Goal: Task Accomplishment & Management: Use online tool/utility

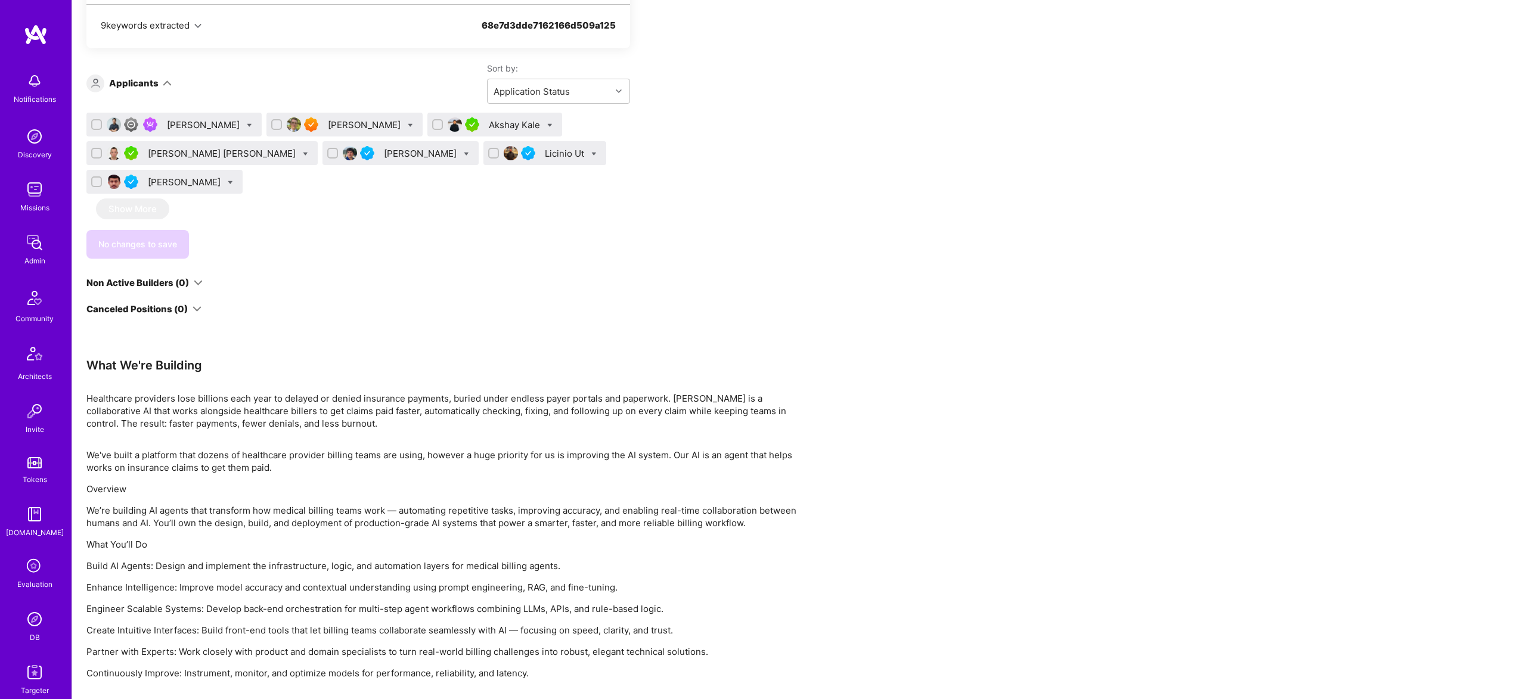
scroll to position [861, 0]
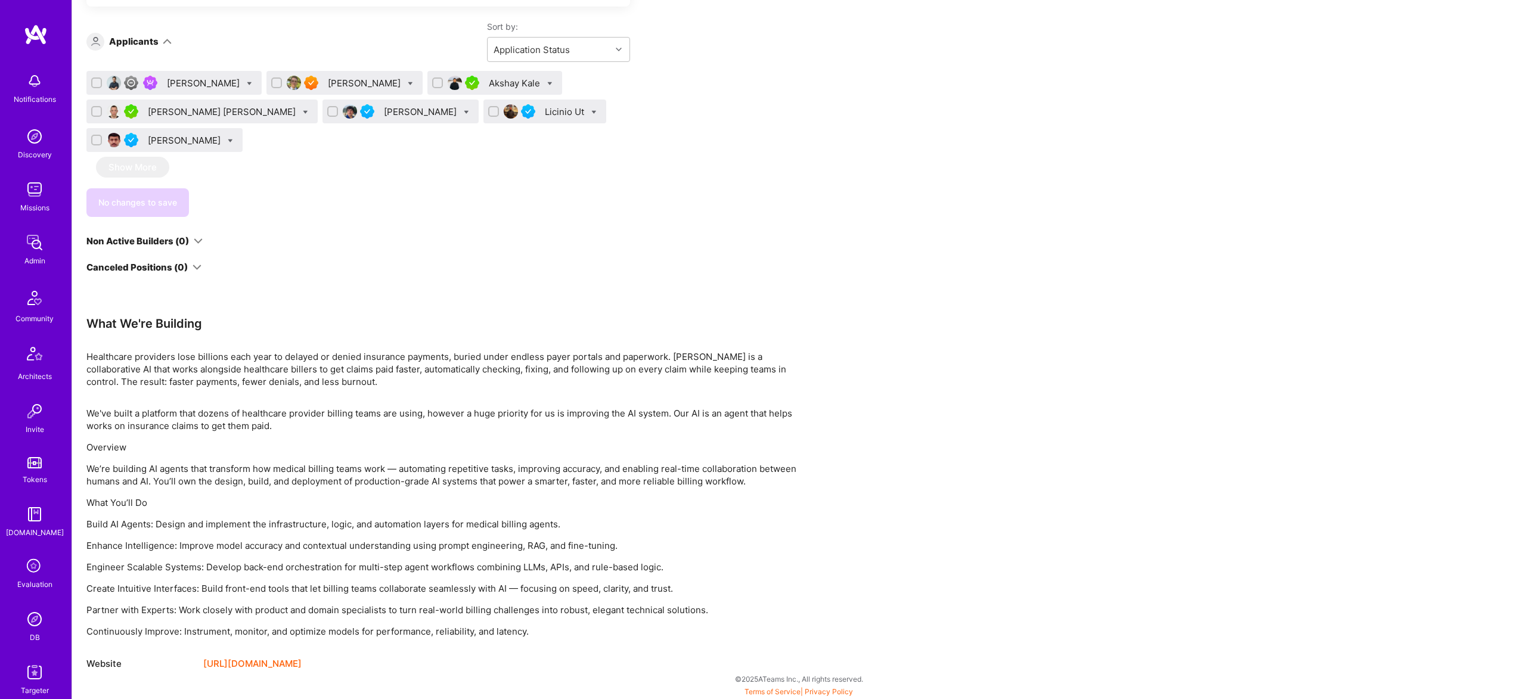
click at [331, 88] on div "[PERSON_NAME]" at bounding box center [365, 83] width 75 height 13
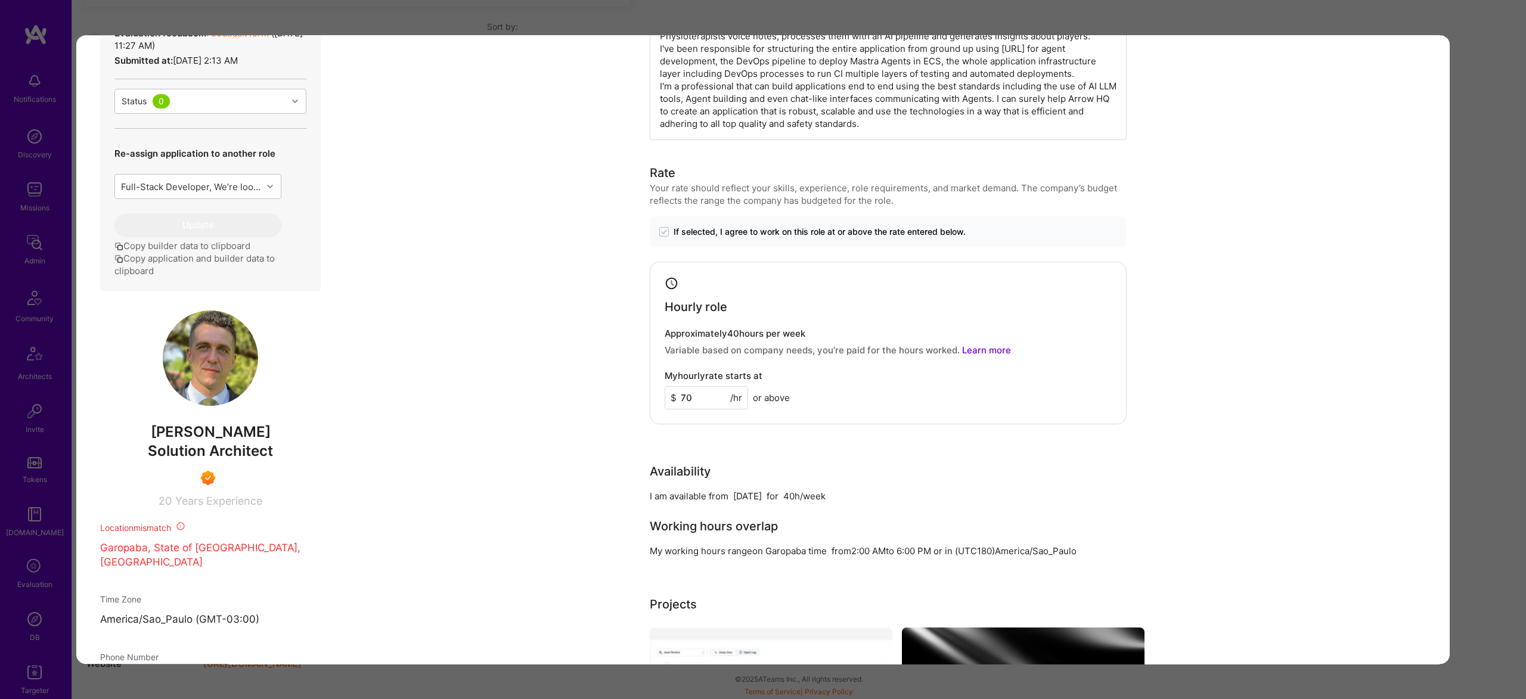
scroll to position [424, 0]
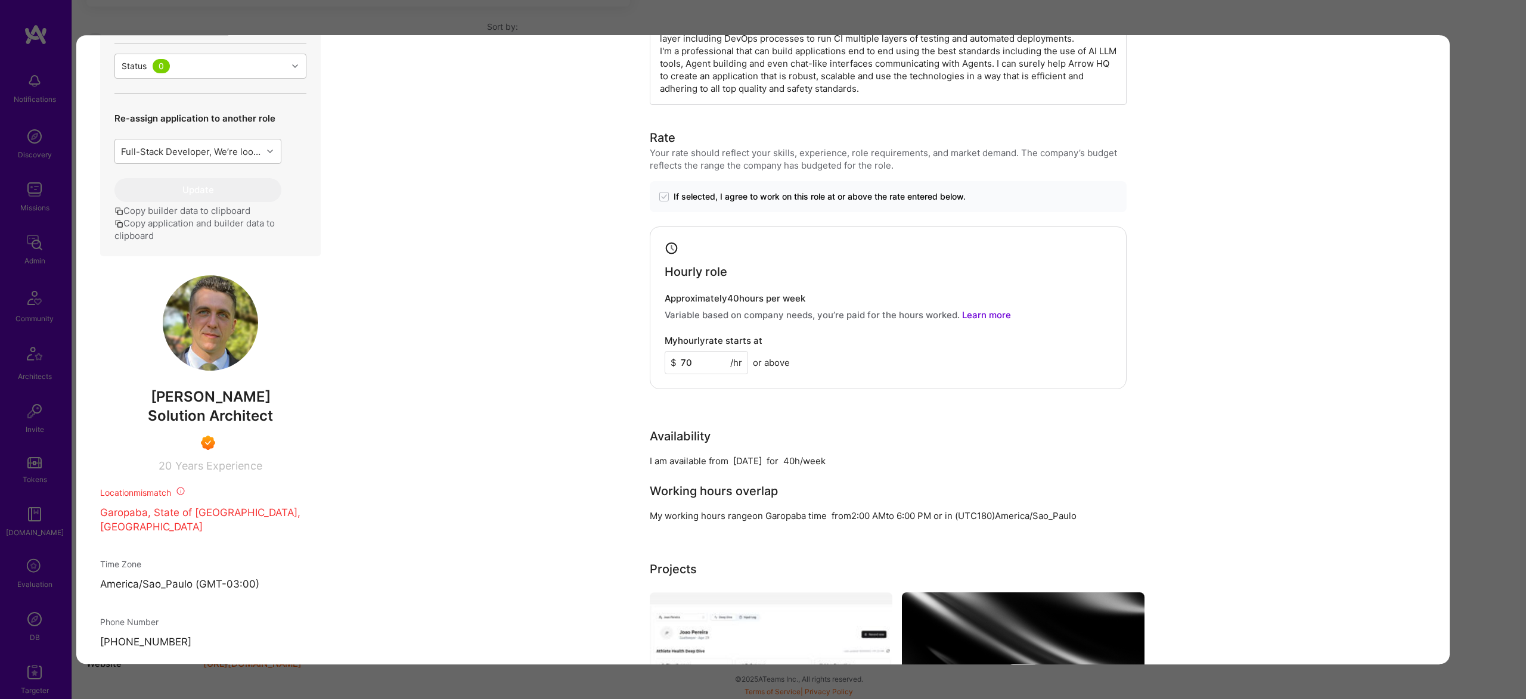
click at [720, 41] on div "At Octopws I've architected and developed octoATHLETE which is an application t…" at bounding box center [888, 38] width 477 height 133
click at [733, 19] on div "Application 2 of 7 Builder Missing Requirements Required Location See locations…" at bounding box center [763, 349] width 1526 height 699
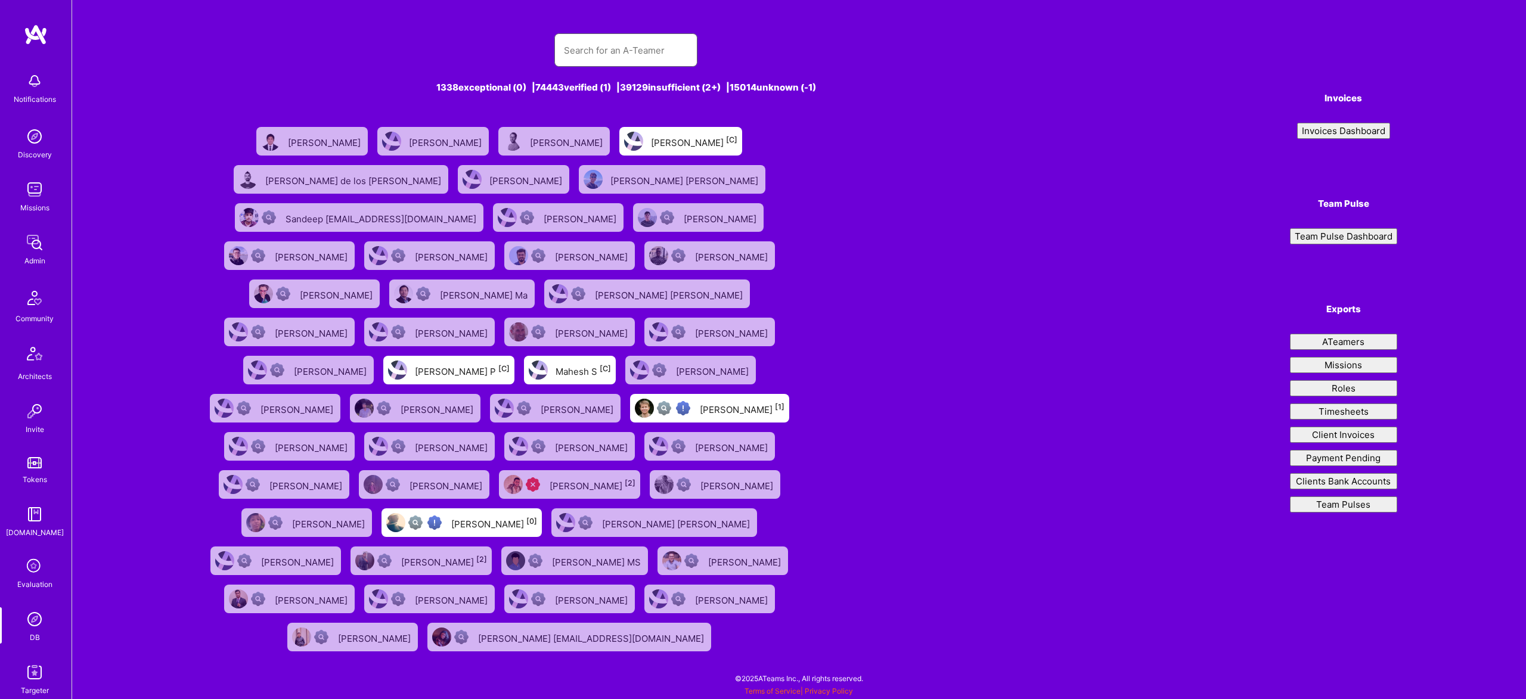
click at [645, 46] on input "text" at bounding box center [626, 50] width 124 height 30
paste input "rghielmini@gmail.com"
type input "rghielmini@gmail.com"
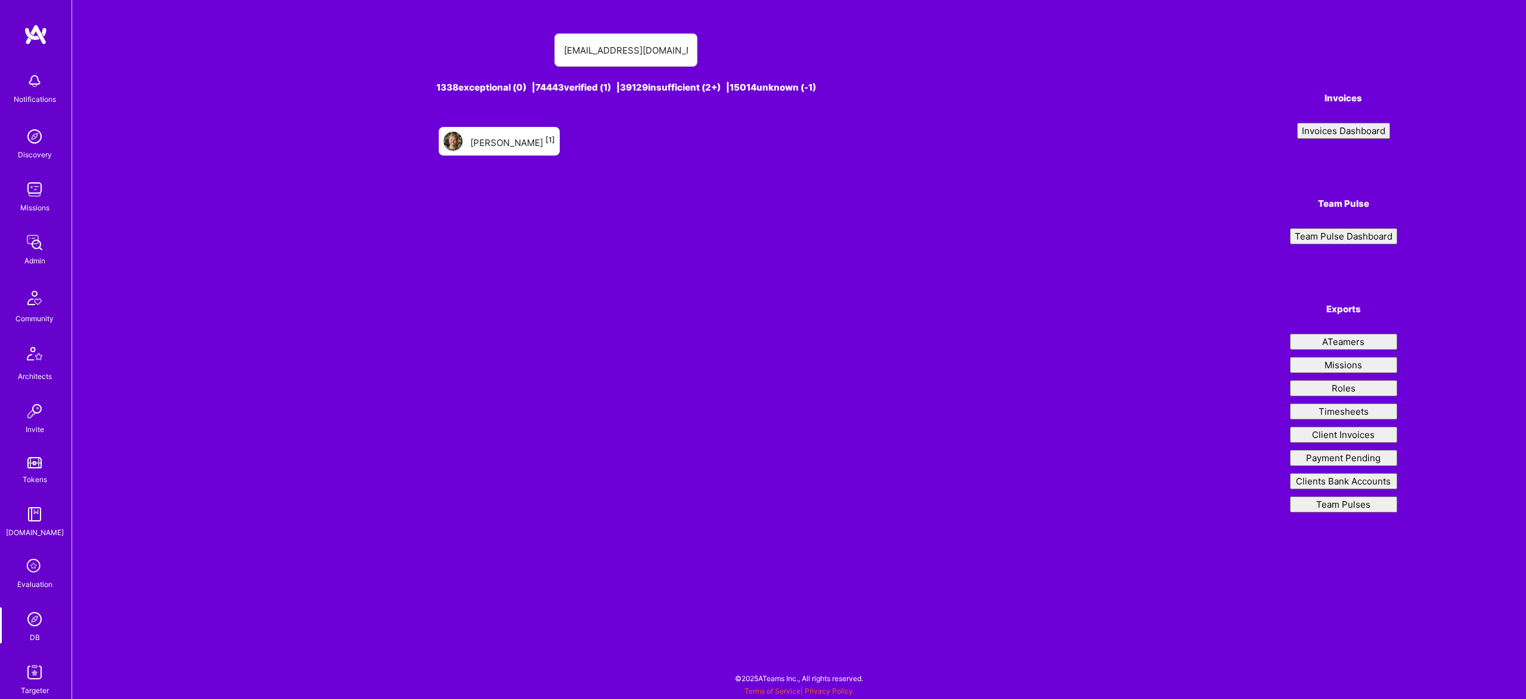
click at [502, 146] on div "Rocco Ghielmini [1]" at bounding box center [512, 140] width 85 height 15
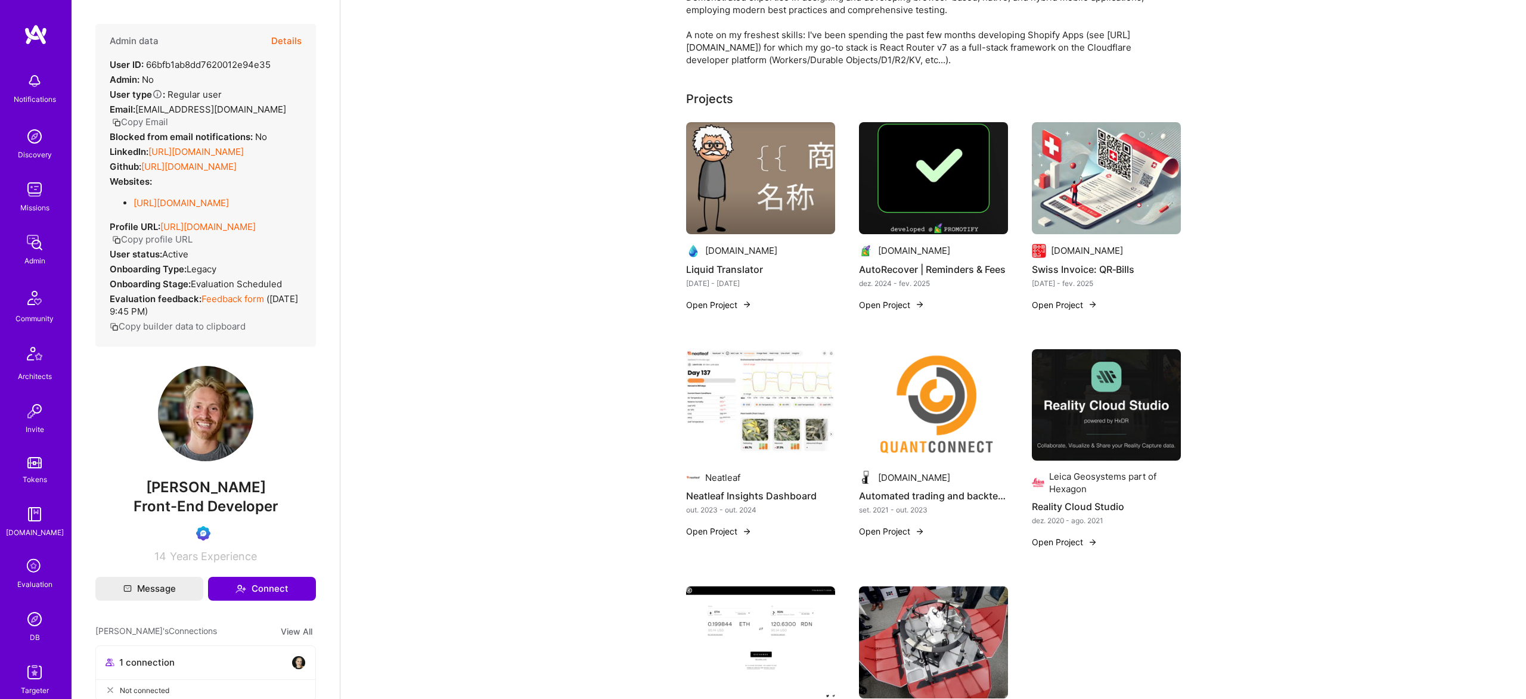
scroll to position [108, 0]
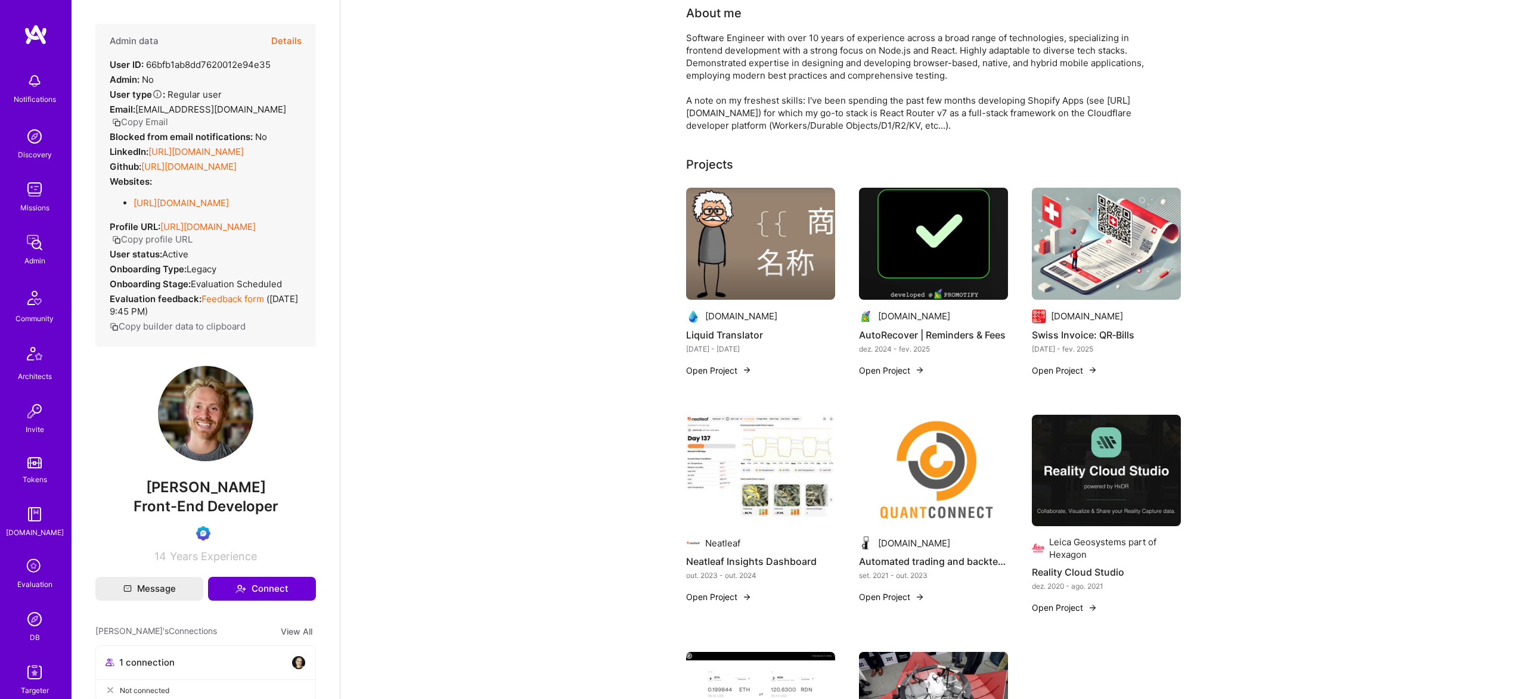
click at [160, 483] on div "Admin data Details User ID: 66bfb1ab8dd7620012e94e35 Admin: No User type Regula…" at bounding box center [205, 293] width 220 height 539
drag, startPoint x: 160, startPoint y: 483, endPoint x: 179, endPoint y: 502, distance: 27.4
click at [161, 484] on div "Admin data Details User ID: 66bfb1ab8dd7620012e94e35 Admin: No User type Regula…" at bounding box center [205, 293] width 220 height 539
click at [179, 496] on span "Rocco Ghielmini" at bounding box center [205, 488] width 220 height 18
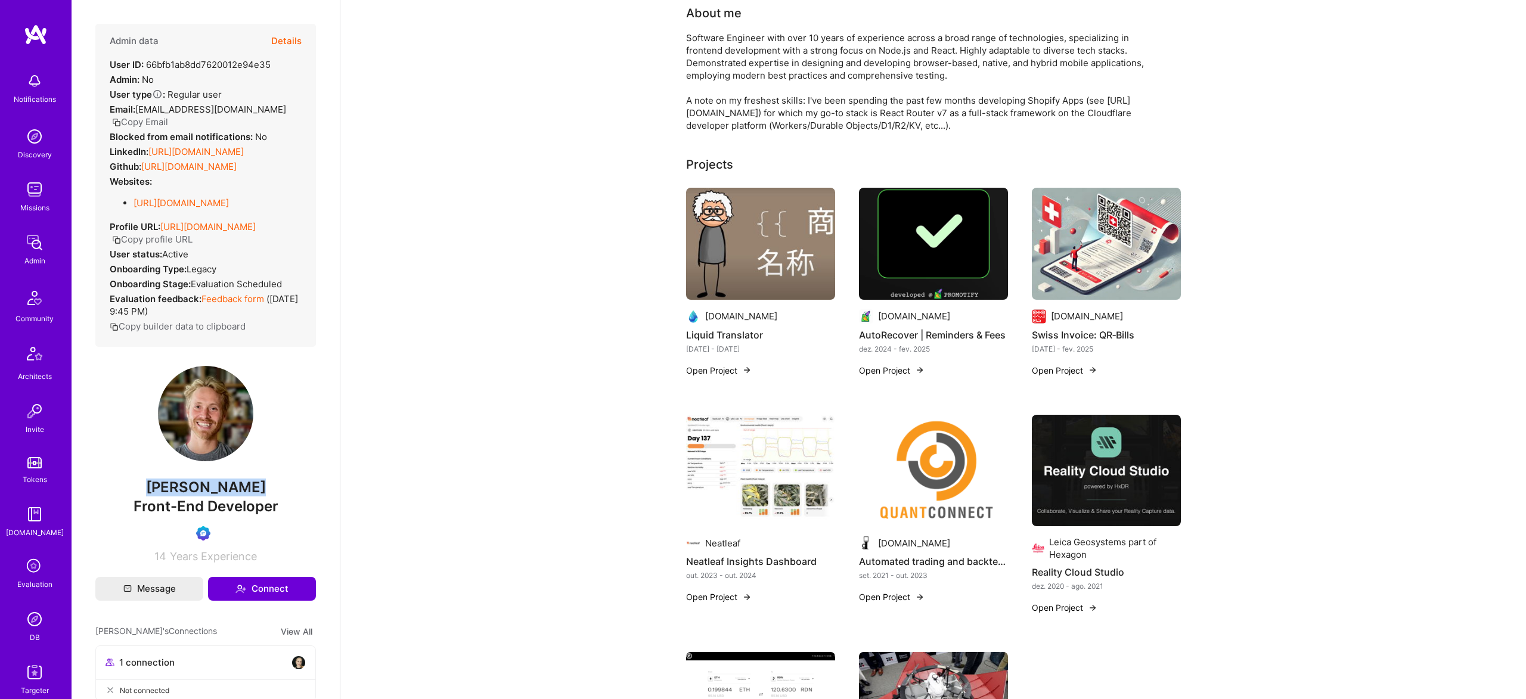
click at [179, 496] on span "Rocco Ghielmini" at bounding box center [205, 488] width 220 height 18
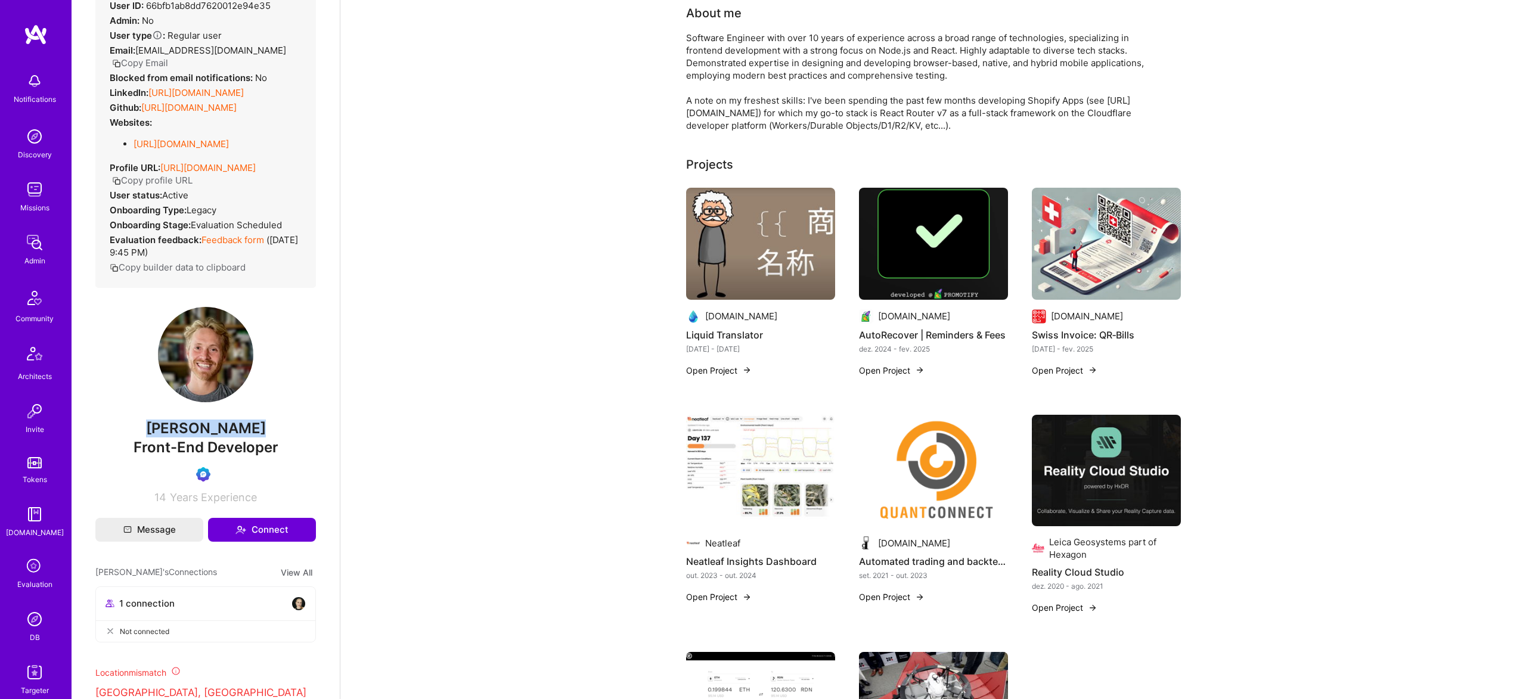
scroll to position [0, 0]
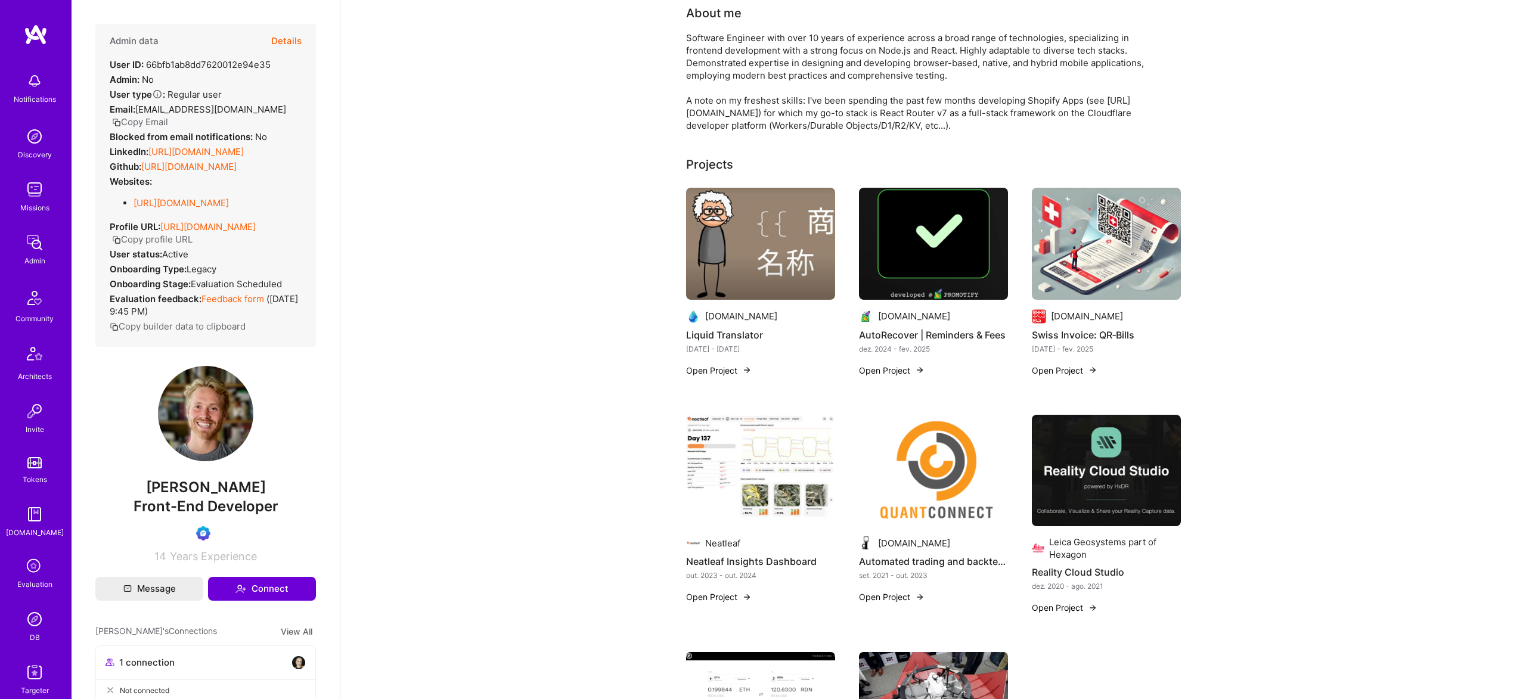
click at [271, 41] on div "Admin data Details" at bounding box center [206, 41] width 192 height 35
click at [302, 36] on div "Admin data Details User ID: 66bfb1ab8dd7620012e94e35 Admin: No User type Regula…" at bounding box center [205, 185] width 220 height 323
click at [299, 40] on button "Details" at bounding box center [286, 41] width 30 height 35
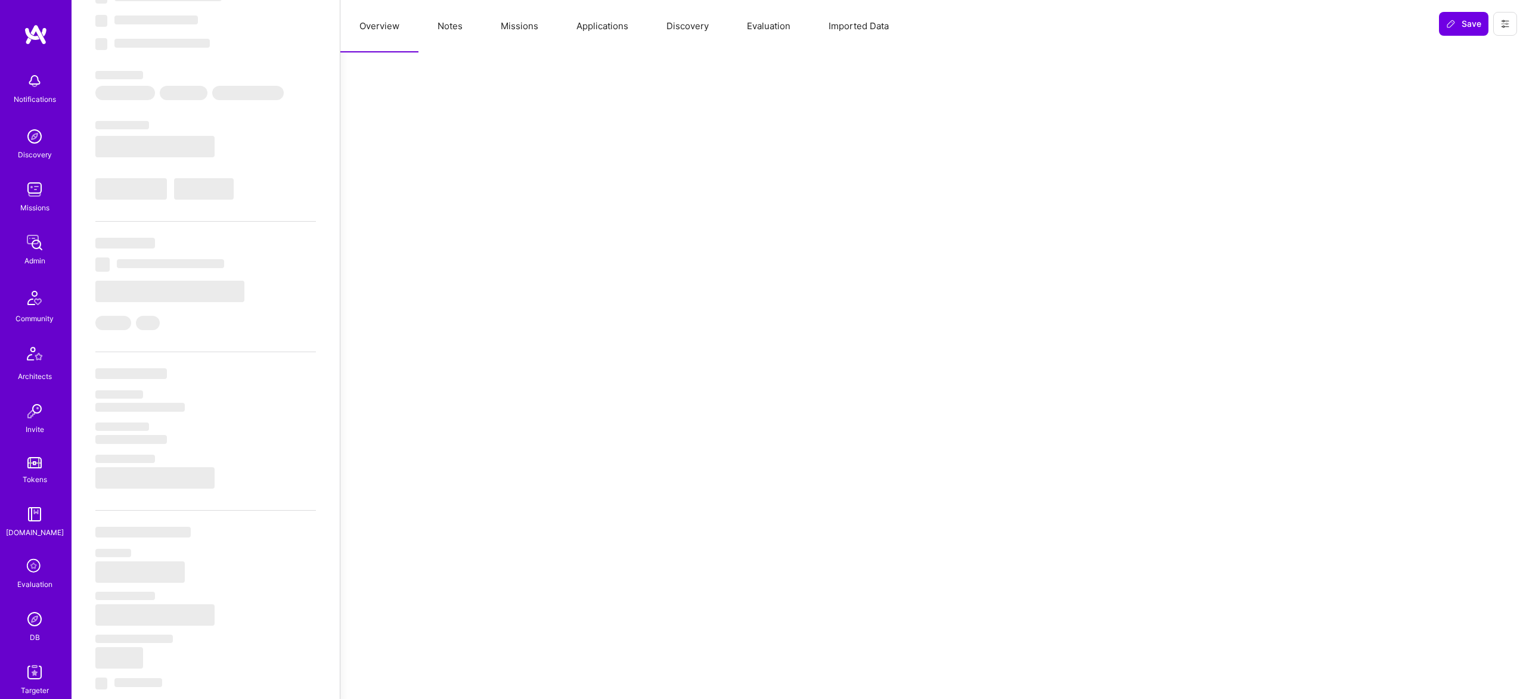
click at [502, 21] on button "Missions" at bounding box center [519, 26] width 76 height 52
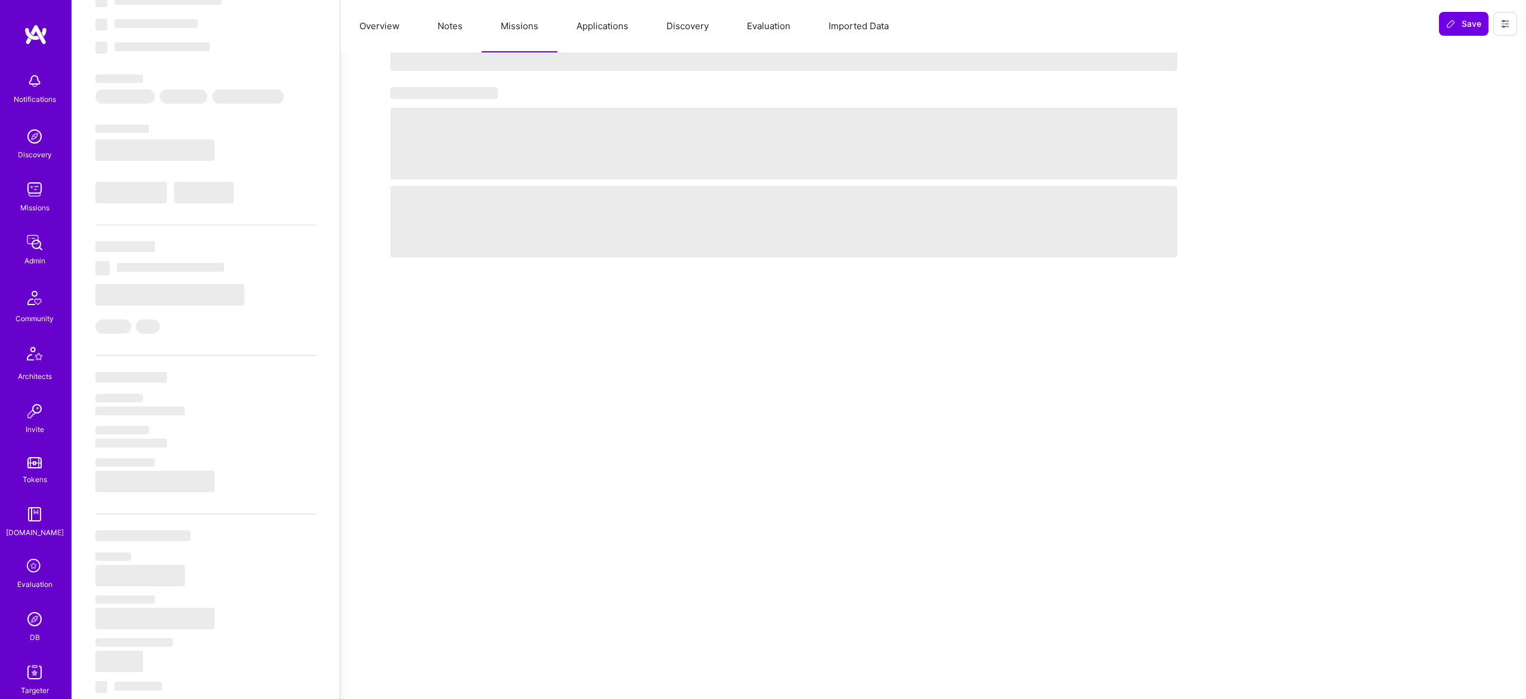
scroll to position [104, 0]
select select "Right Now"
select select "Verified"
select select "CH"
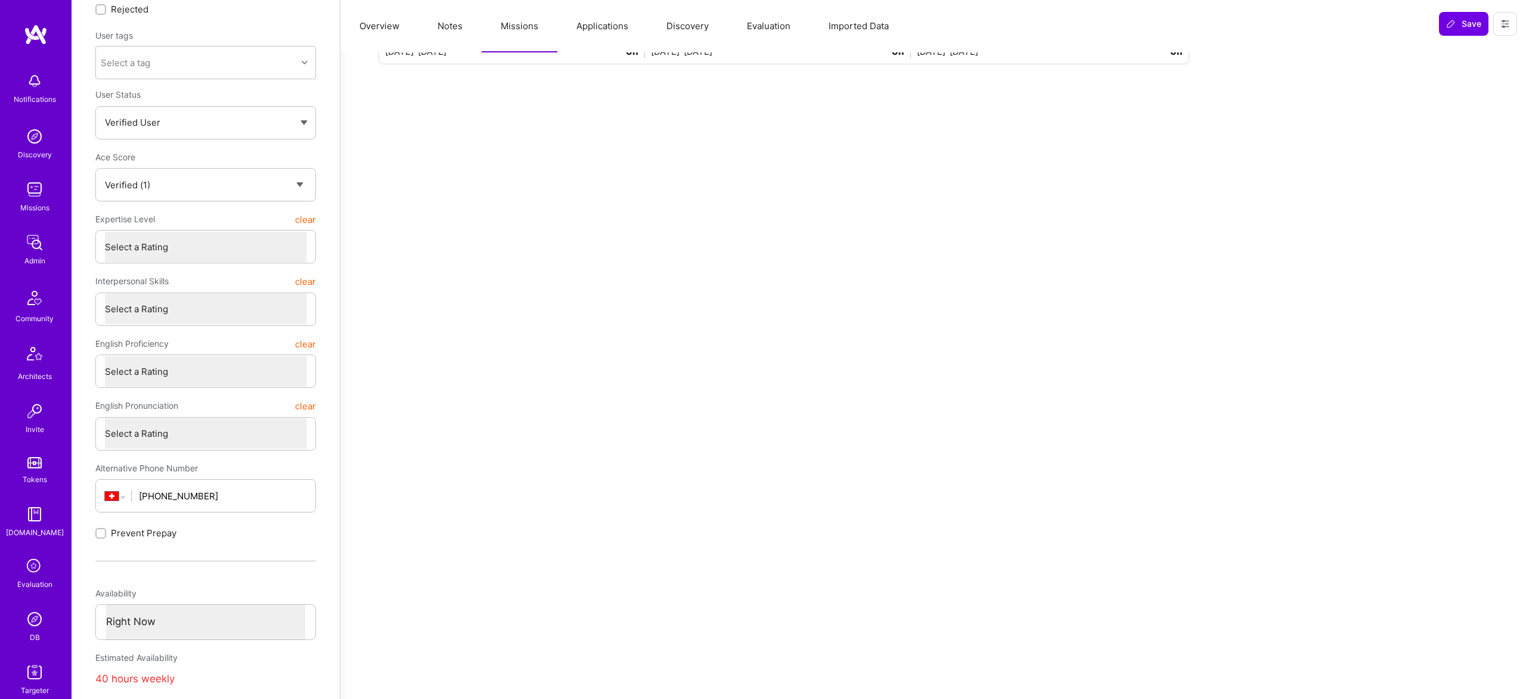
scroll to position [0, 0]
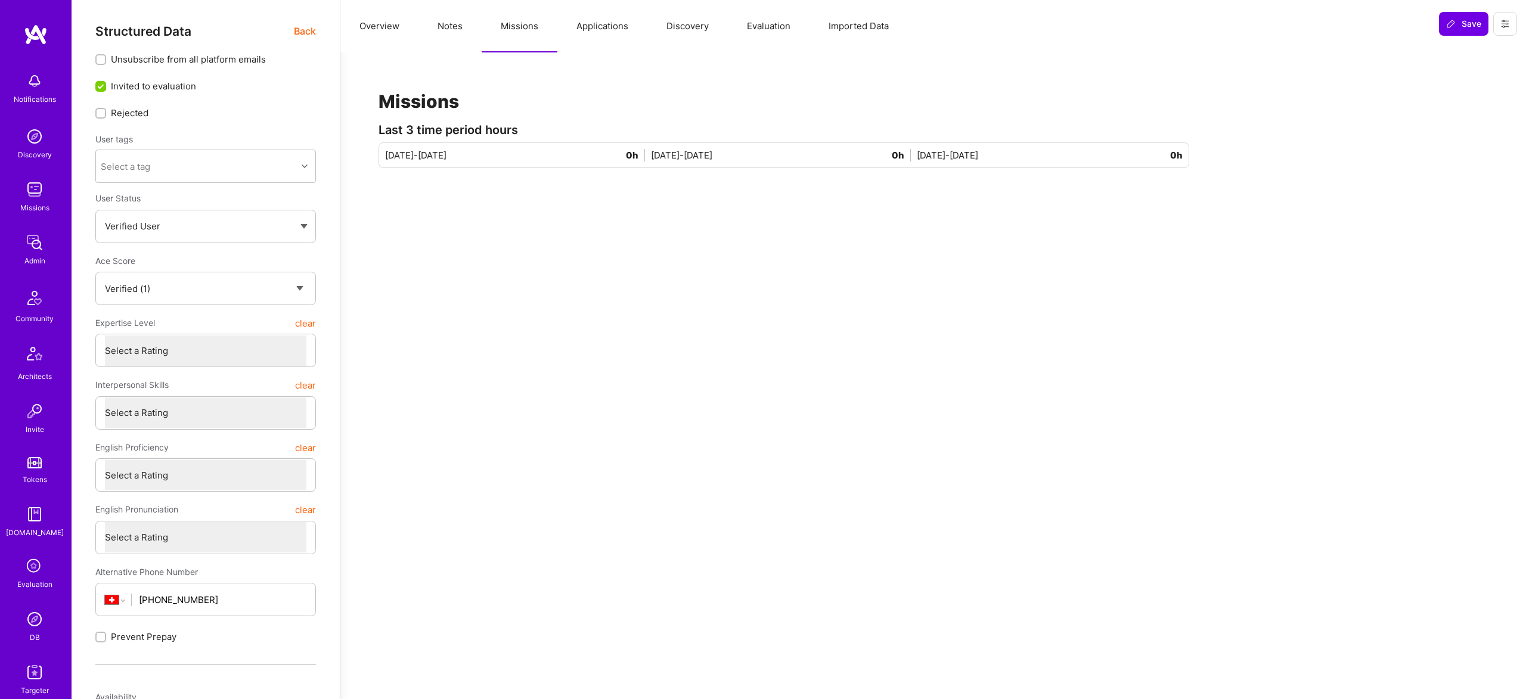
click at [309, 37] on span "Back" at bounding box center [305, 31] width 22 height 15
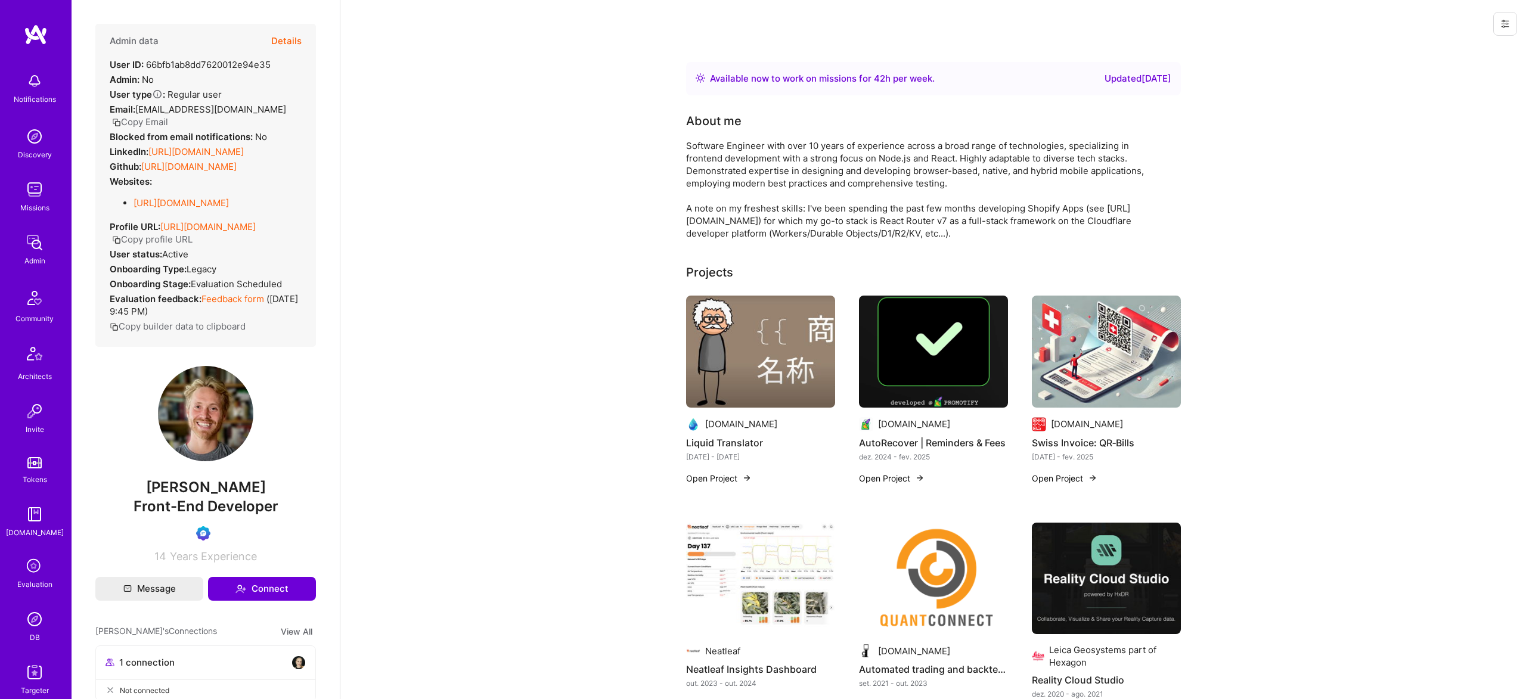
click at [222, 152] on link "https://linkedin.com/in/roccoghielmini" at bounding box center [195, 151] width 95 height 11
drag, startPoint x: 268, startPoint y: 53, endPoint x: 294, endPoint y: 44, distance: 27.9
click at [285, 60] on div "Admin data Details User ID: 66bfb1ab8dd7620012e94e35 Admin: No User type Regula…" at bounding box center [205, 185] width 220 height 323
click at [294, 41] on button "Details" at bounding box center [286, 41] width 30 height 35
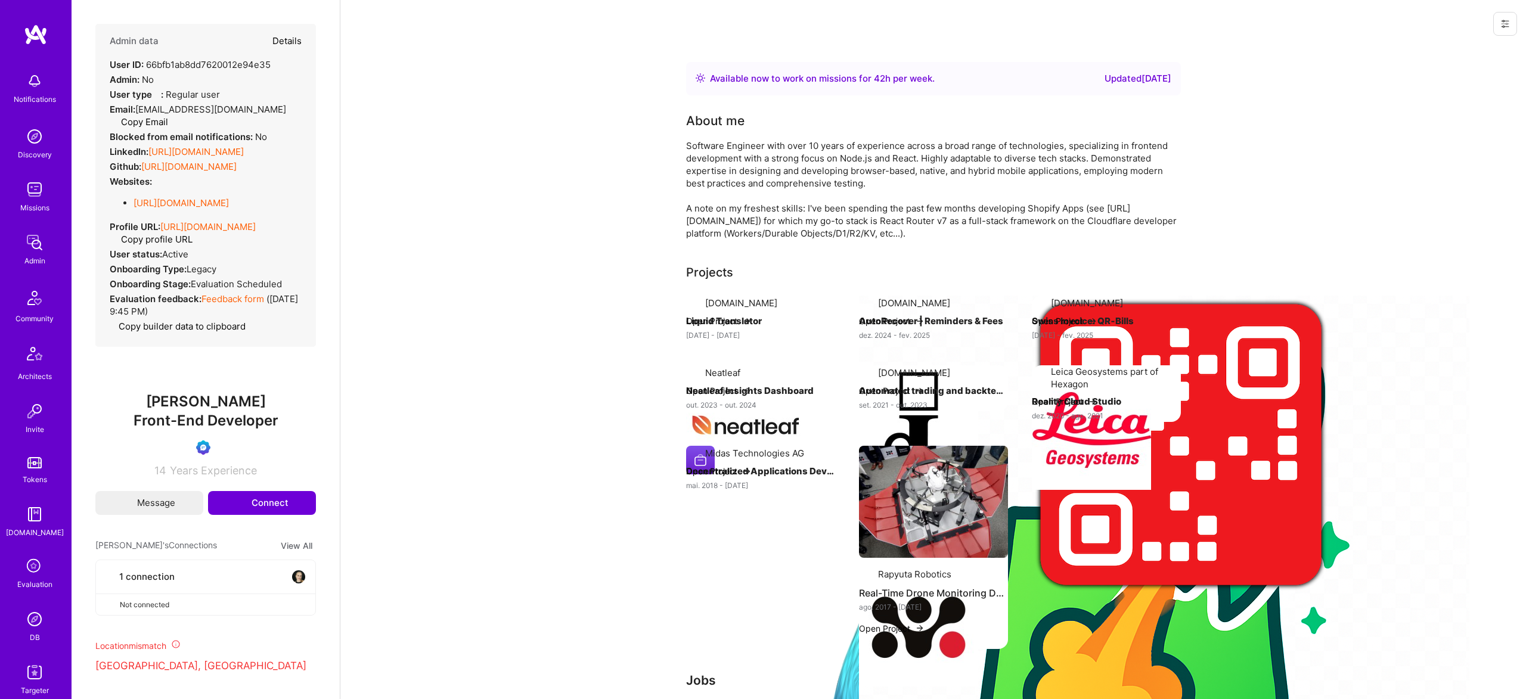
type textarea "x"
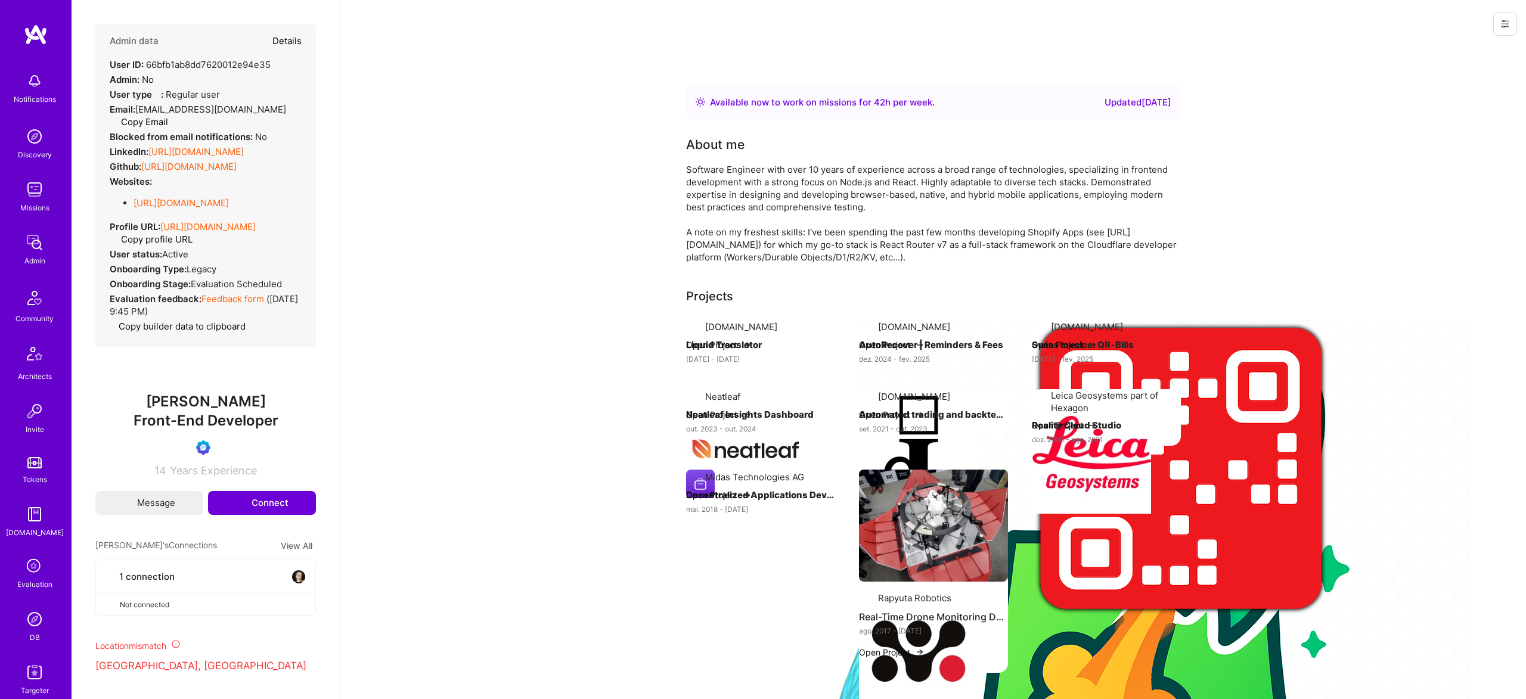
scroll to position [1, 0]
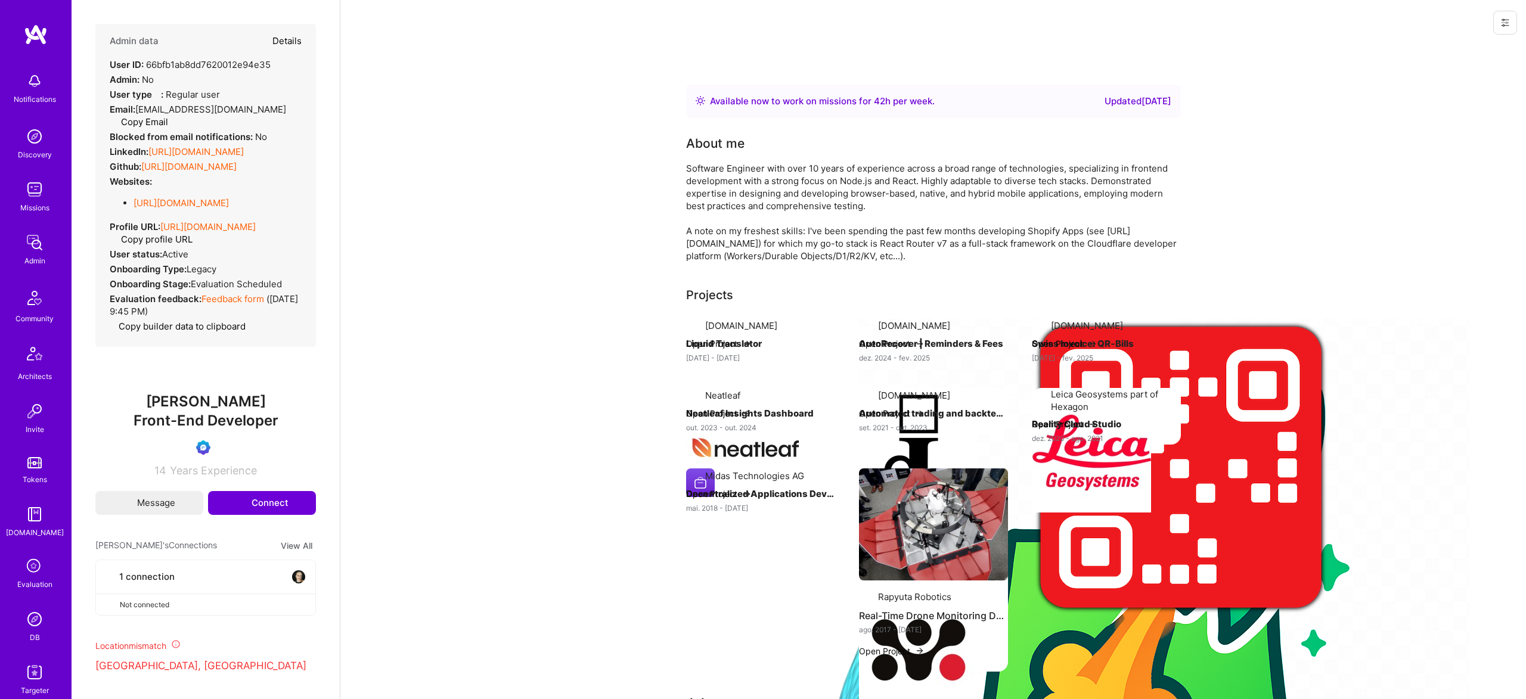
select select "Verified"
select select "CH"
select select "Right Now"
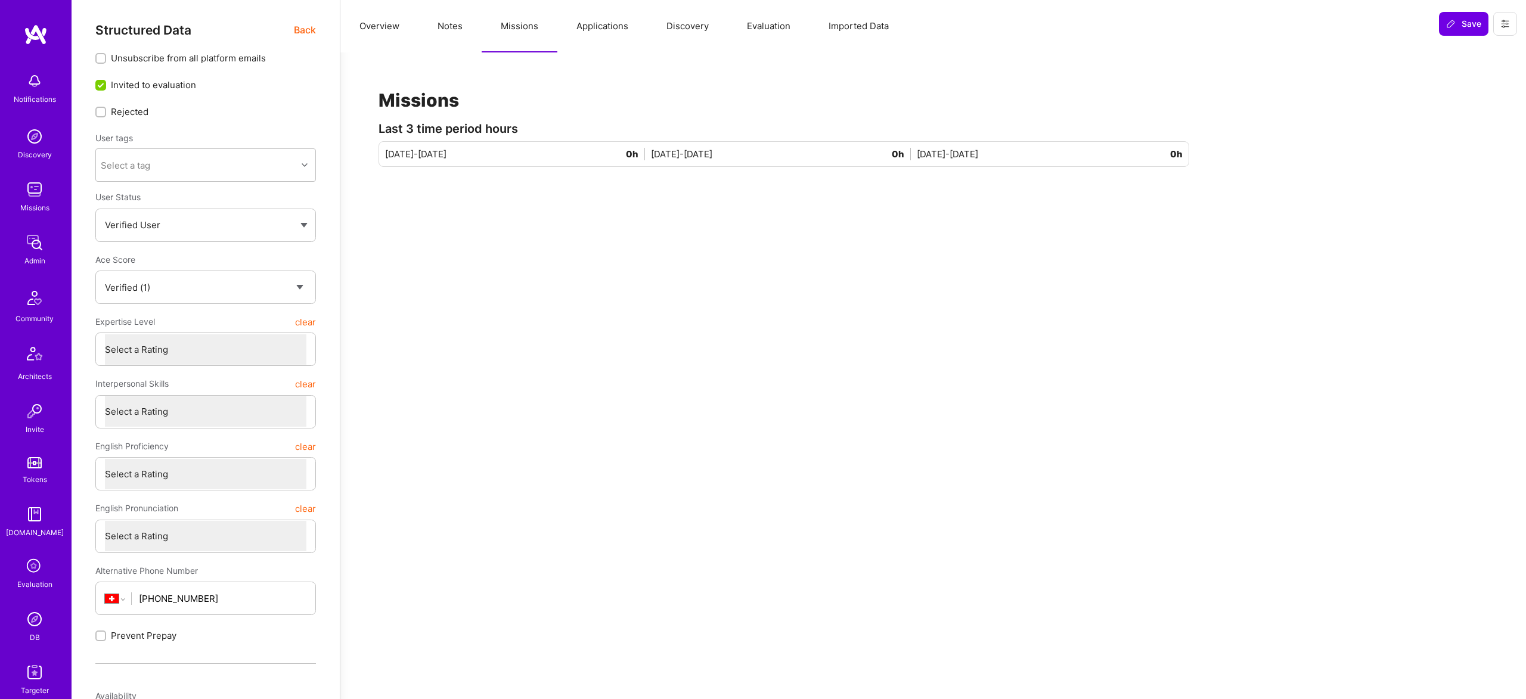
scroll to position [0, 0]
click at [750, 24] on button "Evaluation" at bounding box center [769, 26] width 82 height 52
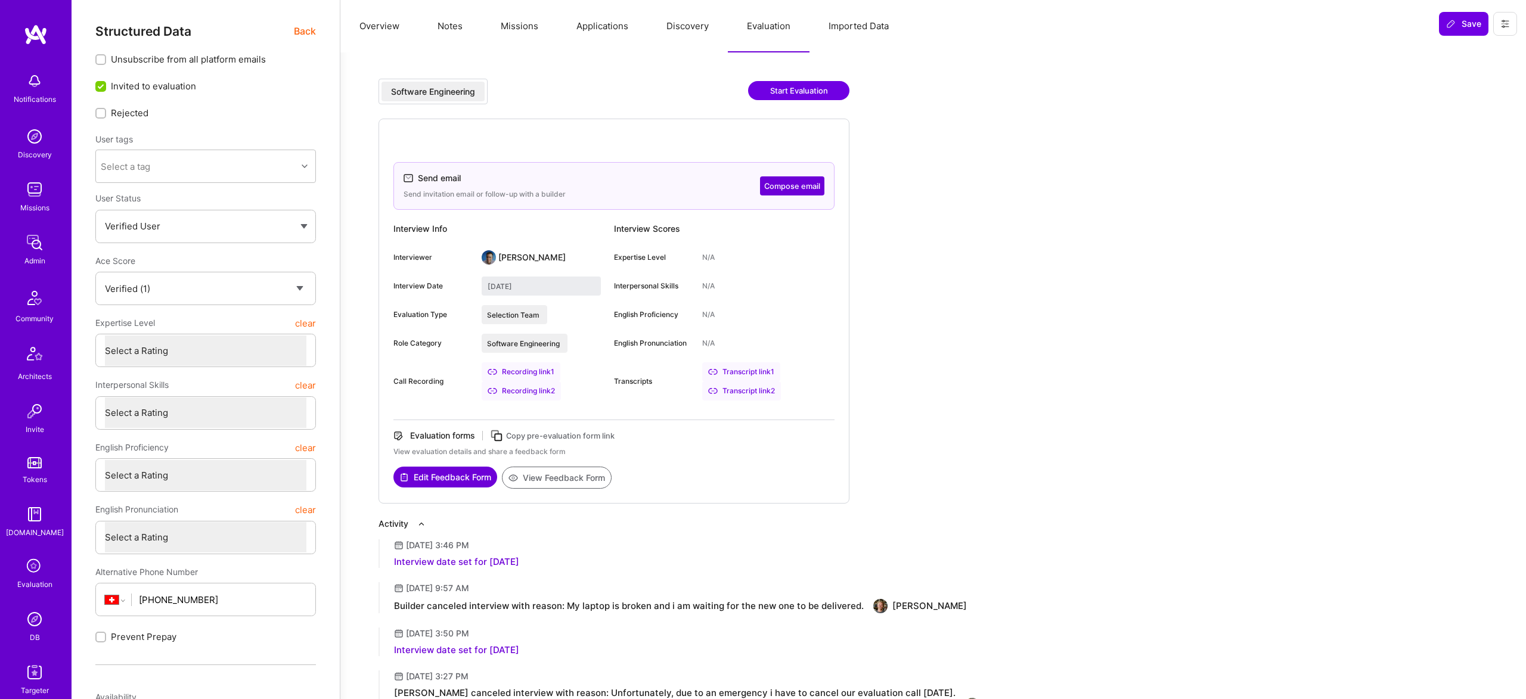
click at [30, 623] on img at bounding box center [35, 619] width 24 height 24
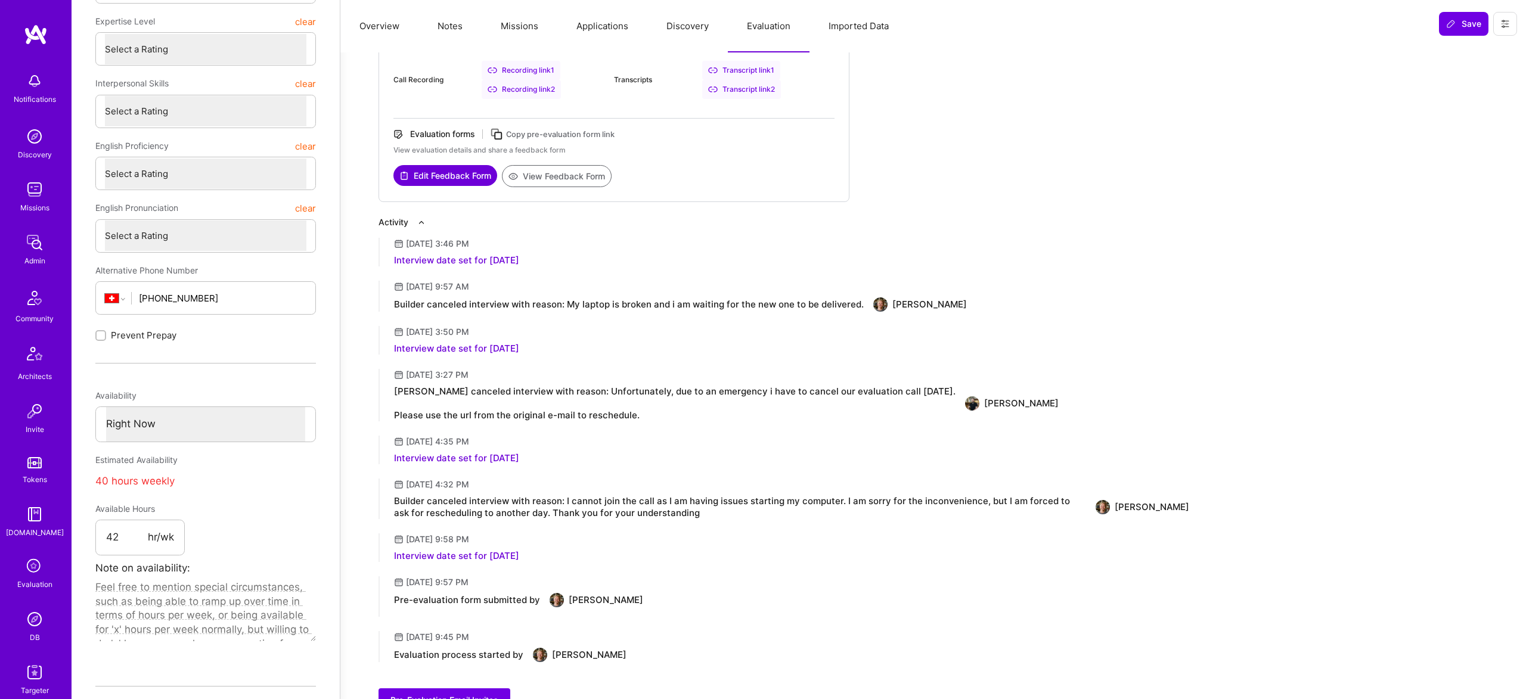
scroll to position [458, 0]
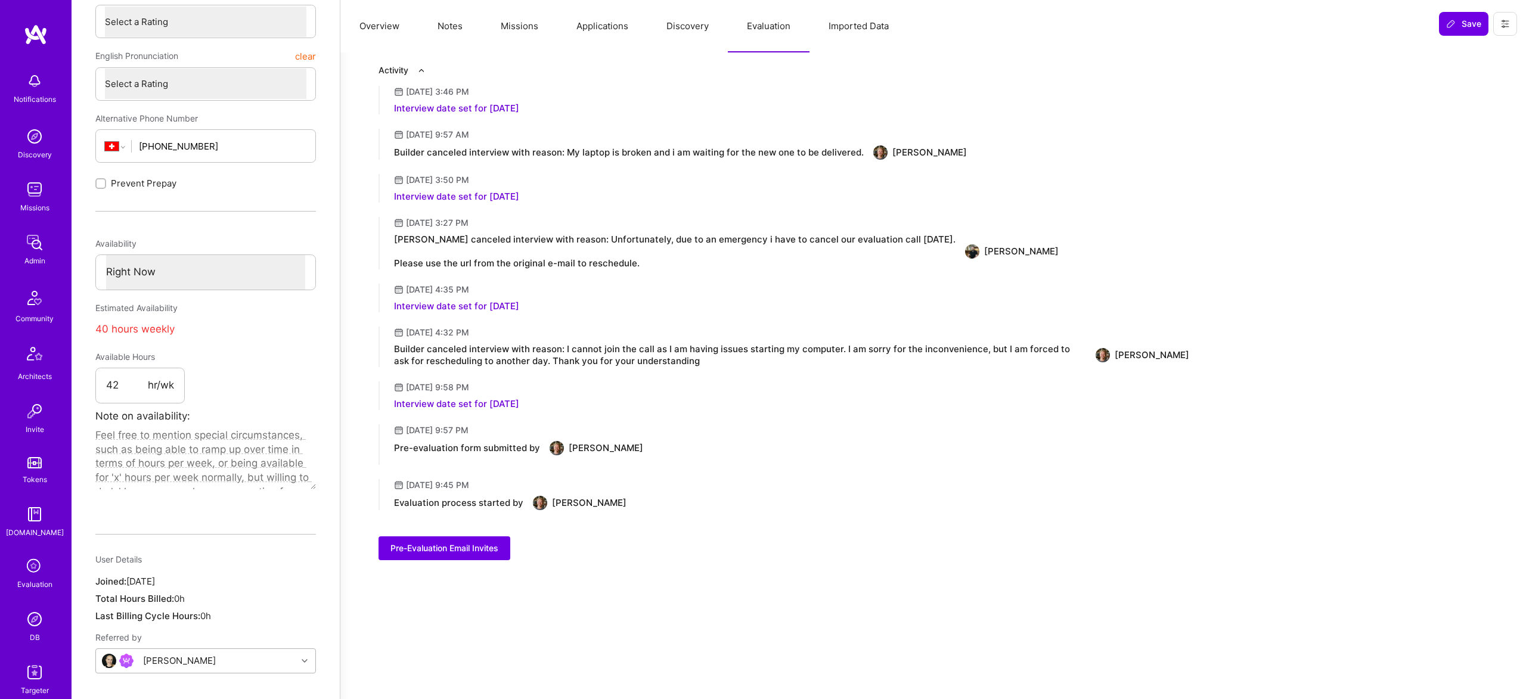
click at [118, 654] on div at bounding box center [127, 661] width 22 height 14
click at [503, 26] on button "Missions" at bounding box center [519, 26] width 76 height 52
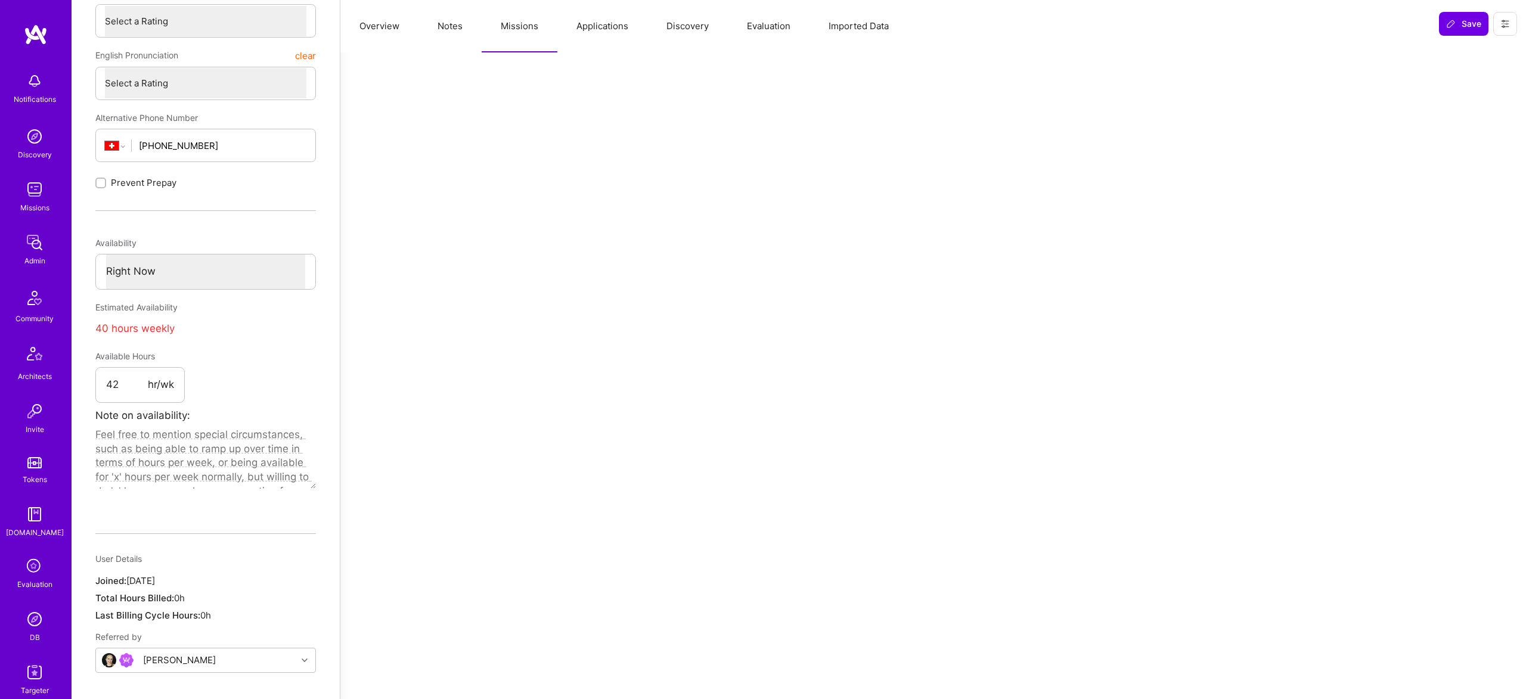
scroll to position [0, 0]
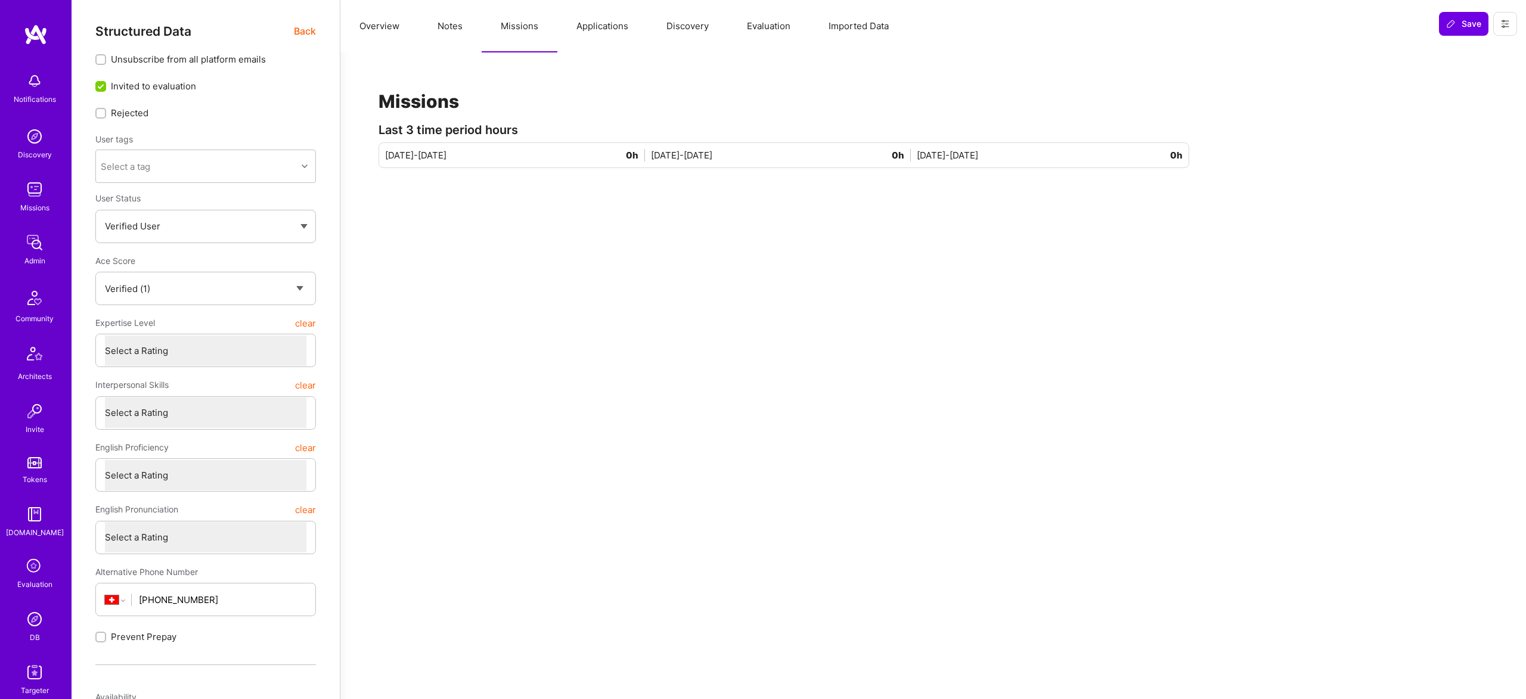
click at [308, 32] on span "Back" at bounding box center [305, 31] width 22 height 15
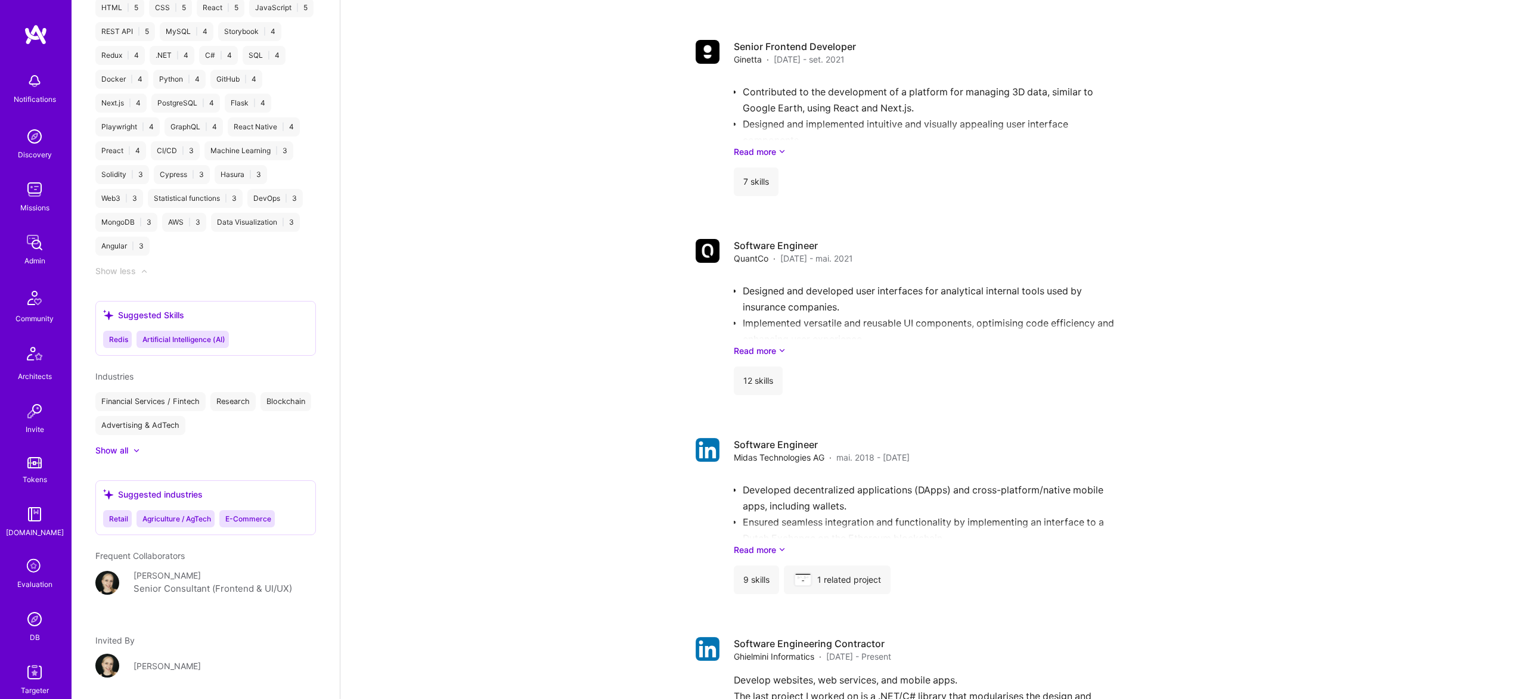
scroll to position [1334, 0]
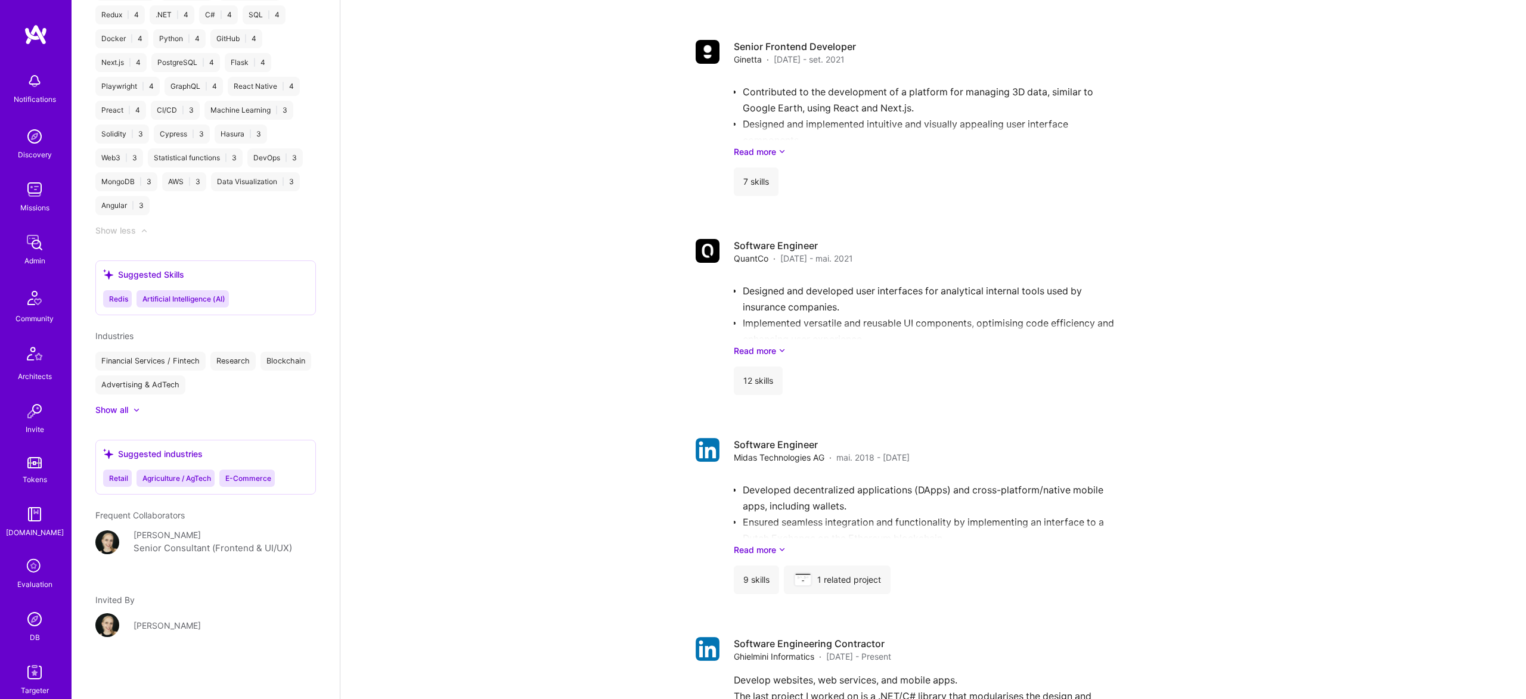
click at [92, 622] on div "Admin data Details User ID: 66bfb1ab8dd7620012e94e35 Admin: No User type Regula…" at bounding box center [206, 349] width 268 height 699
click at [101, 622] on img at bounding box center [107, 625] width 24 height 24
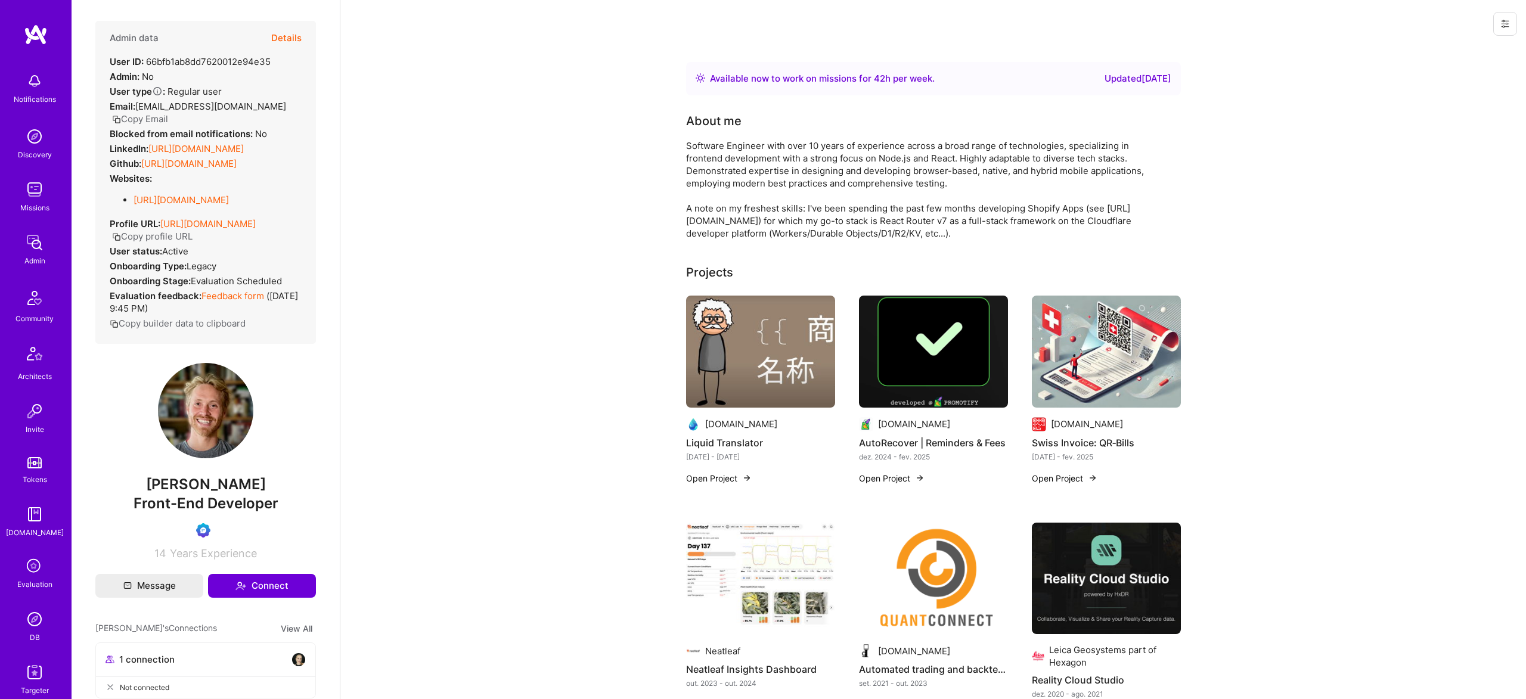
scroll to position [0, 0]
click at [221, 145] on div "LinkedIn: https://linkedin.com/in/roccoghielmini" at bounding box center [177, 151] width 134 height 13
click at [222, 145] on div "LinkedIn: https://linkedin.com/in/roccoghielmini" at bounding box center [177, 151] width 134 height 13
click at [225, 152] on link "https://linkedin.com/in/roccoghielmini" at bounding box center [195, 151] width 95 height 11
click at [281, 32] on button "Details" at bounding box center [286, 41] width 30 height 35
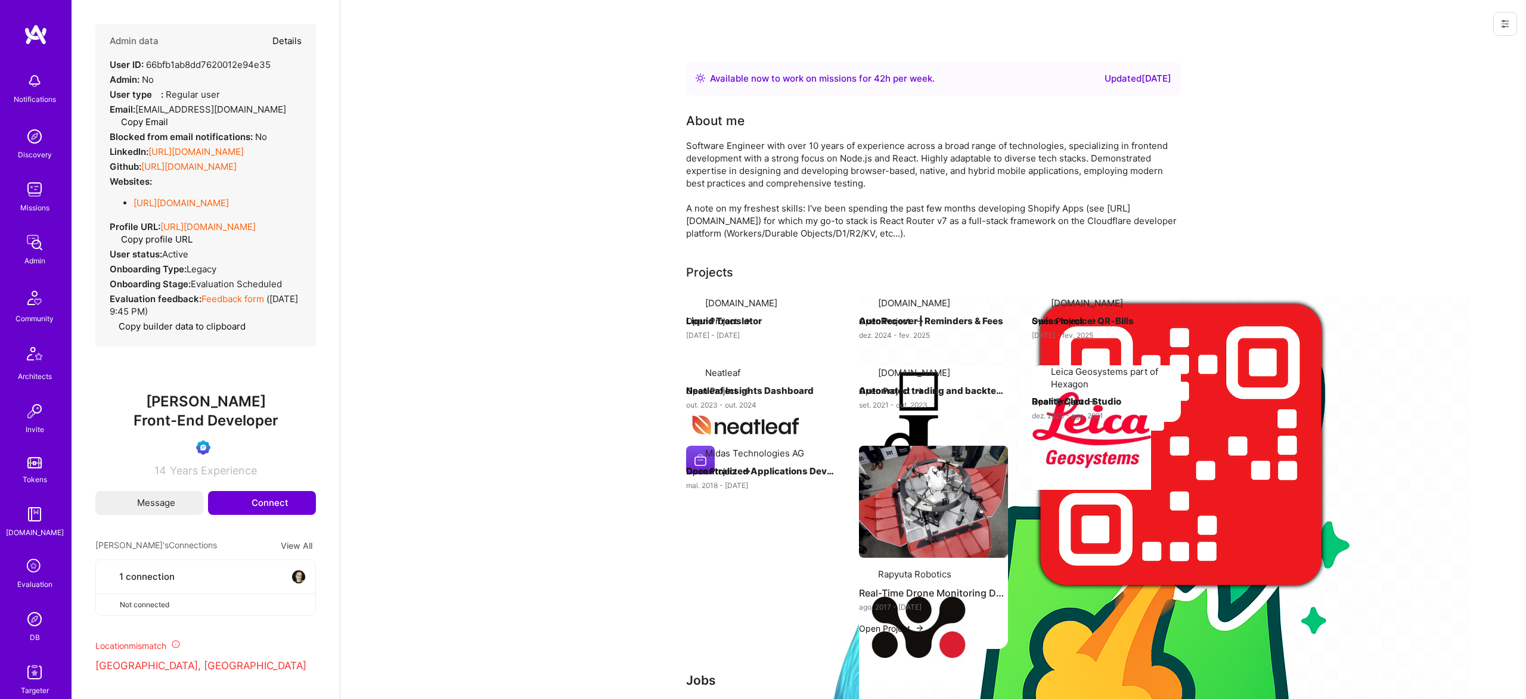
type textarea "x"
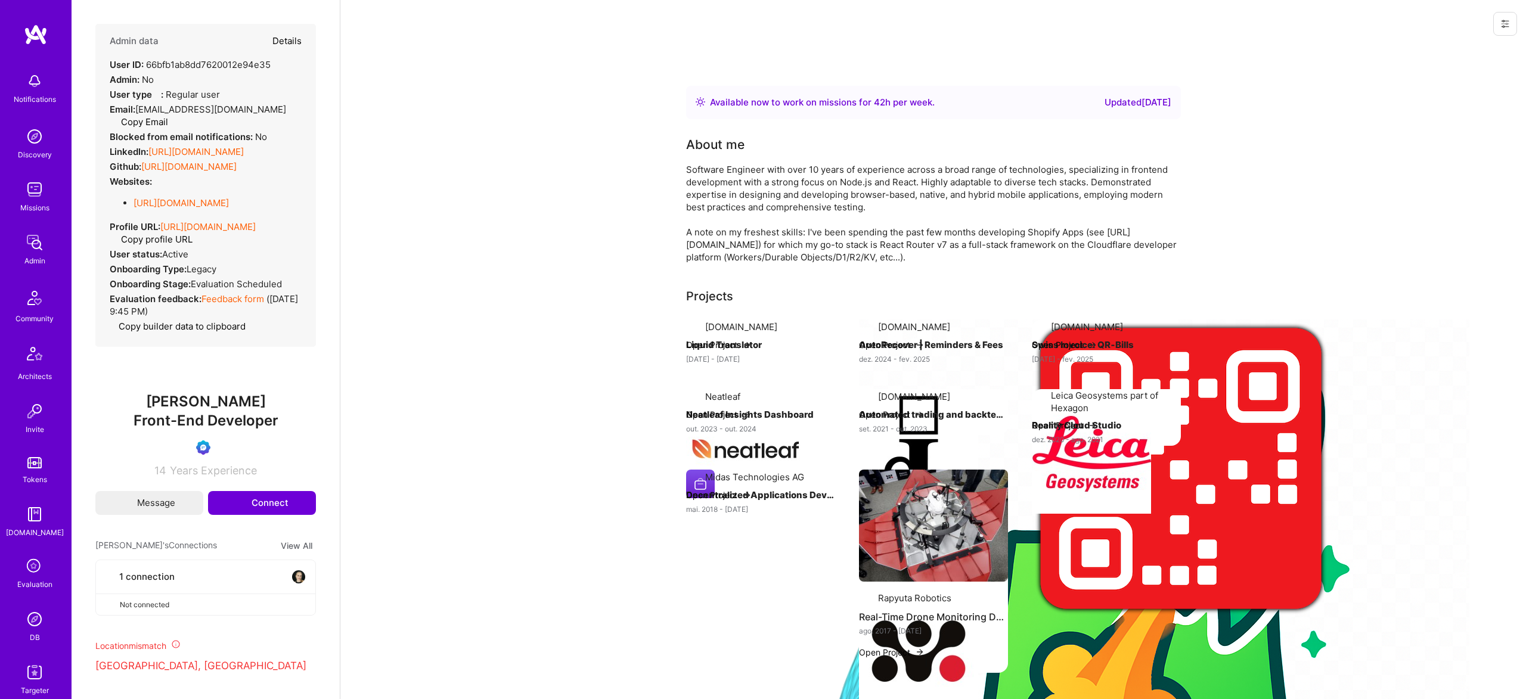
select select "Verified"
select select "CH"
select select "Right Now"
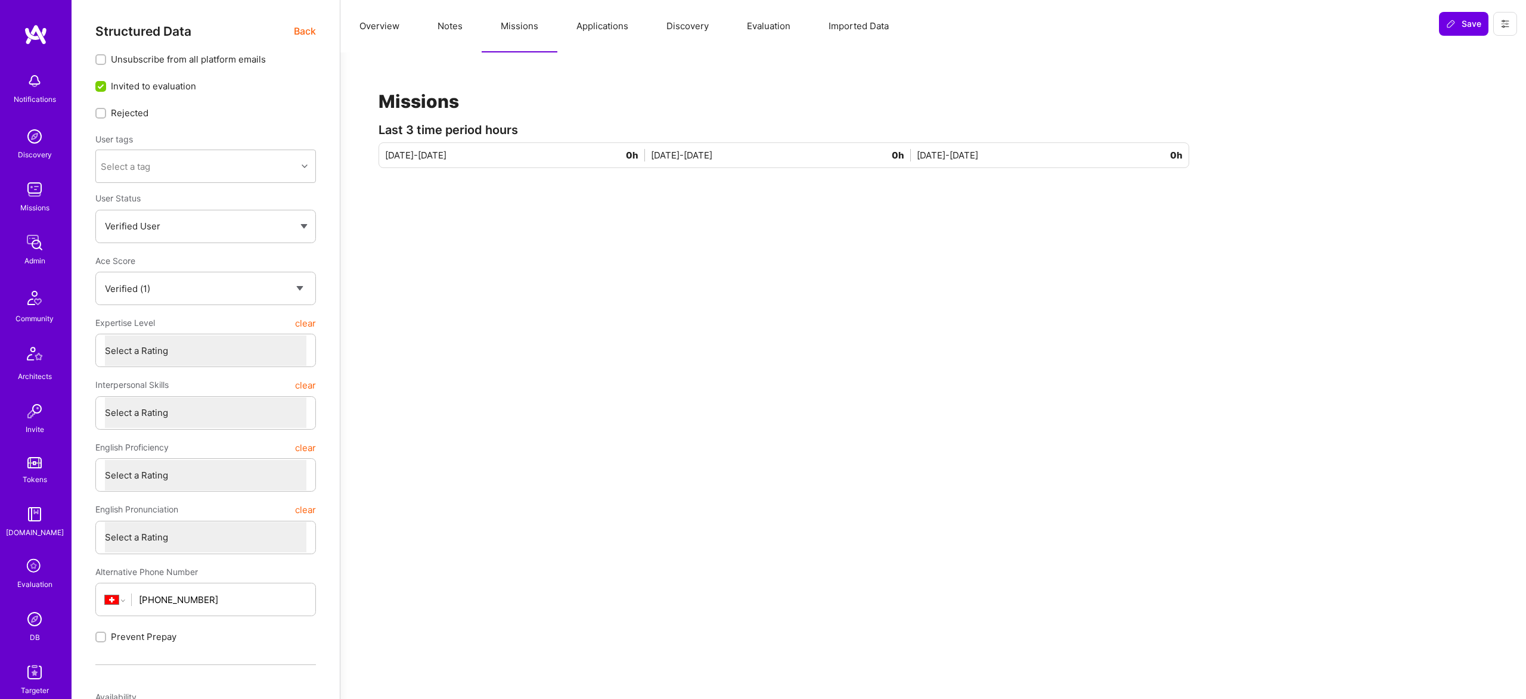
drag, startPoint x: 291, startPoint y: 38, endPoint x: 420, endPoint y: 49, distance: 128.6
click at [292, 38] on div "Structured Data Back" at bounding box center [205, 31] width 220 height 15
click at [776, 22] on button "Evaluation" at bounding box center [769, 26] width 82 height 52
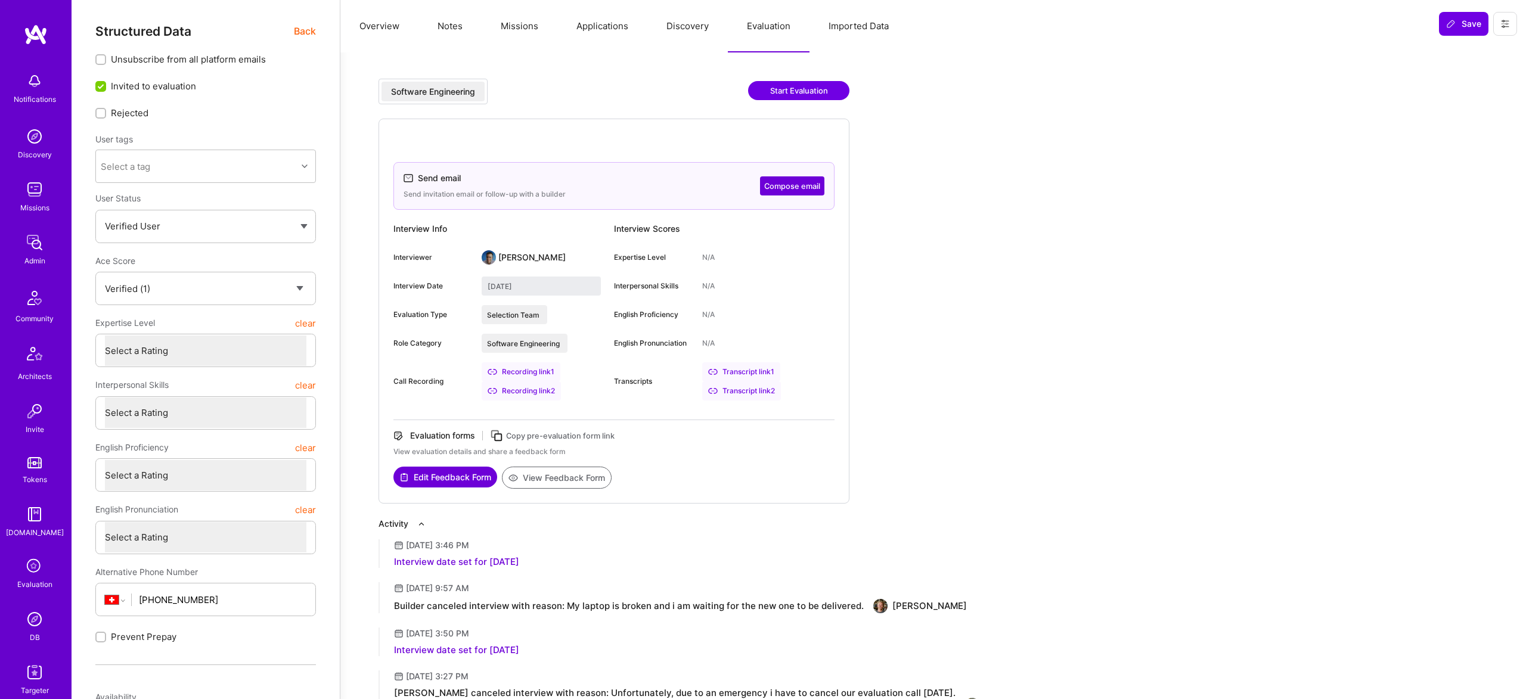
click at [428, 475] on button "Edit Feedback Form" at bounding box center [445, 477] width 104 height 21
click at [305, 30] on span "Back" at bounding box center [305, 31] width 22 height 15
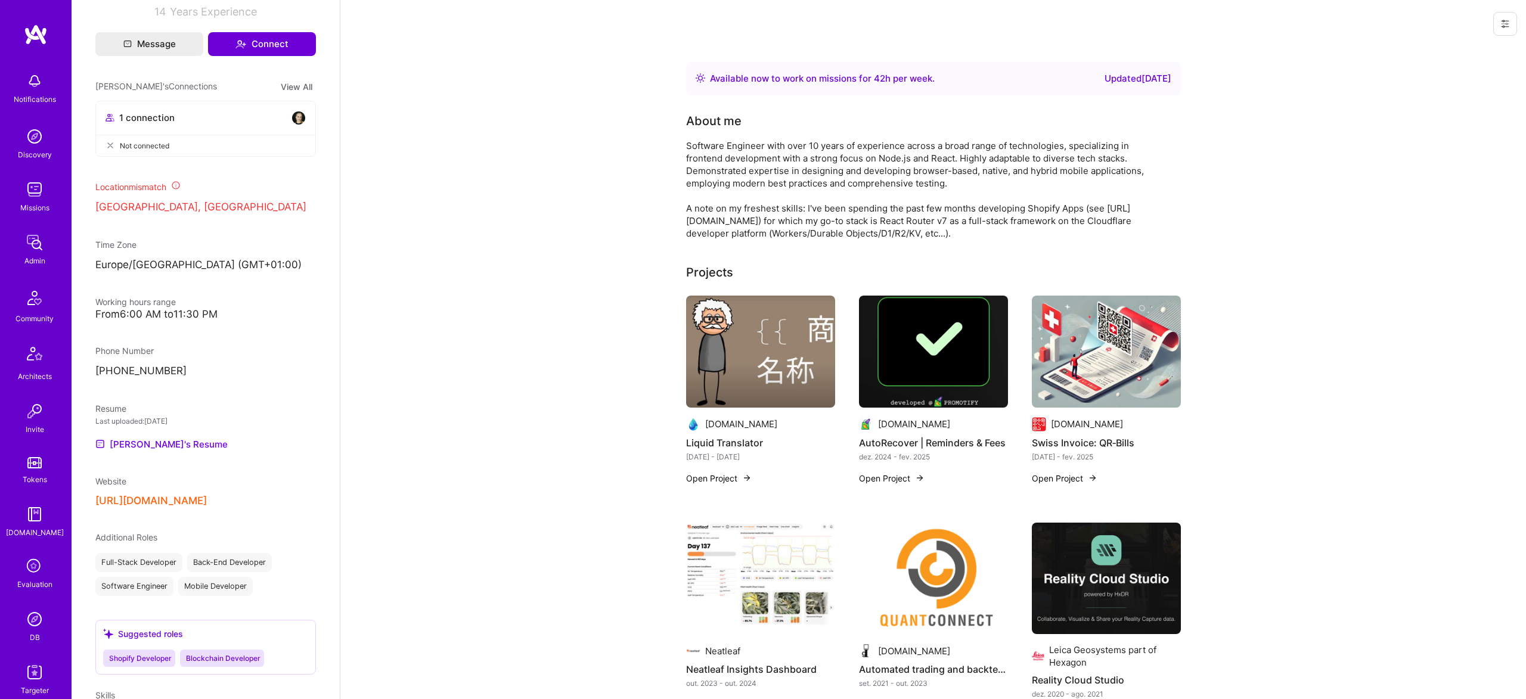
scroll to position [570, 0]
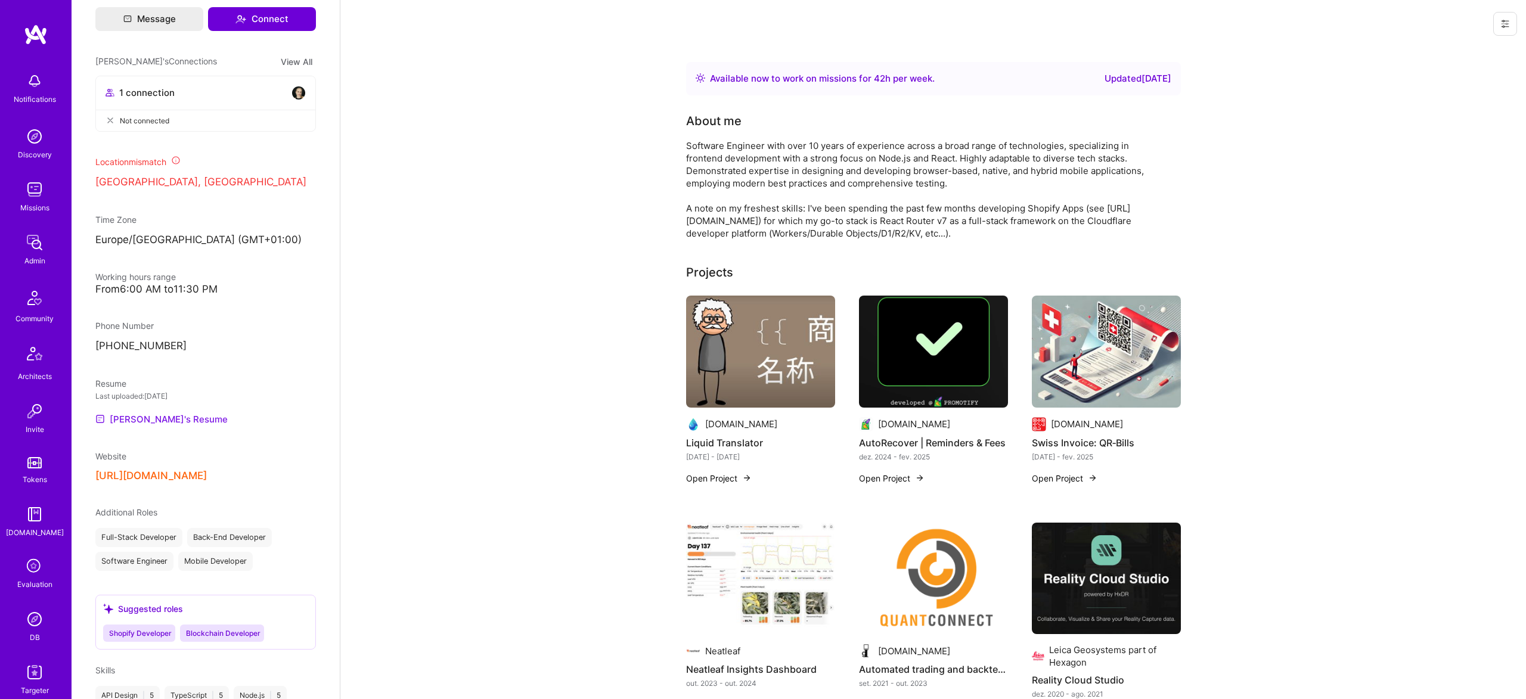
click at [146, 425] on link "Rocco's Resume" at bounding box center [161, 419] width 132 height 14
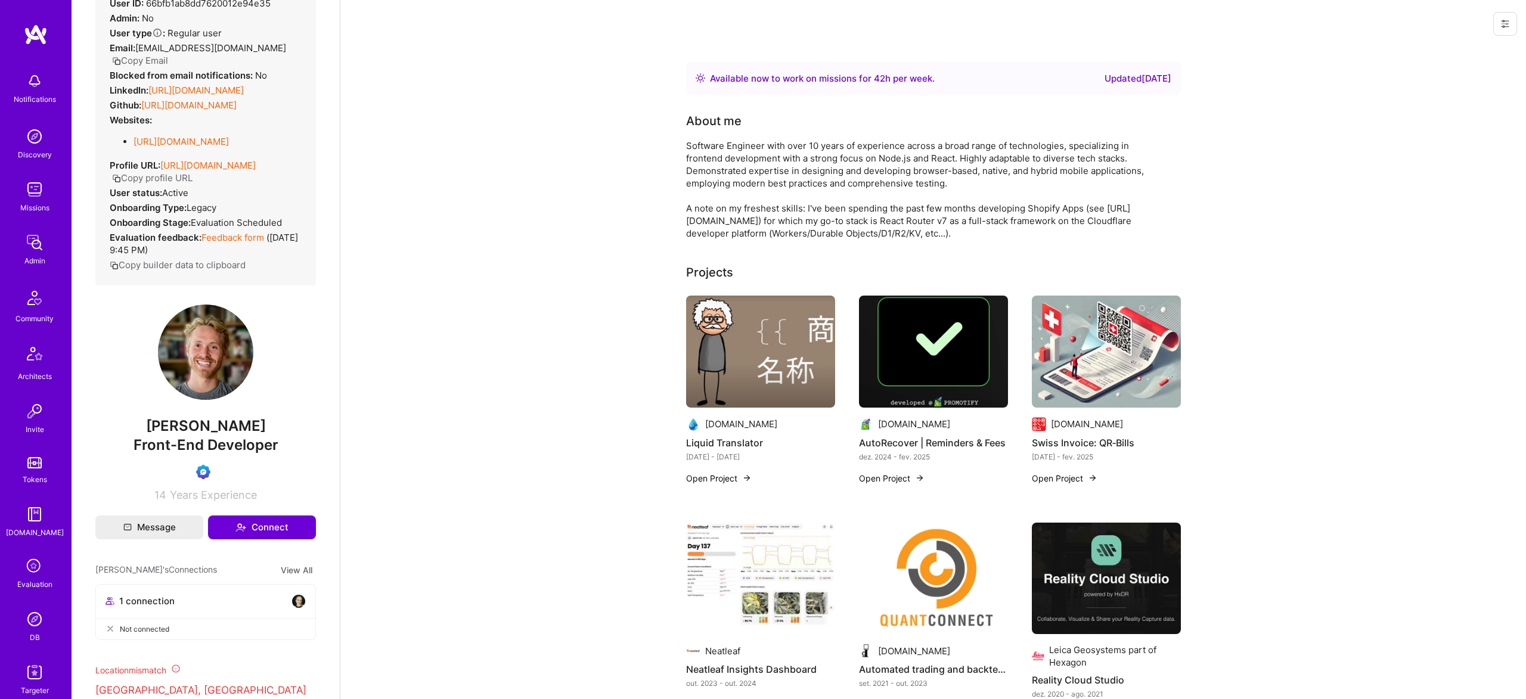
scroll to position [0, 0]
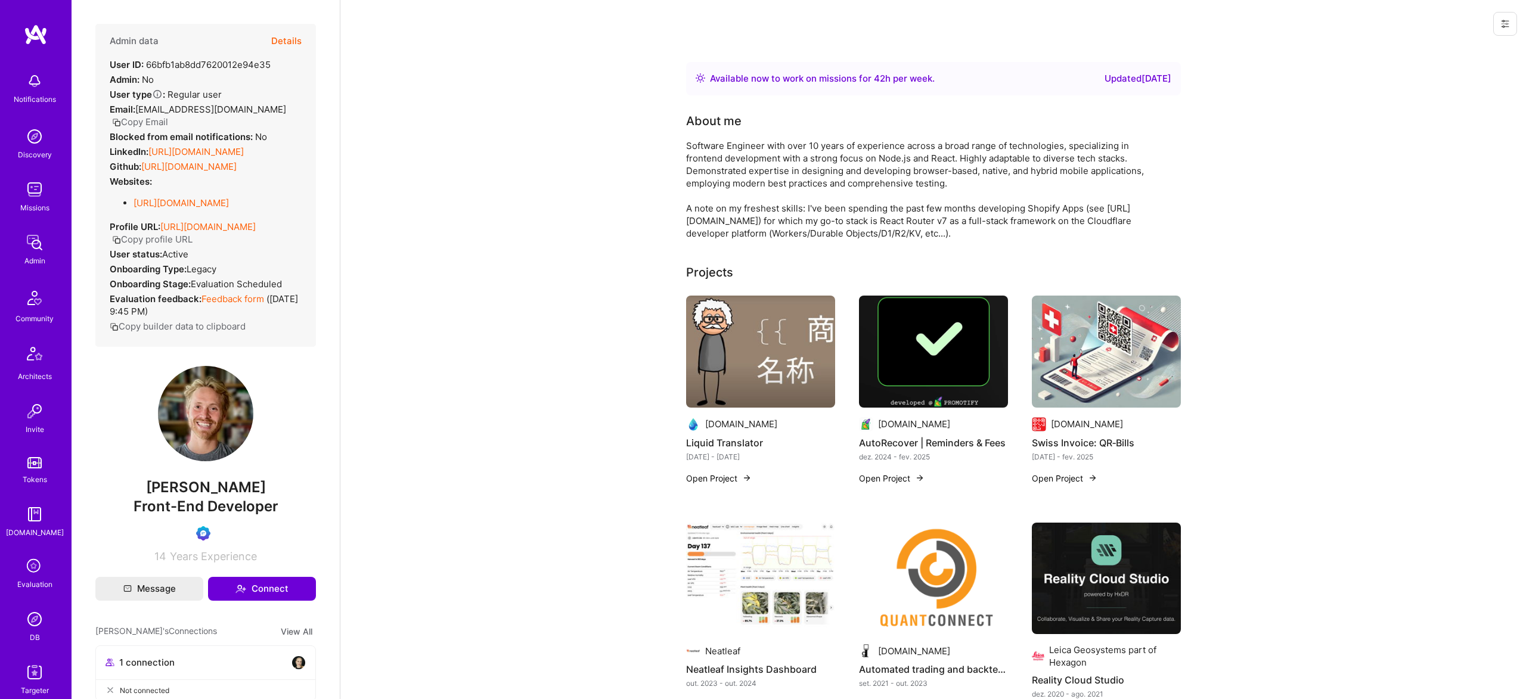
click at [38, 626] on img at bounding box center [35, 619] width 24 height 24
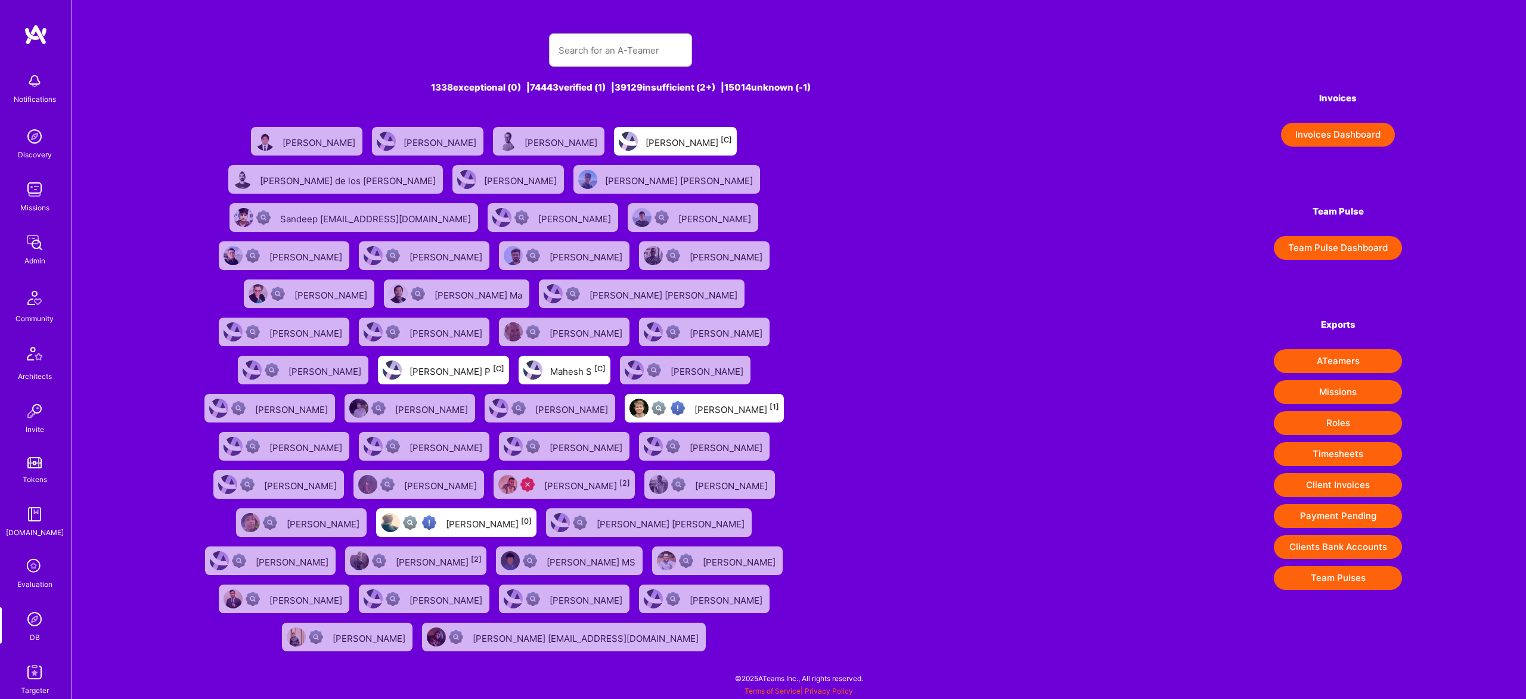
click at [45, 250] on img at bounding box center [35, 243] width 24 height 24
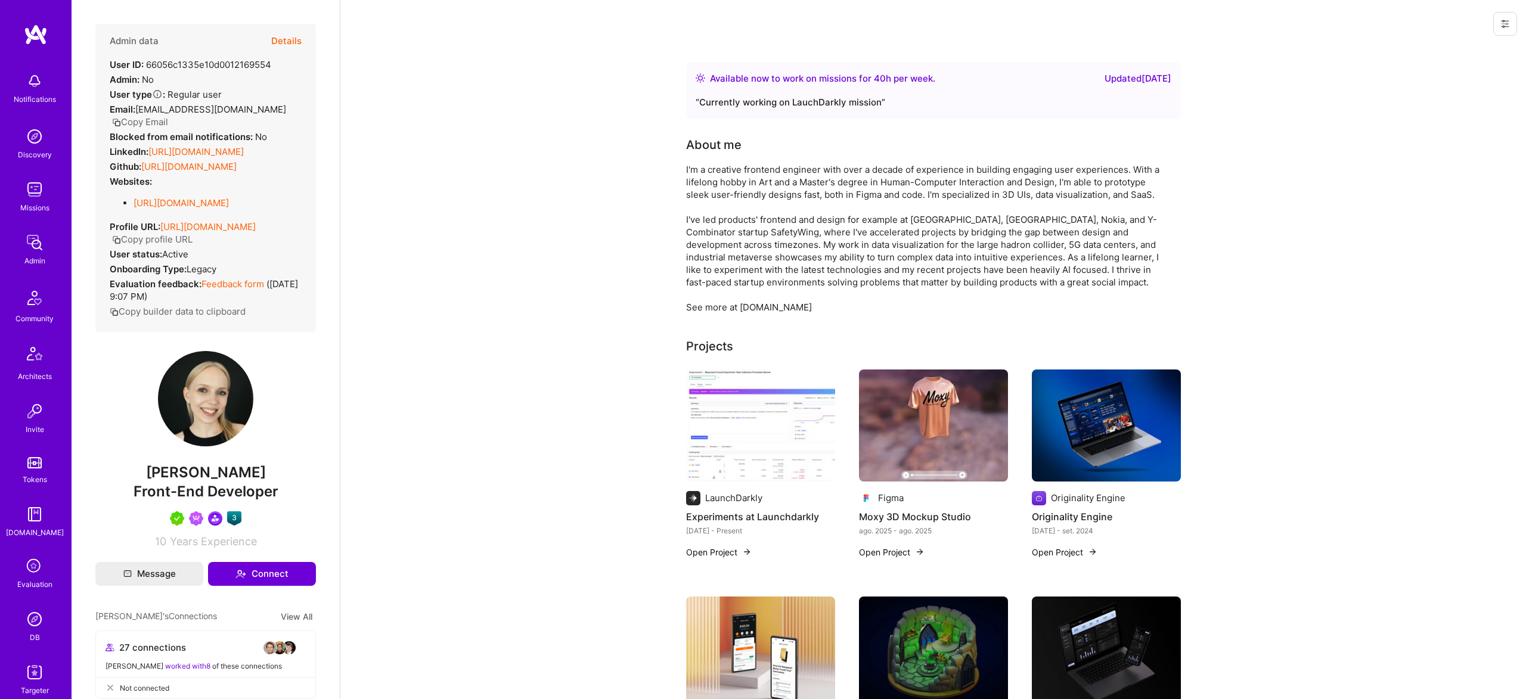
click at [292, 43] on button "Details" at bounding box center [286, 41] width 30 height 35
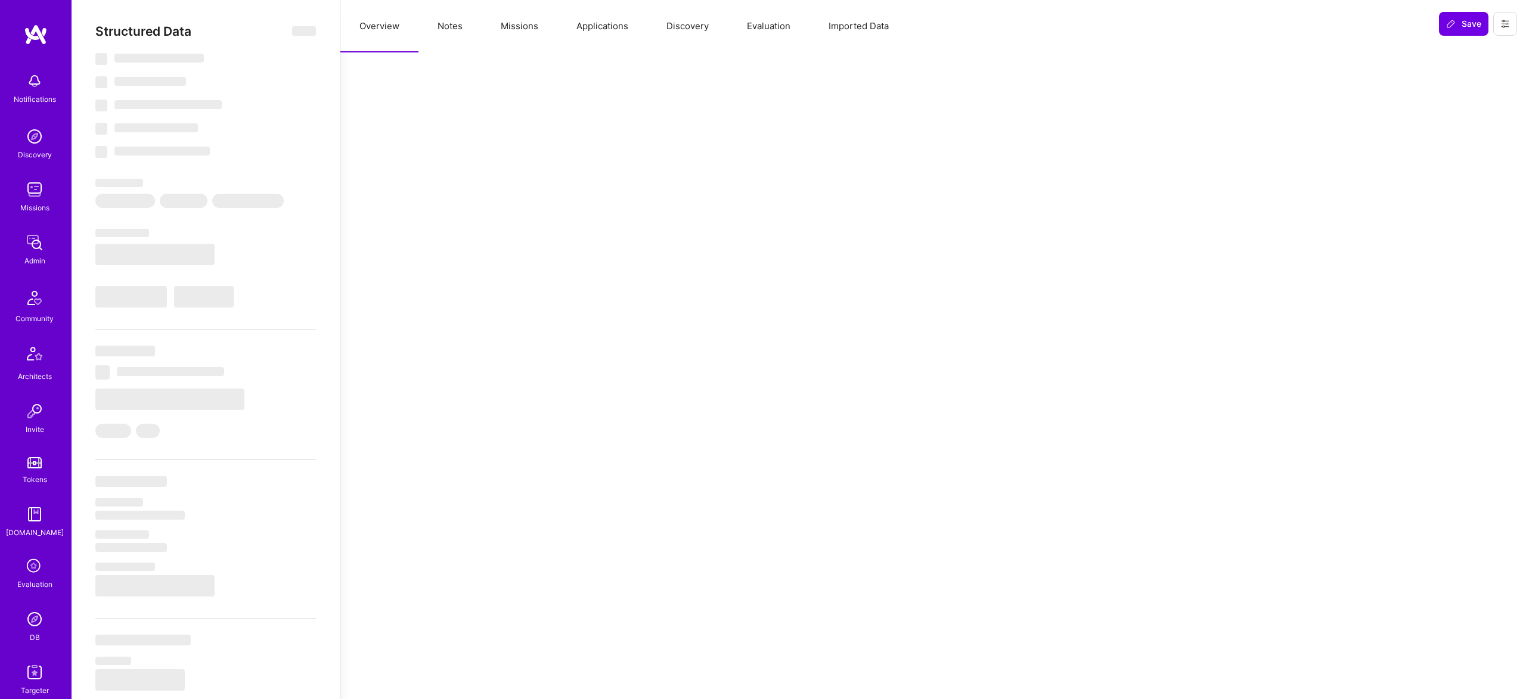
click at [555, 30] on button "Missions" at bounding box center [519, 26] width 76 height 52
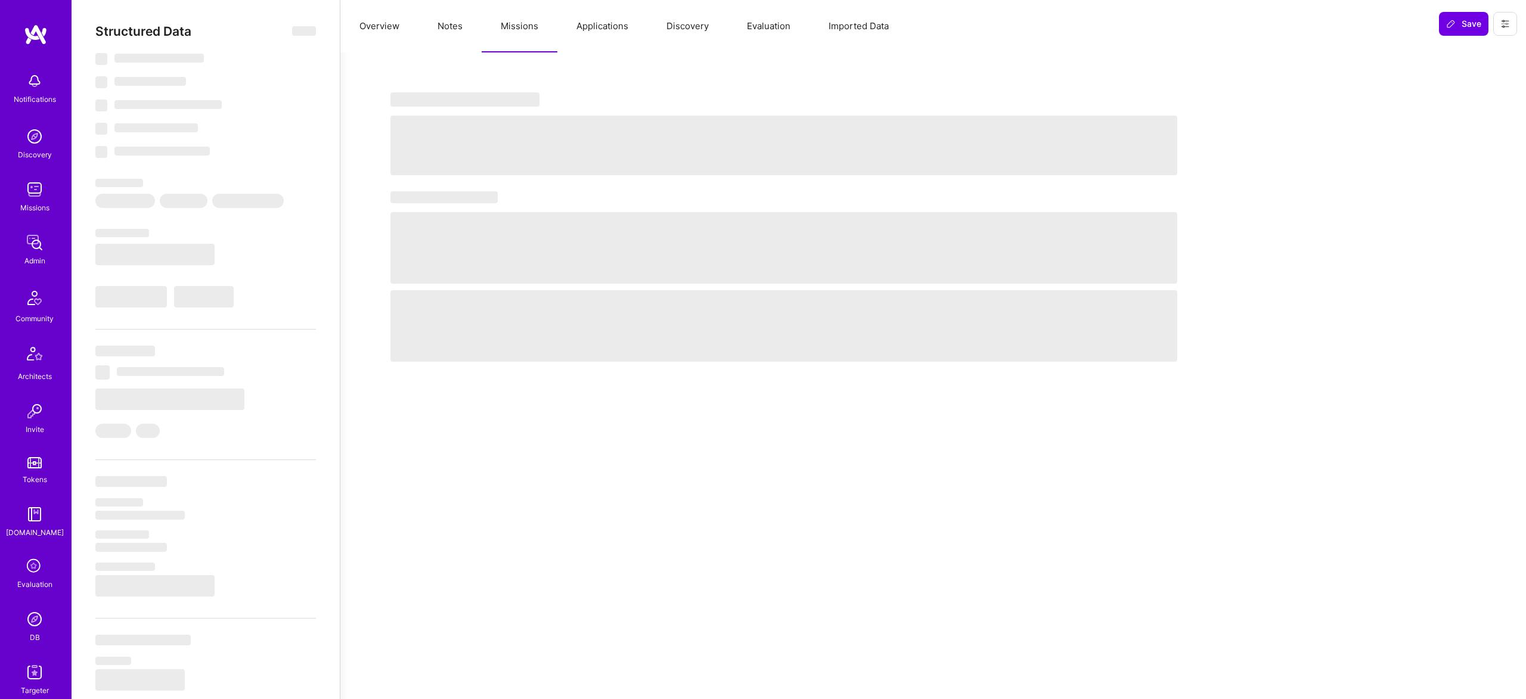
click at [534, 27] on button "Missions" at bounding box center [519, 26] width 76 height 52
select select "Right Now"
select select "5"
select select "7"
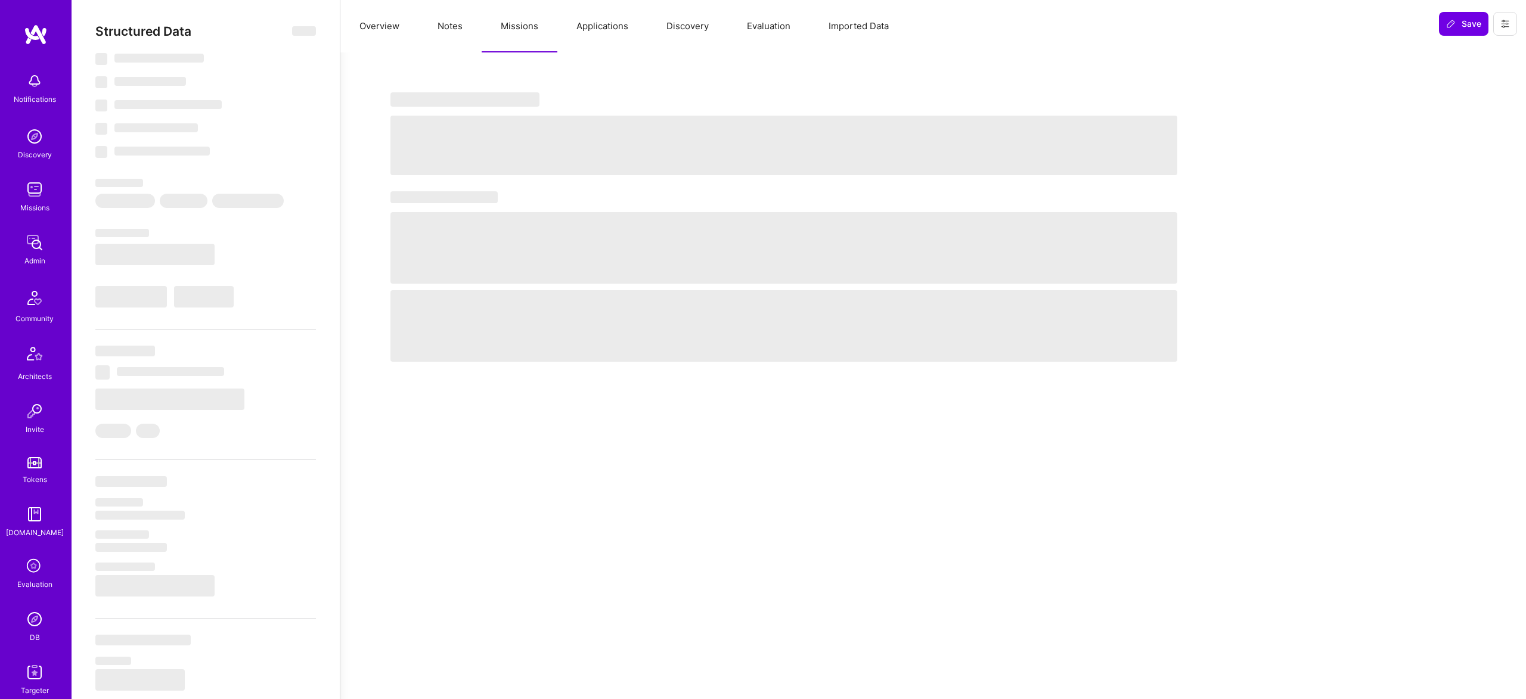
select select "7"
select select "US"
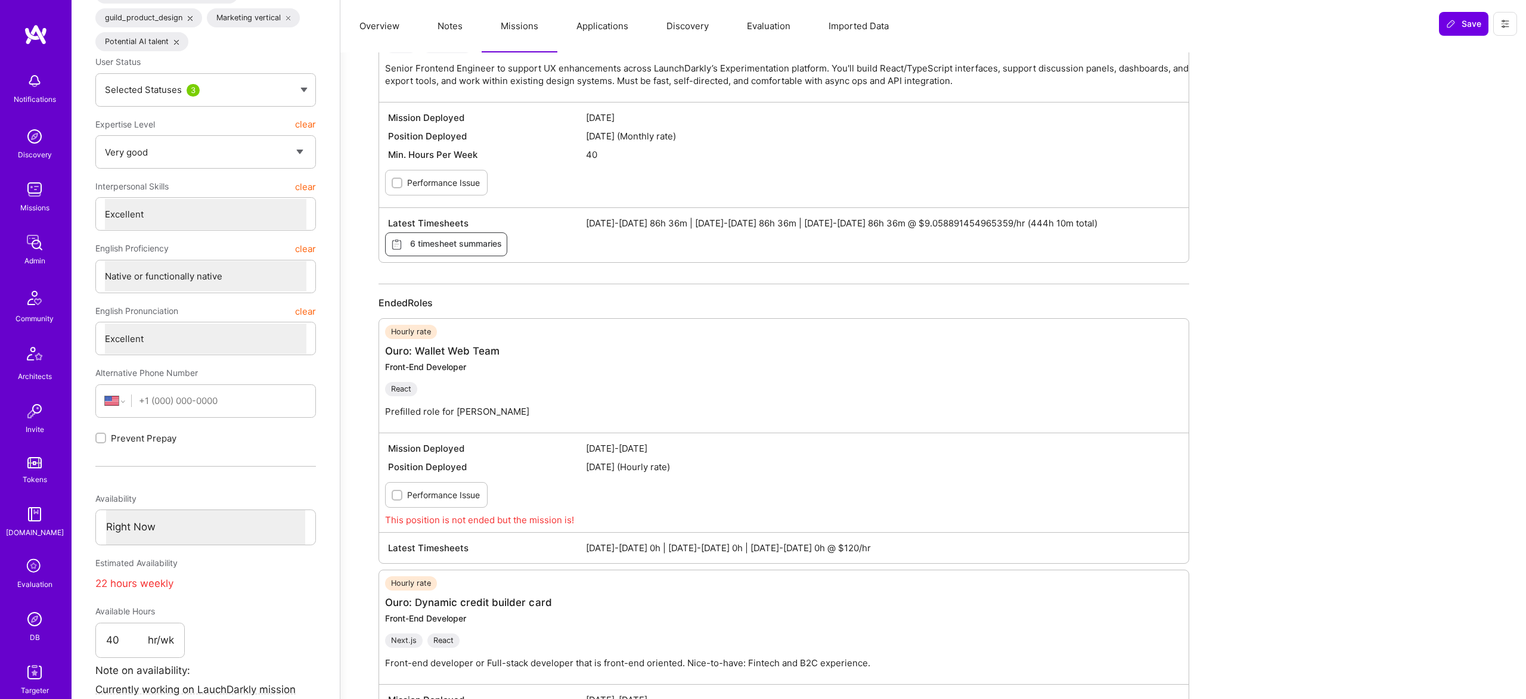
scroll to position [80, 0]
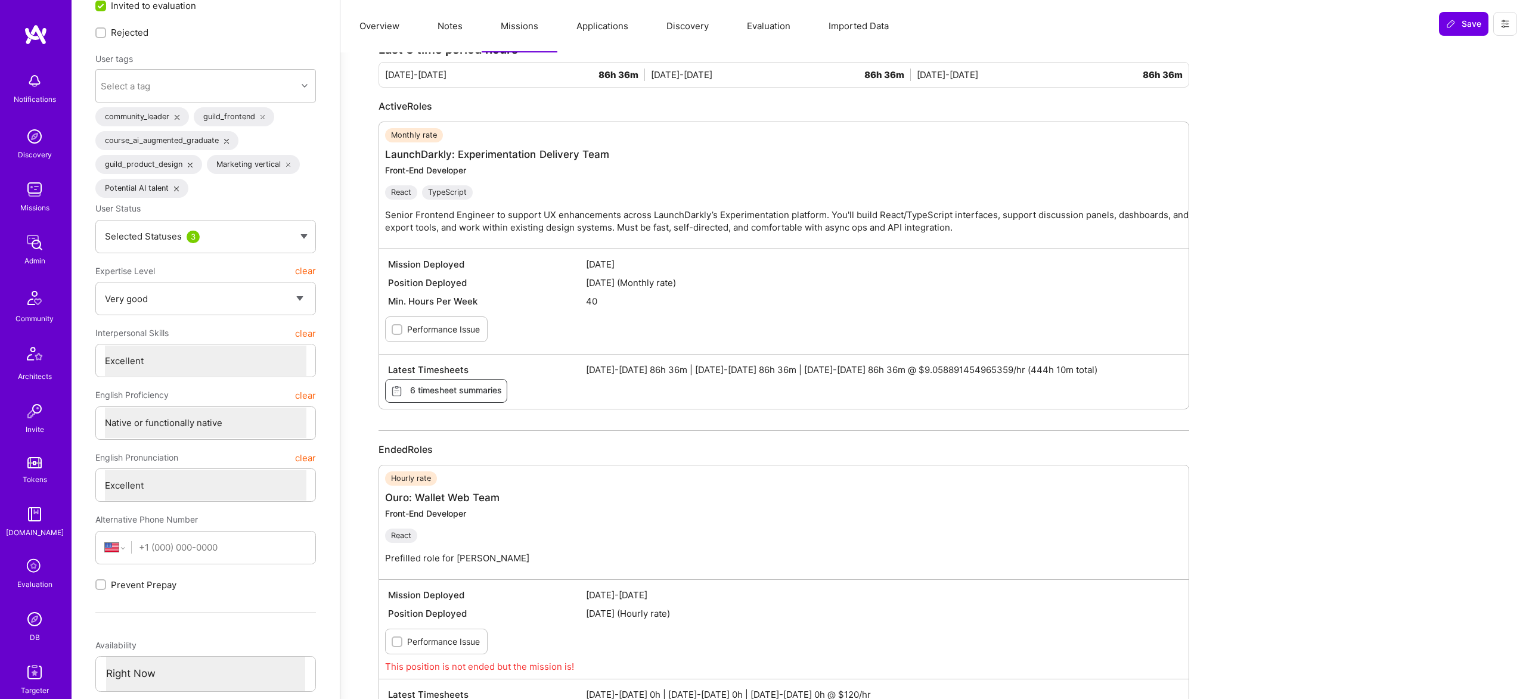
click at [610, 24] on button "Applications" at bounding box center [602, 26] width 90 height 52
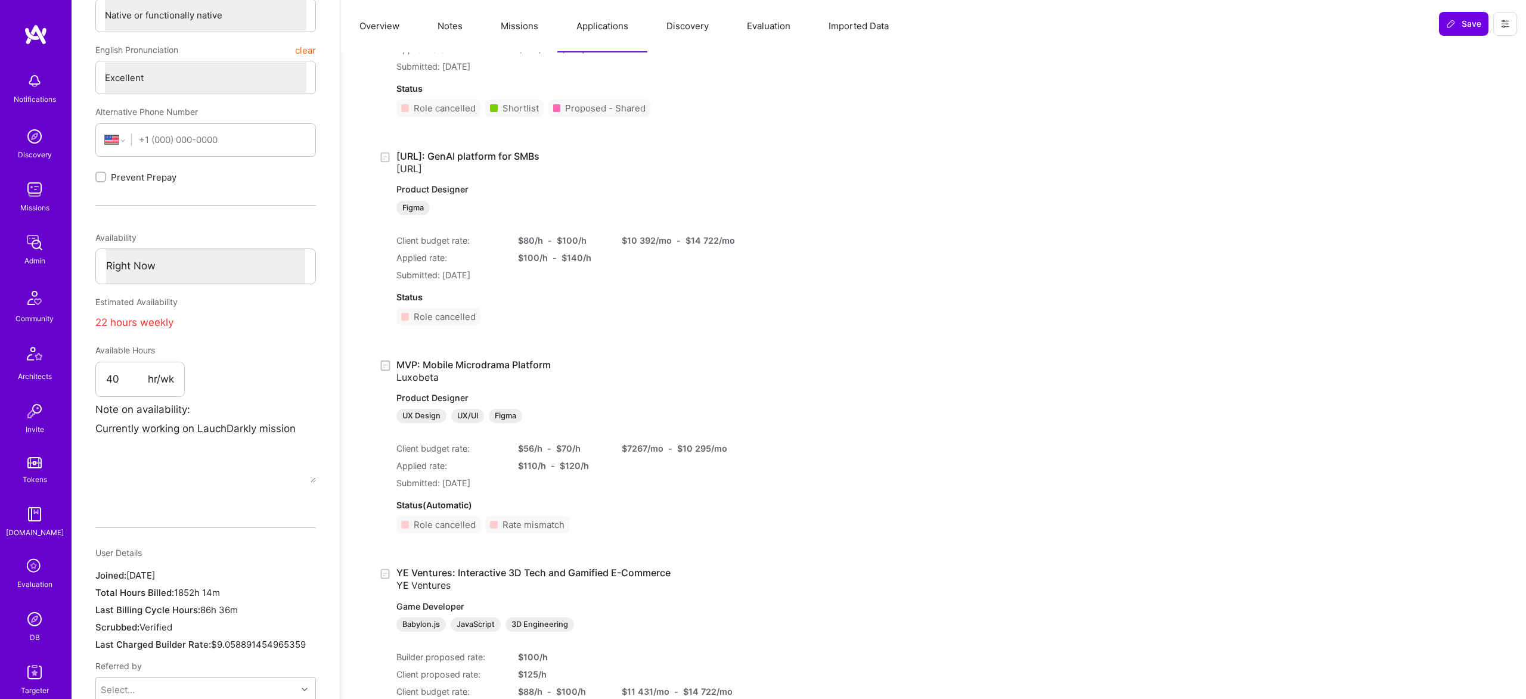
scroll to position [0, 0]
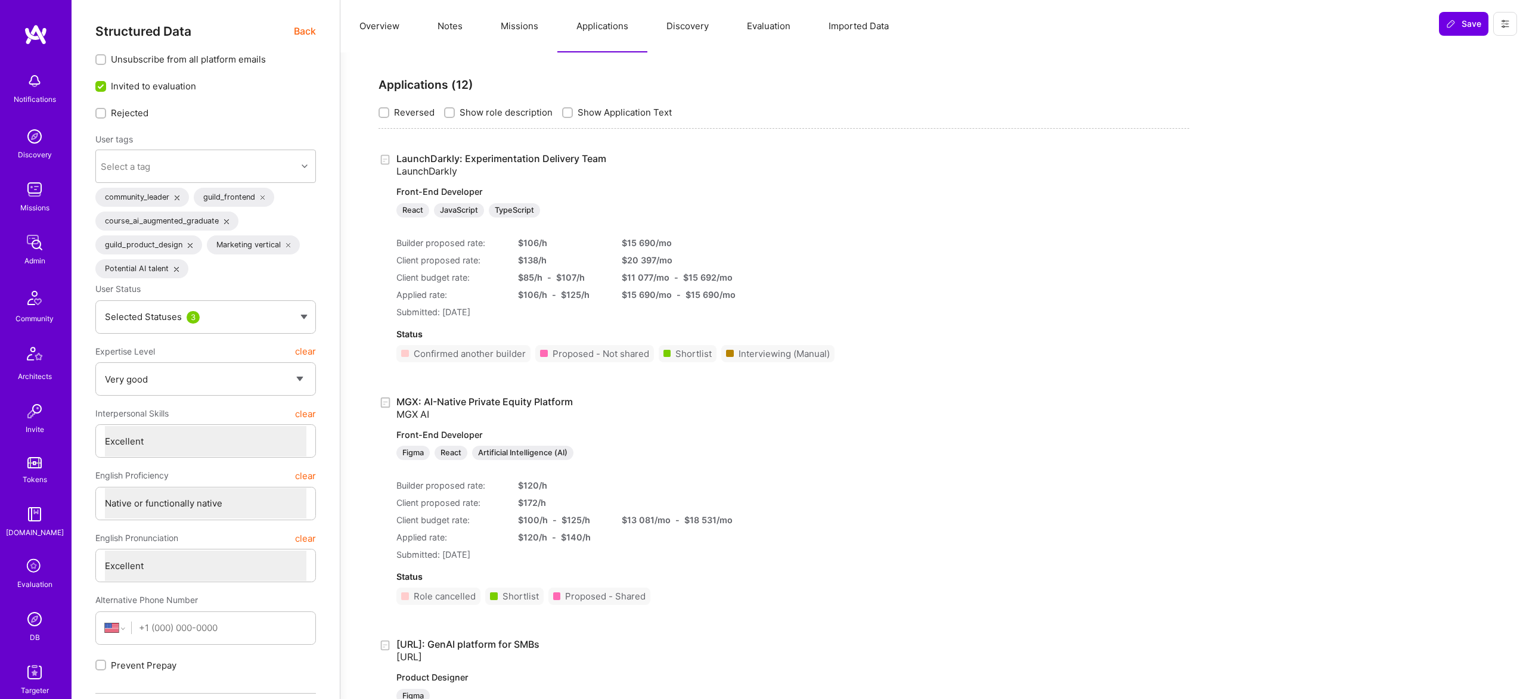
click at [453, 154] on link "LaunchDarkly: Experimentation Delivery Team LaunchDarkly Front-End Developer Re…" at bounding box center [615, 185] width 438 height 65
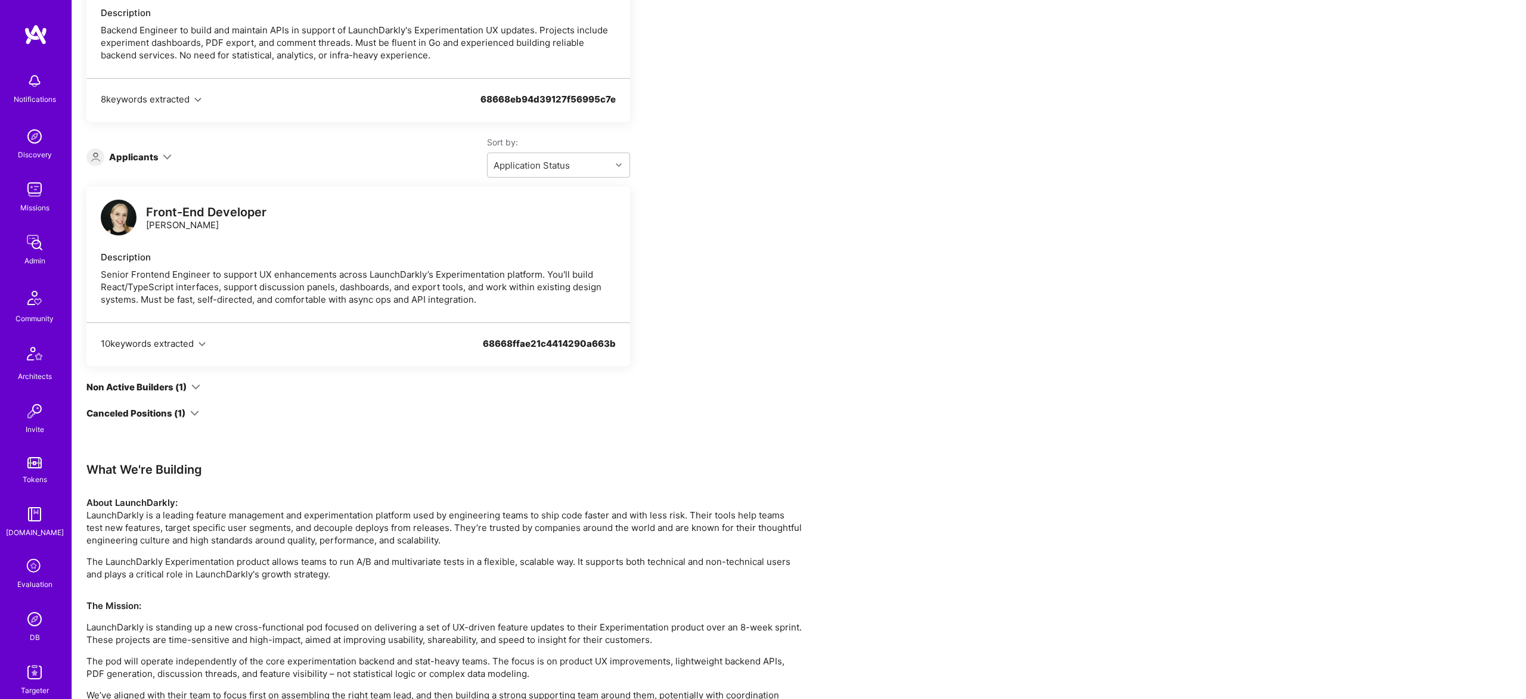
click at [115, 219] on img at bounding box center [119, 218] width 36 height 36
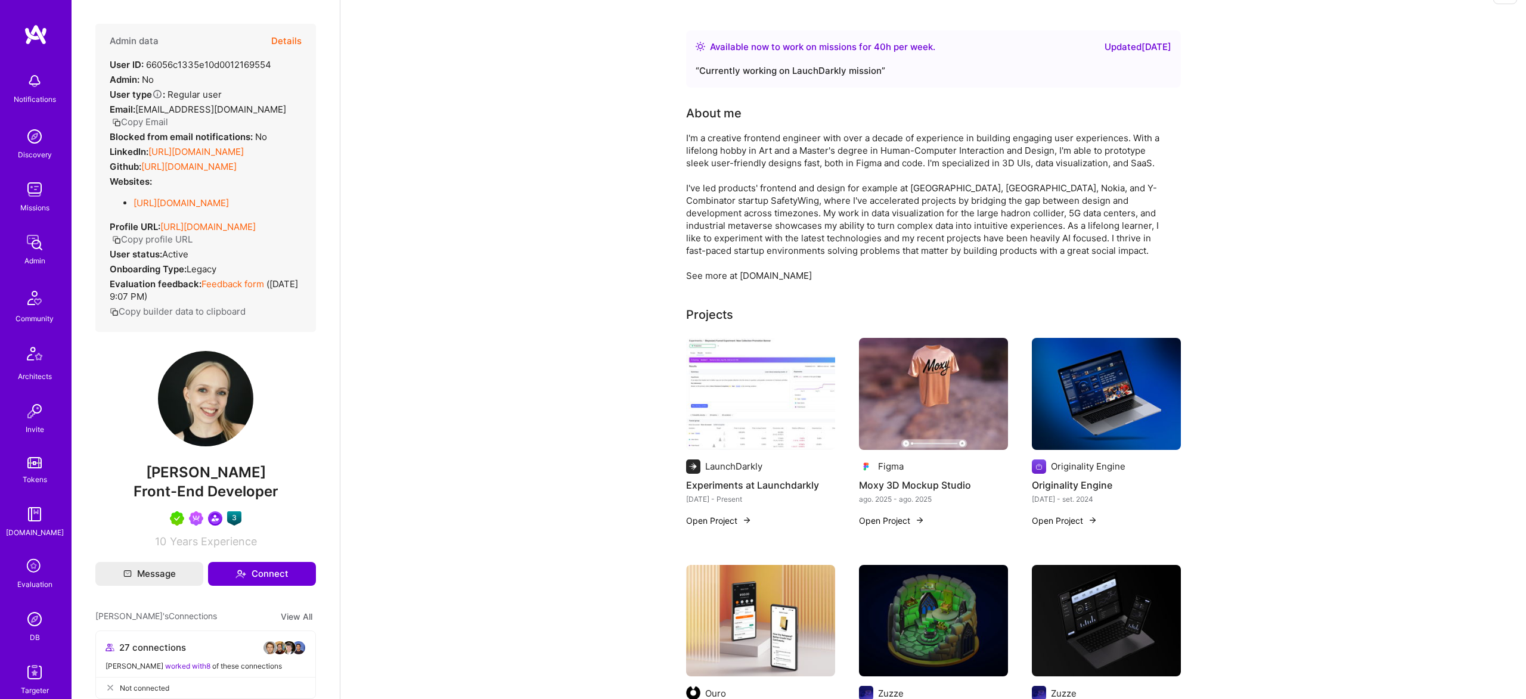
scroll to position [1, 0]
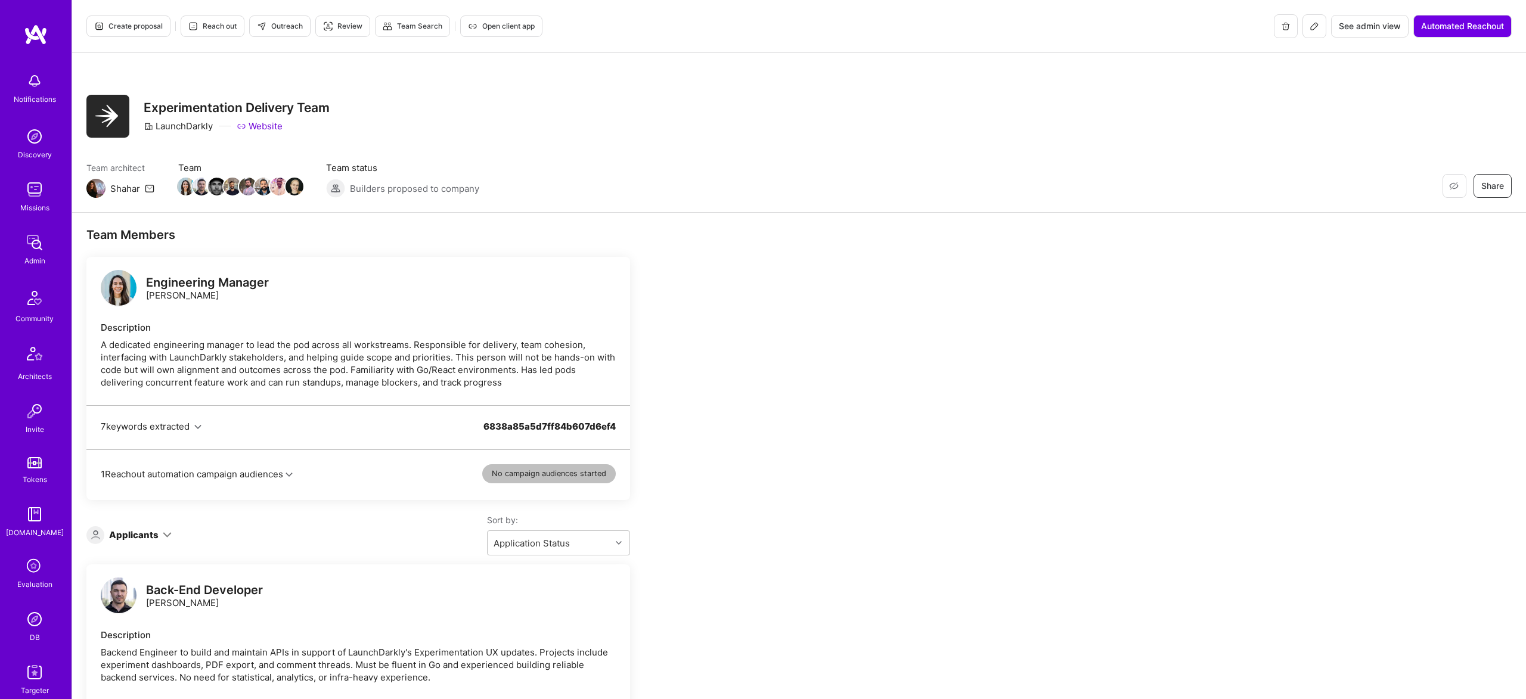
click at [138, 24] on span "Create proposal" at bounding box center [128, 26] width 69 height 11
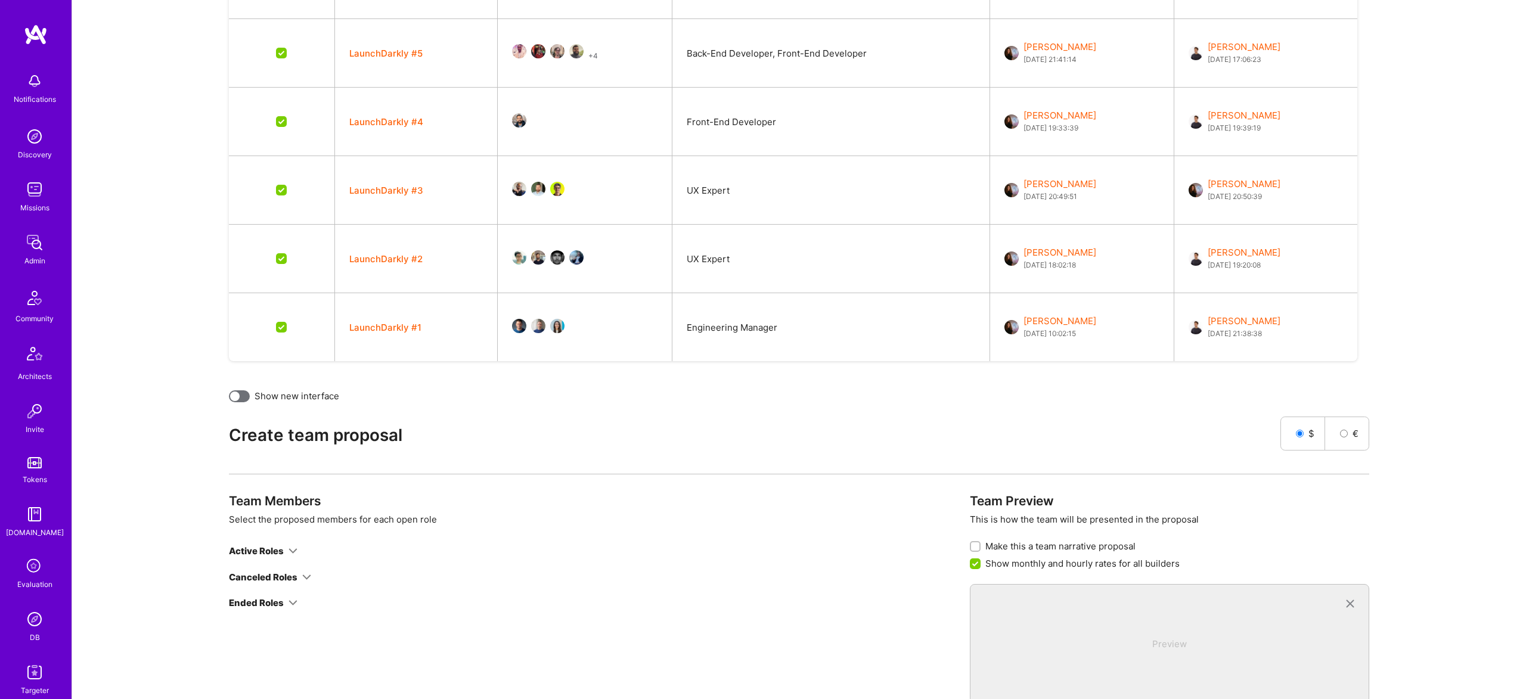
scroll to position [764, 0]
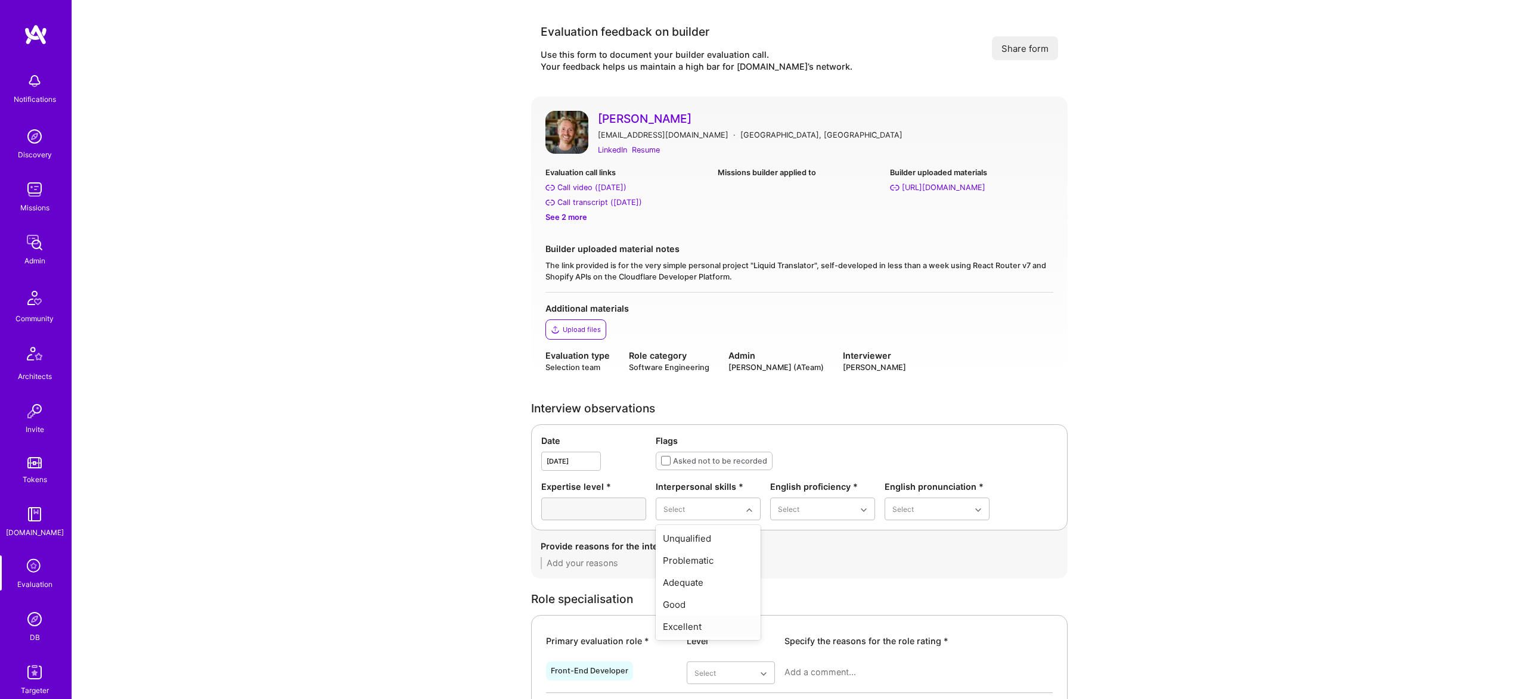
click at [706, 627] on div "Excellent" at bounding box center [708, 627] width 105 height 22
click at [810, 613] on div "Native or functionally native" at bounding box center [822, 611] width 105 height 35
drag, startPoint x: 934, startPoint y: 504, endPoint x: 918, endPoint y: 570, distance: 67.4
click at [906, 608] on div "Excellent" at bounding box center [936, 605] width 105 height 22
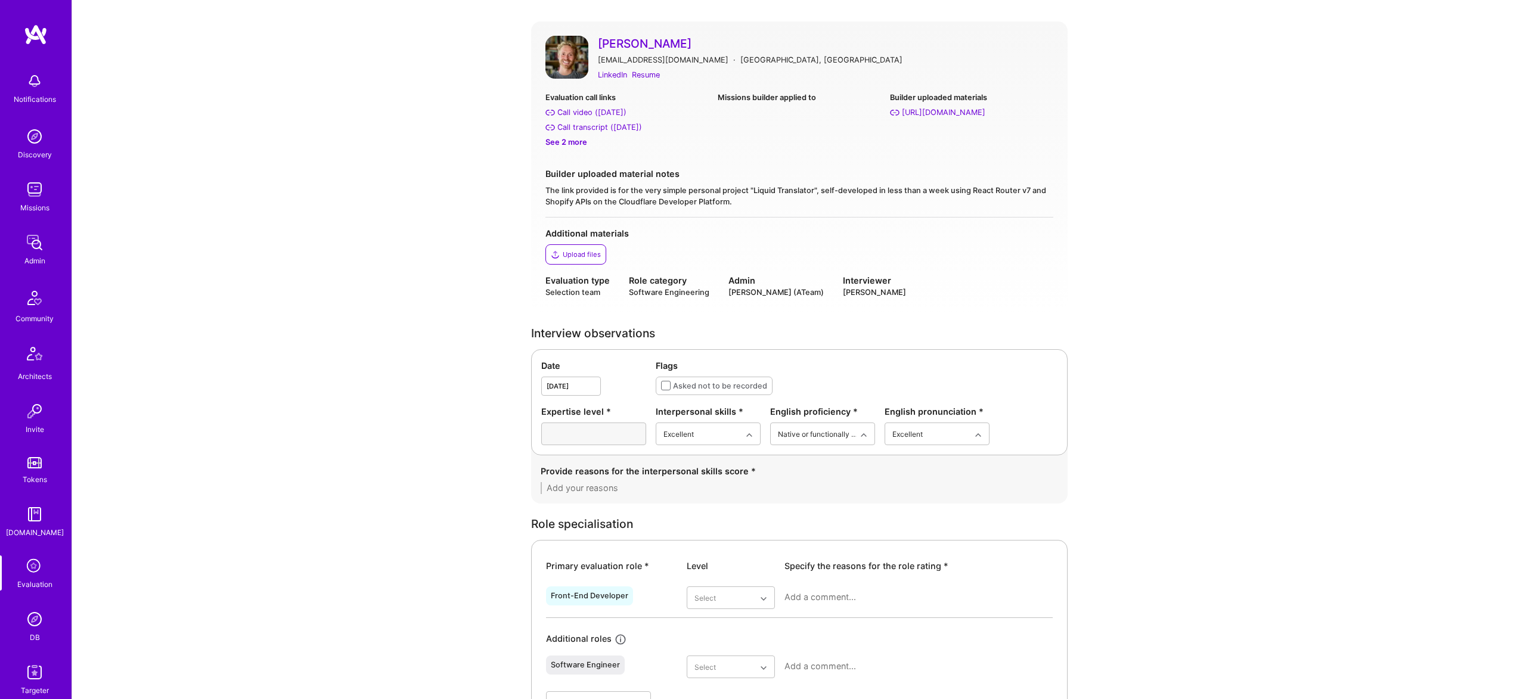
scroll to position [93, 0]
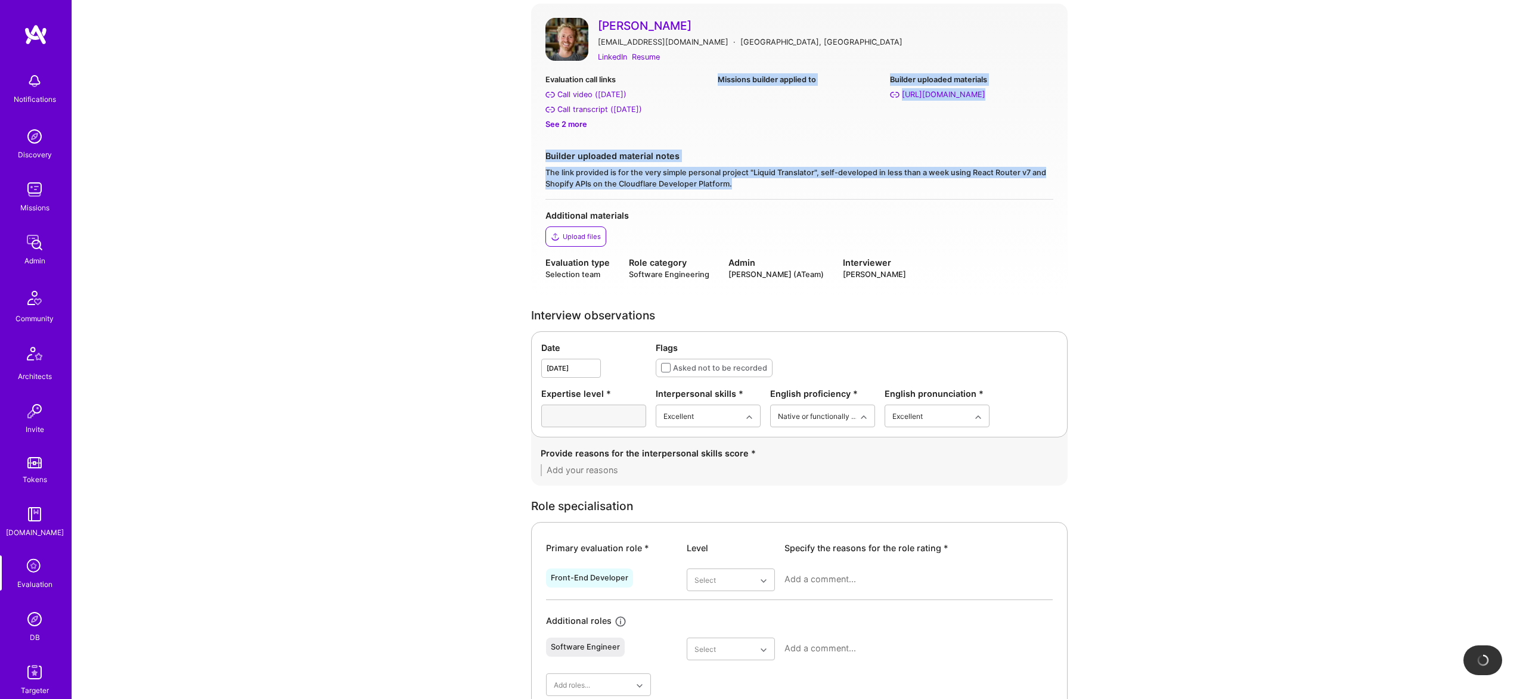
drag, startPoint x: 713, startPoint y: 138, endPoint x: 877, endPoint y: 188, distance: 171.5
click at [877, 189] on div "Evaluation call links Call video (Oct 13, 2025) Call transcript (Oct 13, 2025) …" at bounding box center [799, 136] width 508 height 126
click at [863, 185] on div "The link provided is for the very simple personal project "Liquid Translator", …" at bounding box center [799, 178] width 508 height 23
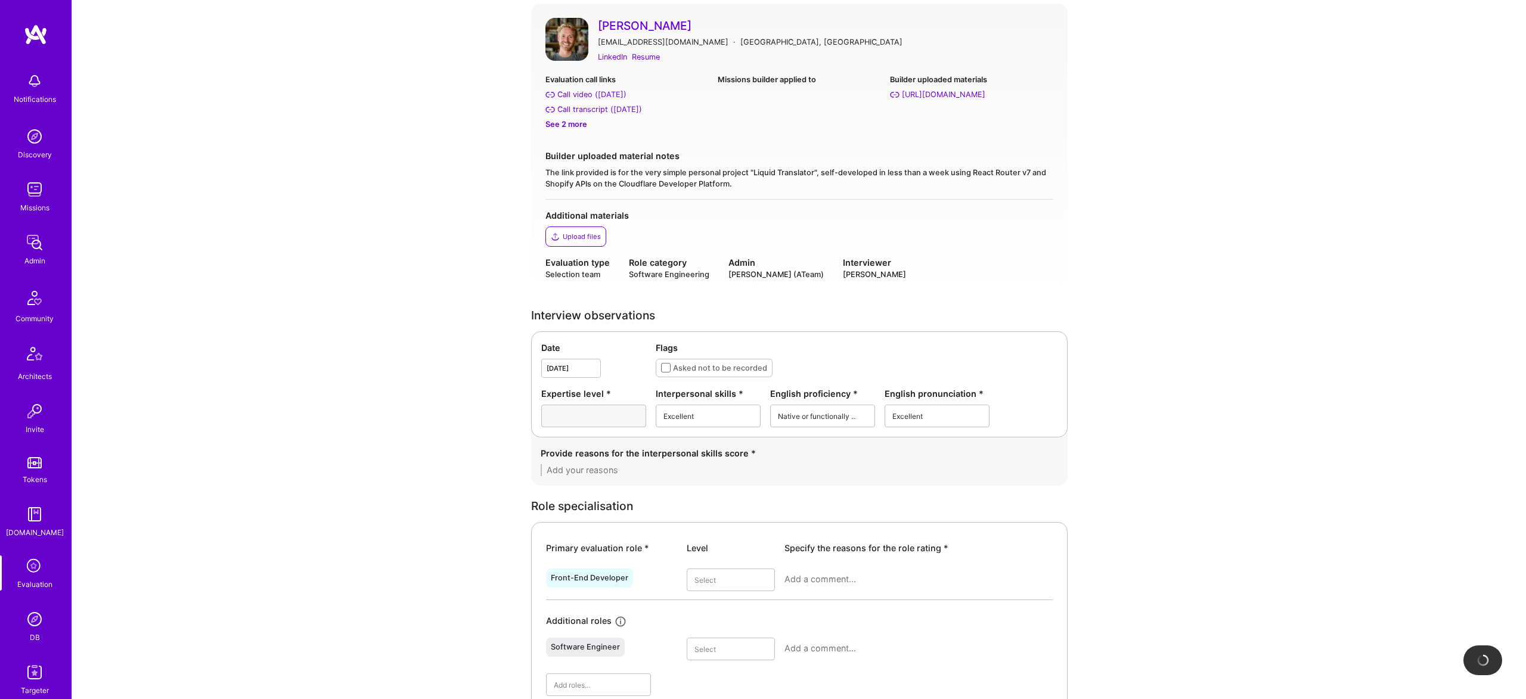
click at [863, 185] on div "The link provided is for the very simple personal project "Liquid Translator", …" at bounding box center [799, 178] width 508 height 23
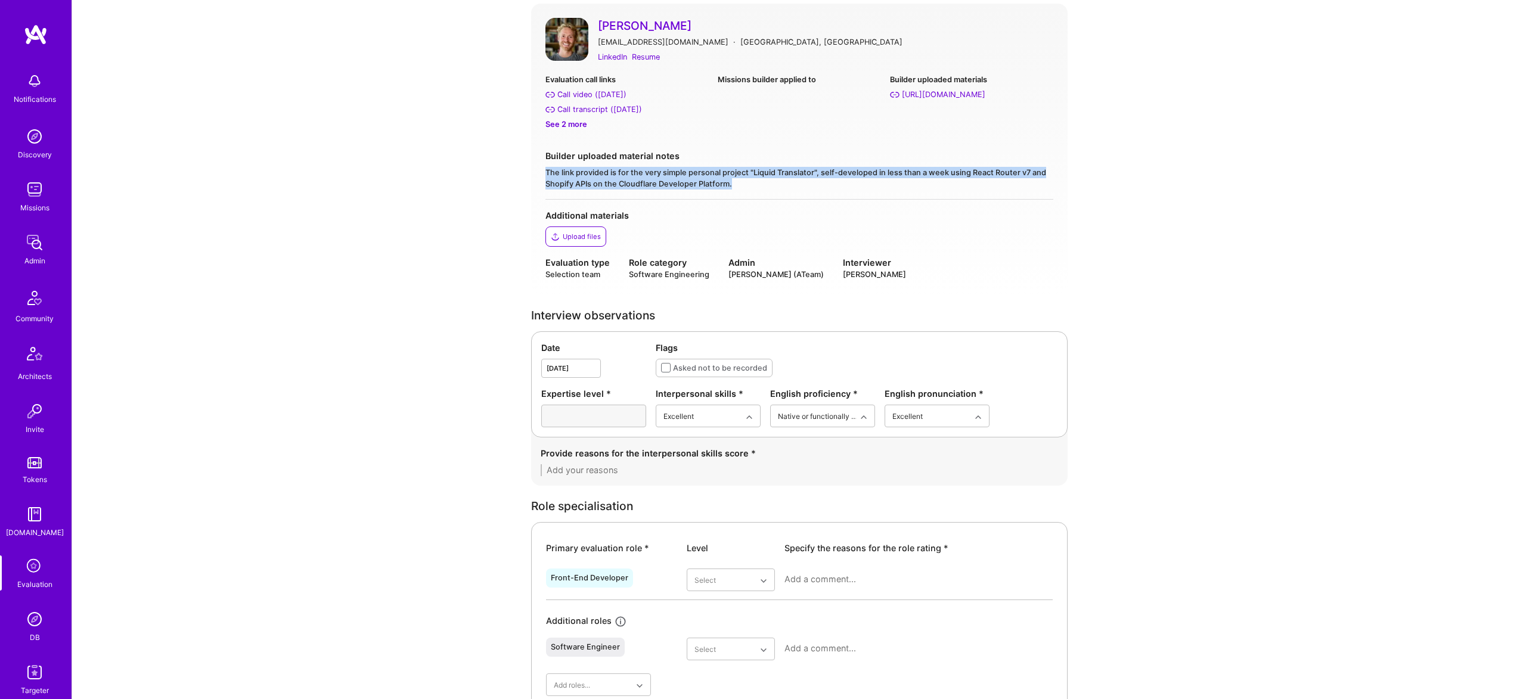
click at [863, 185] on div "The link provided is for the very simple personal project "Liquid Translator", …" at bounding box center [799, 178] width 508 height 23
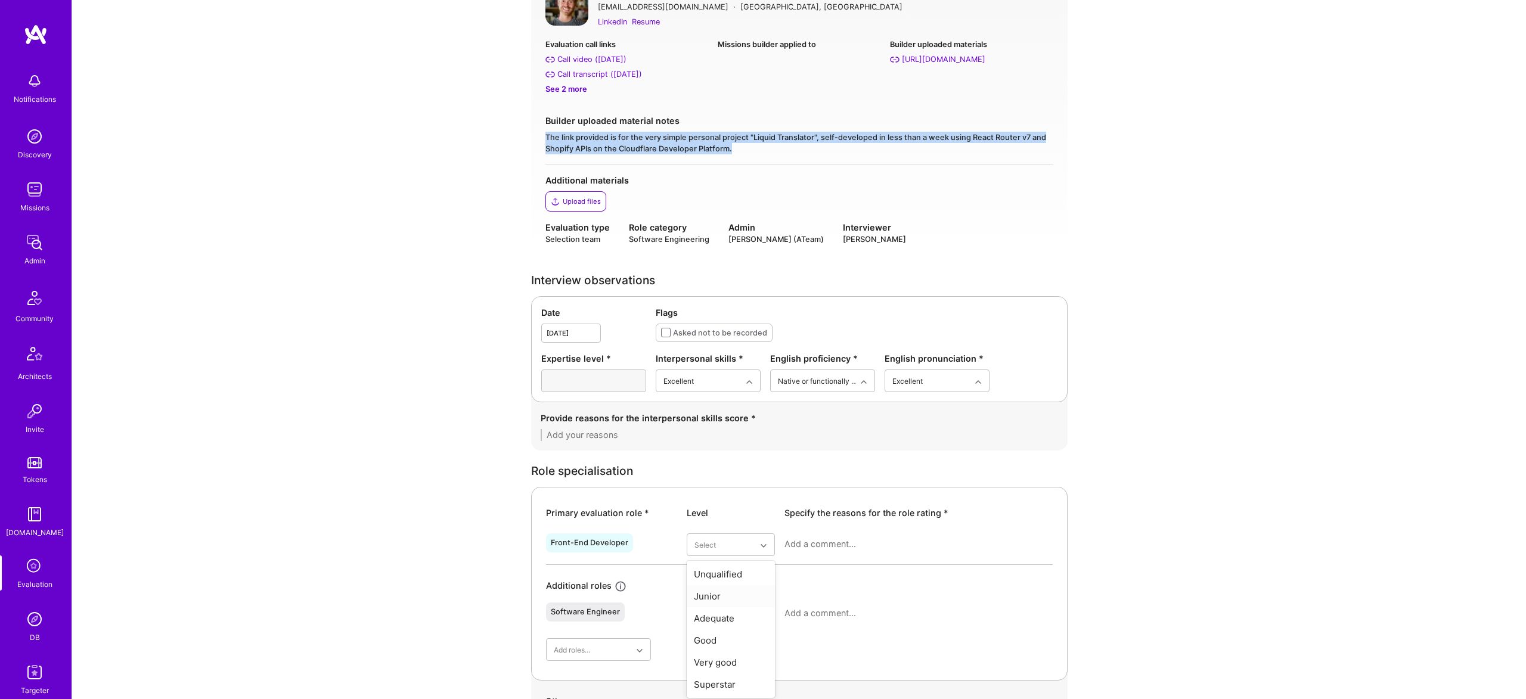
scroll to position [131, 0]
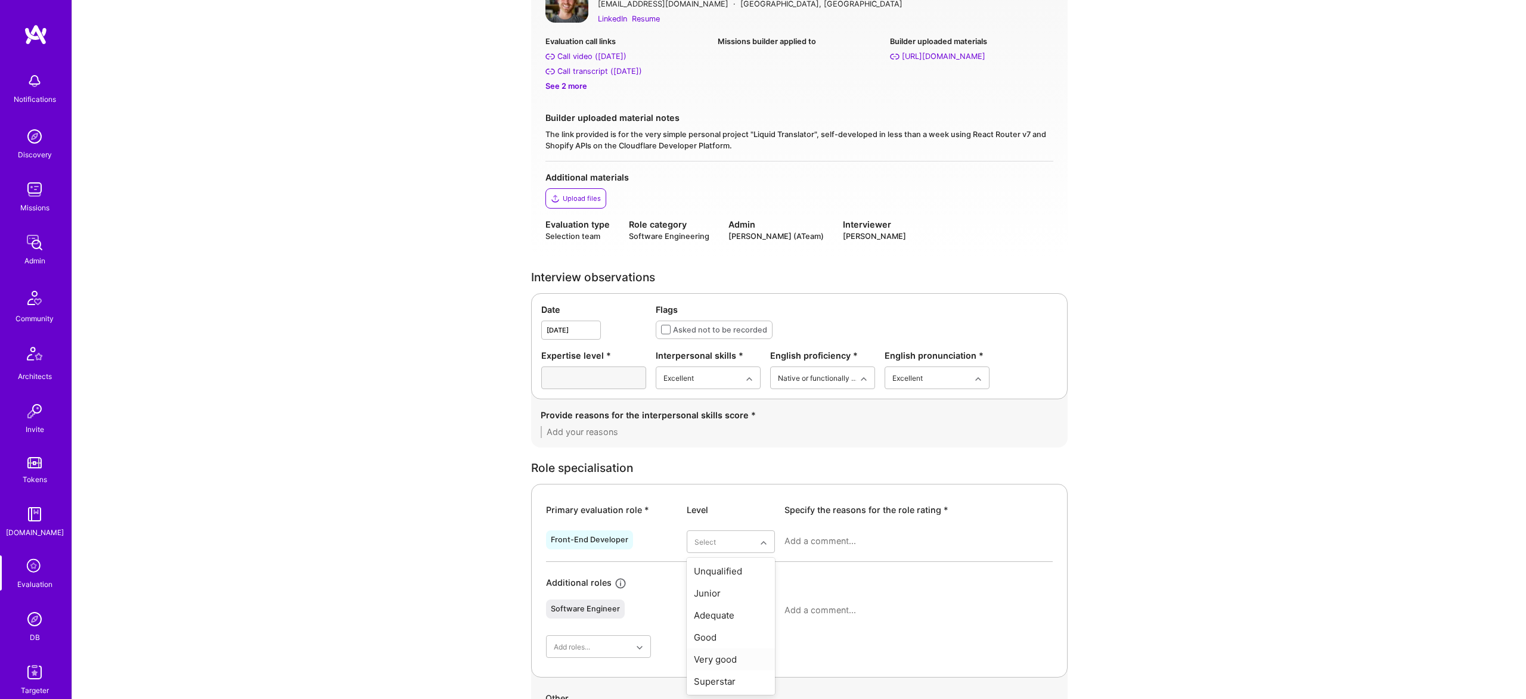
click at [742, 654] on div "Very good" at bounding box center [730, 659] width 88 height 22
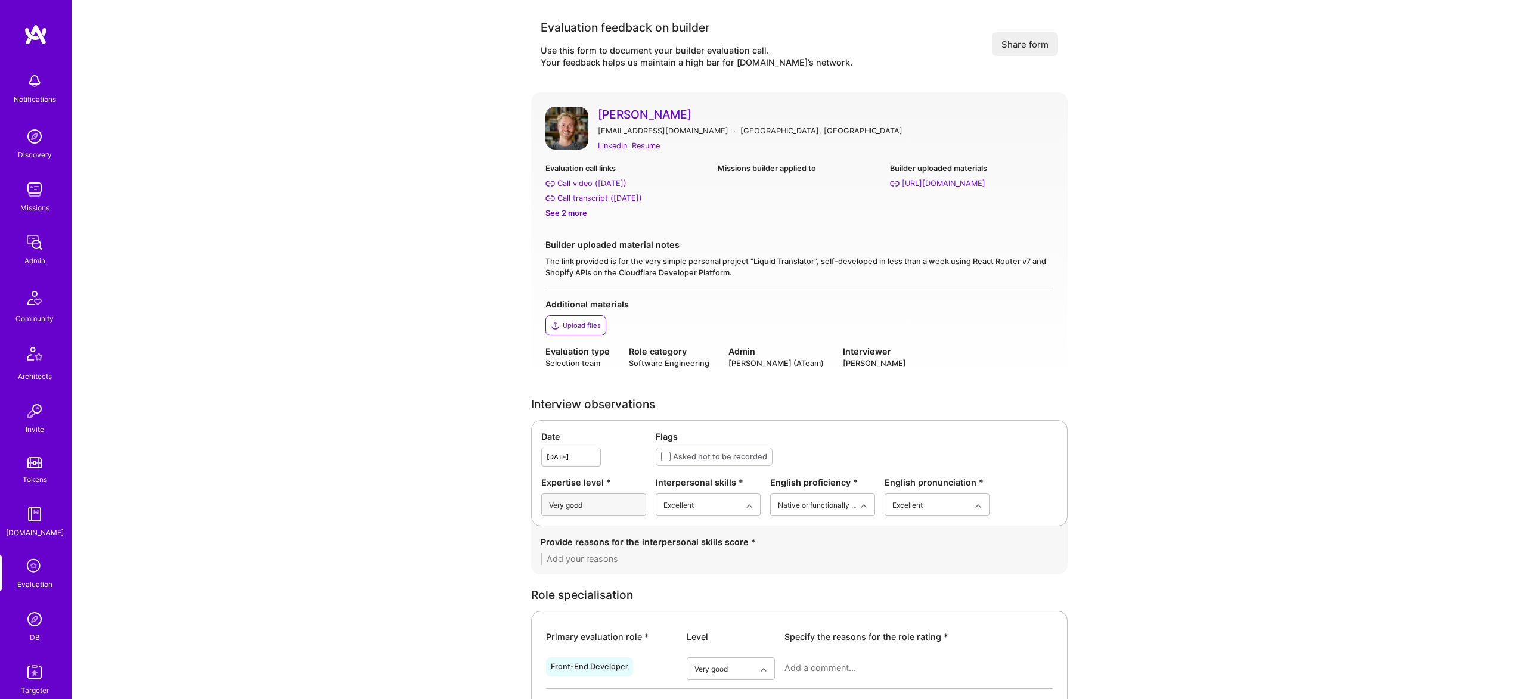
scroll to position [5, 0]
click at [943, 182] on div "https://liquidtranslator.com/" at bounding box center [943, 182] width 83 height 13
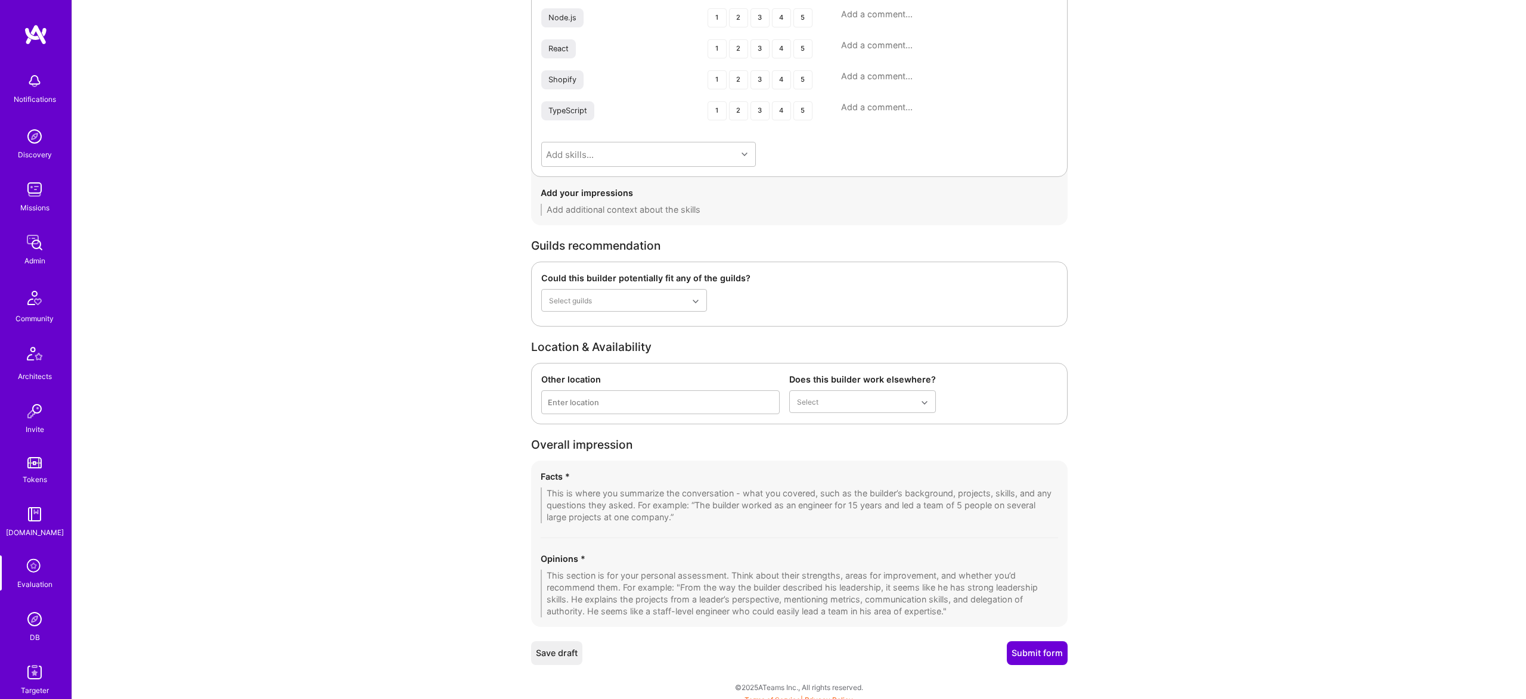
scroll to position [1620, 0]
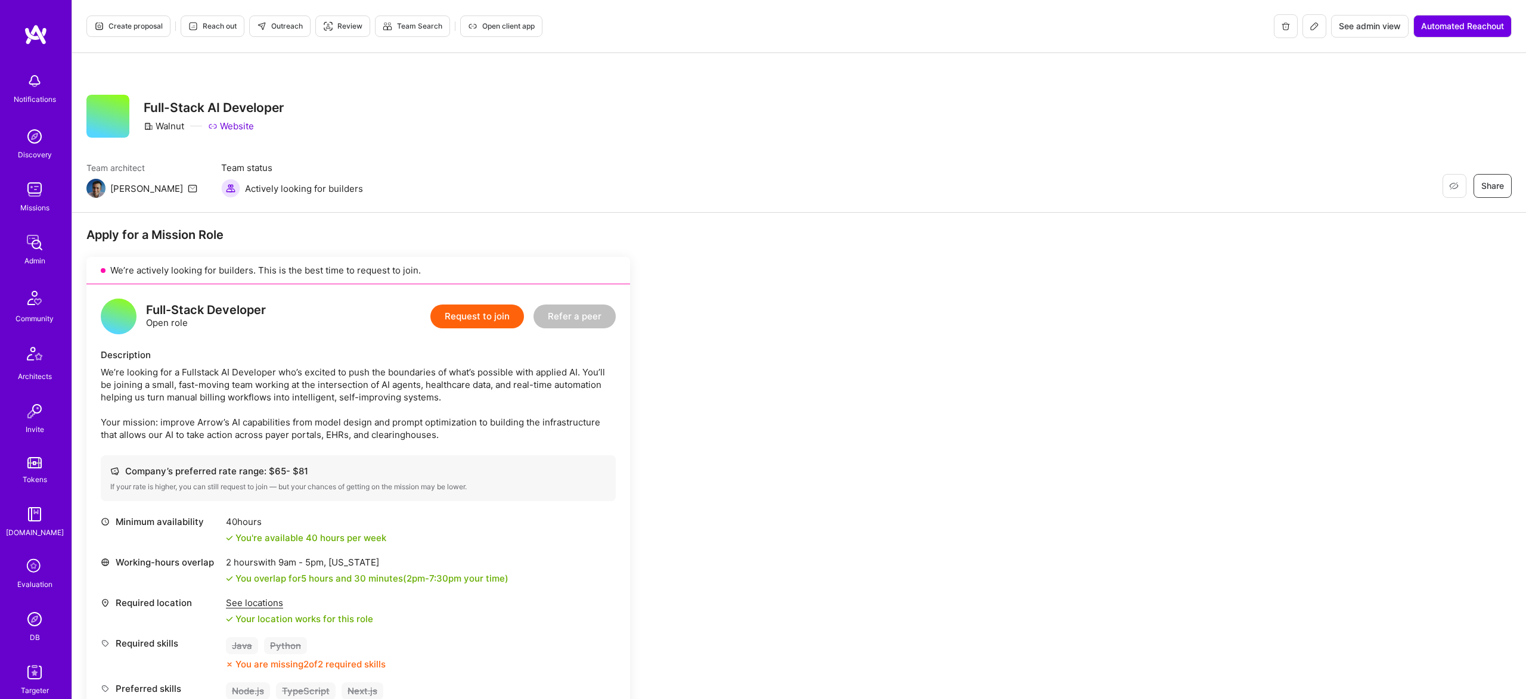
click at [45, 620] on img at bounding box center [35, 619] width 24 height 24
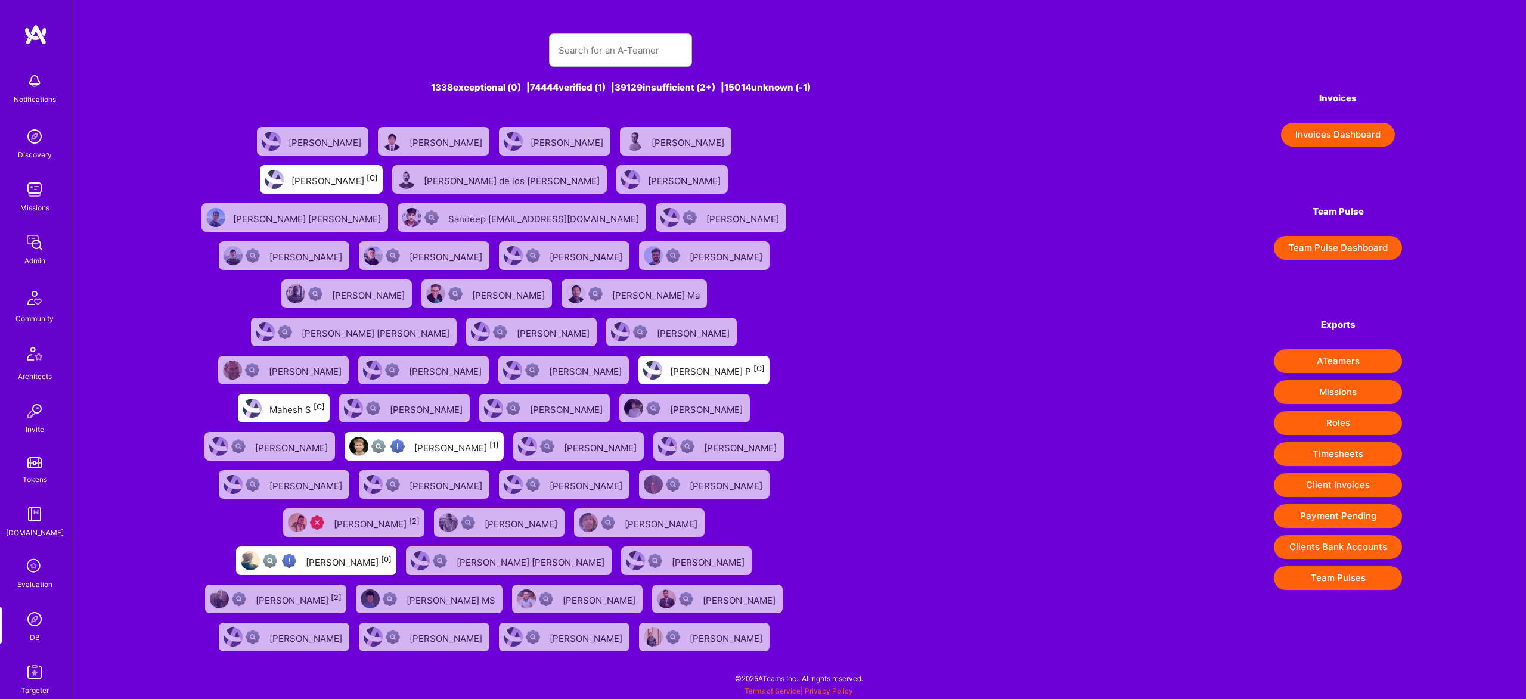
click at [19, 685] on link "Targeter" at bounding box center [35, 678] width 74 height 36
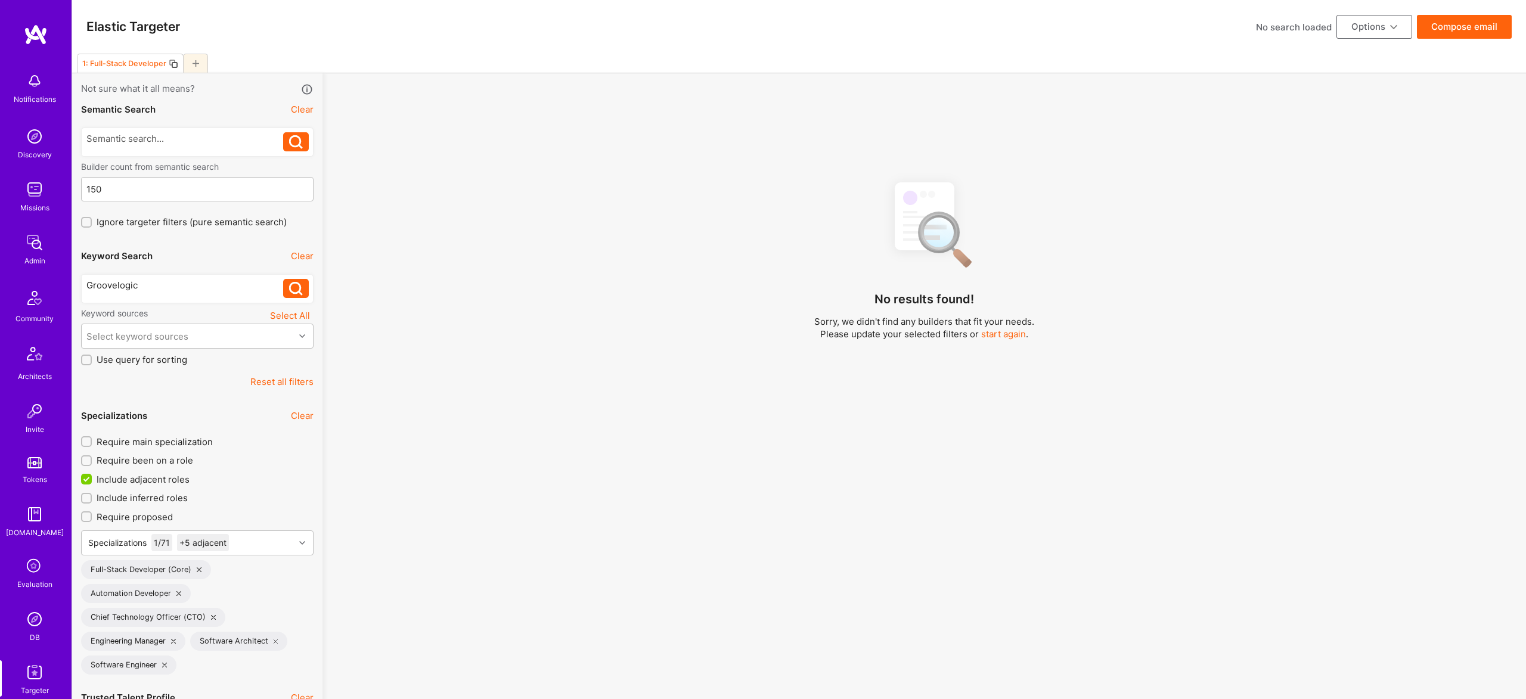
click at [181, 305] on div "Groovelogic Groovelogic" at bounding box center [197, 288] width 232 height 38
click at [181, 297] on div "Groovelogic" at bounding box center [184, 288] width 197 height 19
click at [189, 287] on div "Groovelogic" at bounding box center [184, 285] width 197 height 13
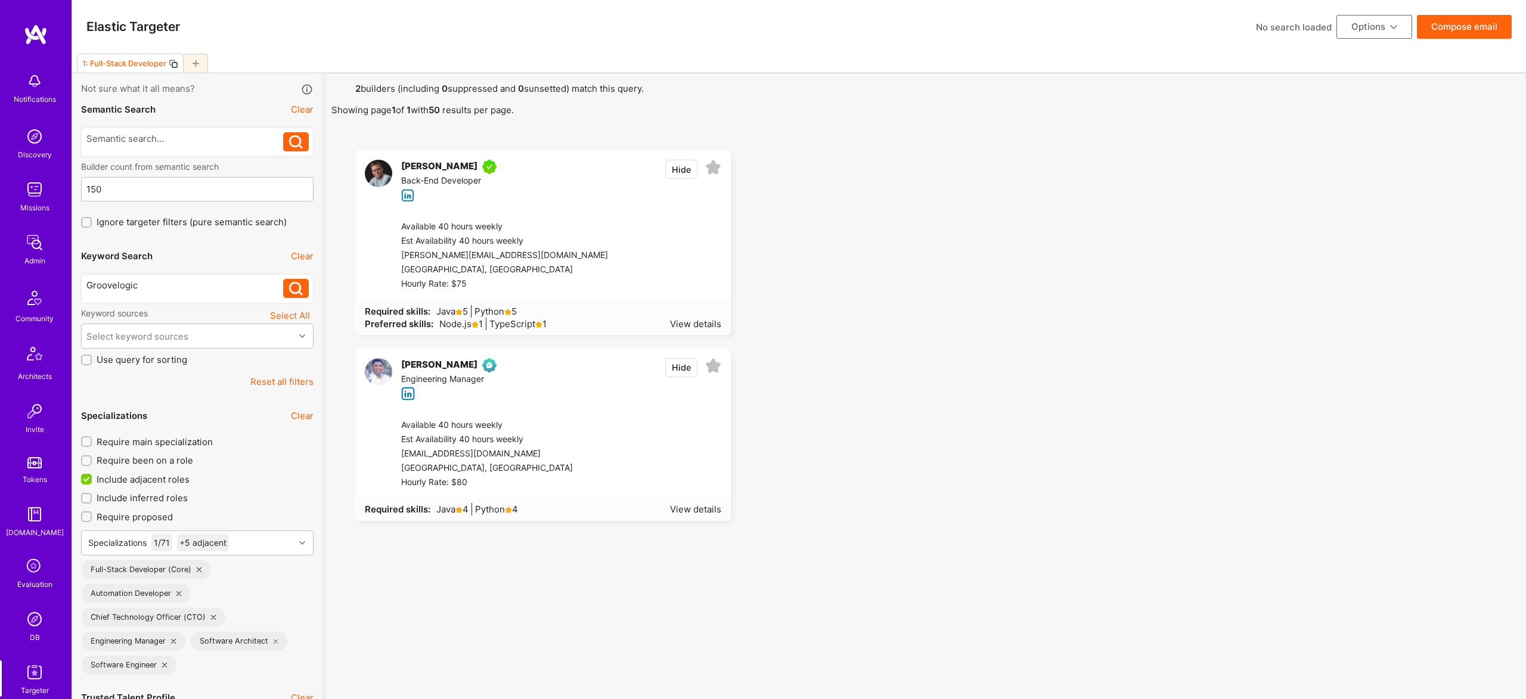
click at [296, 286] on icon at bounding box center [296, 289] width 14 height 14
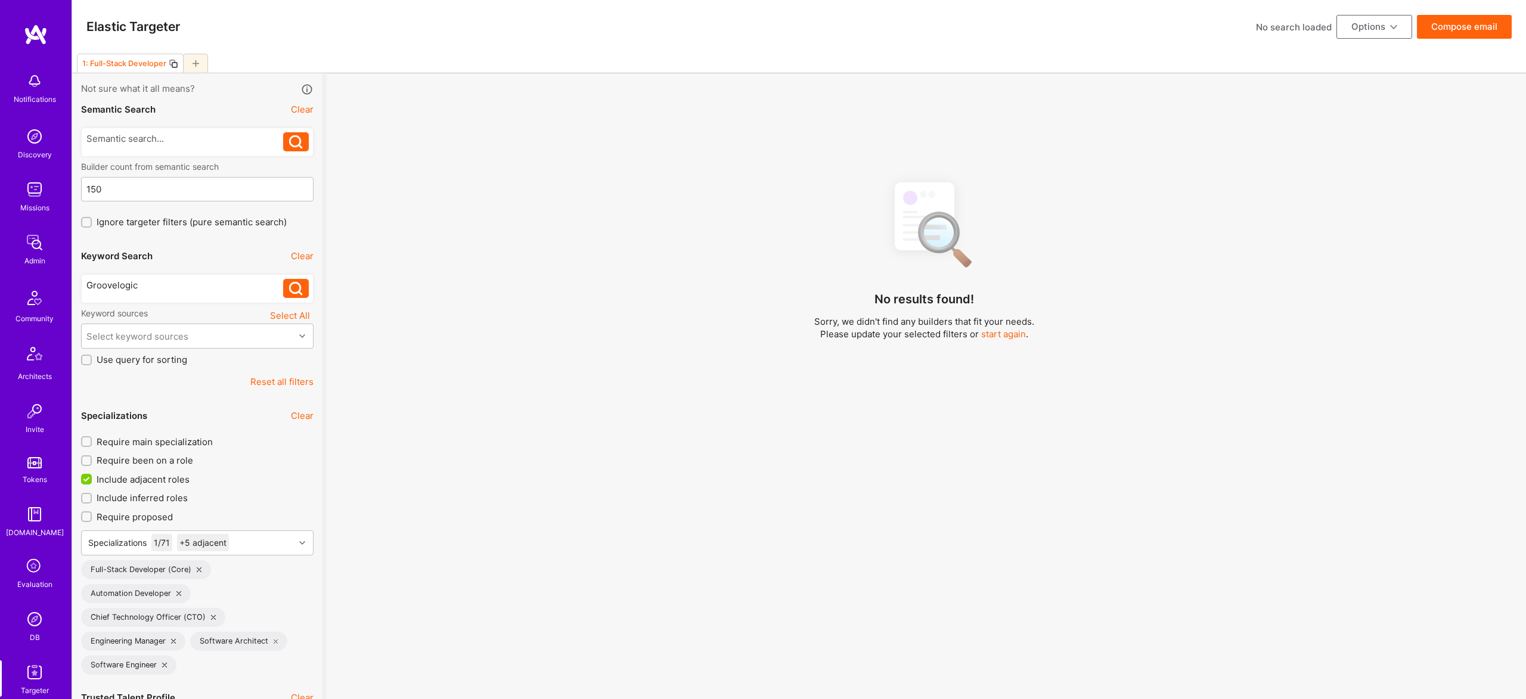
click at [35, 247] on img at bounding box center [35, 243] width 24 height 24
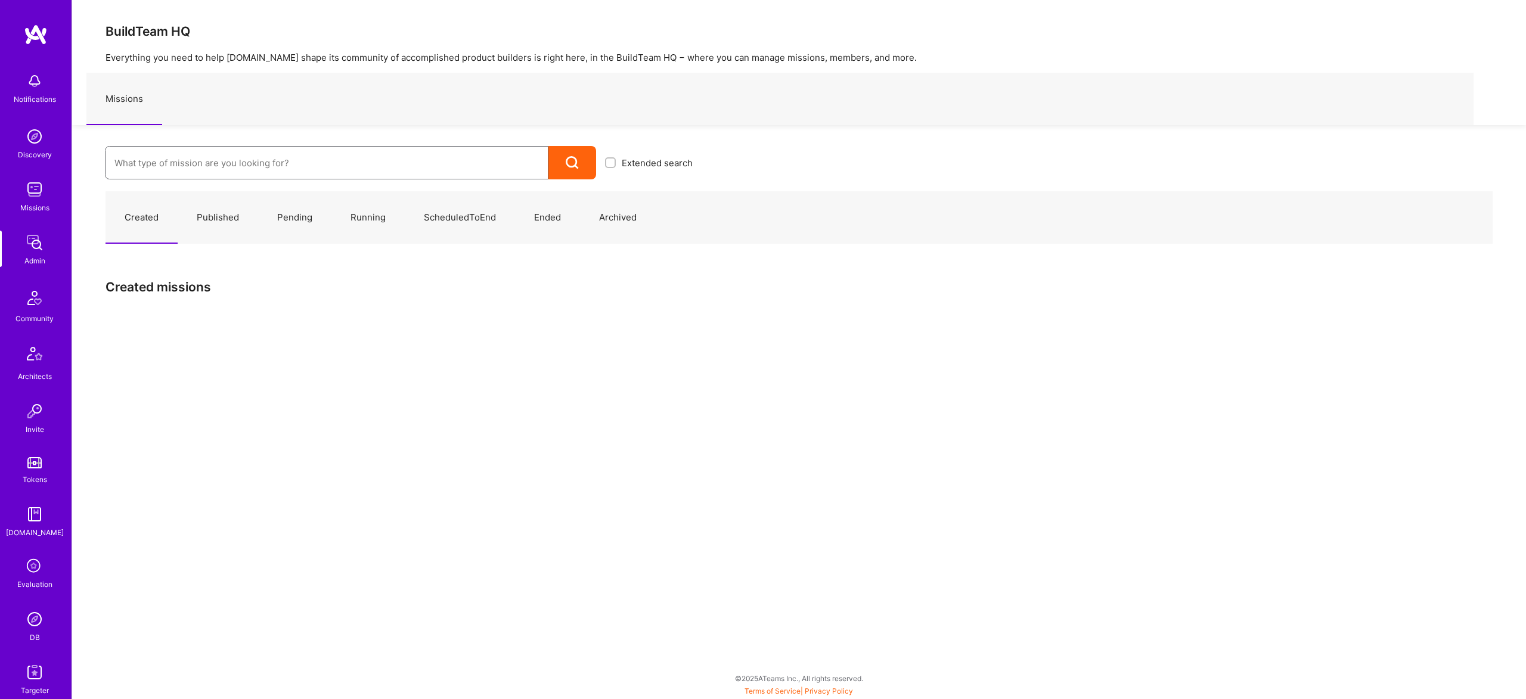
click at [320, 165] on input at bounding box center [326, 163] width 424 height 30
paste input "Groovelogic"
type input "Groovelogic"
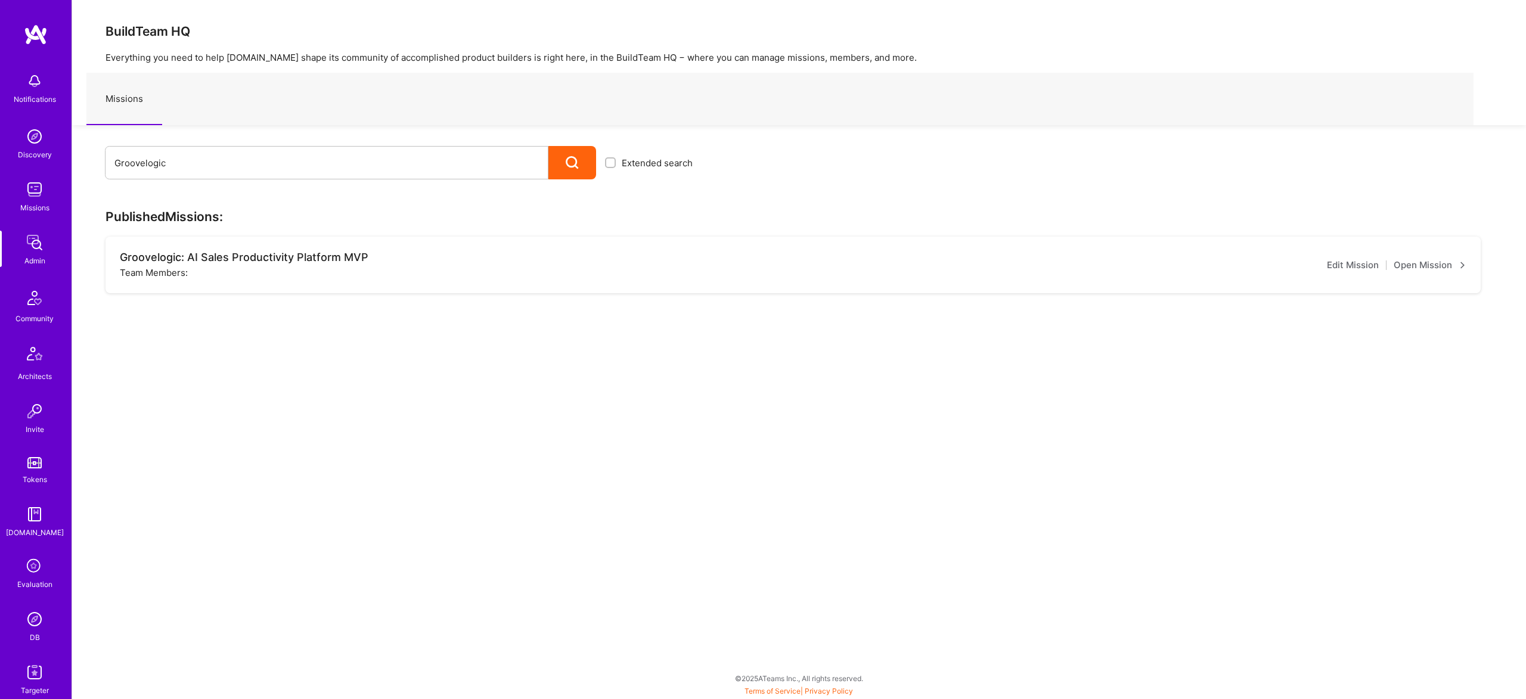
drag, startPoint x: 1436, startPoint y: 263, endPoint x: 1414, endPoint y: 261, distance: 22.8
click at [1436, 263] on link "Open Mission" at bounding box center [1429, 265] width 73 height 14
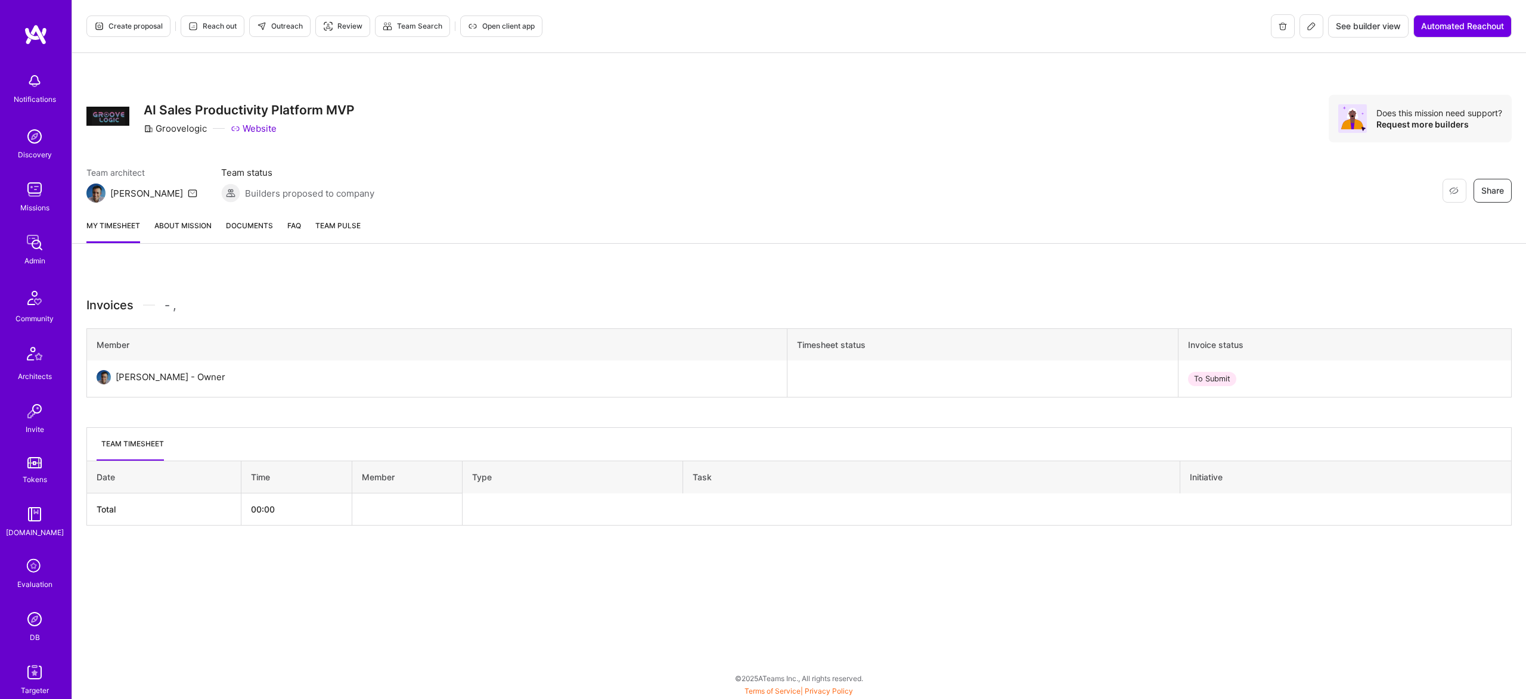
click at [186, 219] on link "About Mission" at bounding box center [182, 231] width 57 height 24
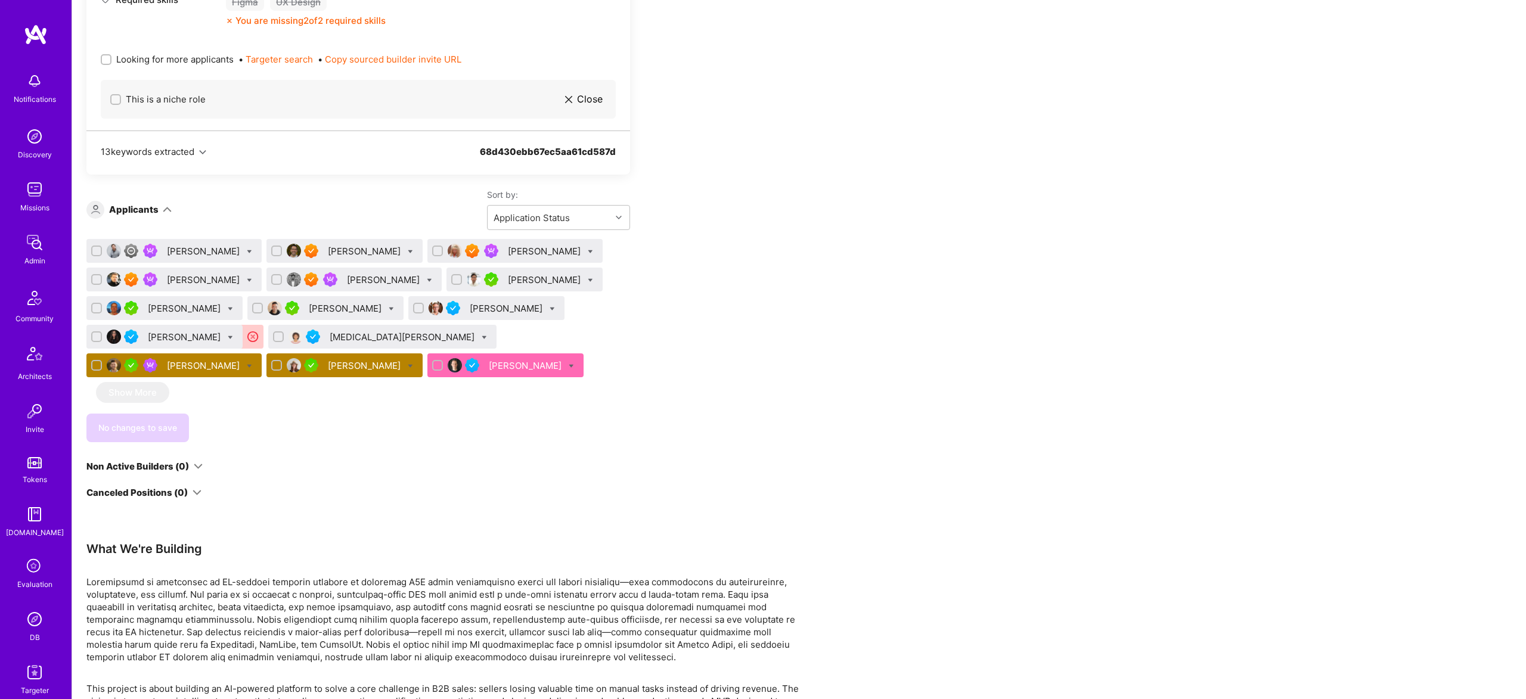
scroll to position [1589, 0]
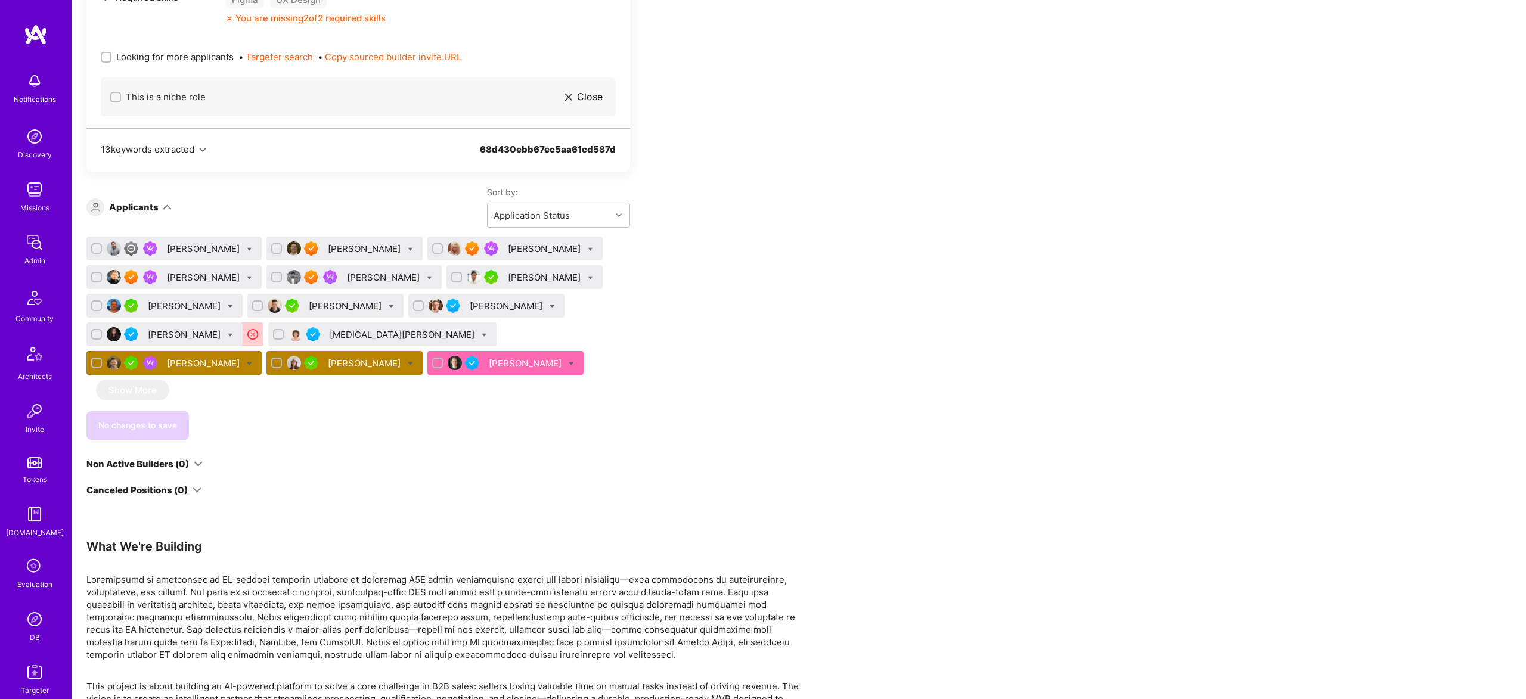
click at [408, 362] on icon at bounding box center [410, 363] width 5 height 5
checkbox input "true"
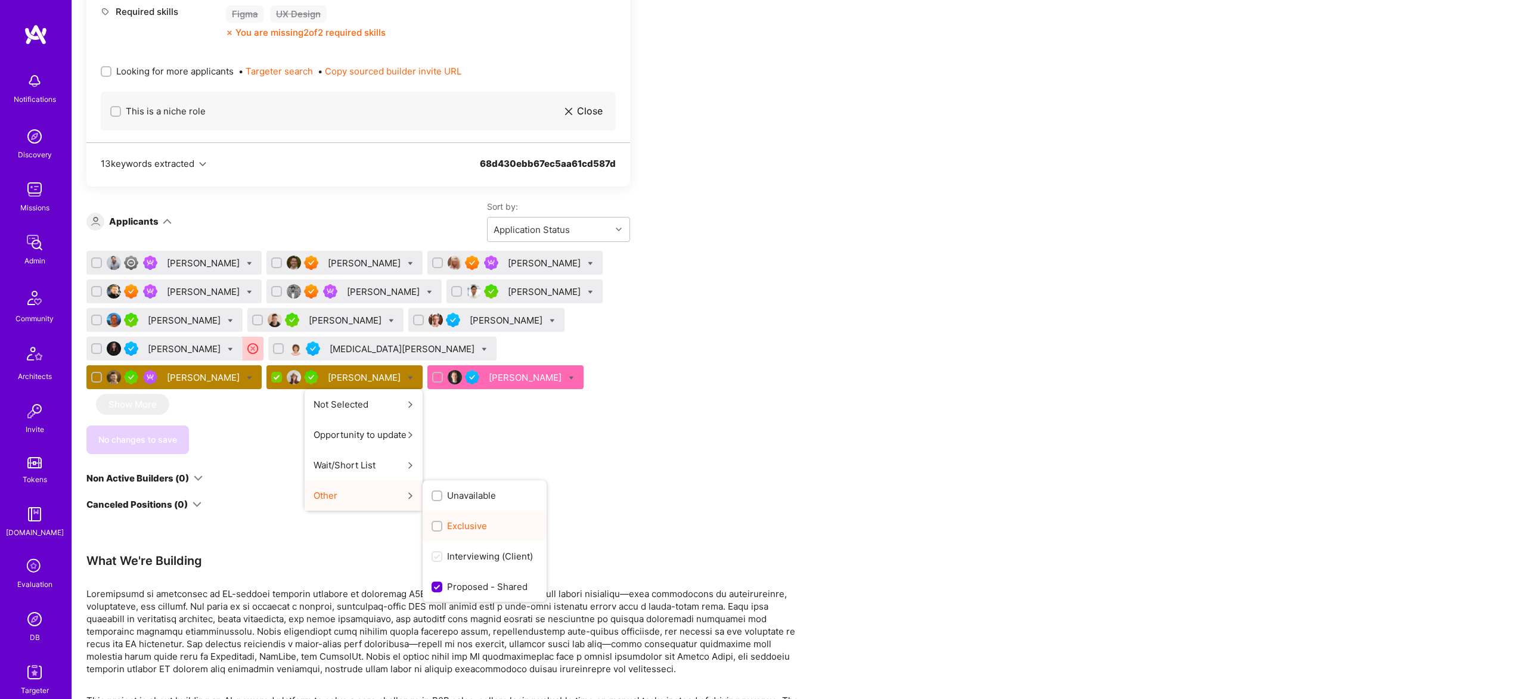
scroll to position [1574, 0]
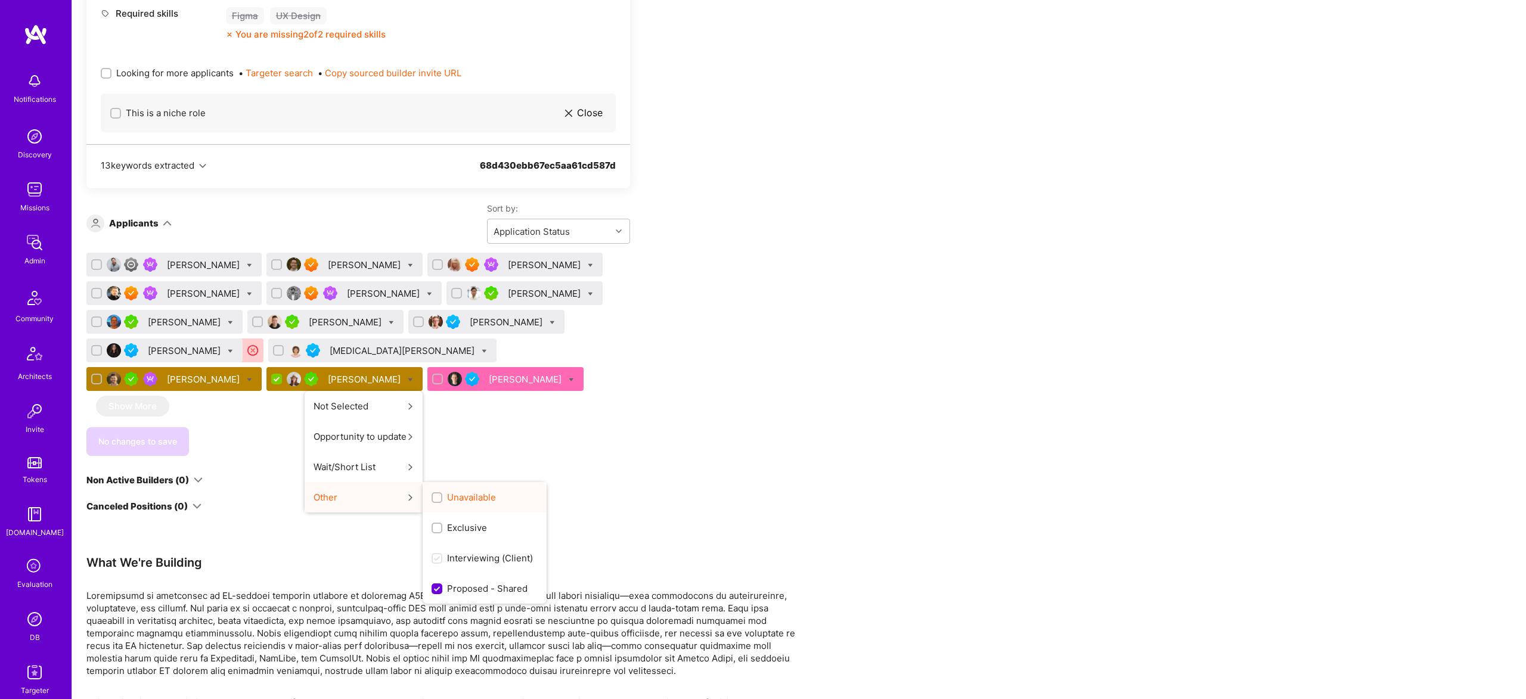
click at [431, 492] on label "Unavailable" at bounding box center [463, 497] width 64 height 13
click at [434, 494] on input "Unavailable" at bounding box center [438, 498] width 8 height 8
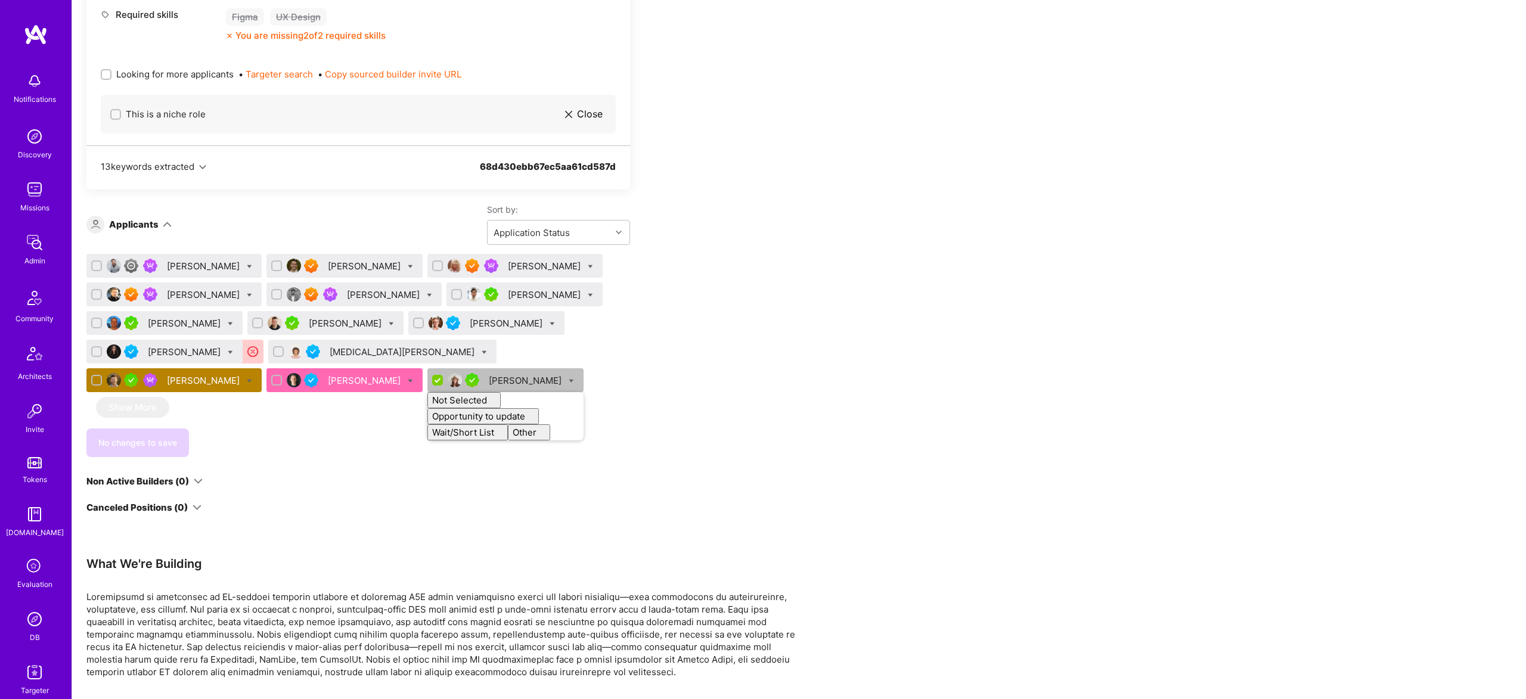
checkbox input "false"
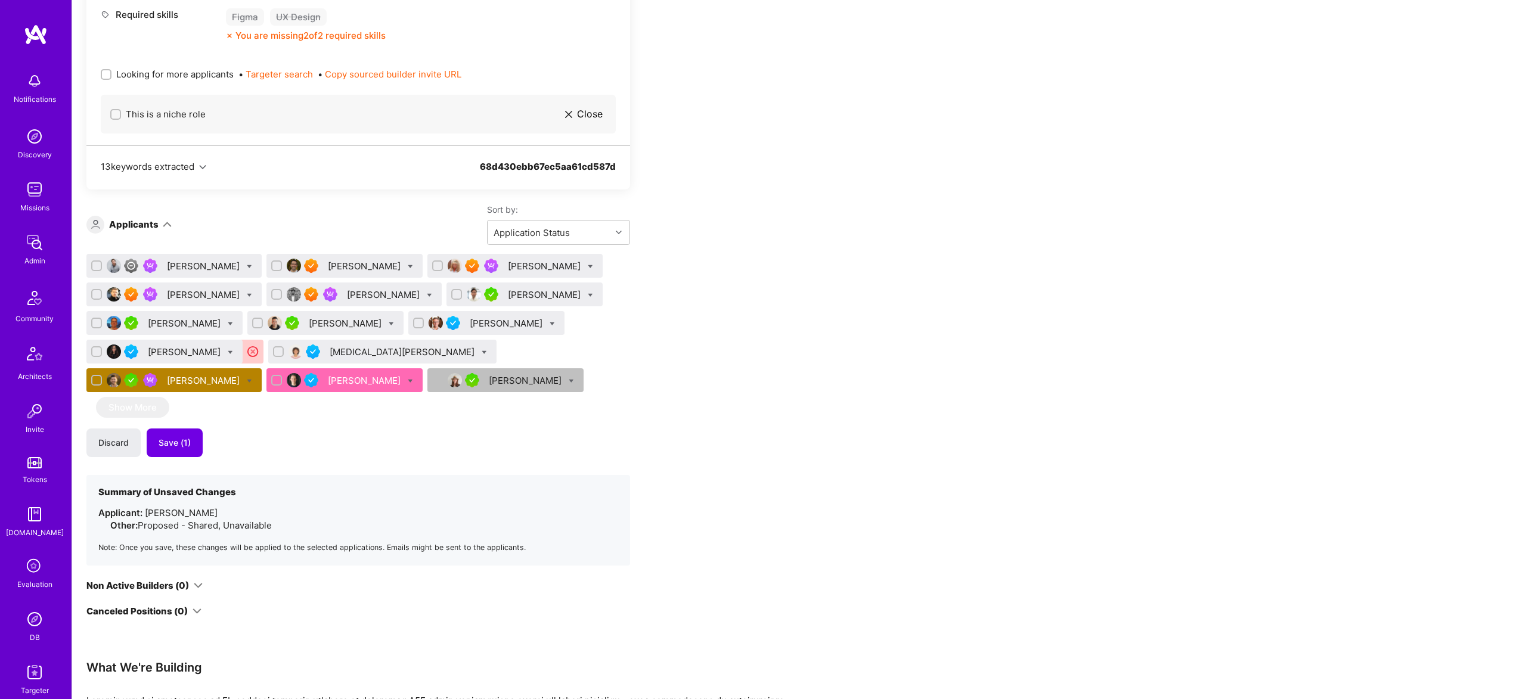
click at [188, 443] on span "Save (1)" at bounding box center [175, 443] width 32 height 12
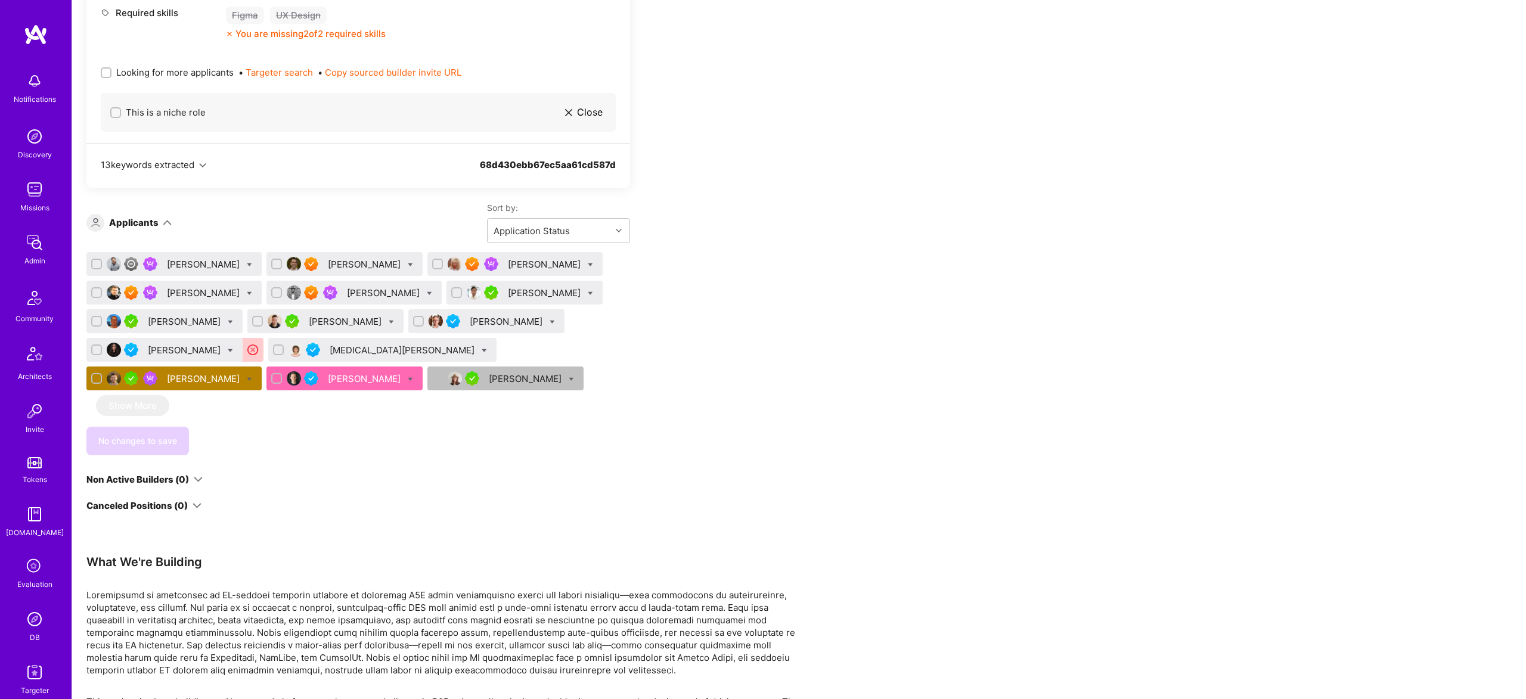
scroll to position [1573, 0]
drag, startPoint x: 385, startPoint y: 378, endPoint x: 329, endPoint y: 375, distance: 56.1
click at [328, 375] on div "Ryan Dodd Anthony Fransella Keri Mitoff Manu Vallyon Tony Alva Edward Tam Chris…" at bounding box center [357, 324] width 543 height 143
click at [489, 378] on div "Dovrat Ostroff" at bounding box center [526, 379] width 75 height 13
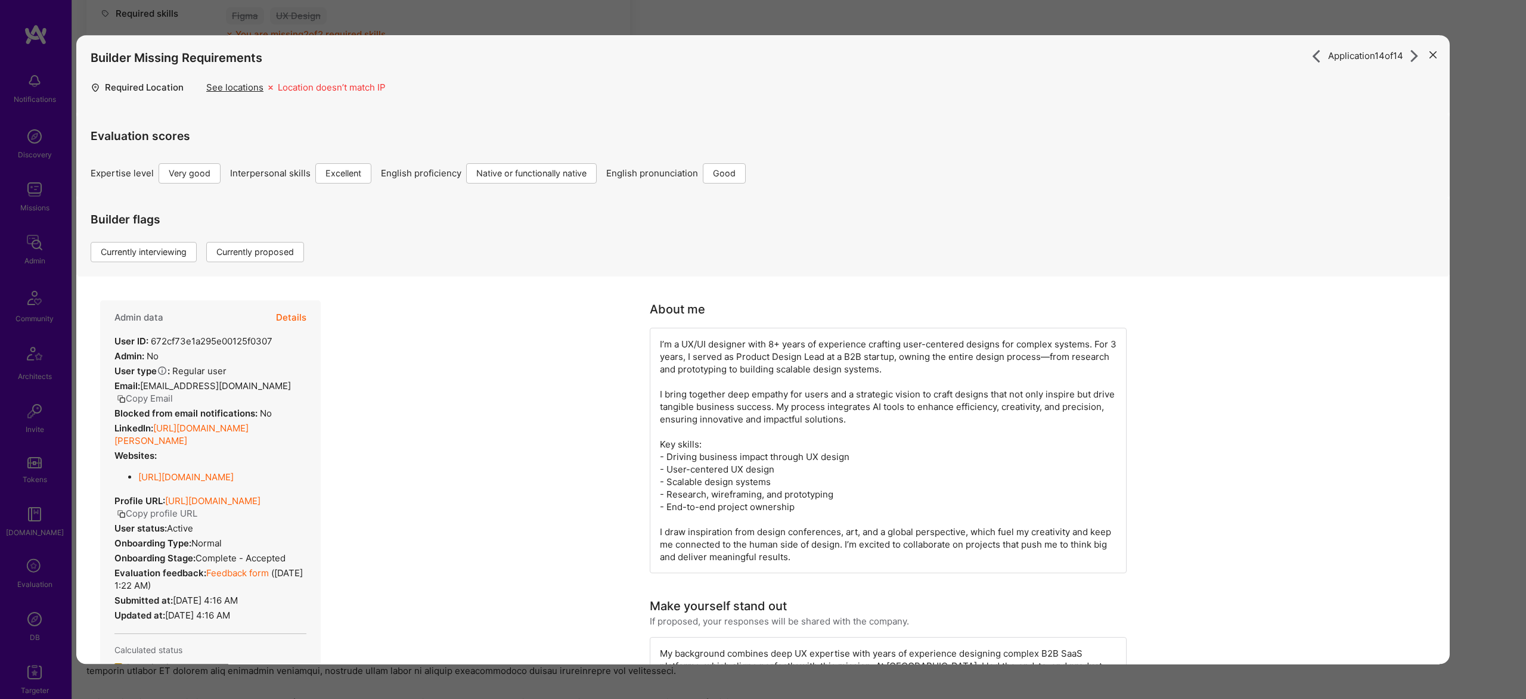
click at [290, 159] on div "Evaluation scores Expertise level Very good Interpersonal skills Excellent Engl…" at bounding box center [763, 148] width 1344 height 69
click at [281, 307] on button "Details" at bounding box center [291, 317] width 30 height 35
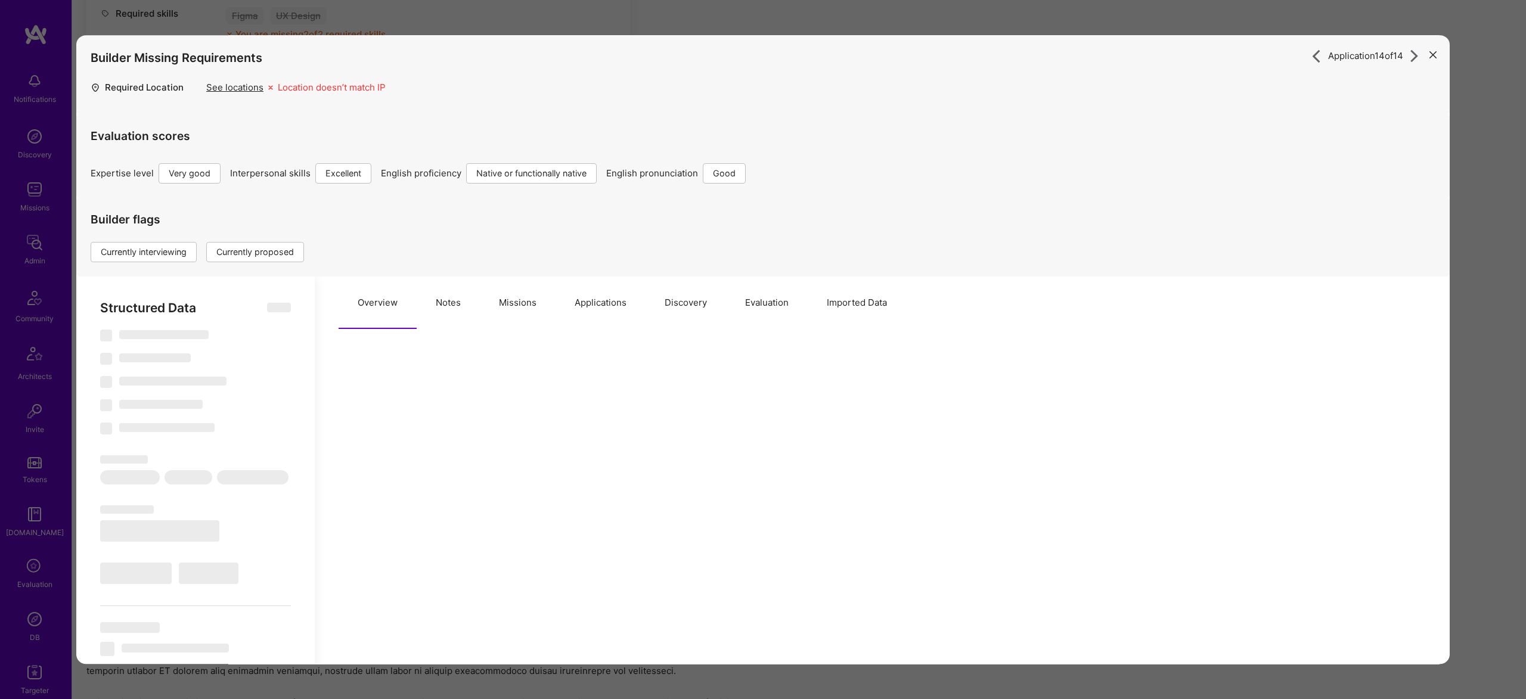
click at [293, 319] on div "Structured Data ‌ ‌ ‌ ‌ ‌ ‌ ‌ ‌ ‌ ‌ ‌ ‌ ‌ ‌ ‌ ‌ ‌ ‌ ‌ ‌ ‌ ‌ ‌ ‌ ‌ ‌ ‌ ‌ ‌ ‌ ‌ ‌…" at bounding box center [195, 701] width 238 height 848
click at [435, 307] on button "Notes" at bounding box center [448, 303] width 63 height 52
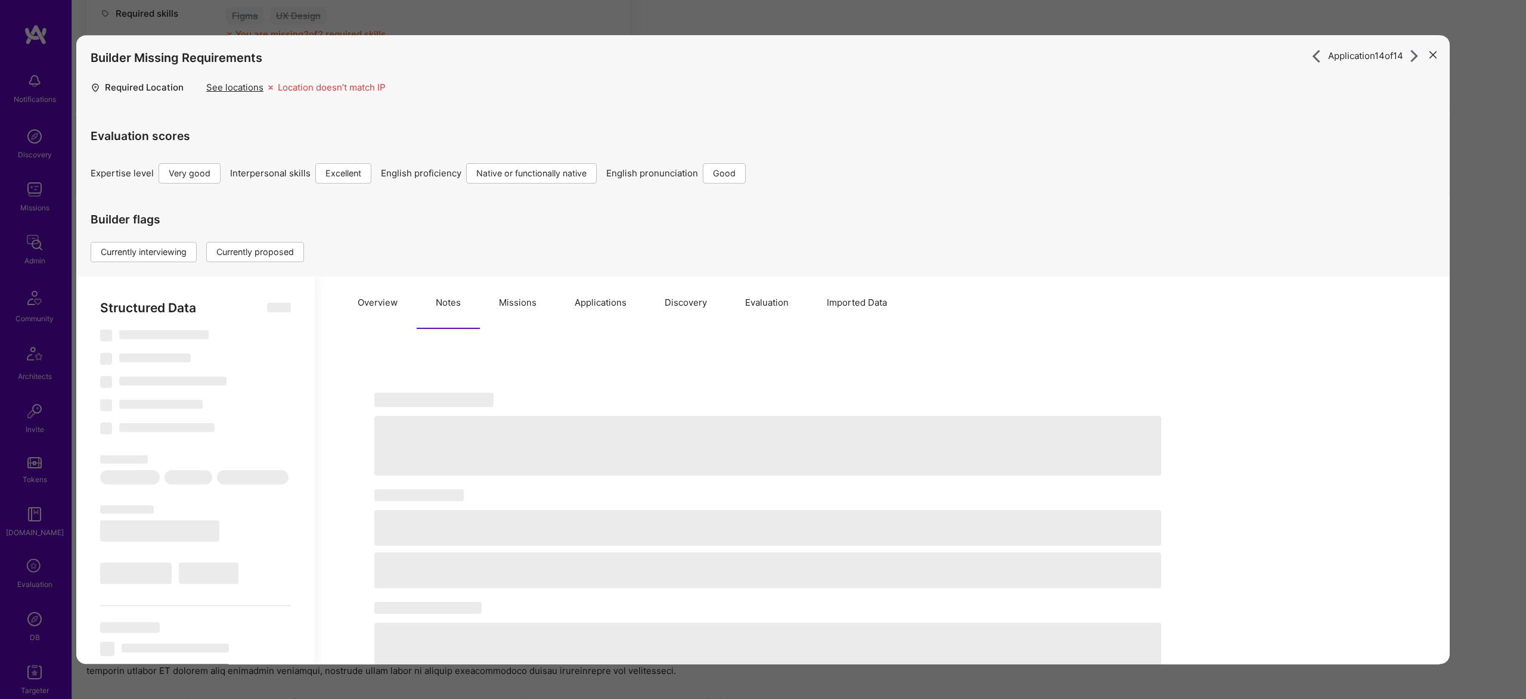
select select "Right Now"
select select "5"
select select "7"
select select "6"
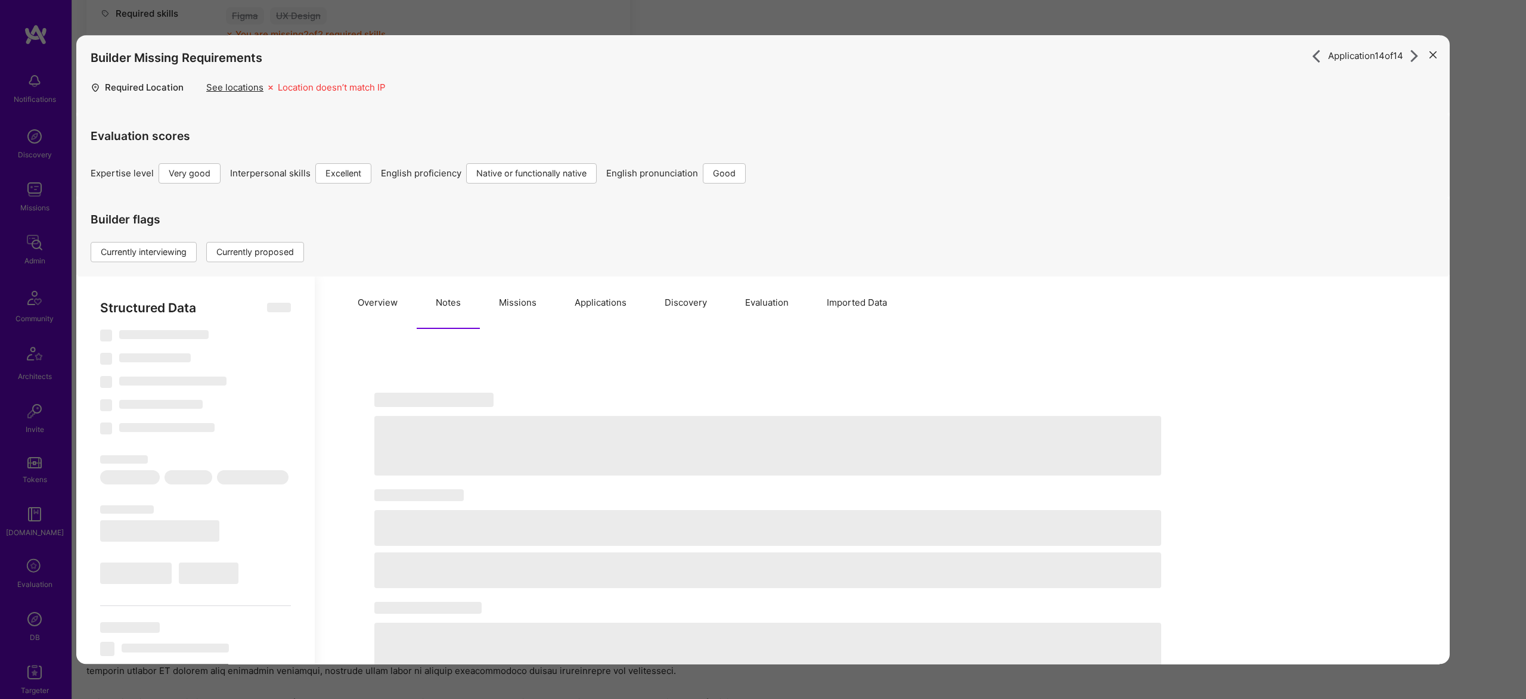
select select "US"
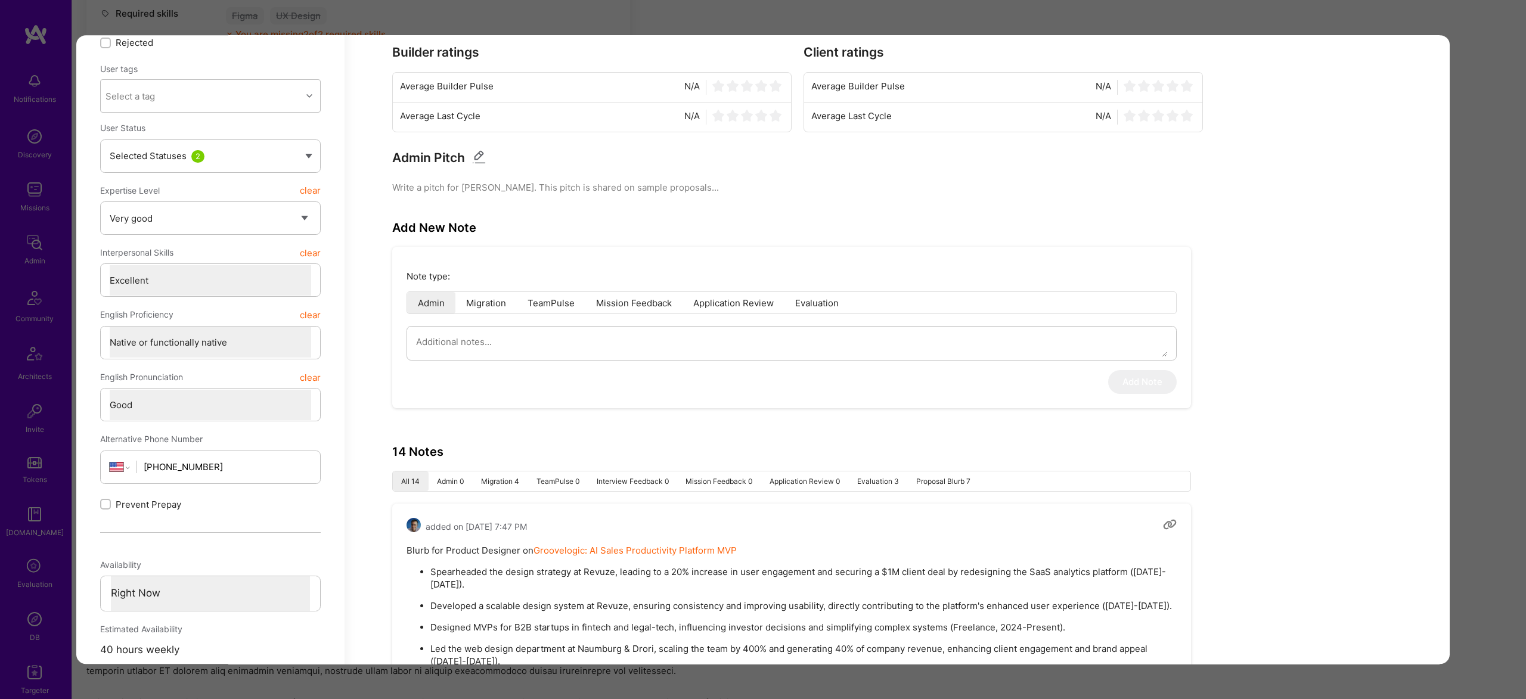
scroll to position [343, 0]
click at [476, 343] on textarea "modal" at bounding box center [791, 345] width 751 height 30
type textarea "x"
type textarea "S"
type textarea "x"
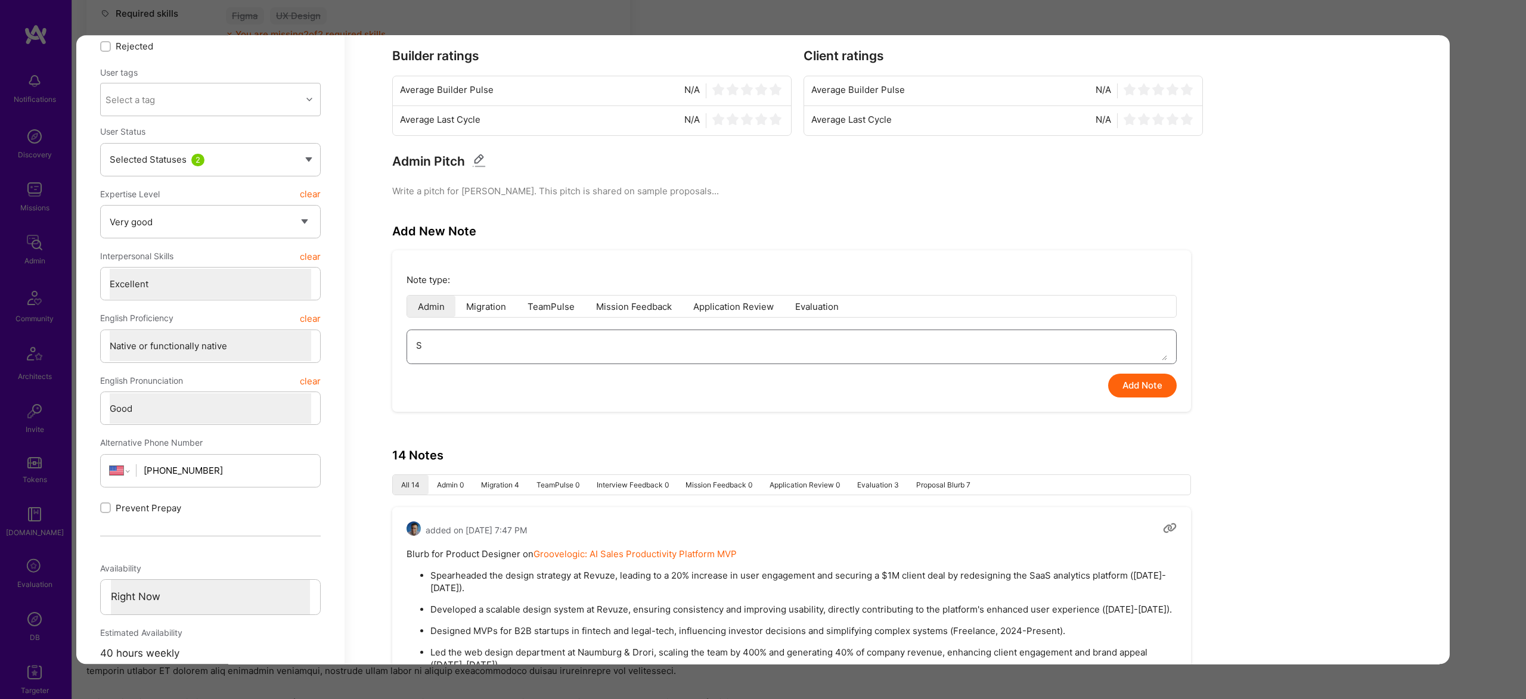
type textarea "Sh"
type textarea "x"
type textarea "She"
type textarea "x"
type textarea "She"
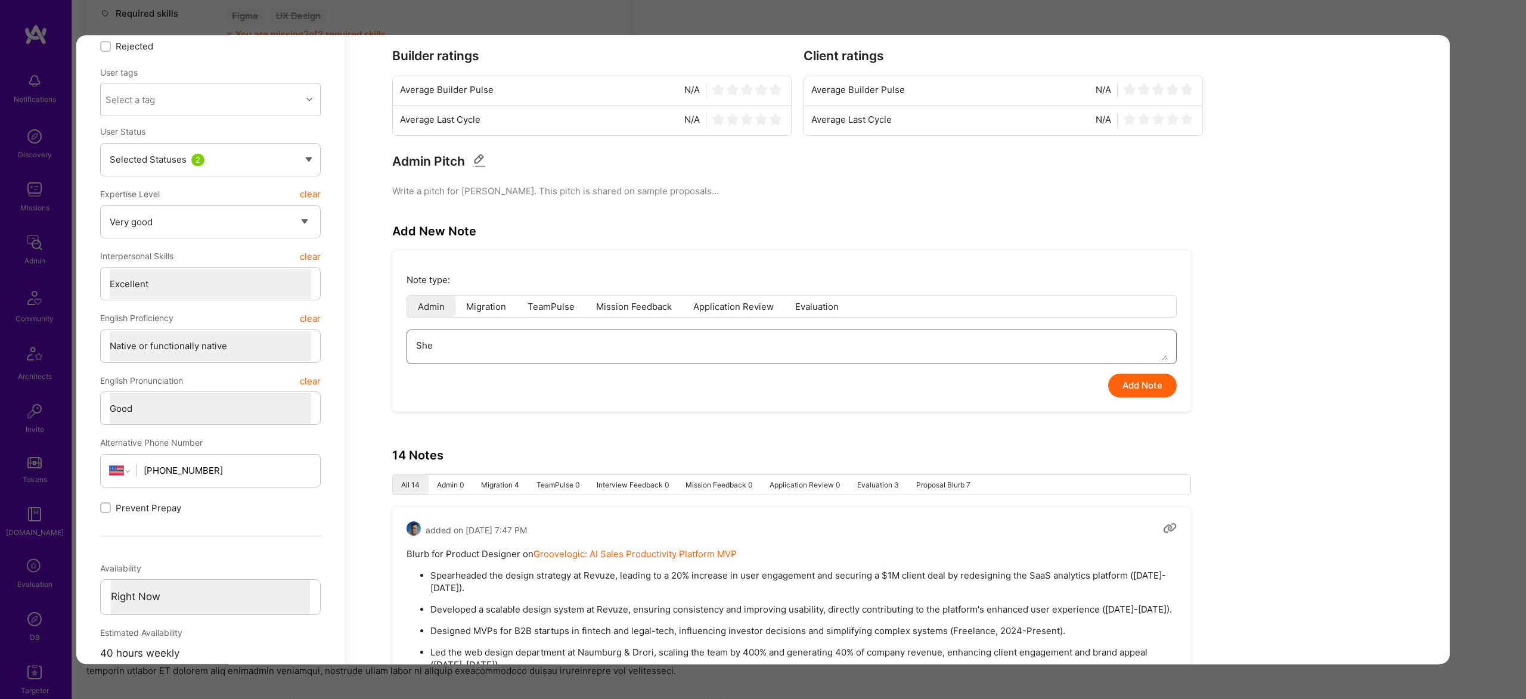
type textarea "x"
type textarea "She i"
type textarea "x"
type textarea "She is"
type textarea "x"
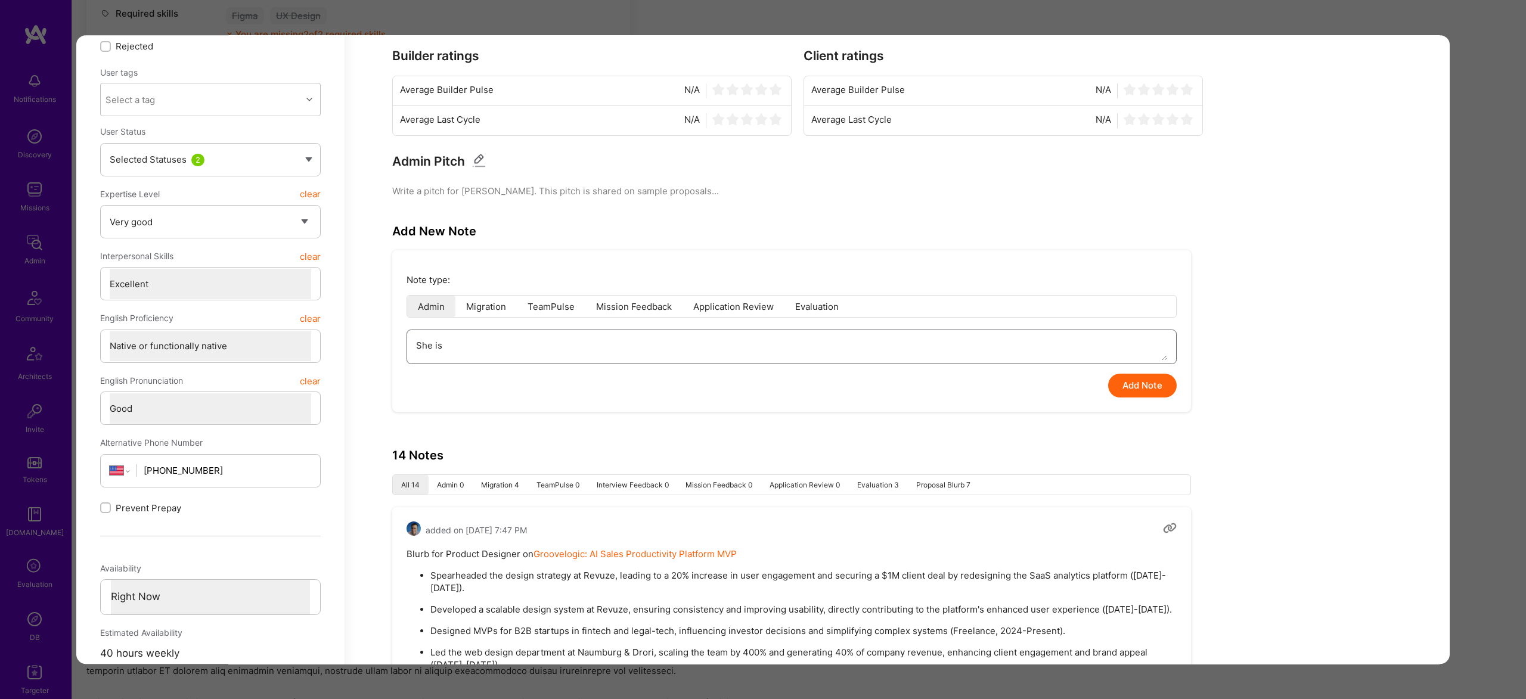
type textarea "She is"
type textarea "x"
type textarea "She is g"
type textarea "x"
type textarea "She is go"
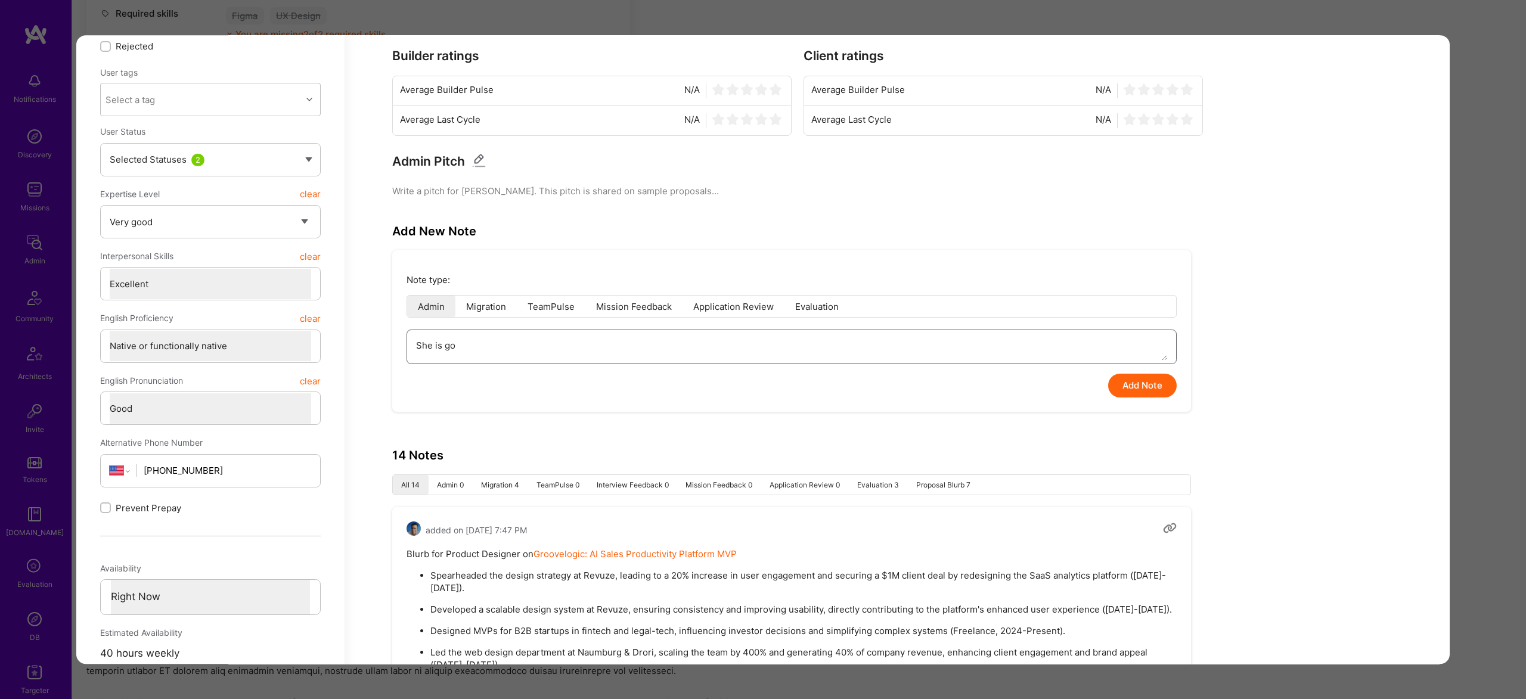
type textarea "x"
type textarea "She is goi"
type textarea "x"
type textarea "She is goin"
type textarea "x"
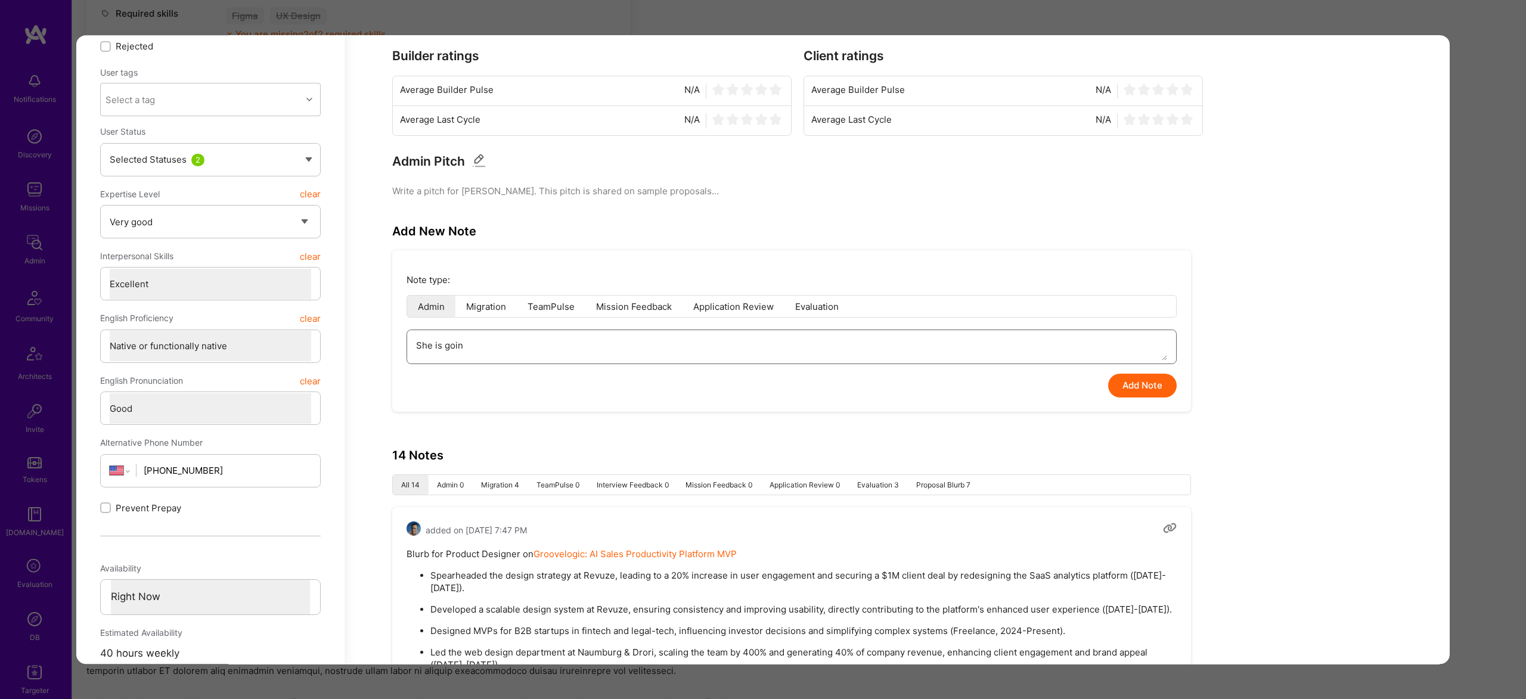
type textarea "She is going"
type textarea "x"
type textarea "She is going"
type textarea "x"
type textarea "She is going t"
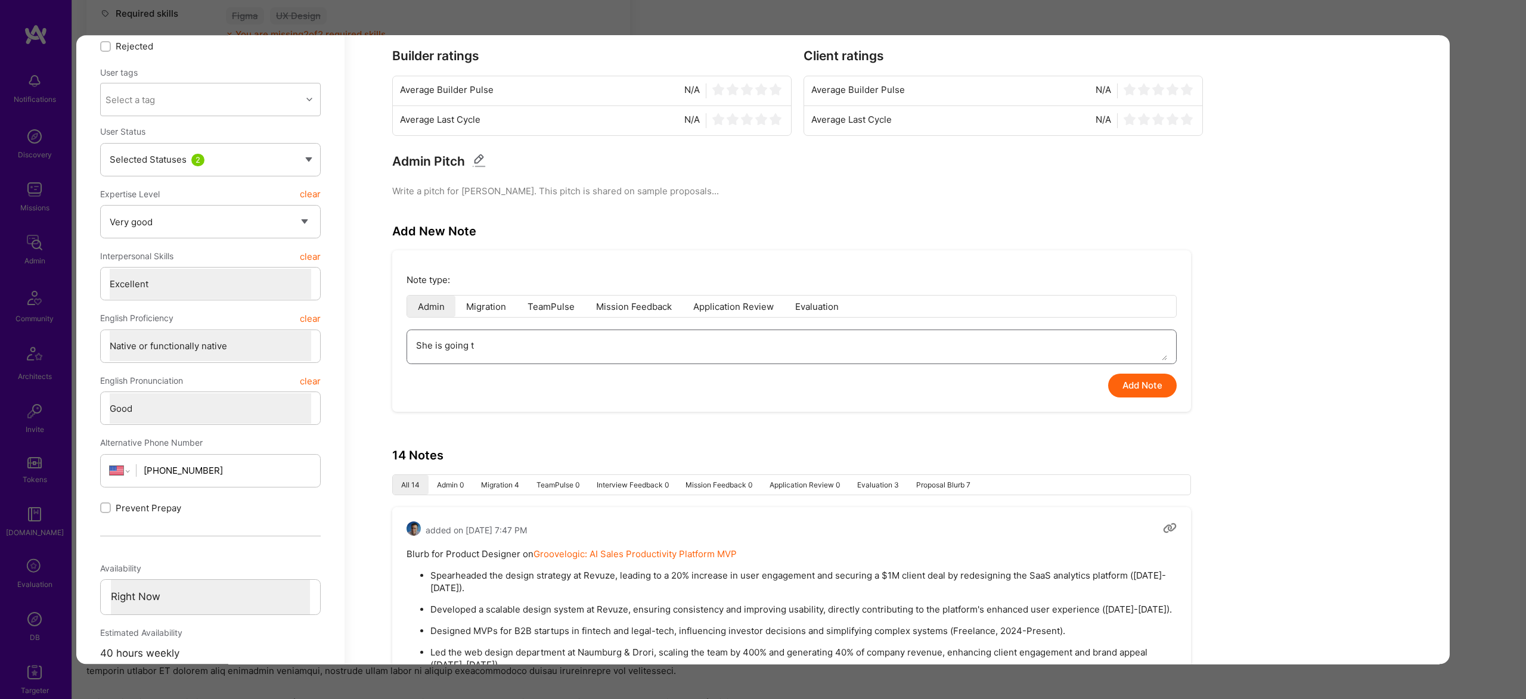
type textarea "x"
type textarea "She is going to"
type textarea "x"
type textarea "She is going to"
type textarea "x"
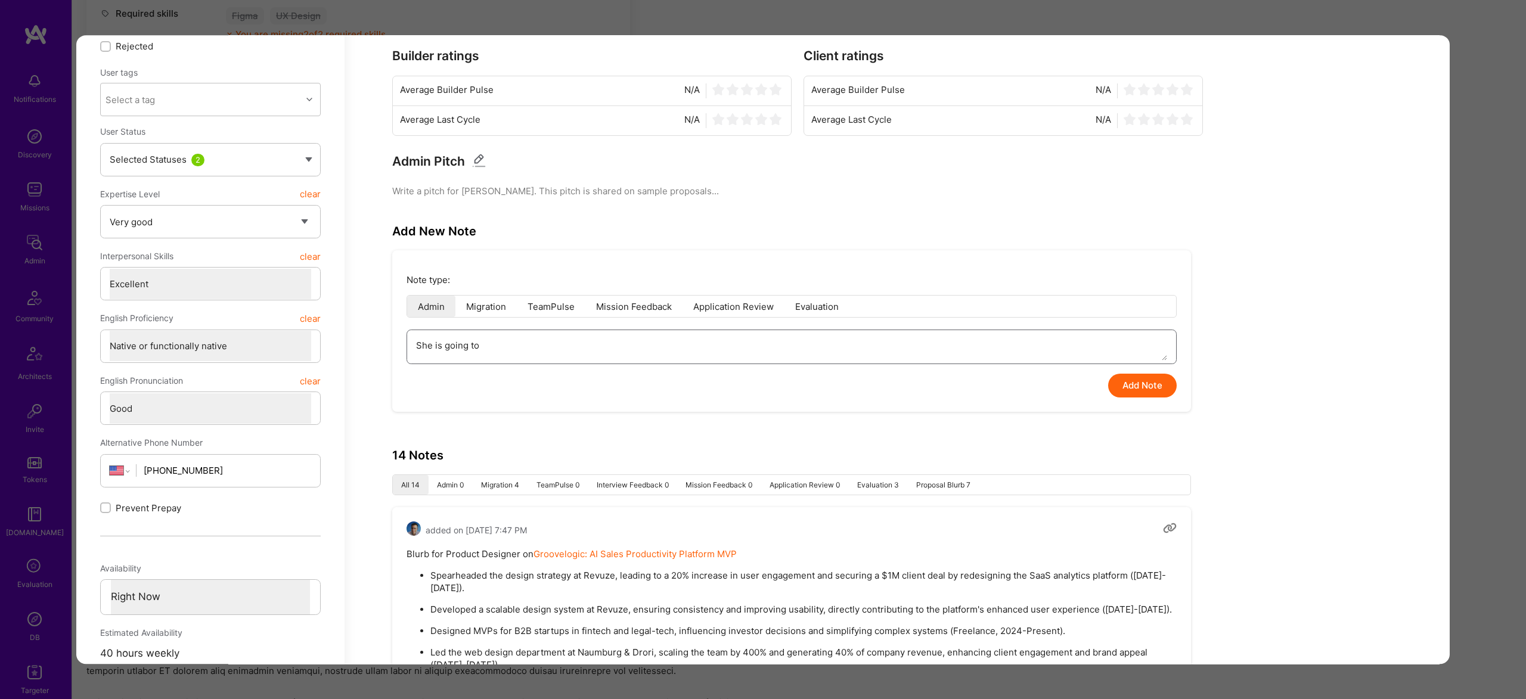
type textarea "She is going to b"
type textarea "x"
type textarea "She is going to be"
type textarea "x"
type textarea "She is going to be"
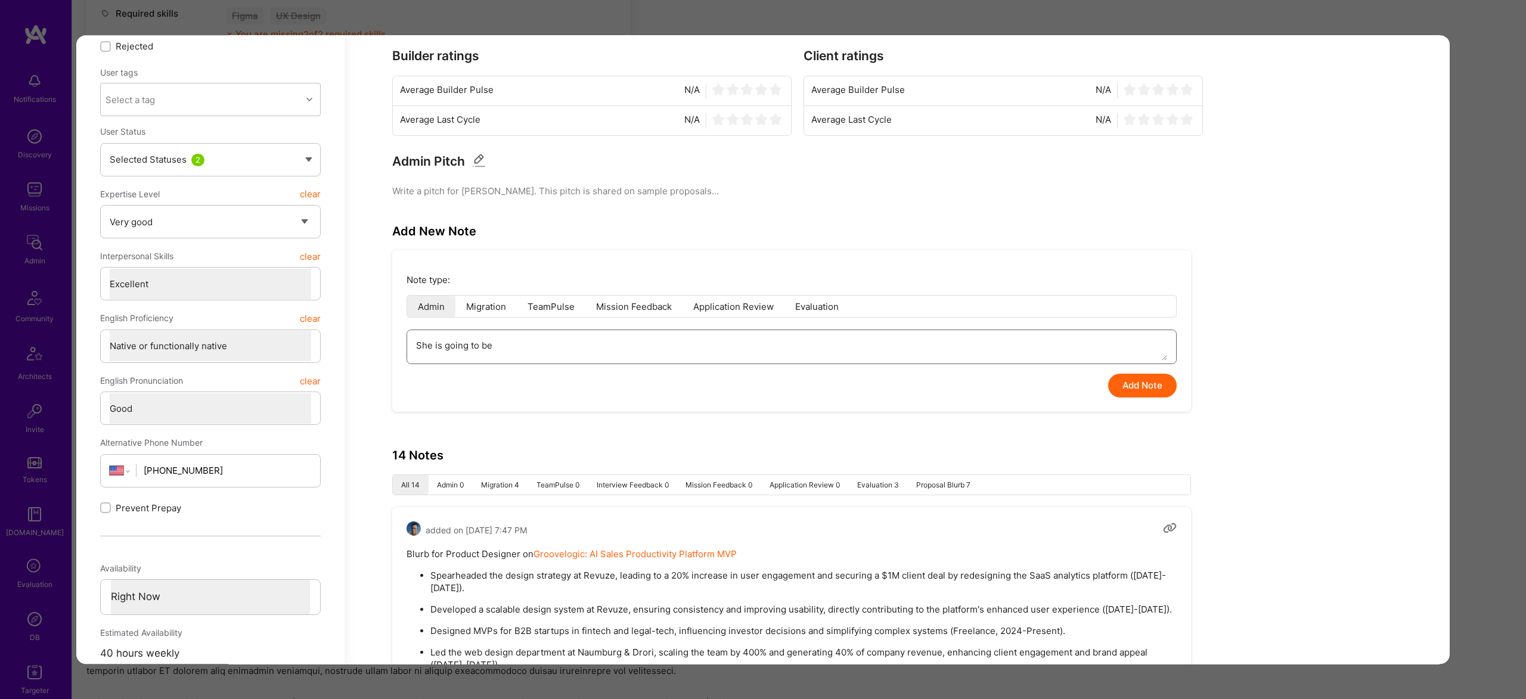
type textarea "x"
type textarea "She is going to be u"
type textarea "x"
type textarea "She is going to be un"
type textarea "x"
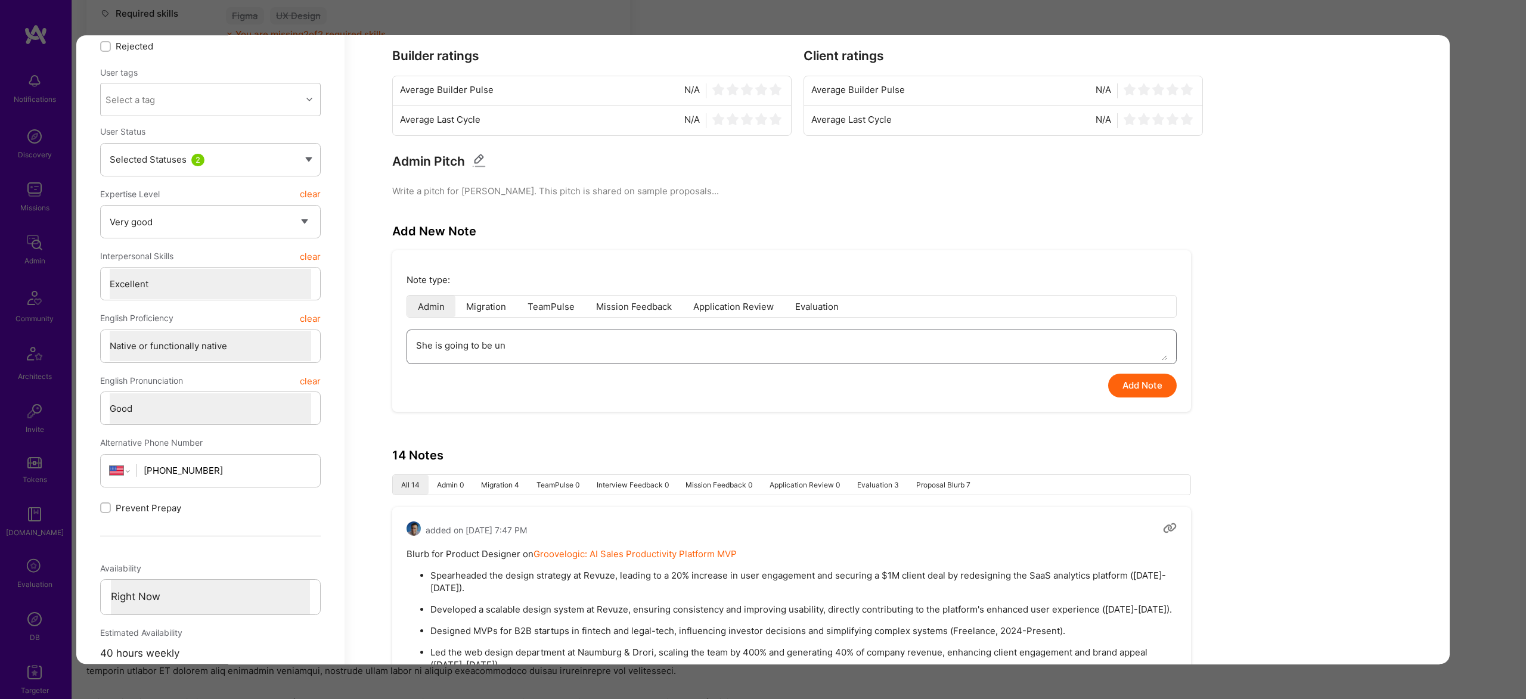
type textarea "She is going to be una"
type textarea "x"
type textarea "She is going to be unav"
type textarea "x"
type textarea "She is going to be unava"
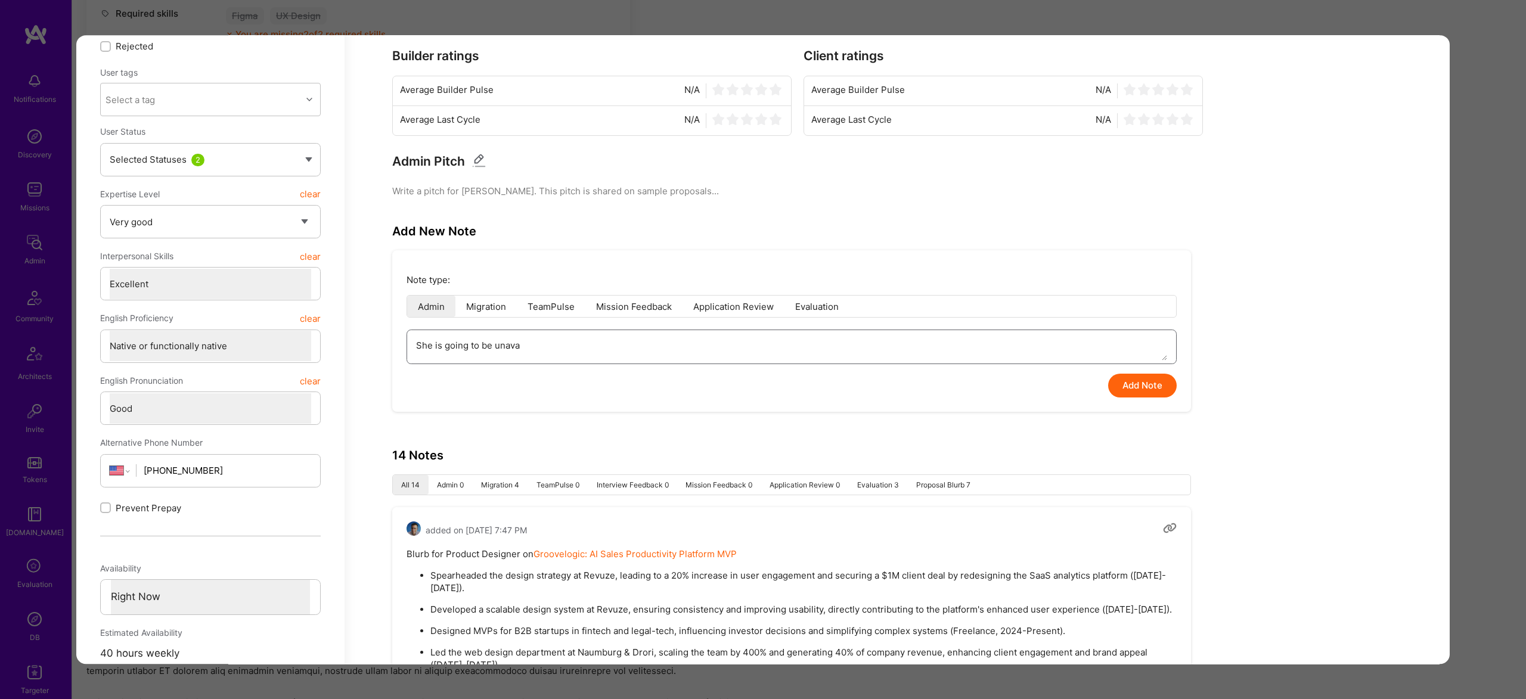
type textarea "x"
type textarea "She is going to be unavai"
type textarea "x"
type textarea "She is going to be unavail"
type textarea "x"
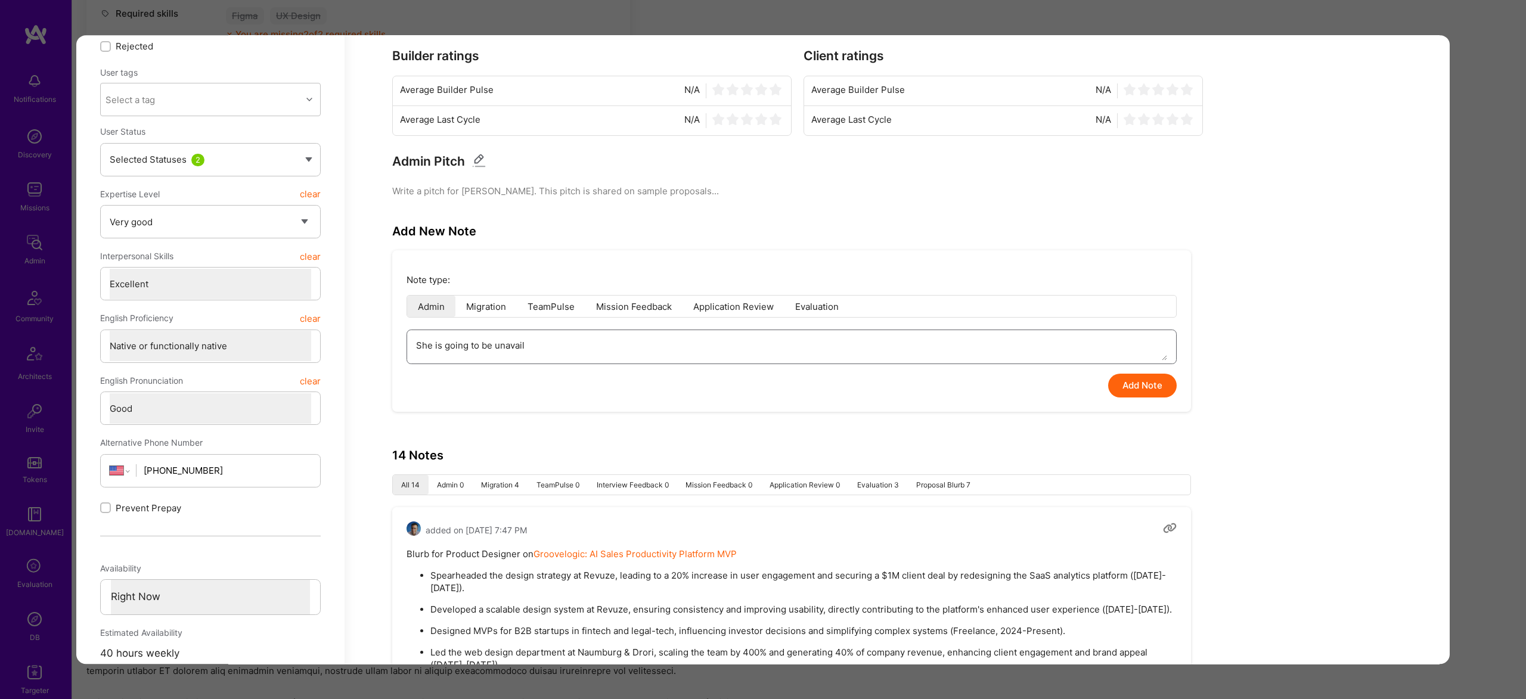
type textarea "She is going to be unavaila"
type textarea "x"
type textarea "She is going to be unavailab"
type textarea "x"
type textarea "She is going to be unavailabl"
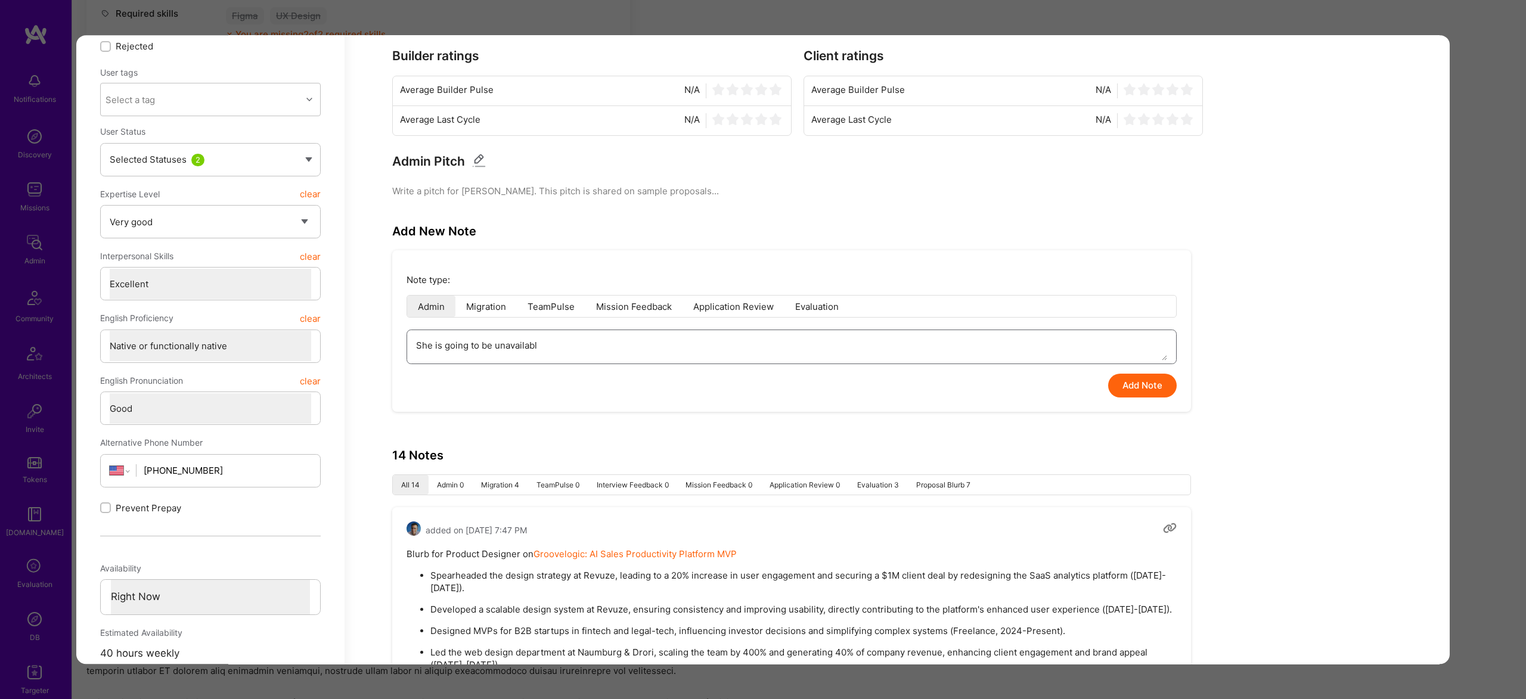
type textarea "x"
type textarea "She is going to be unavailable"
type textarea "x"
type textarea "She is going to be unavailable"
type textarea "x"
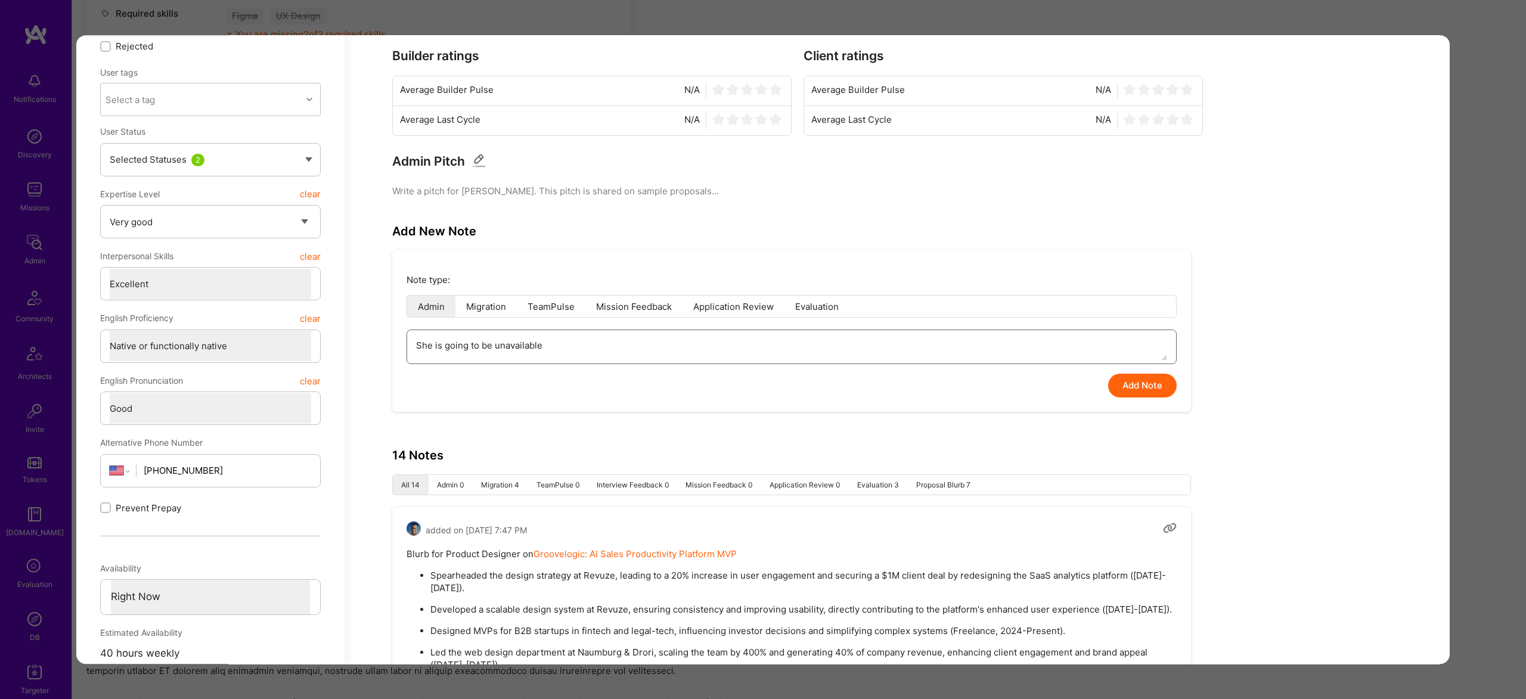
type textarea "She is going to be unavailable f"
type textarea "x"
type textarea "She is going to be unavailable fo"
type textarea "x"
type textarea "She is going to be unavailable for"
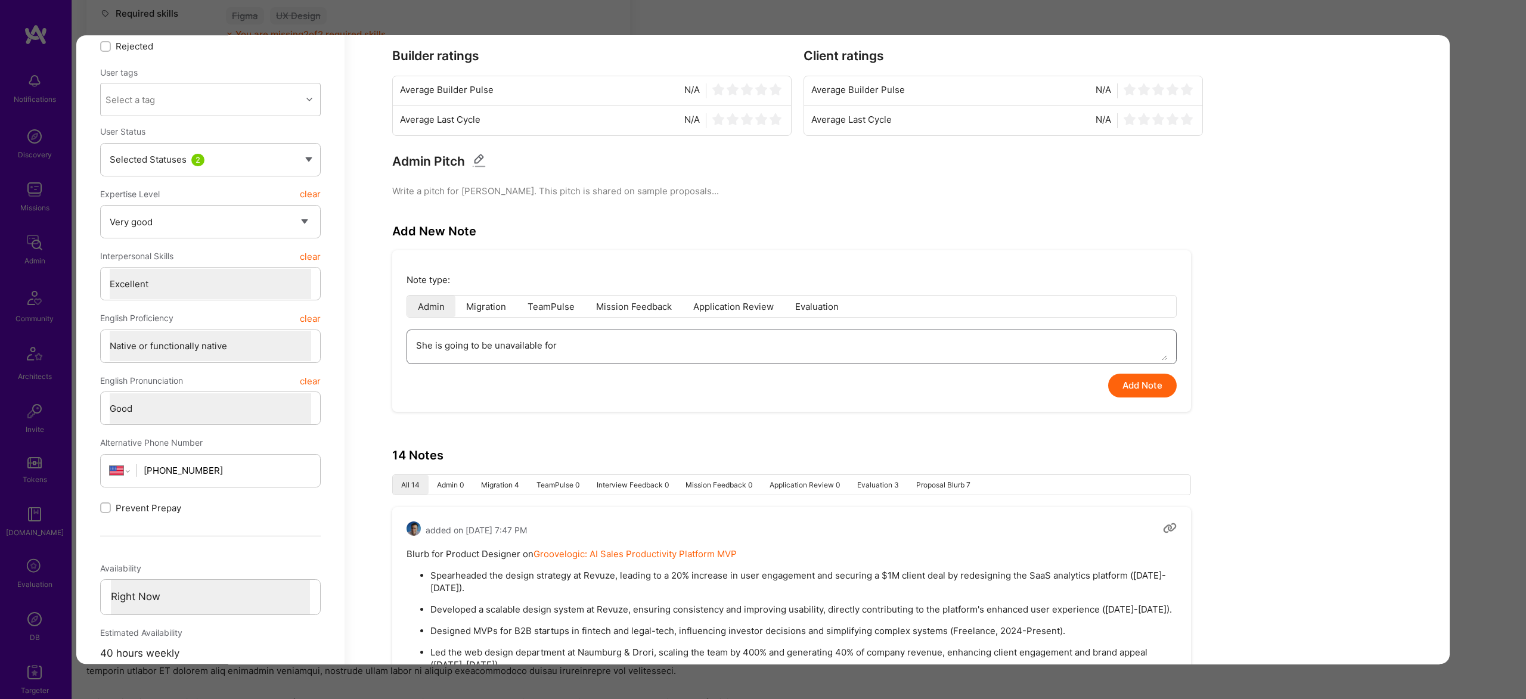
type textarea "x"
type textarea "She is going to be unavailable for"
type textarea "x"
type textarea "She is going to be unavailable for t"
type textarea "x"
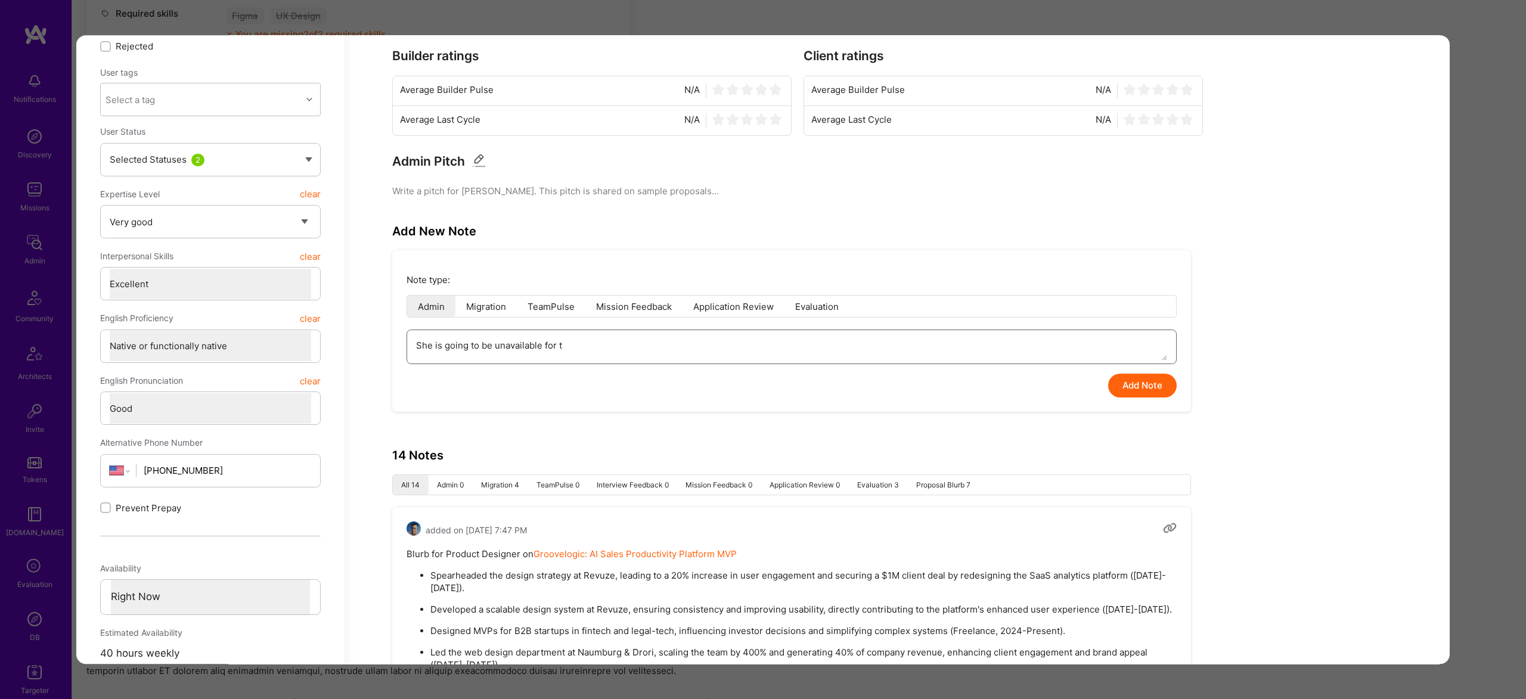
type textarea "She is going to be unavailable for th"
type textarea "x"
type textarea "She is going to be unavailable for the"
type textarea "x"
type textarea "She is going to be unavailable for the"
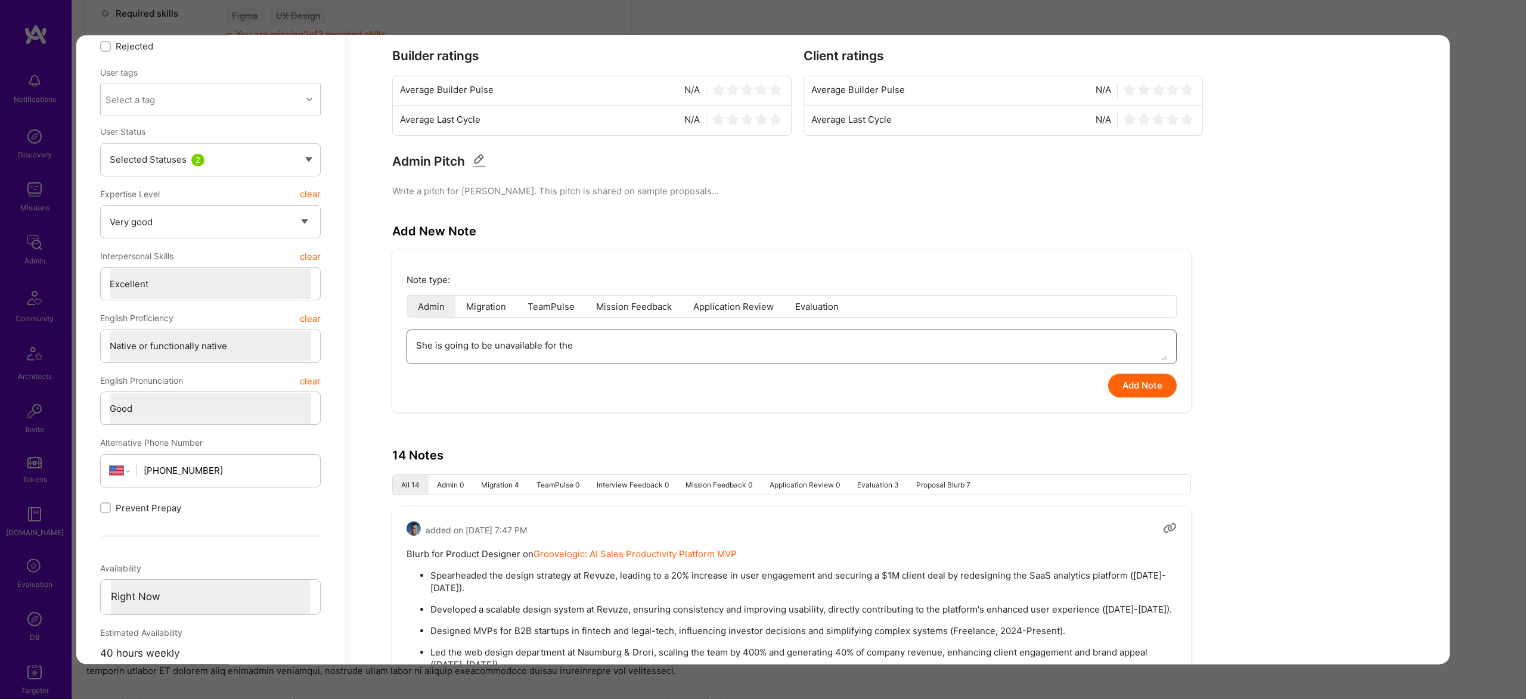
type textarea "x"
type textarea "She is going to be unavailable for the f"
type textarea "x"
type textarea "She is going to be unavailable for the fi"
type textarea "x"
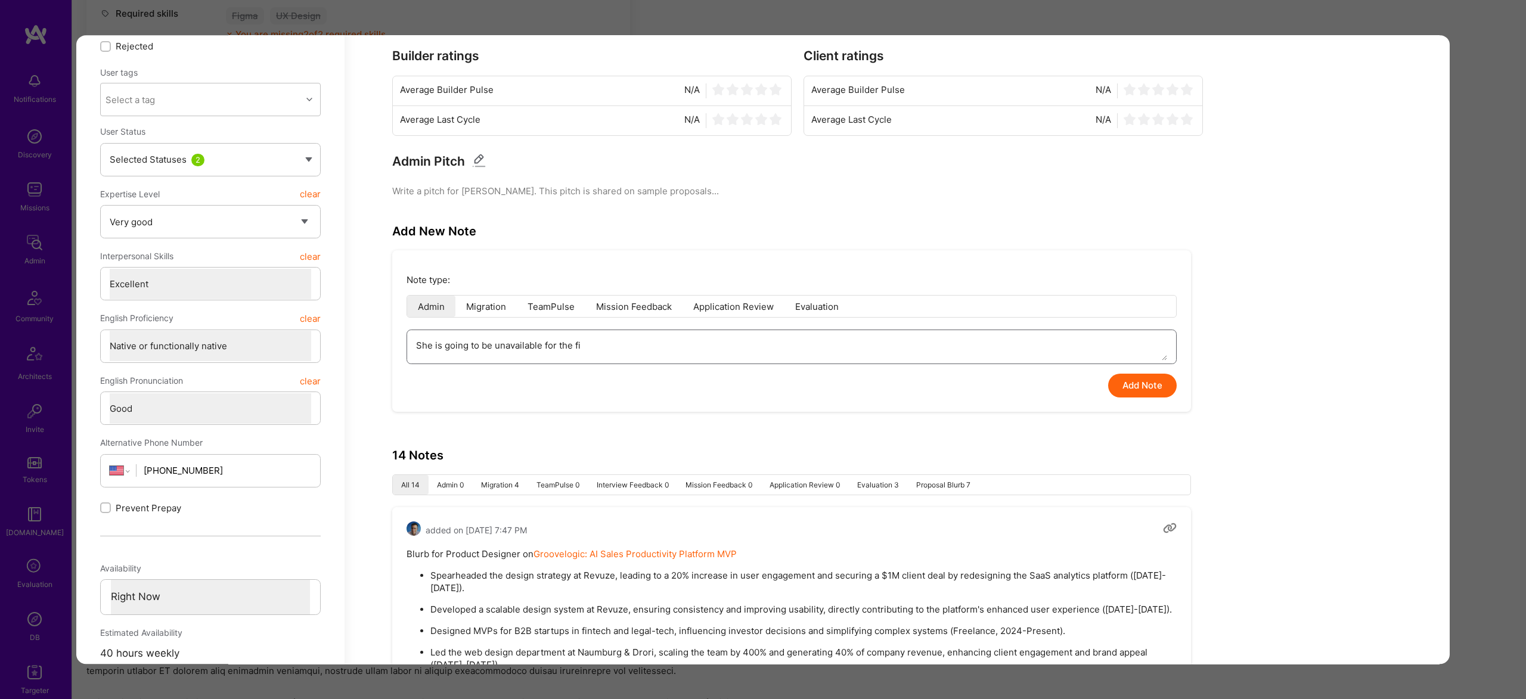
type textarea "She is going to be unavailable for the fir"
type textarea "x"
type textarea "She is going to be unavailable for the firs"
type textarea "x"
type textarea "She is going to be unavailable for the first"
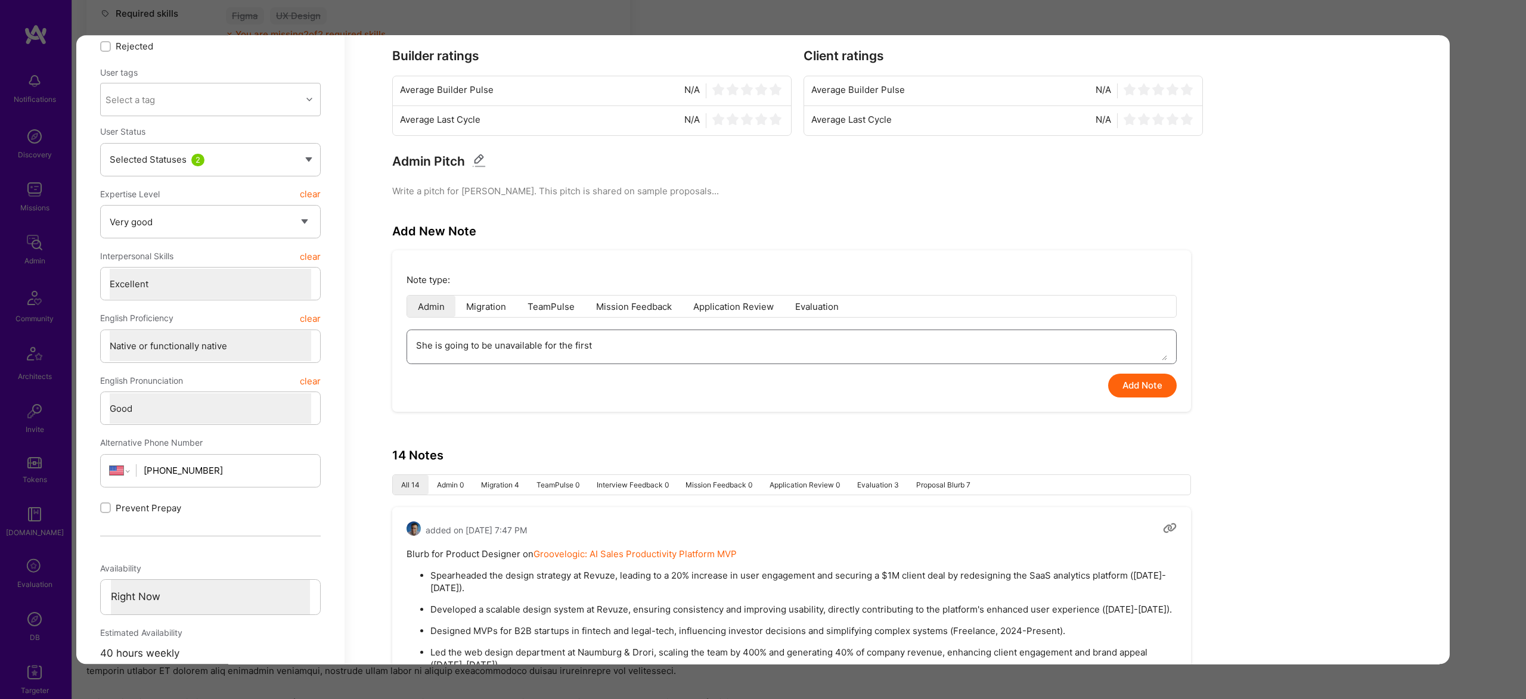
type textarea "x"
type textarea "She is going to be unavailable for the first"
type textarea "x"
type textarea "She is going to be unavailable for the first 1"
type textarea "x"
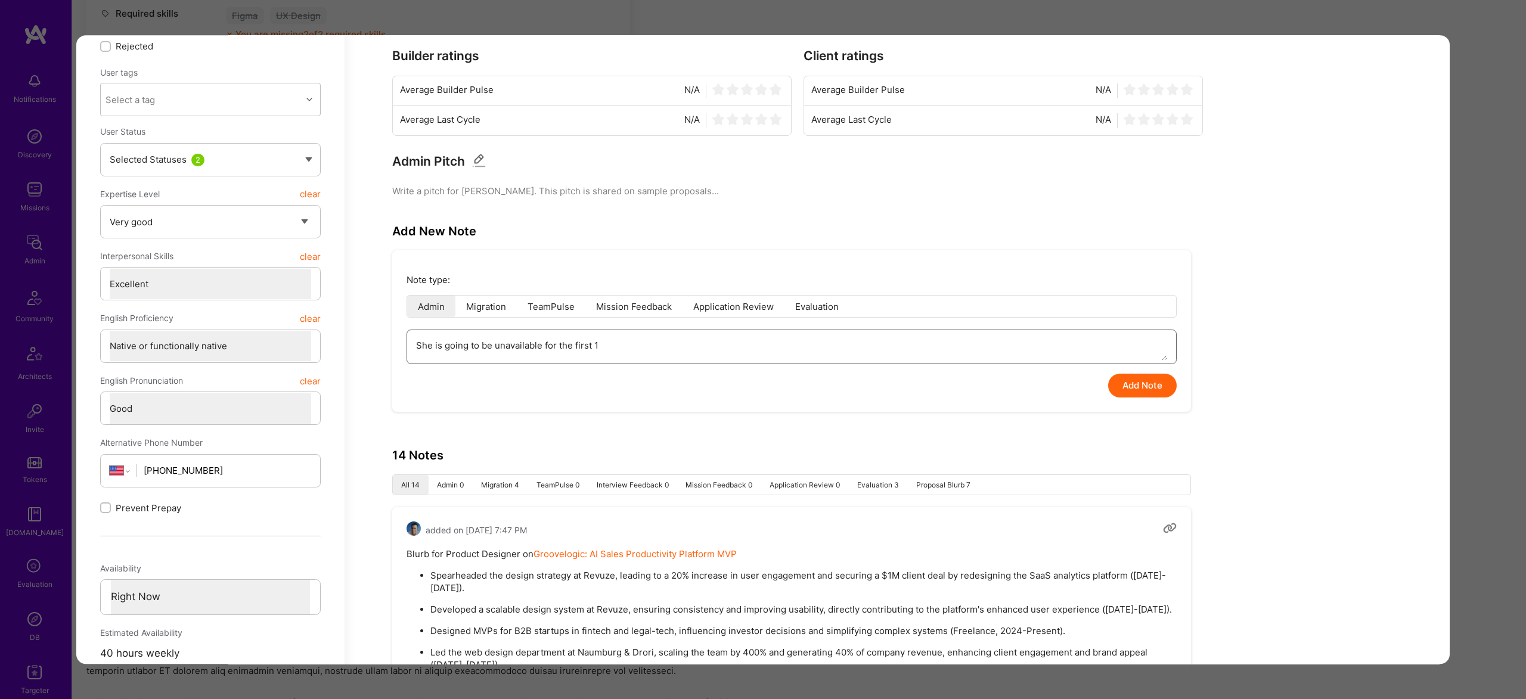
type textarea "She is going to be unavailable for the first 12"
type textarea "x"
type textarea "She is going to be unavailable for the first 12"
type textarea "x"
type textarea "She is going to be unavailable for the first 12 w"
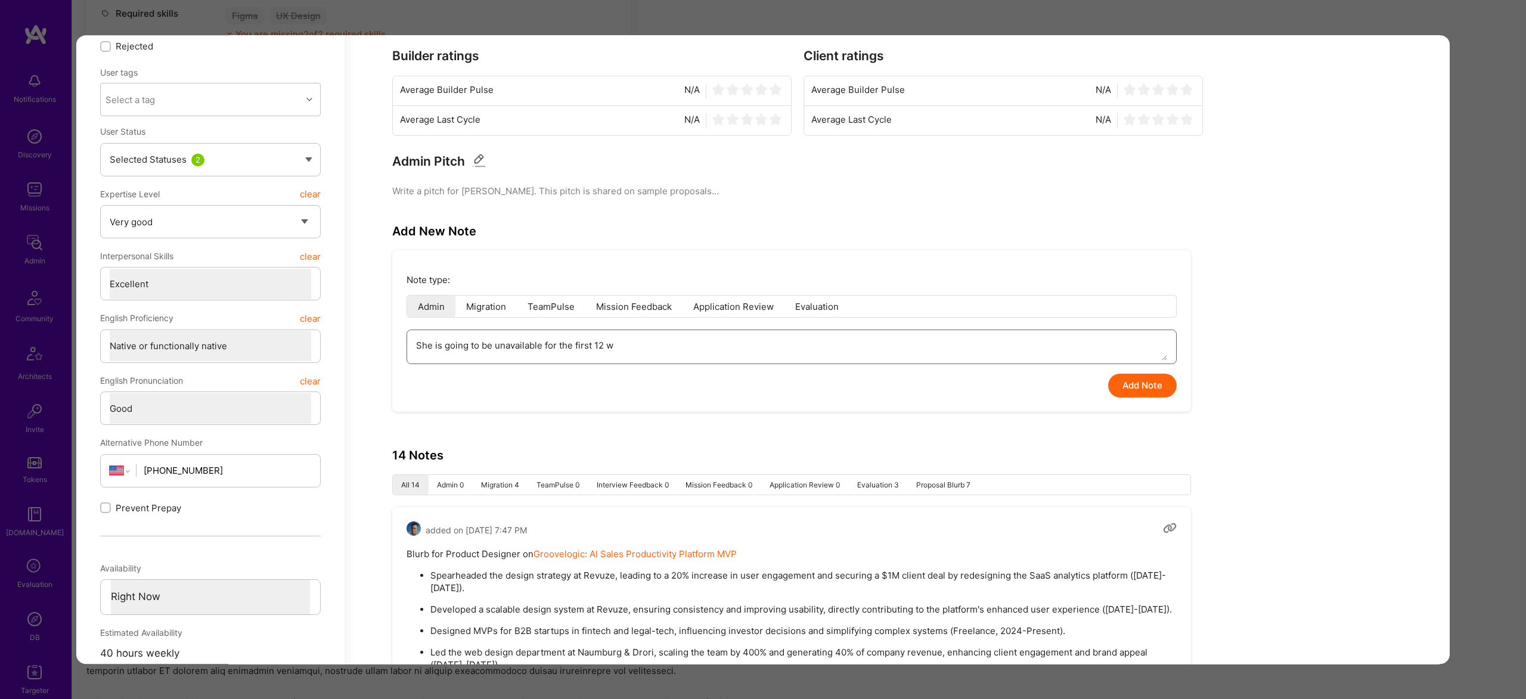
type textarea "x"
type textarea "She is going to be unavailable for the first 12 we"
type textarea "x"
type textarea "She is going to be unavailable for the first 12 wee"
type textarea "x"
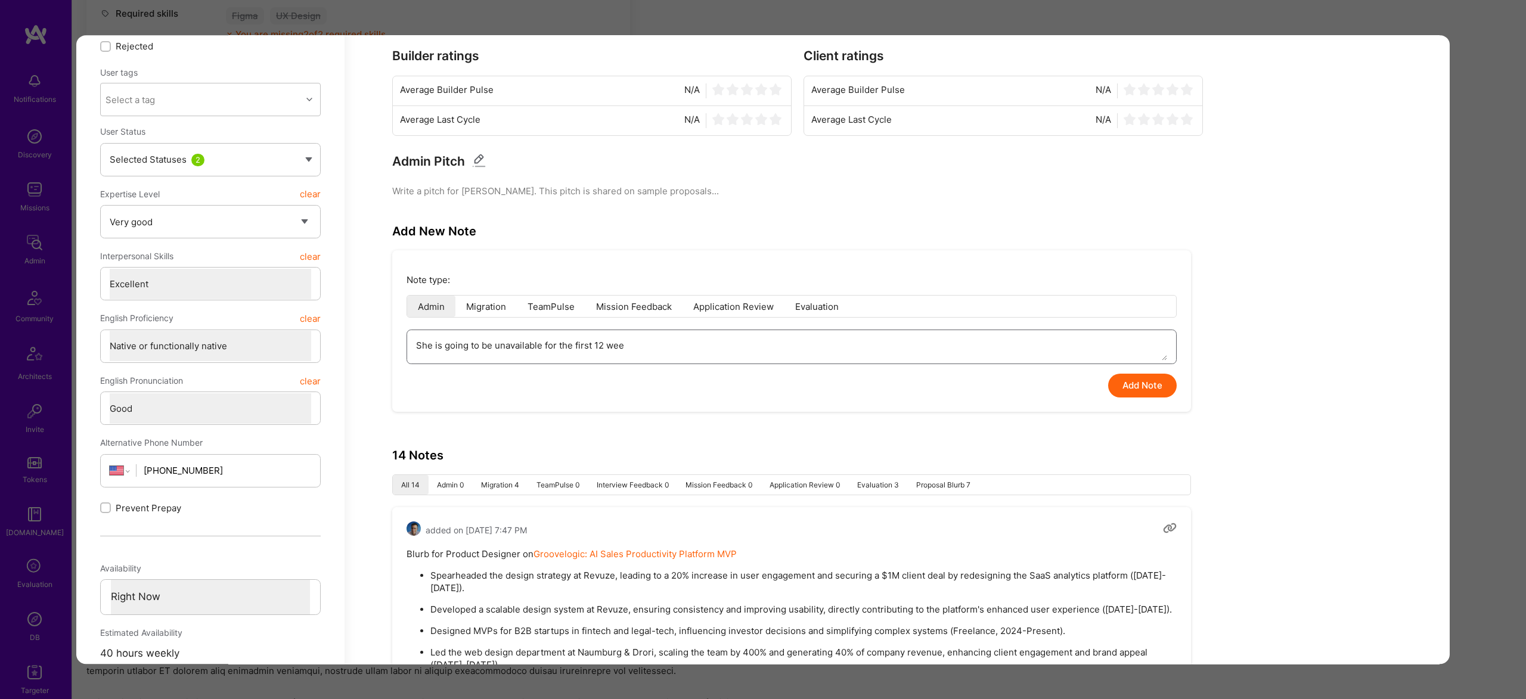
type textarea "She is going to be unavailable for the first 12 week"
type textarea "x"
type textarea "She is going to be unavailable for the first 12 weeks"
type textarea "x"
type textarea "She is going to be unavailable for the first 12 weeks"
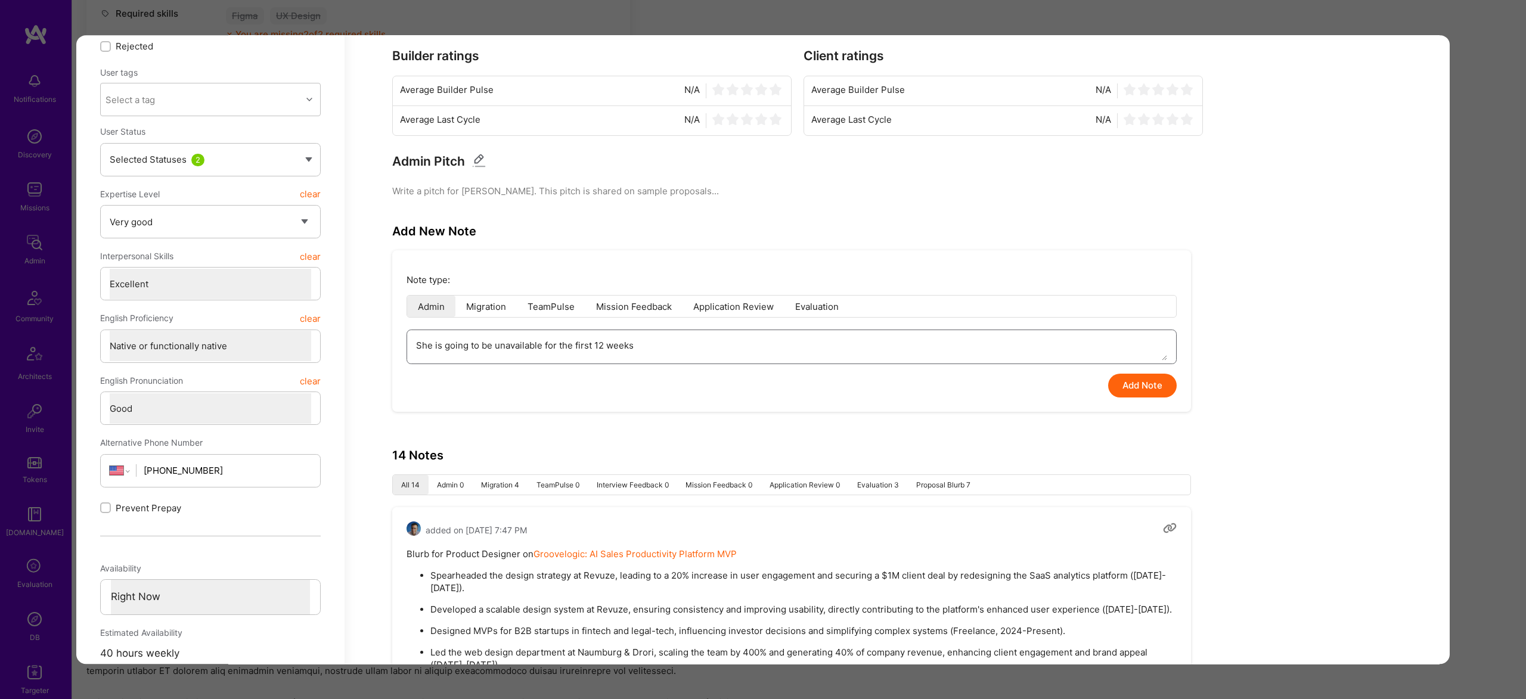
type textarea "x"
type textarea "She is going to be unavailable for the first 12 weeks o"
type textarea "x"
type textarea "She is going to be unavailable for the first 12 weeks of"
type textarea "x"
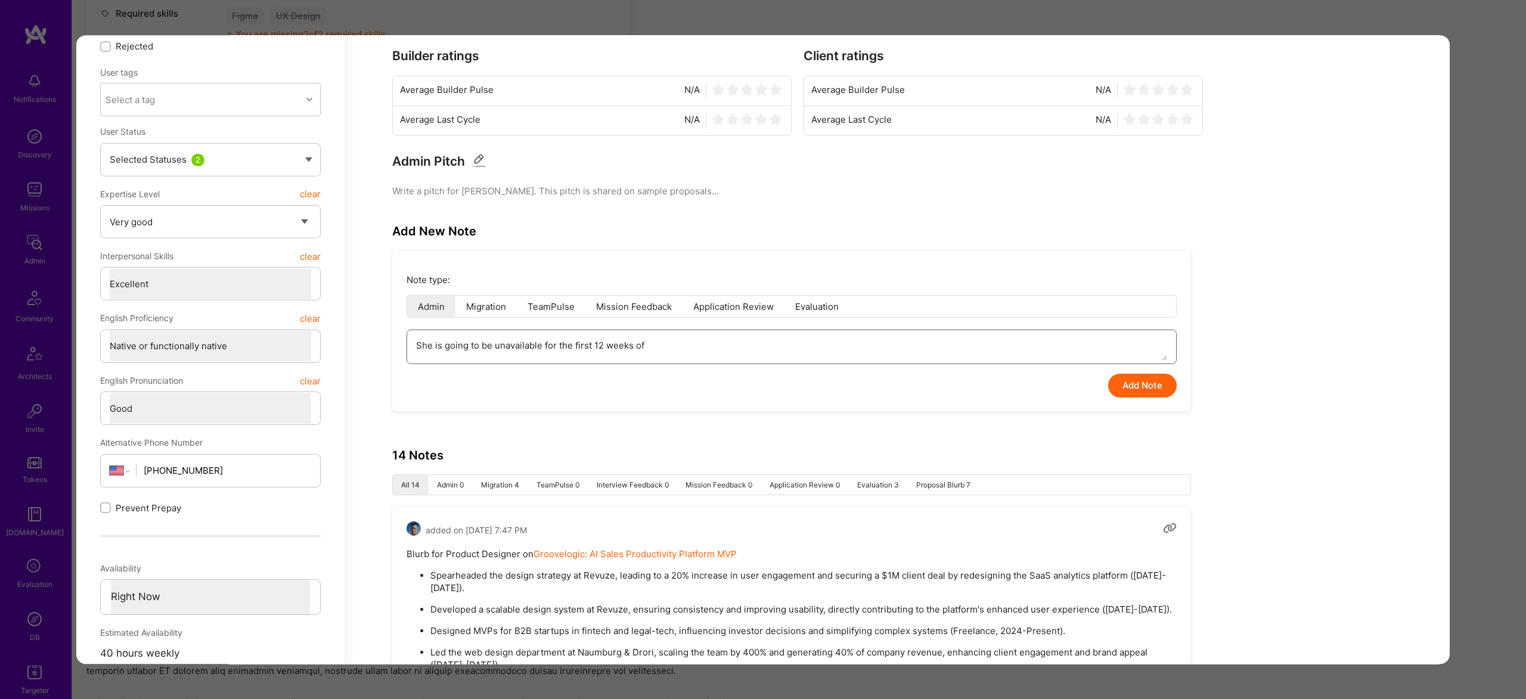
type textarea "She is going to be unavailable for the first 12 weeks of"
type textarea "x"
type textarea "She is going to be unavailable for the first 12 weeks of 2"
type textarea "x"
type textarea "She is going to be unavailable for the first 12 weeks of 20"
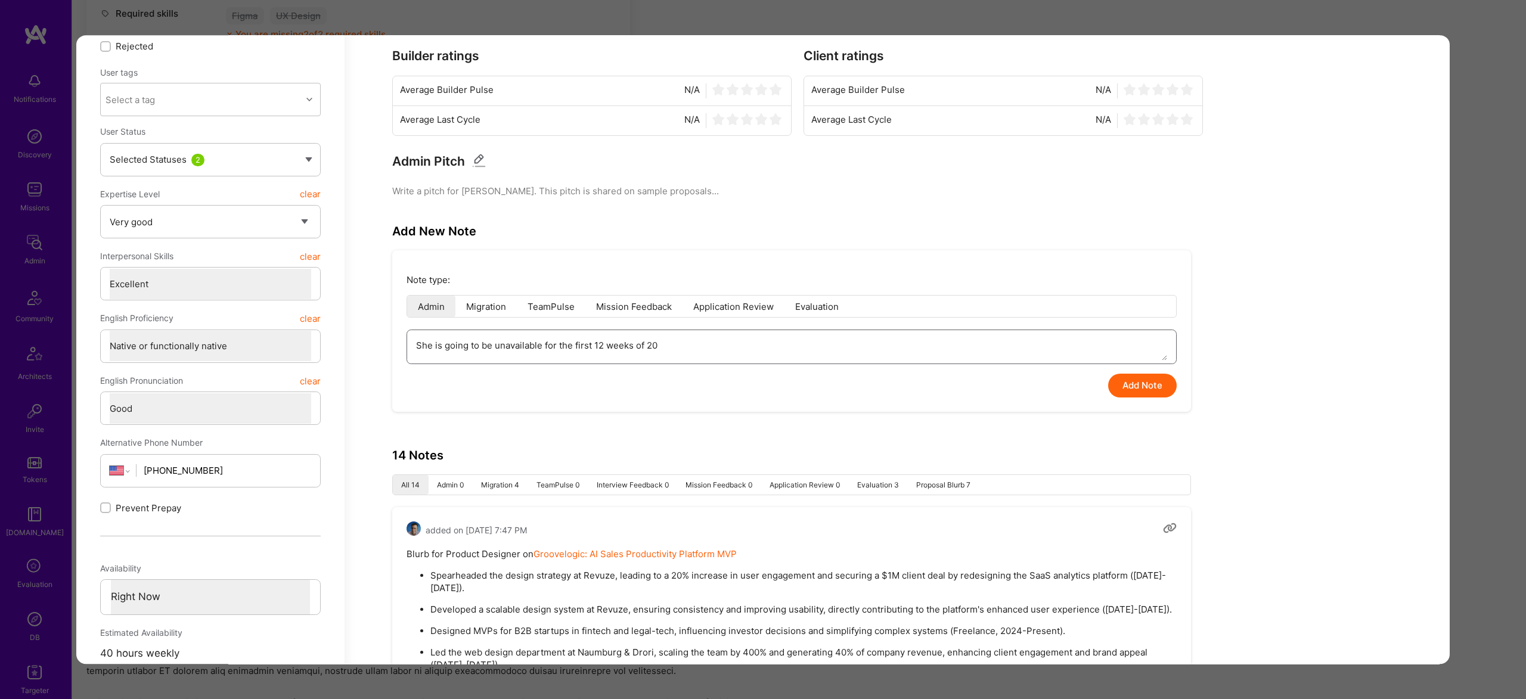
type textarea "x"
type textarea "She is going to be unavailable for the first 12 weeks of 202"
type textarea "x"
type textarea "She is going to be unavailable for the first 12 weeks of 2025"
type textarea "x"
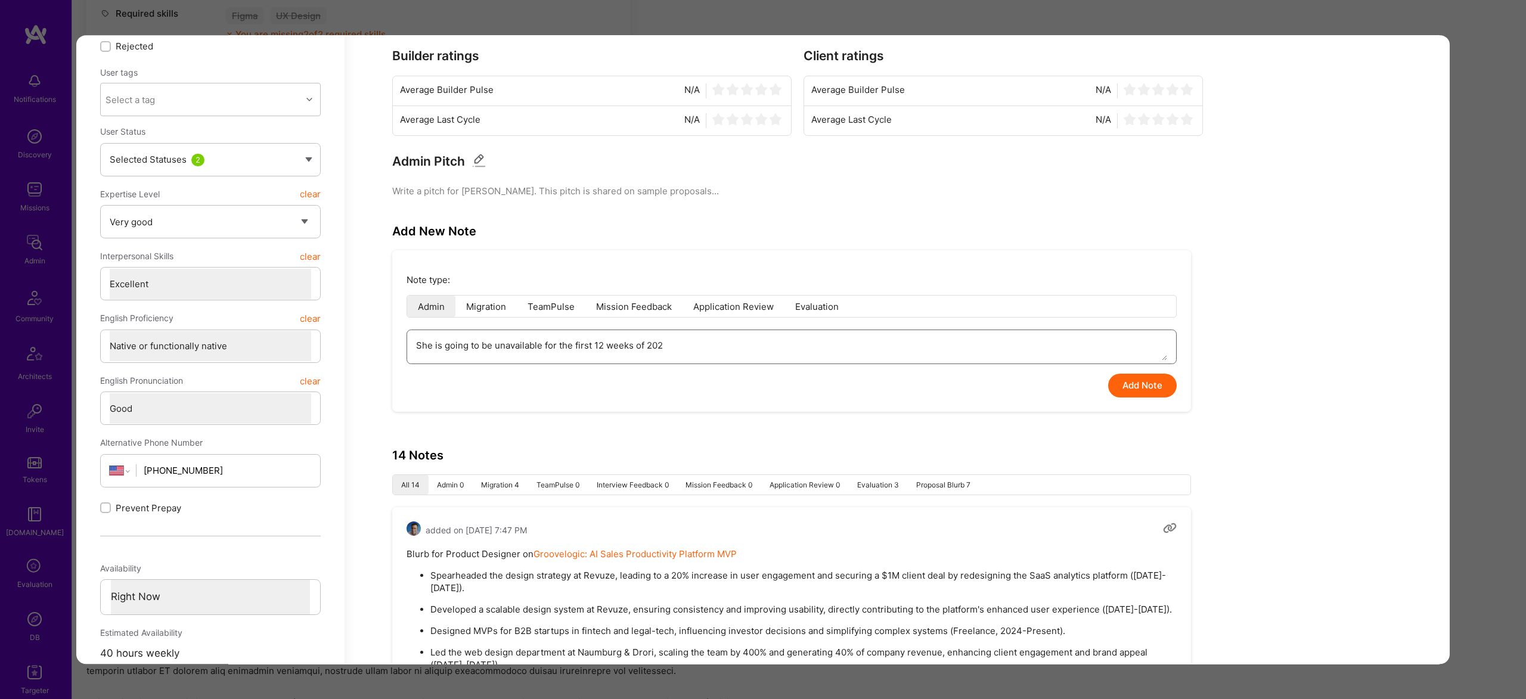
type textarea "She is going to be unavailable for the first 12 weeks of 2026"
type textarea "x"
type textarea "She is going to be unavailable for the first 12 weeks of 2026"
type textarea "x"
type textarea "She is going to be unavailable for the first 12 weeks of 2026 ("
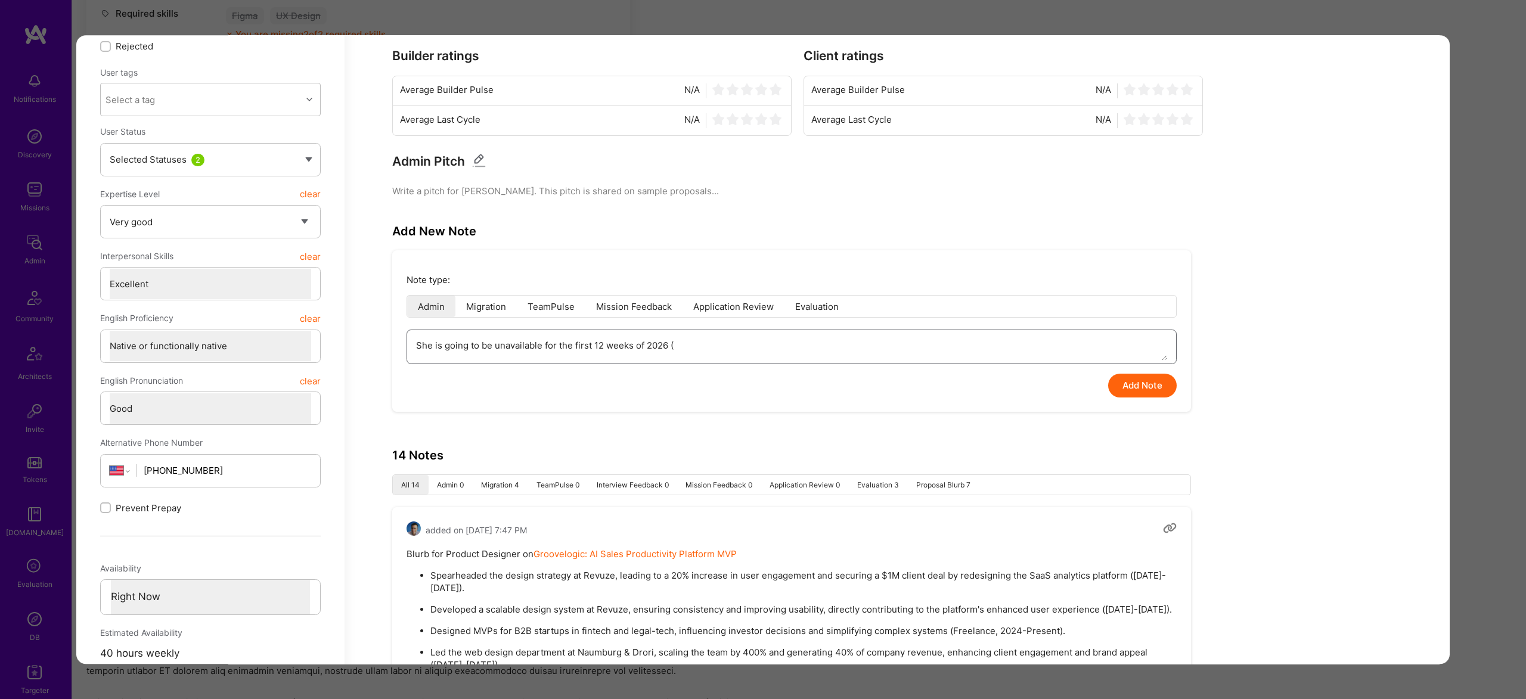
type textarea "x"
type textarea "She is going to be unavailable for the first 12 weeks of 2026"
type textarea "x"
type textarea "She is going to be unavailable for the first 12 weeks of 2026"
type textarea "x"
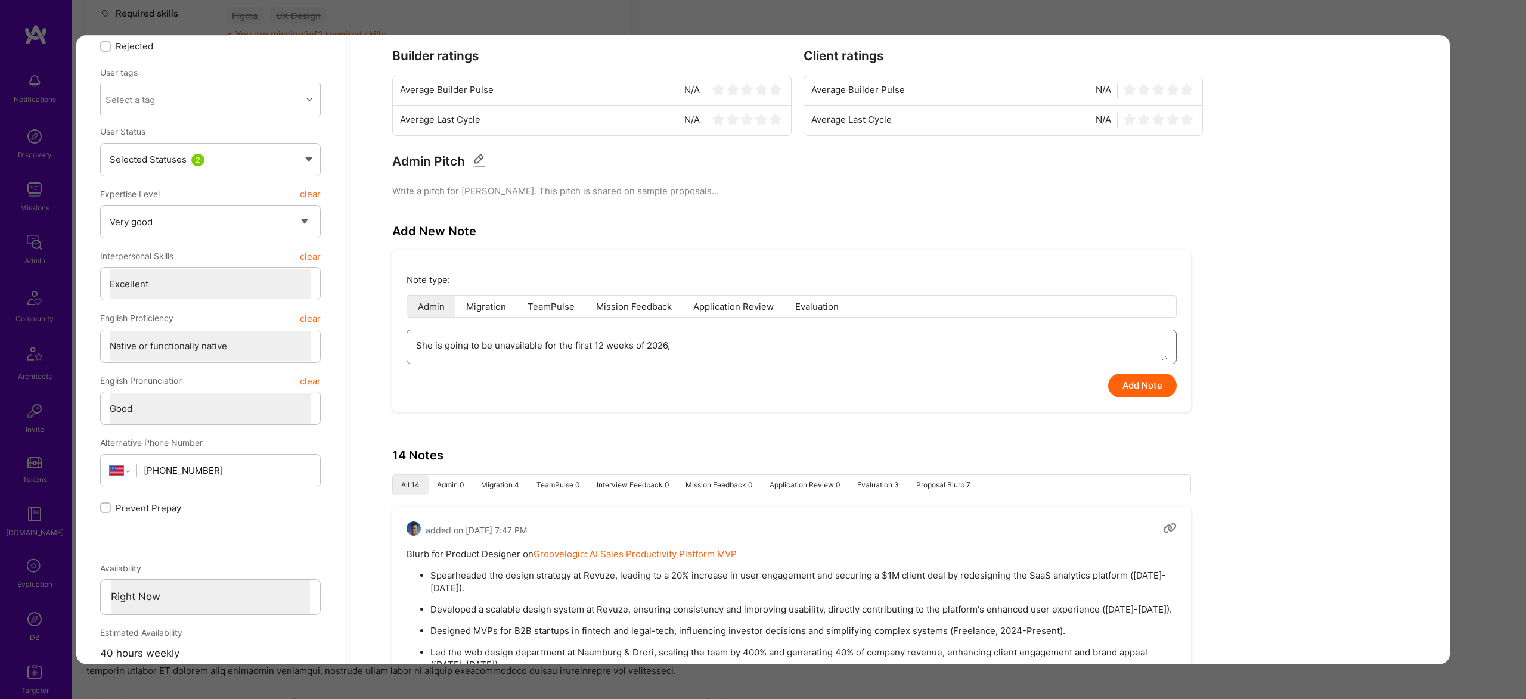
type textarea "She is going to be unavailable for the first 12 weeks of 2026,"
type textarea "x"
type textarea "She is going to be unavailable for the first 12 weeks of 2026, s"
type textarea "x"
type textarea "She is going to be unavailable for the first 12 weeks of 2026, so"
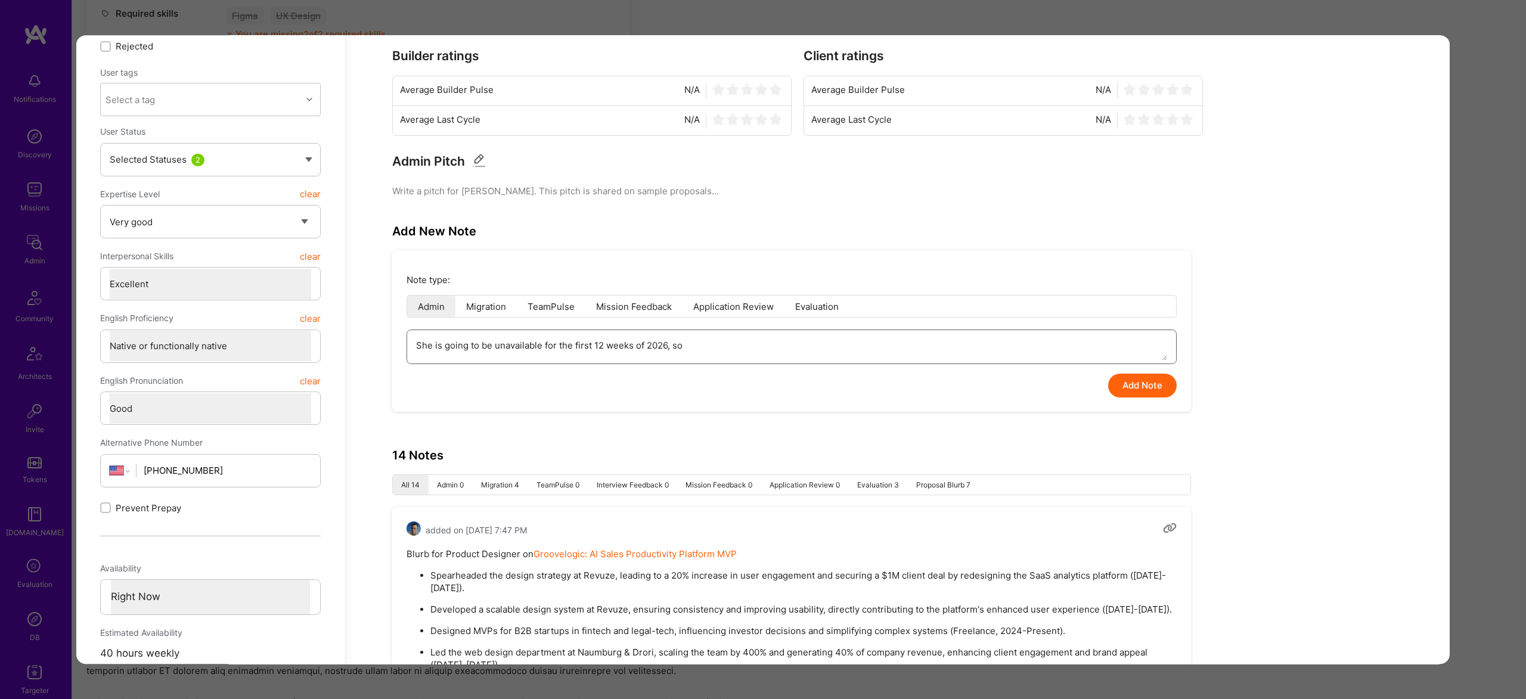
type textarea "x"
type textarea "She is going to be unavailable for the first 12 weeks of 2026, so"
type textarea "x"
type textarea "She is going to be unavailable for the first 12 weeks of 2026, so u"
type textarea "x"
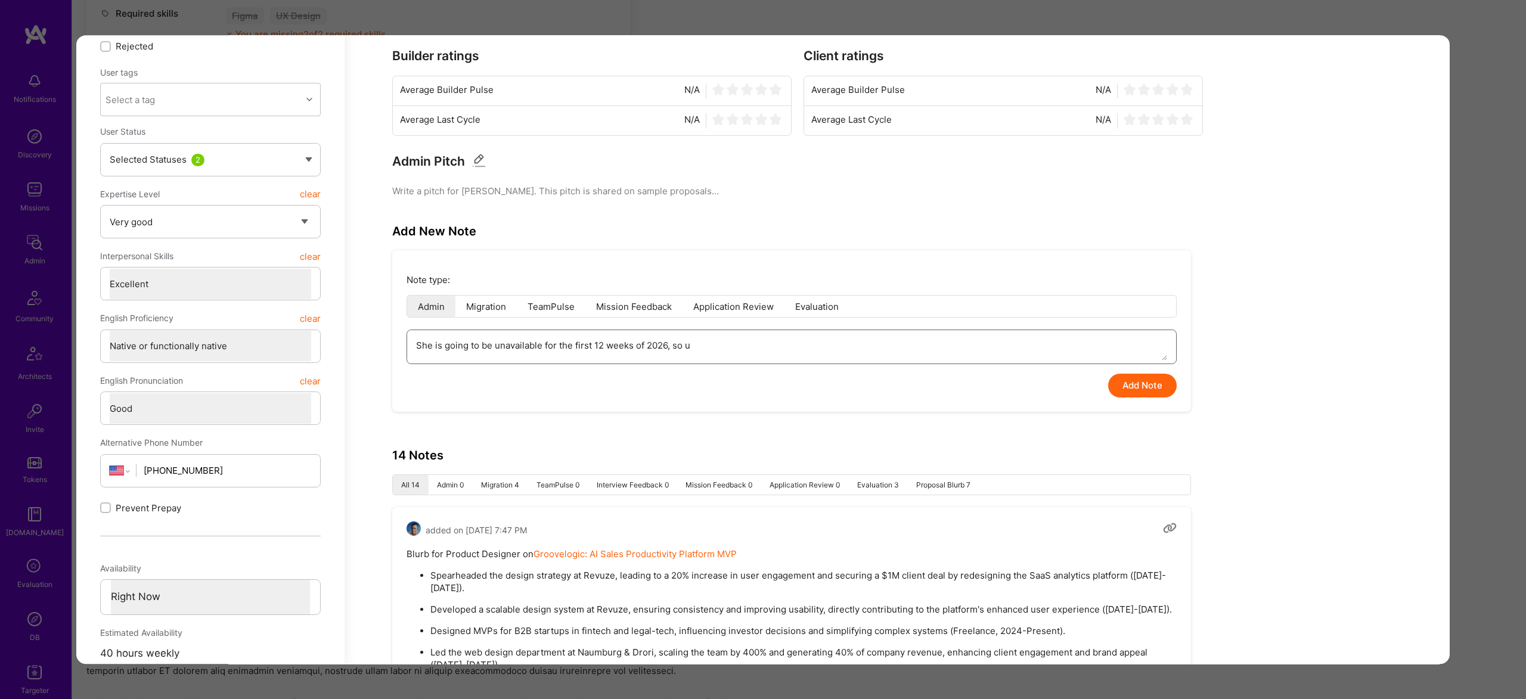
type textarea "She is going to be unavailable for the first 12 weeks of 2026, so un"
type textarea "x"
type textarea "She is going to be unavailable for the first 12 weeks of 2026, so unt"
type textarea "x"
type textarea "She is going to be unavailable for the first 12 weeks of 2026, so unti"
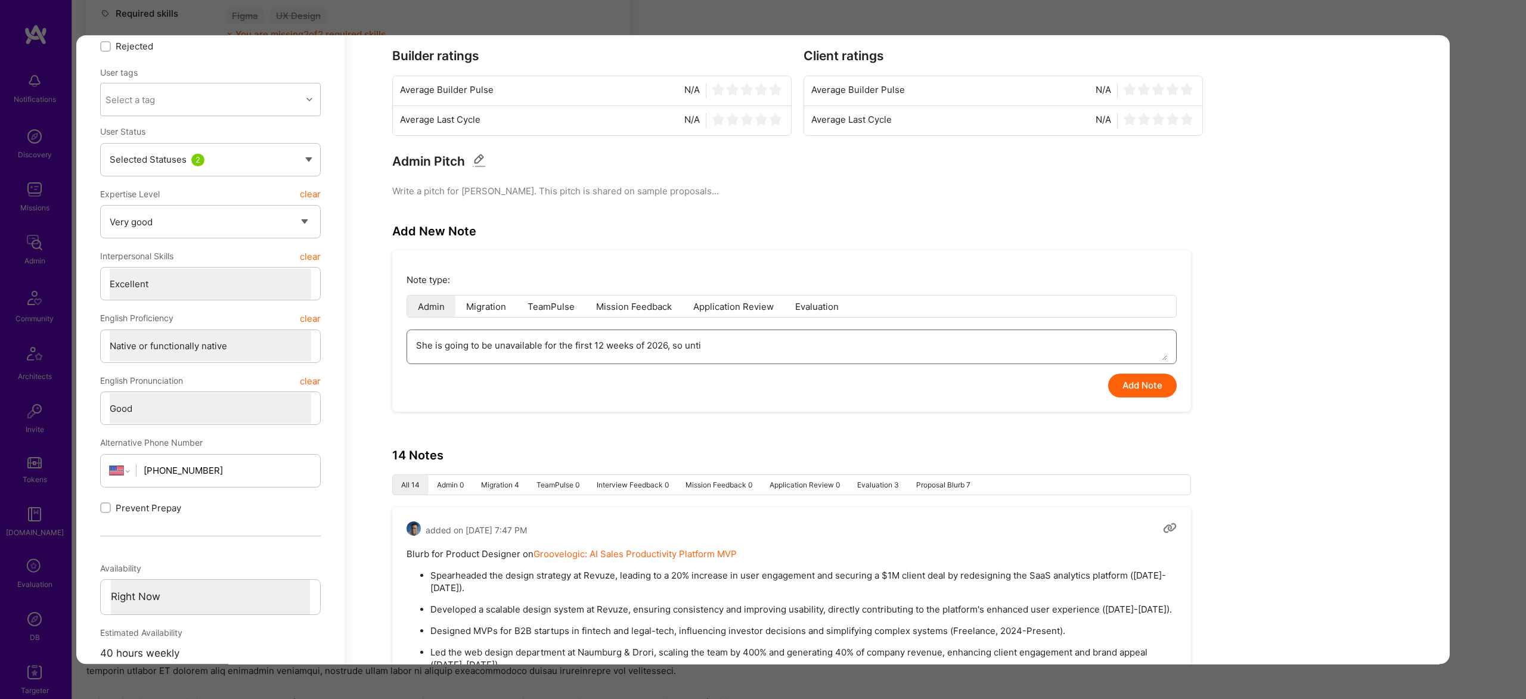
type textarea "x"
type textarea "She is going to be unavailable for the first 12 weeks of 2026, so untii"
type textarea "x"
type textarea "She is going to be unavailable for the first 12 weeks of 2026, so unti"
type textarea "x"
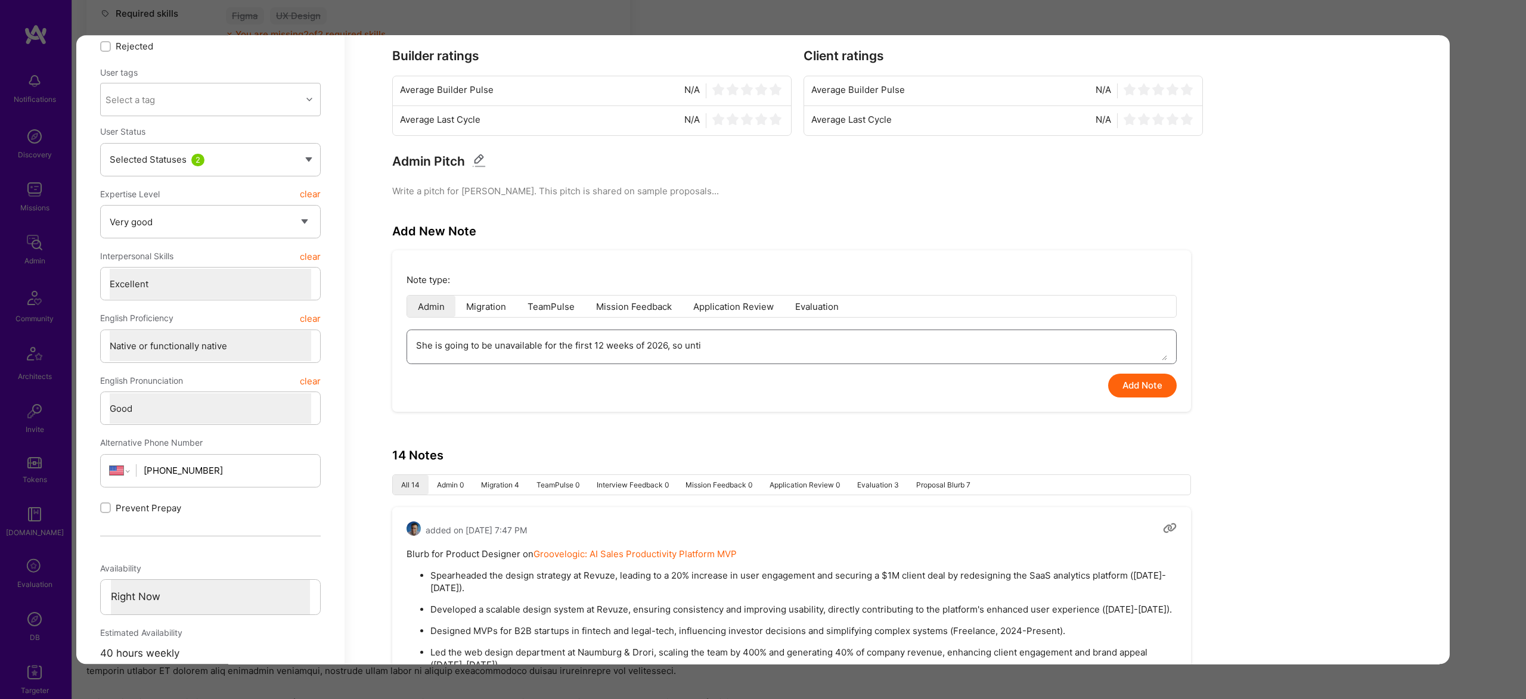
type textarea "She is going to be unavailable for the first 12 weeks of 2026, so until"
type textarea "x"
type textarea "She is going to be unavailable for the first 12 weeks of 2026, so until"
type textarea "x"
type textarea "She is going to be unavailable for the first 12 weeks of 2026, so until t"
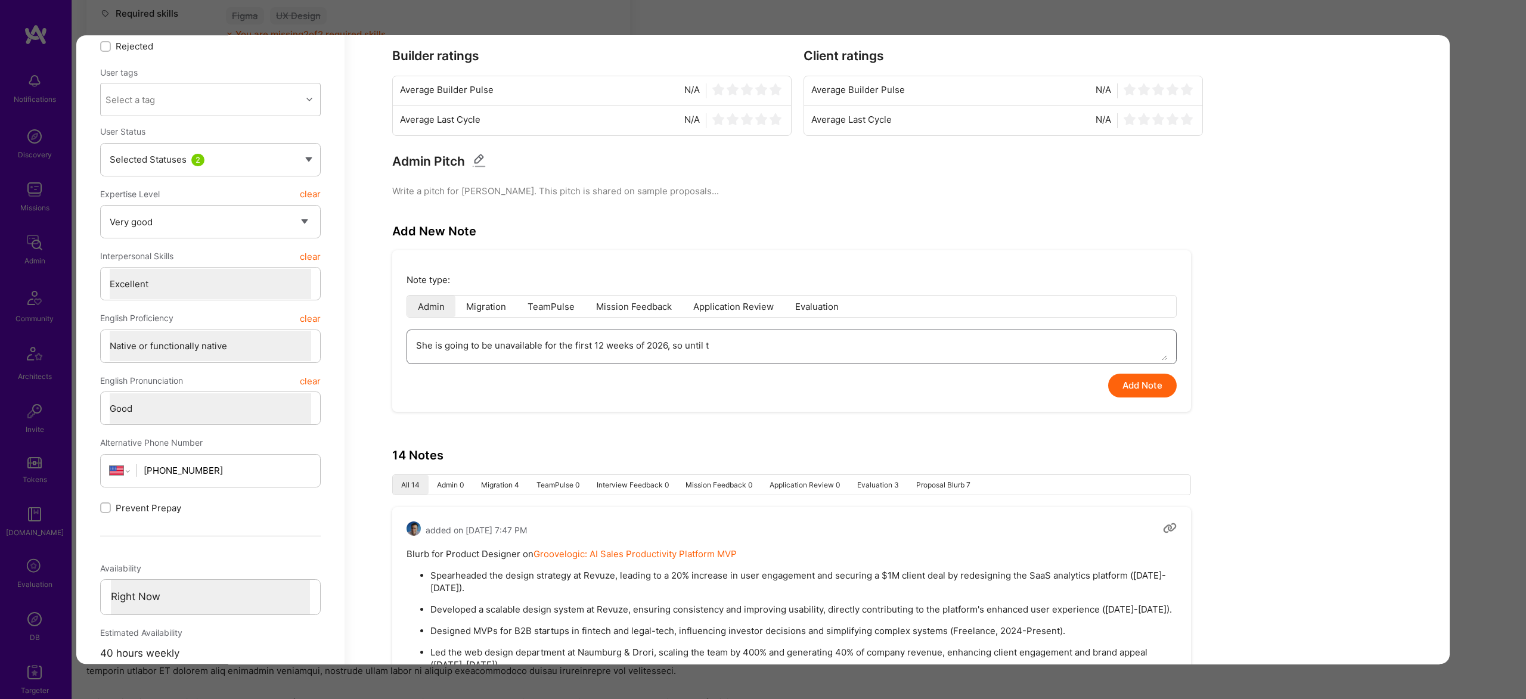
type textarea "x"
type textarea "She is going to be unavailable for the first 12 weeks of 2026, so until th"
type textarea "x"
type textarea "She is going to be unavailable for the first 12 weeks of 2026, so until the"
type textarea "x"
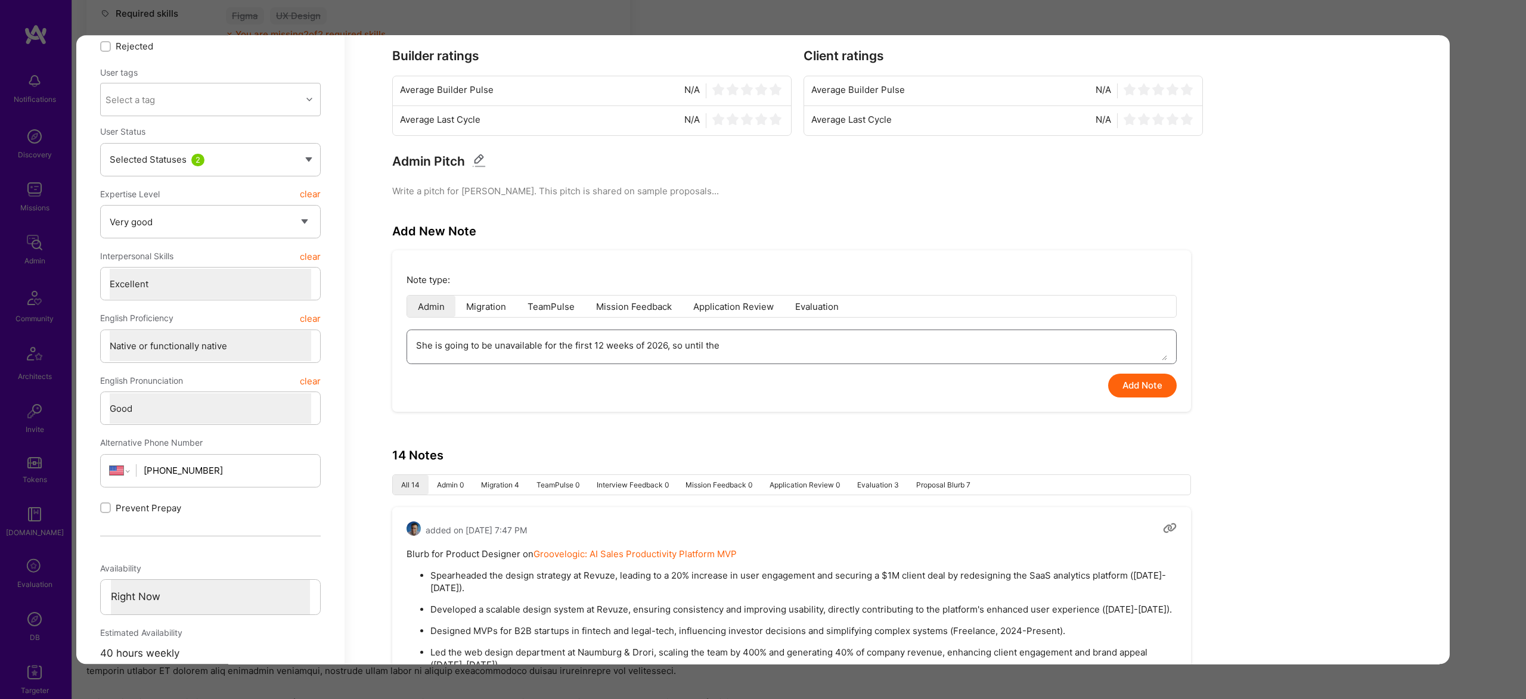
type textarea "She is going to be unavailable for the first 12 weeks of 2026, so until the"
type textarea "x"
type textarea "She is going to be unavailable for the first 12 weeks of 2026, so until the en"
type textarea "x"
type textarea "She is going to be unavailable for the first 12 weeks of 2026, so until the end"
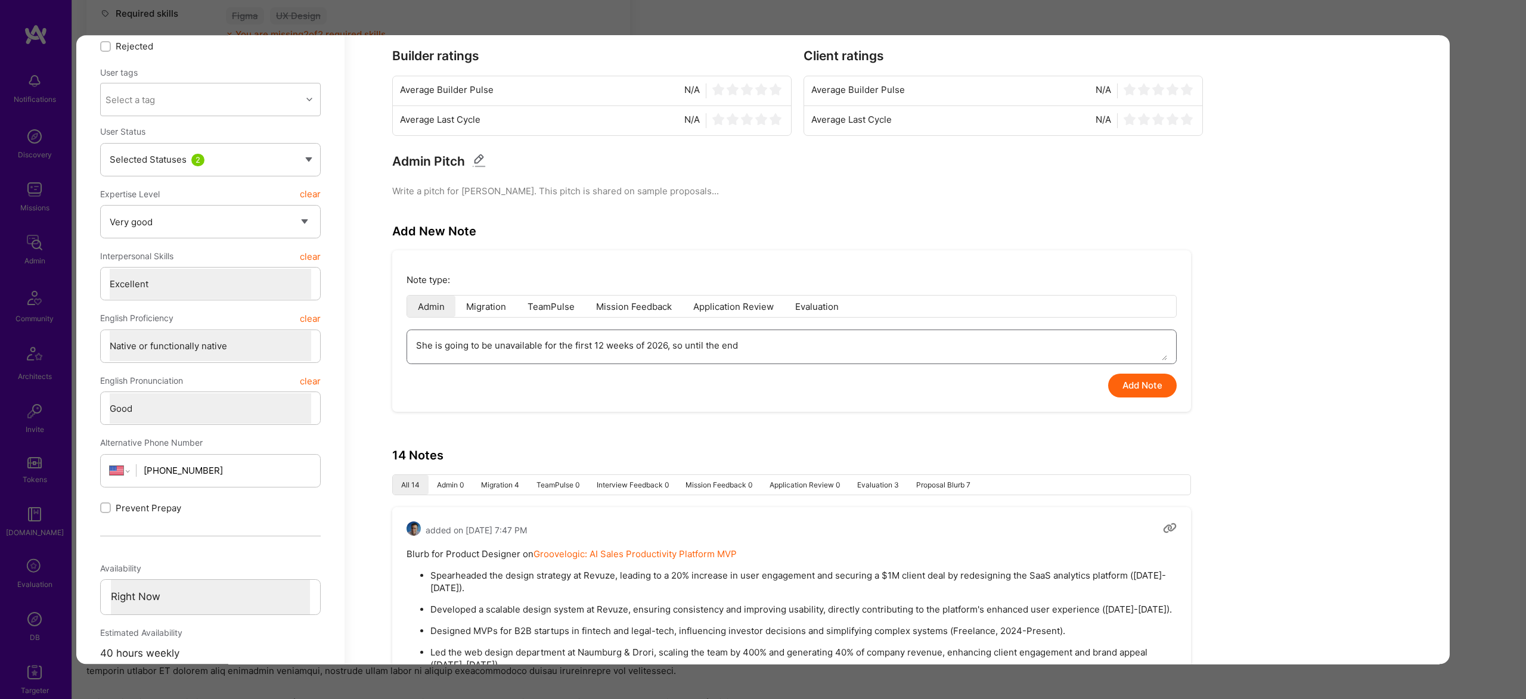
type textarea "x"
type textarea "She is going to be unavailable for the first 12 weeks of 2026, so until the end…"
type textarea "x"
type textarea "She is going to be unavailable for the first 12 weeks of 2026, so until the end…"
type textarea "x"
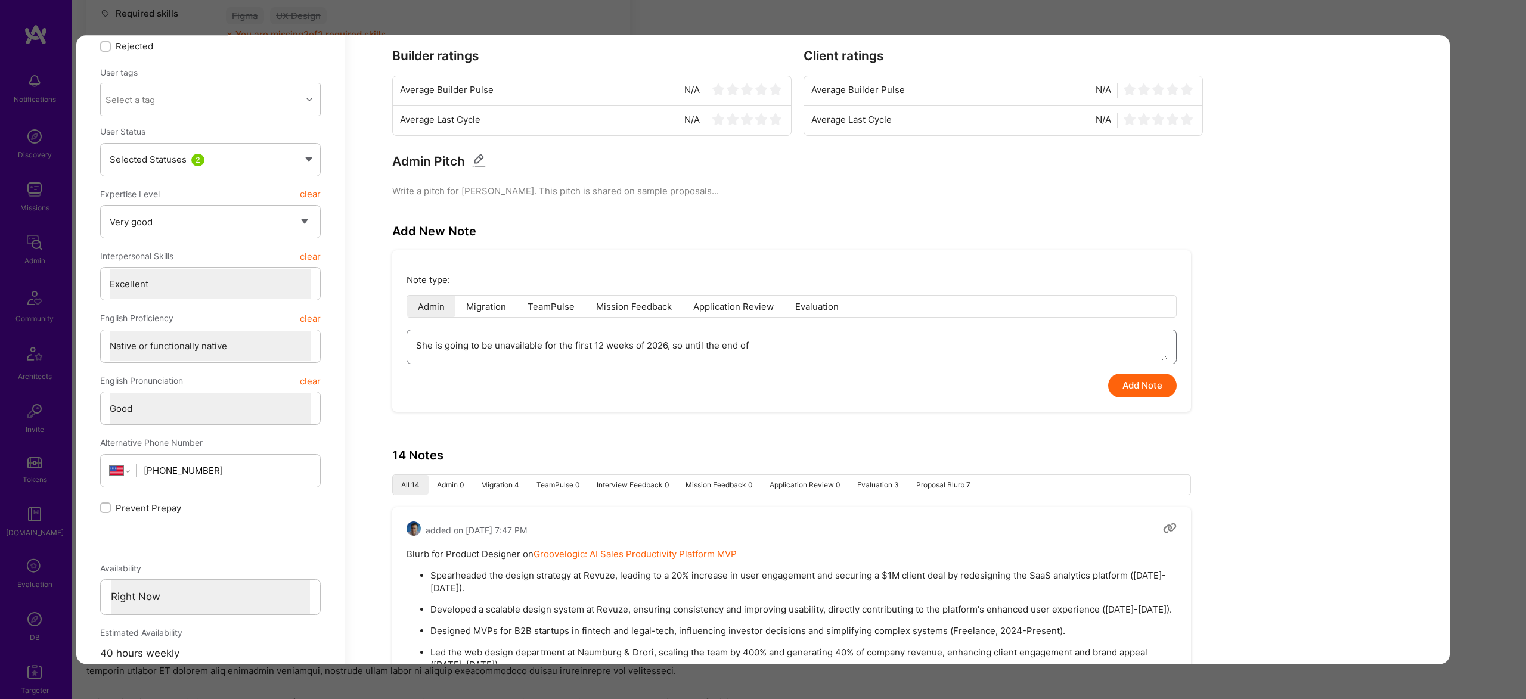
type textarea "She is going to be unavailable for the first 12 weeks of 2026, so until the end…"
type textarea "x"
type textarea "She is going to be unavailable for the first 12 weeks of 2026, so until the end…"
type textarea "x"
type textarea "She is going to be unavailable for the first 12 weeks of 2026, so until the end…"
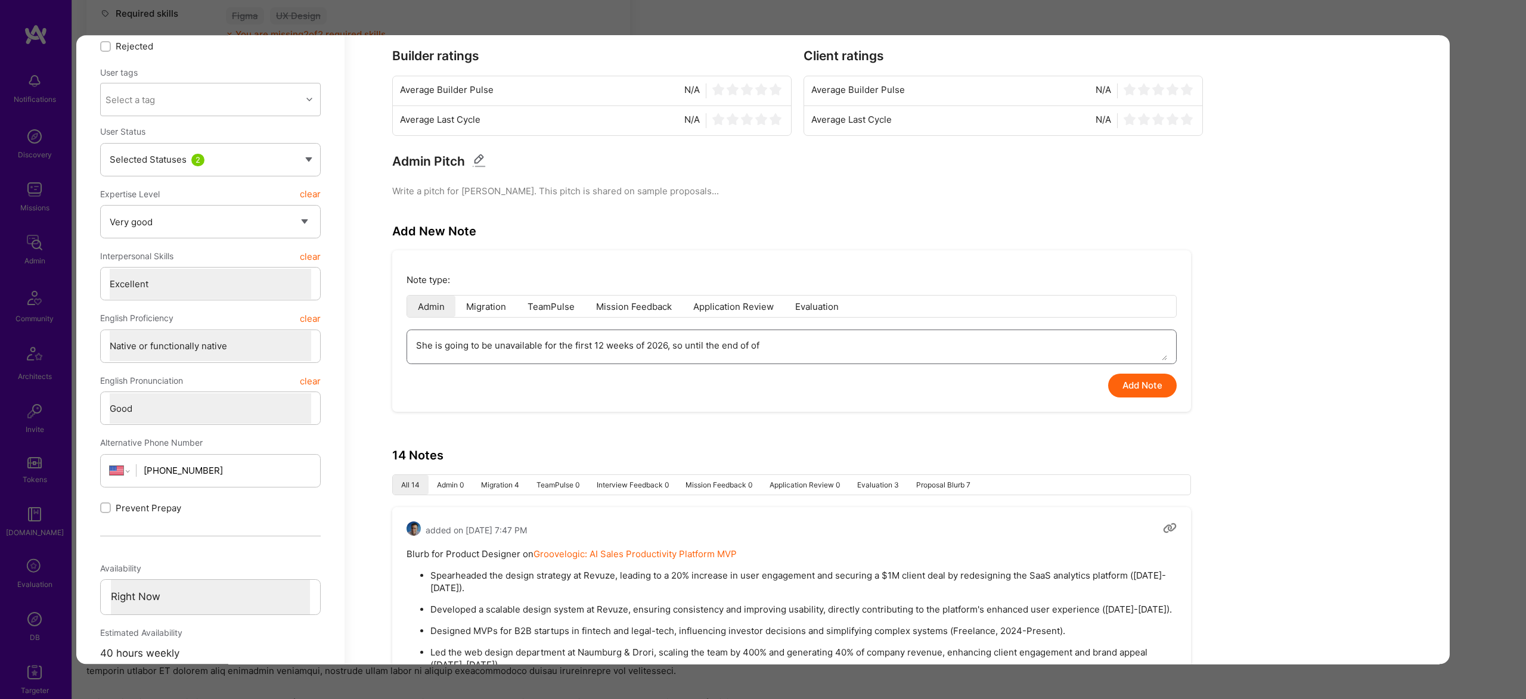
type textarea "x"
type textarea "She is going to be unavailable for the first 12 weeks of 2026, so until the end…"
type textarea "x"
type textarea "She is going to be unavailable for the first 12 weeks of 2026, so until the end…"
type textarea "x"
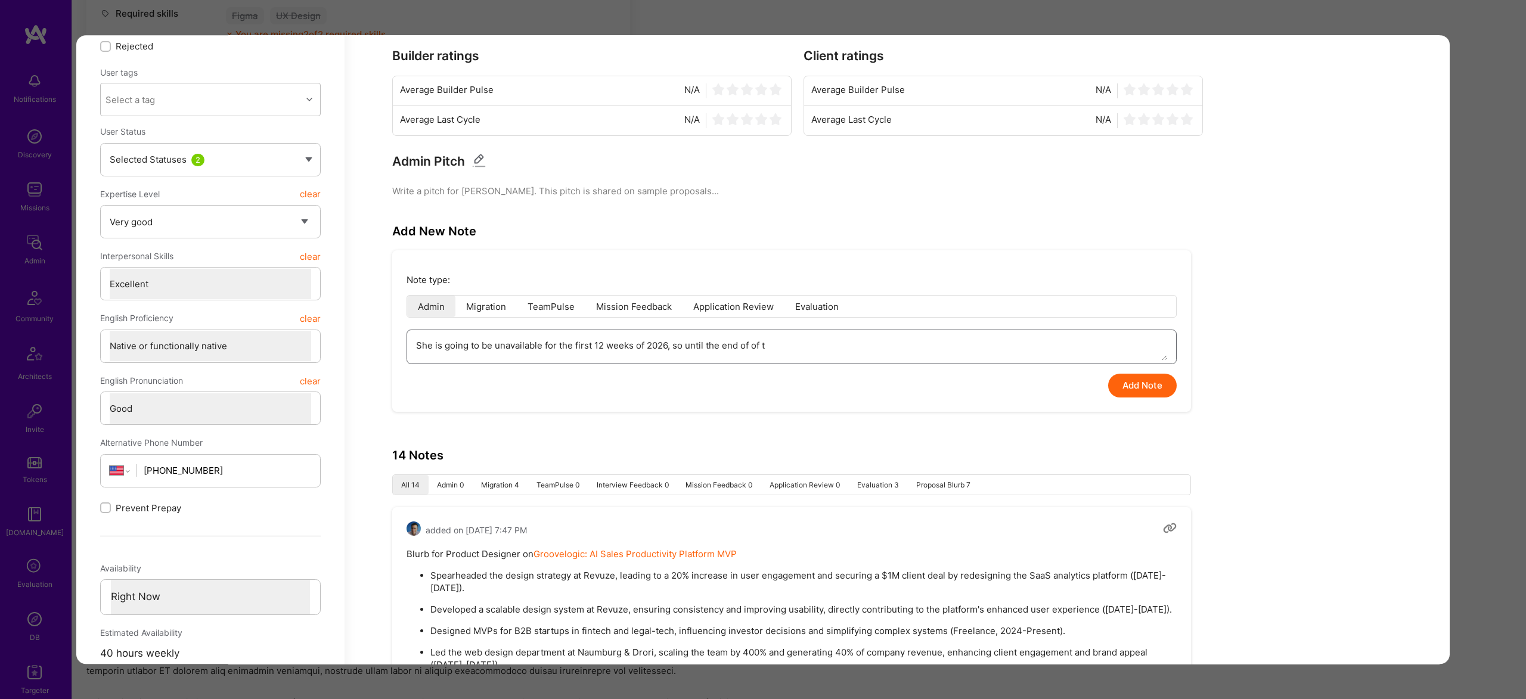
type textarea "She is going to be unavailable for the first 12 weeks of 2026, so until the end…"
type textarea "x"
type textarea "She is going to be unavailable for the first 12 weeks of 2026, so until the end…"
type textarea "x"
type textarea "She is going to be unavailable for the first 12 weeks of 2026, so until the end…"
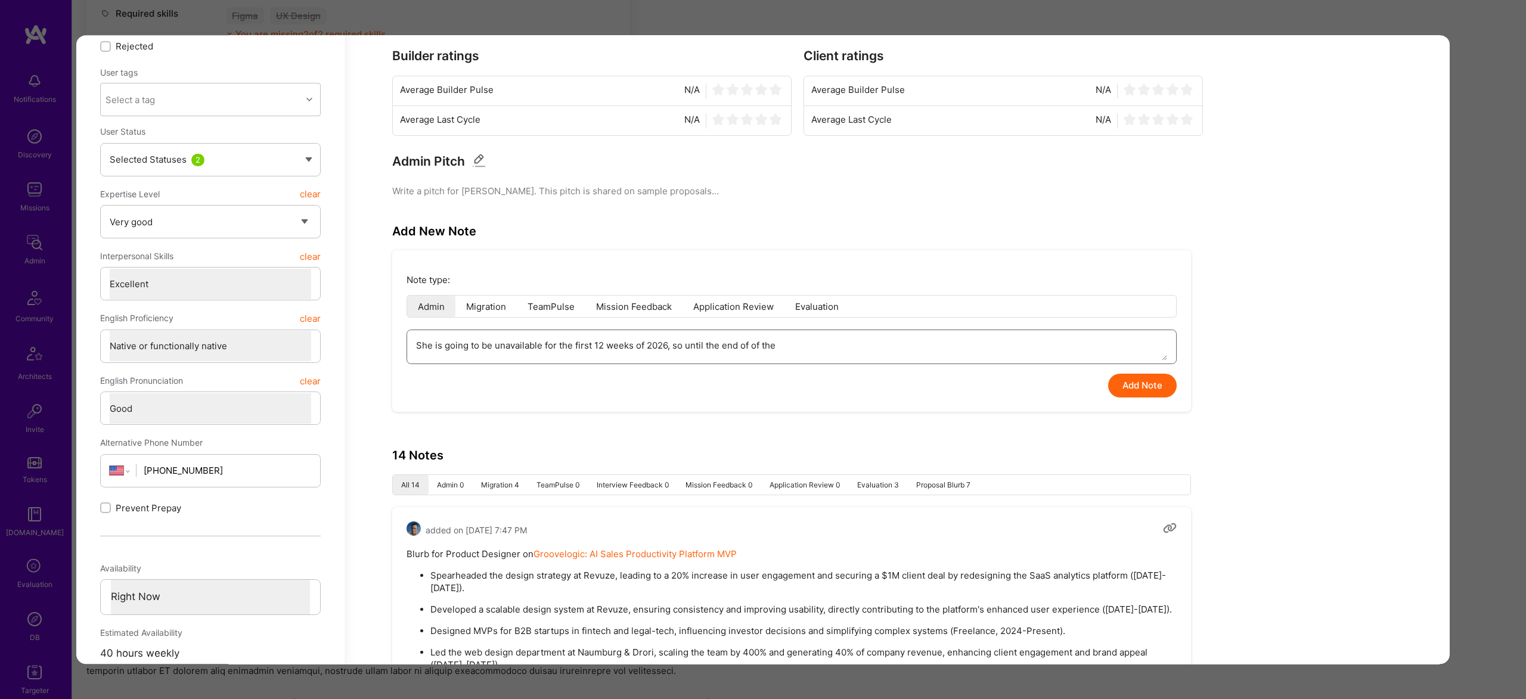
type textarea "x"
type textarea "She is going to be unavailable for the first 12 weeks of 2026, so until the end…"
click at [419, 347] on textarea "She is going to be unavailable for the first 12 weeks of 2026, so until the end…" at bounding box center [791, 345] width 751 height 30
click at [1154, 392] on button "Add Note" at bounding box center [1142, 386] width 69 height 24
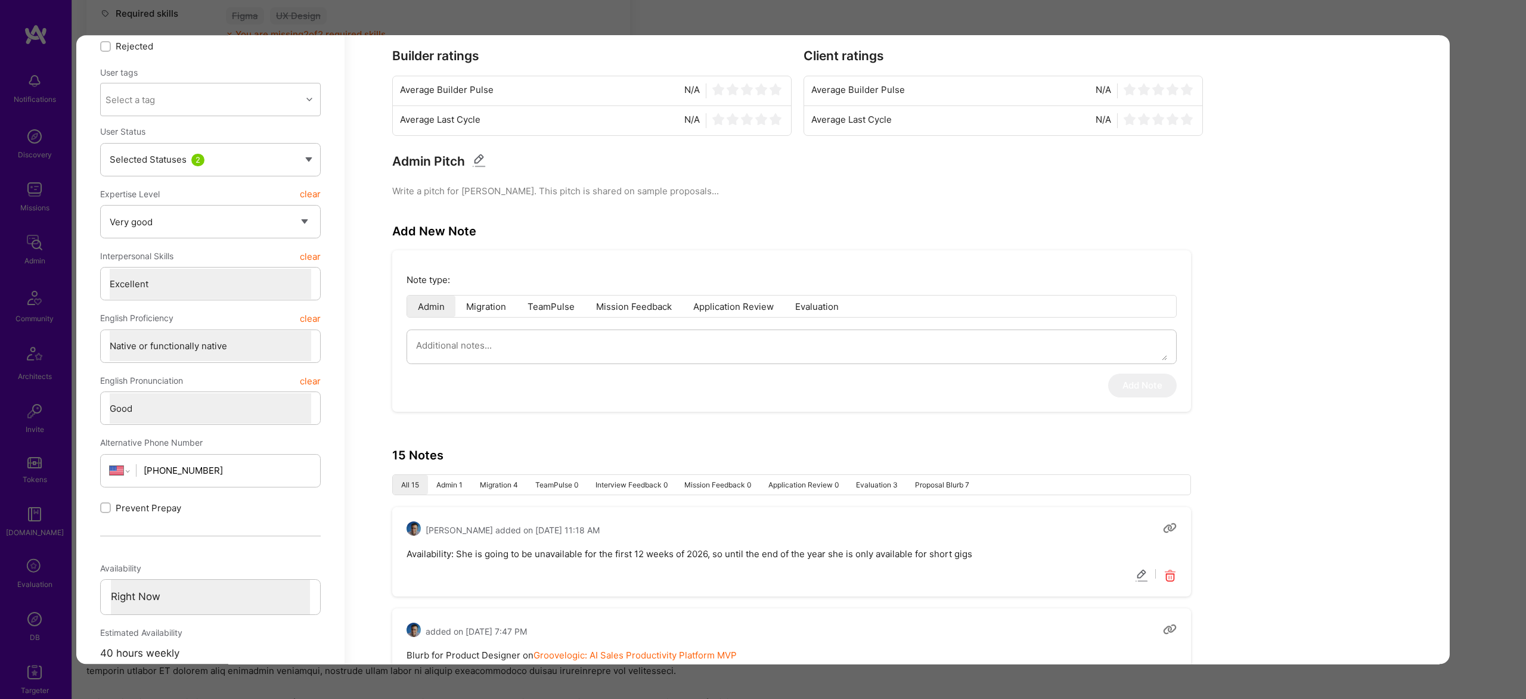
drag, startPoint x: 1503, startPoint y: 351, endPoint x: 1337, endPoint y: 336, distance: 167.5
click at [1503, 351] on div "Application 14 of 14 Builder Missing Requirements Required Location See locatio…" at bounding box center [763, 349] width 1526 height 699
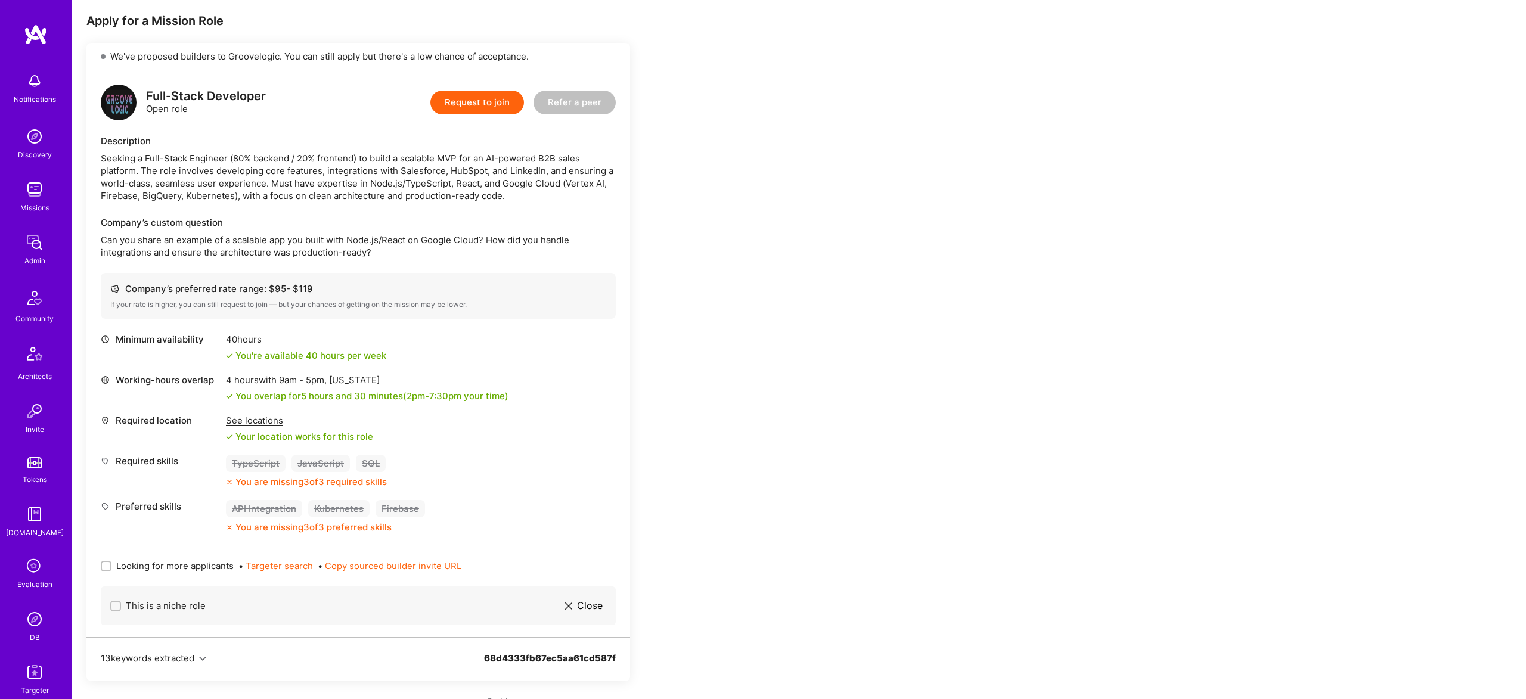
scroll to position [288, 0]
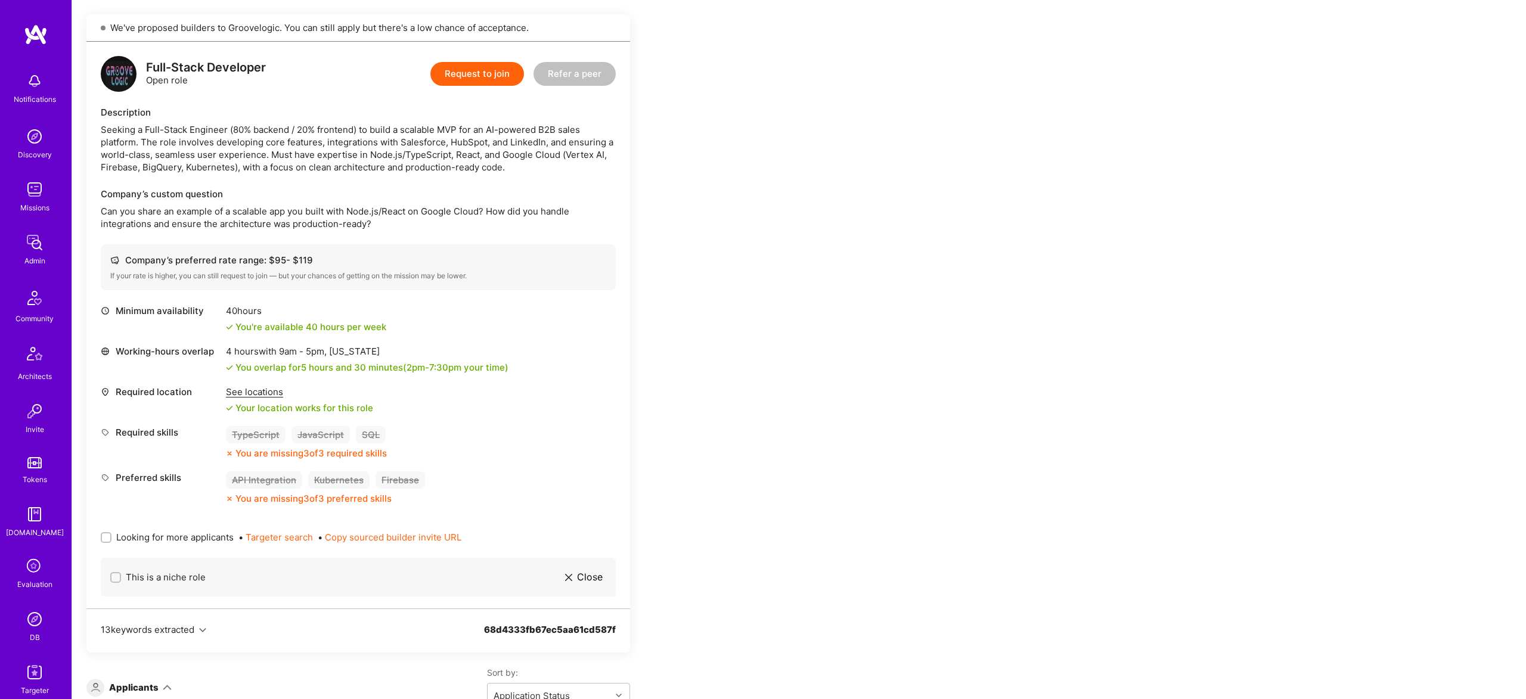
click at [40, 236] on img at bounding box center [35, 243] width 24 height 24
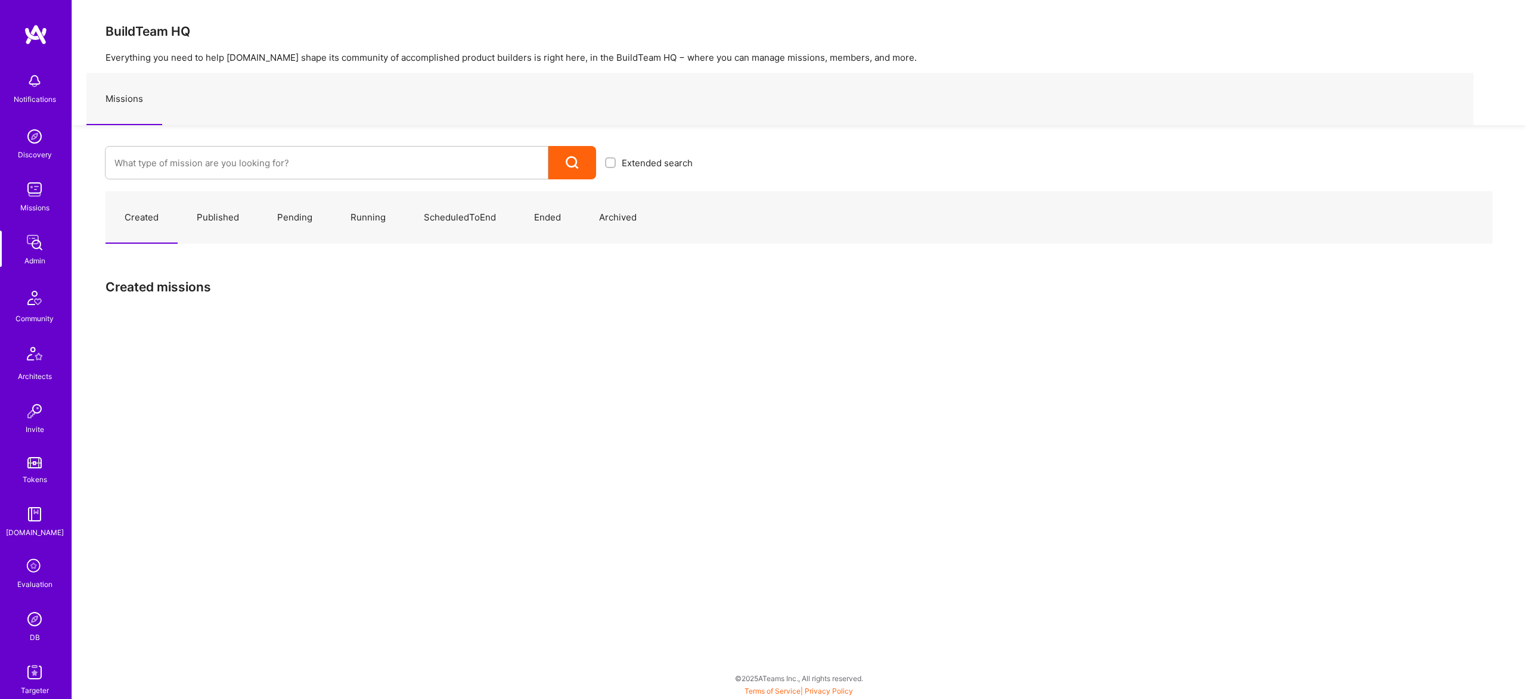
click at [24, 615] on img at bounding box center [35, 619] width 24 height 24
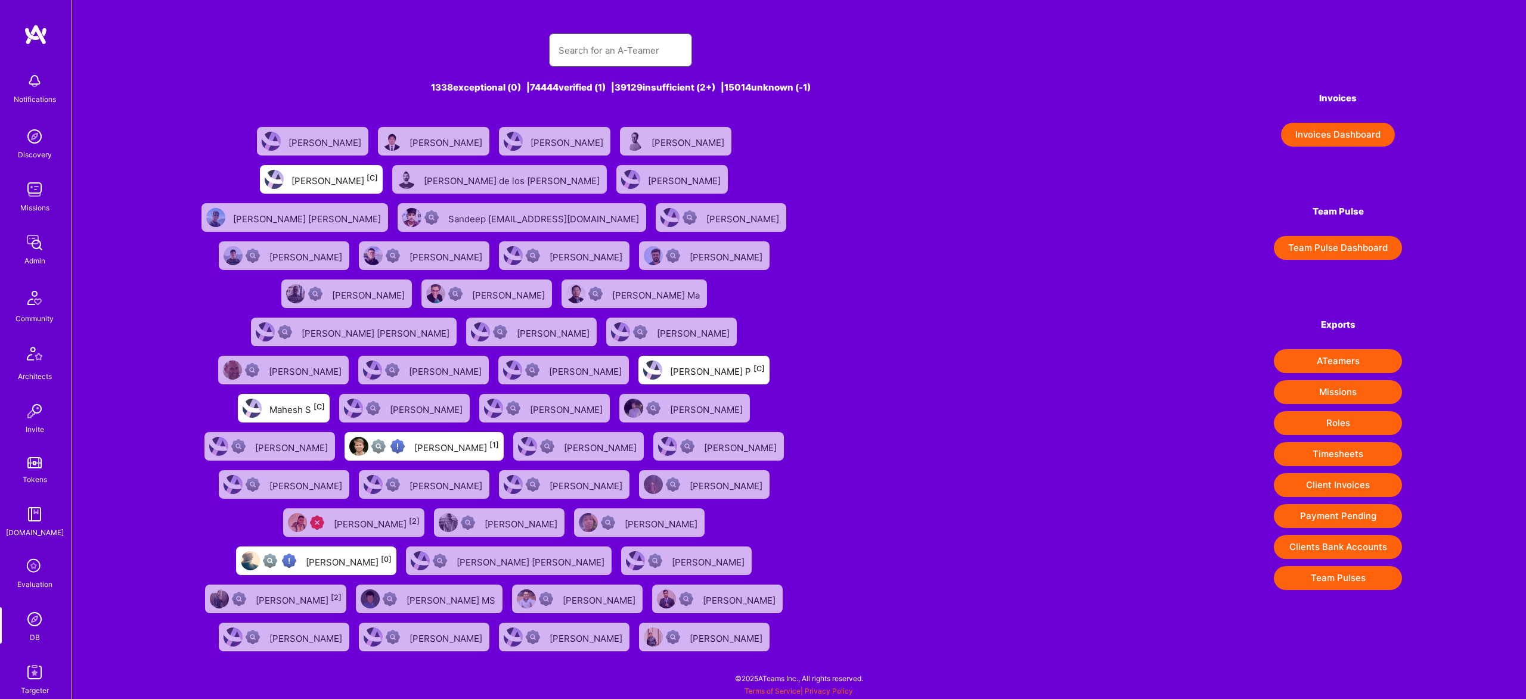
click at [624, 41] on input "text" at bounding box center [620, 50] width 124 height 30
paste input "Groovelogic"
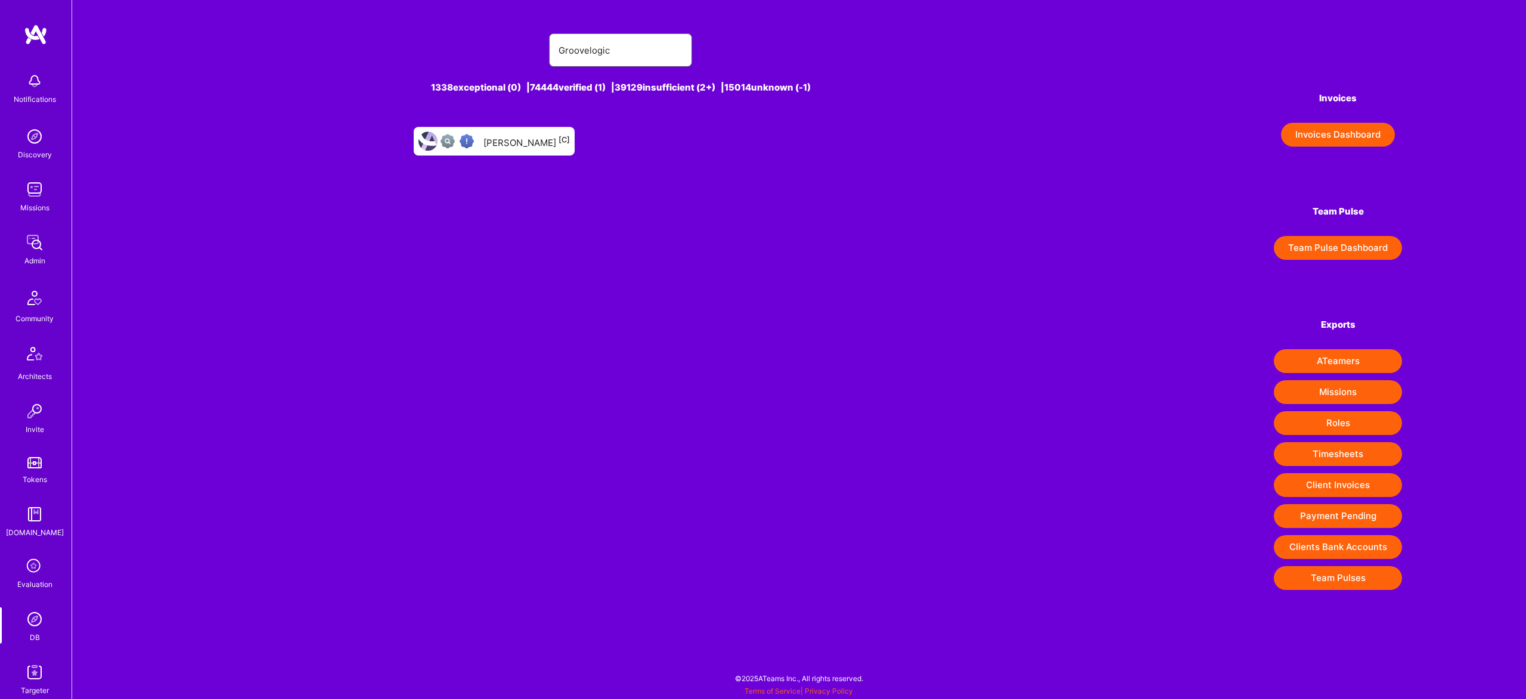
click at [588, 52] on input "Groovelogic" at bounding box center [620, 50] width 124 height 30
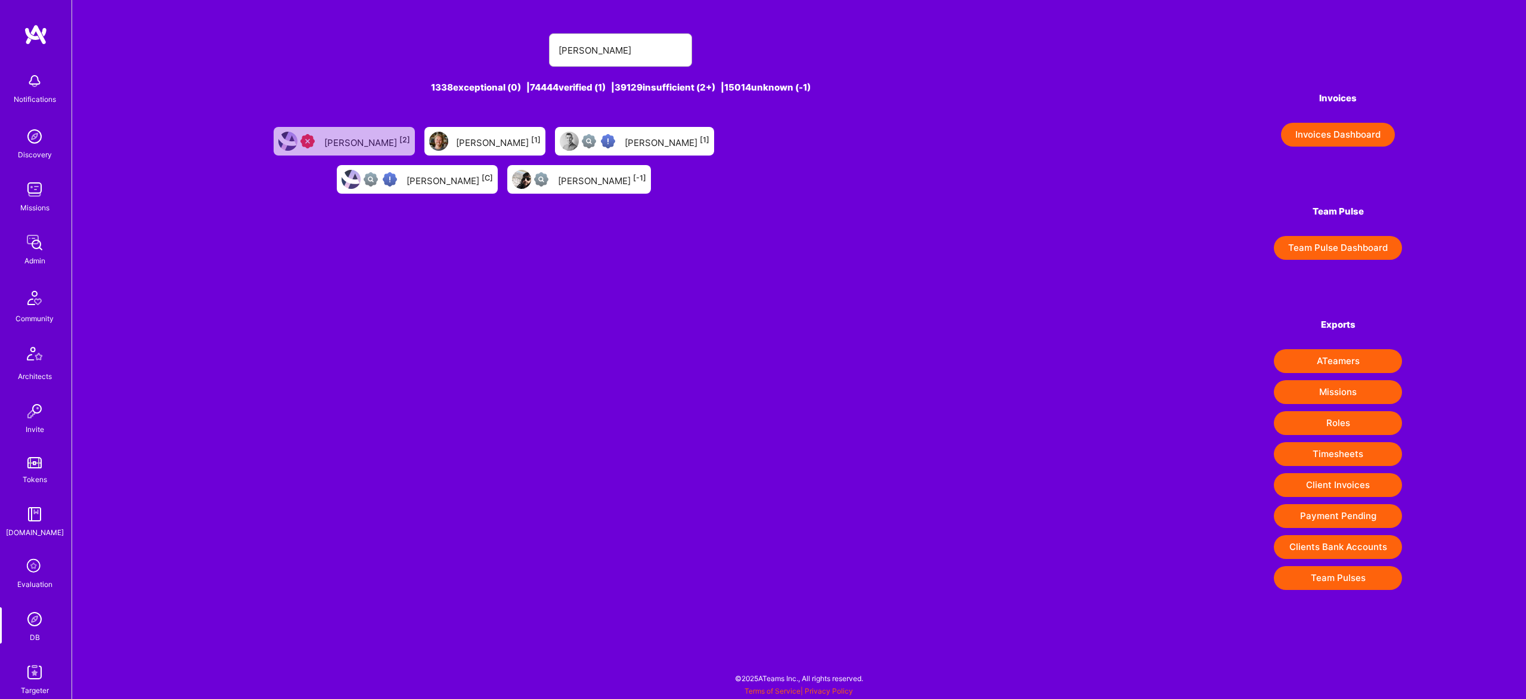
click at [456, 142] on div "Rocco Ghielmini [1]" at bounding box center [498, 140] width 85 height 15
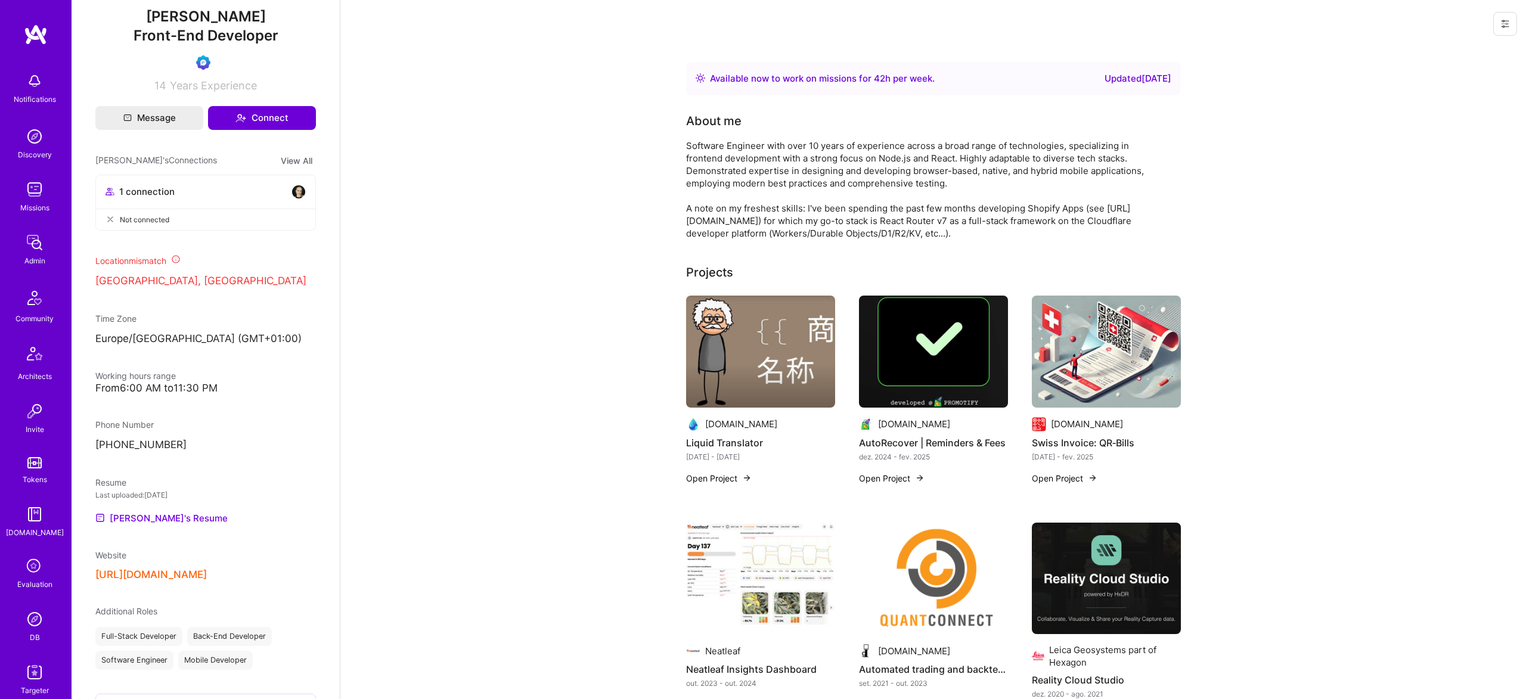
scroll to position [61, 0]
click at [155, 521] on div "Resume Last uploaded: Oct 9, 2025 Rocco's Resume" at bounding box center [205, 500] width 220 height 49
click at [159, 525] on link "Rocco's Resume" at bounding box center [161, 518] width 132 height 14
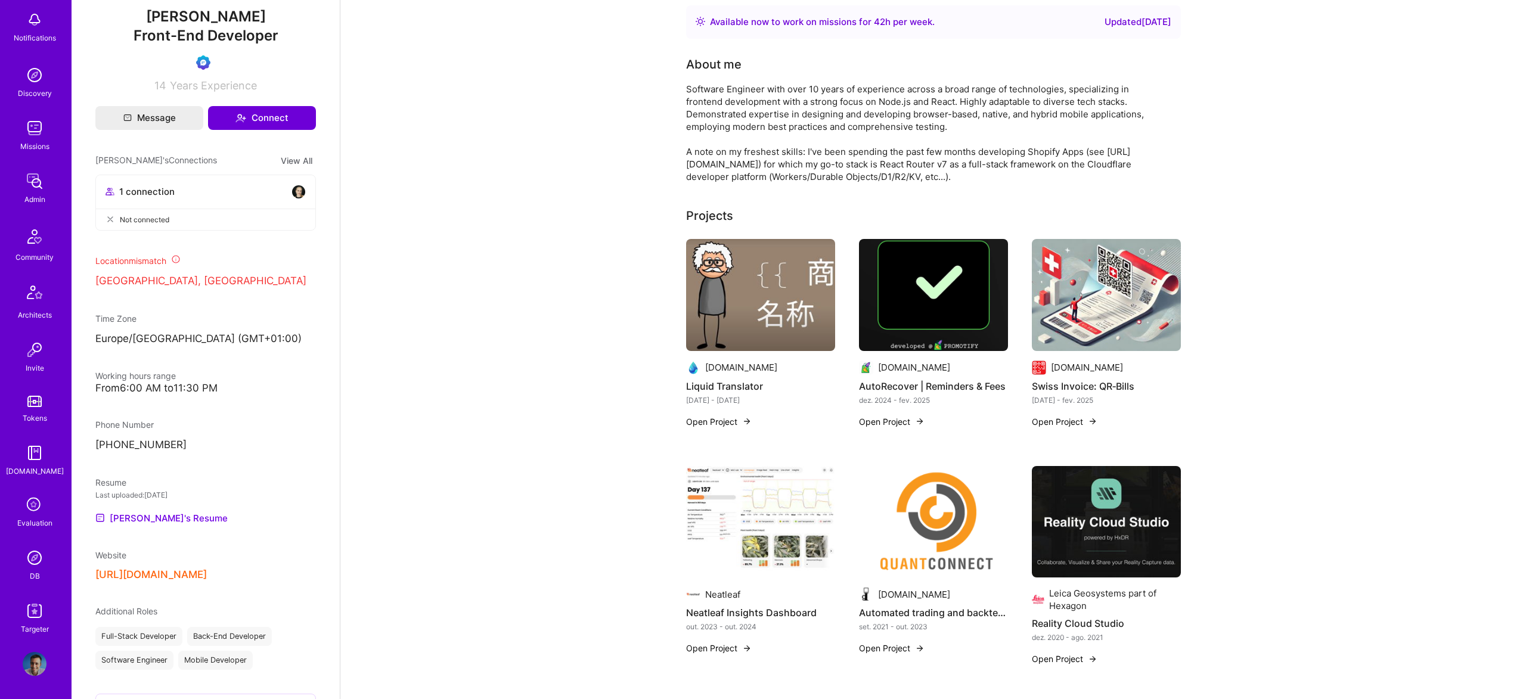
scroll to position [0, 0]
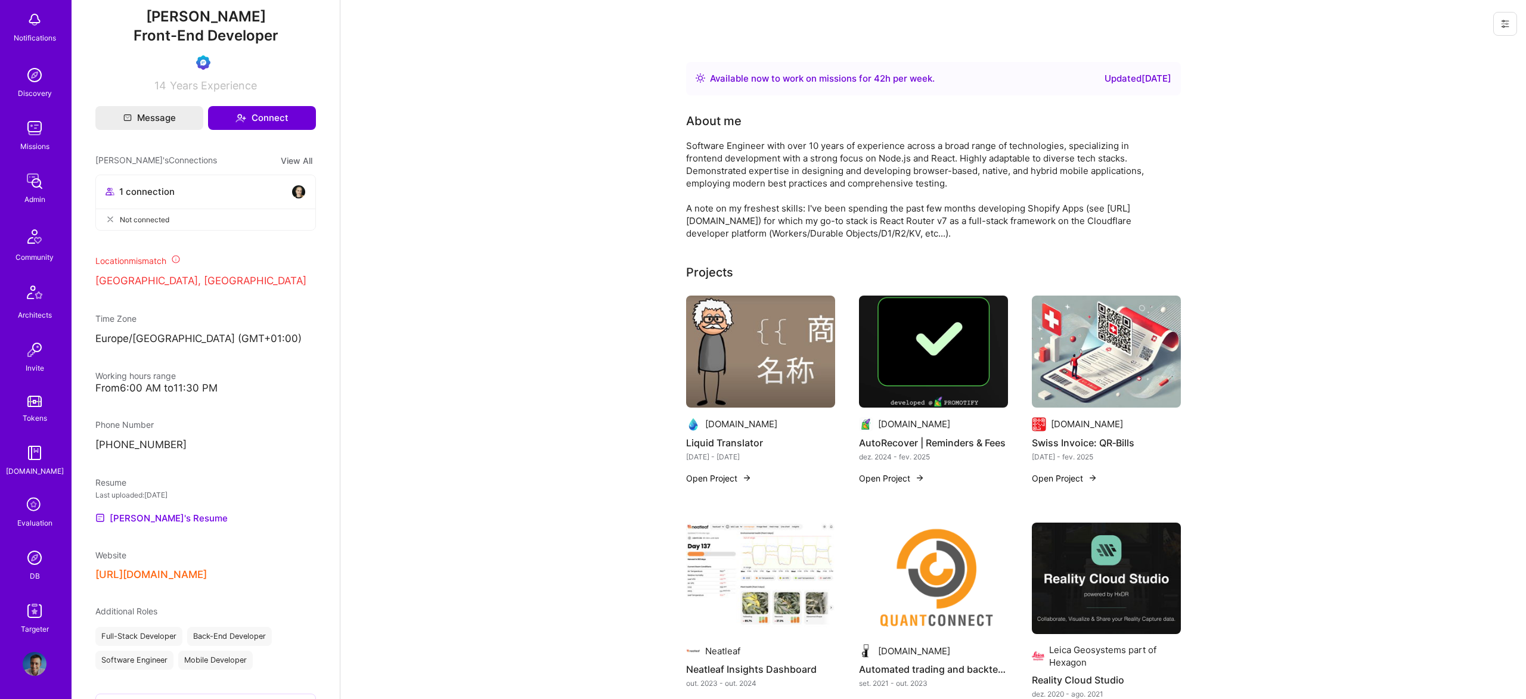
click at [718, 342] on img at bounding box center [760, 352] width 149 height 112
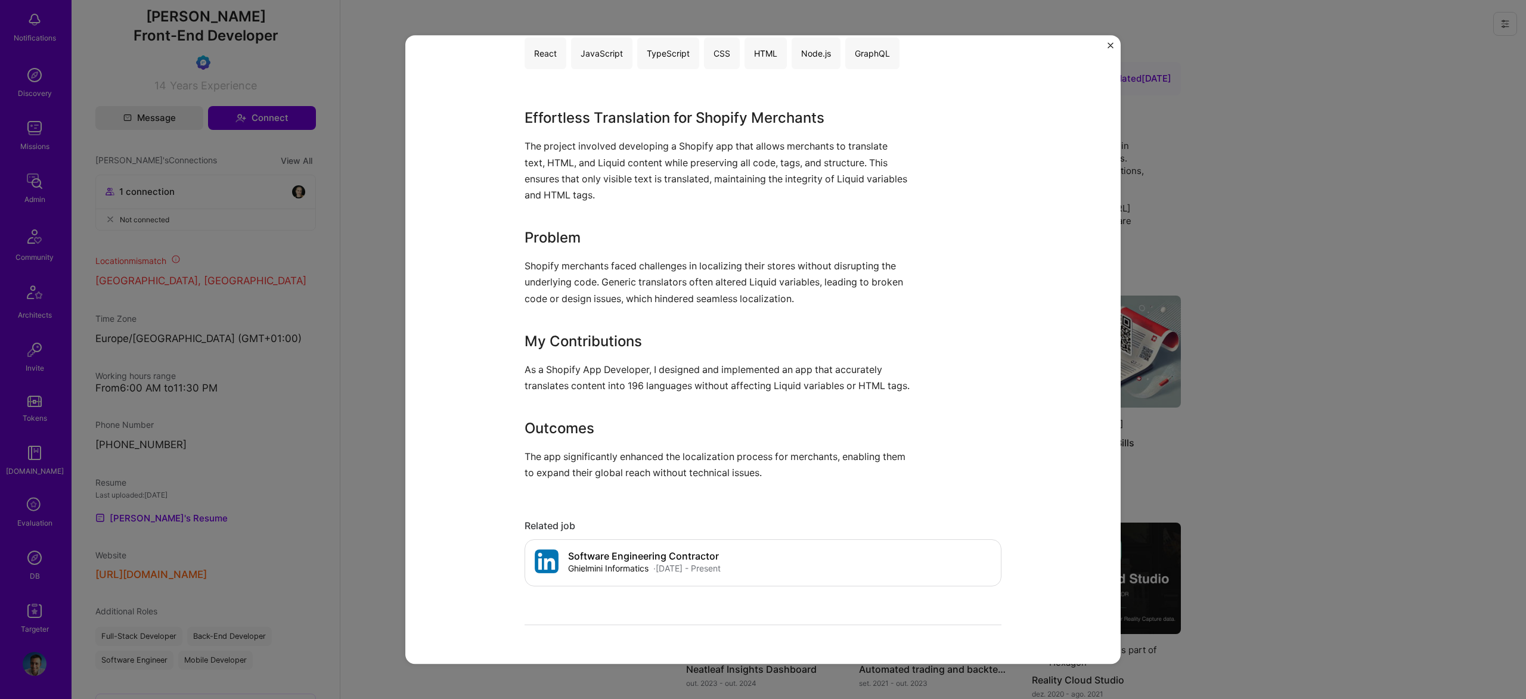
scroll to position [651, 0]
click at [1309, 265] on div "Liquid Translator Promotify.io E-Commerce Project link Role Shopify App Develop…" at bounding box center [763, 349] width 1526 height 699
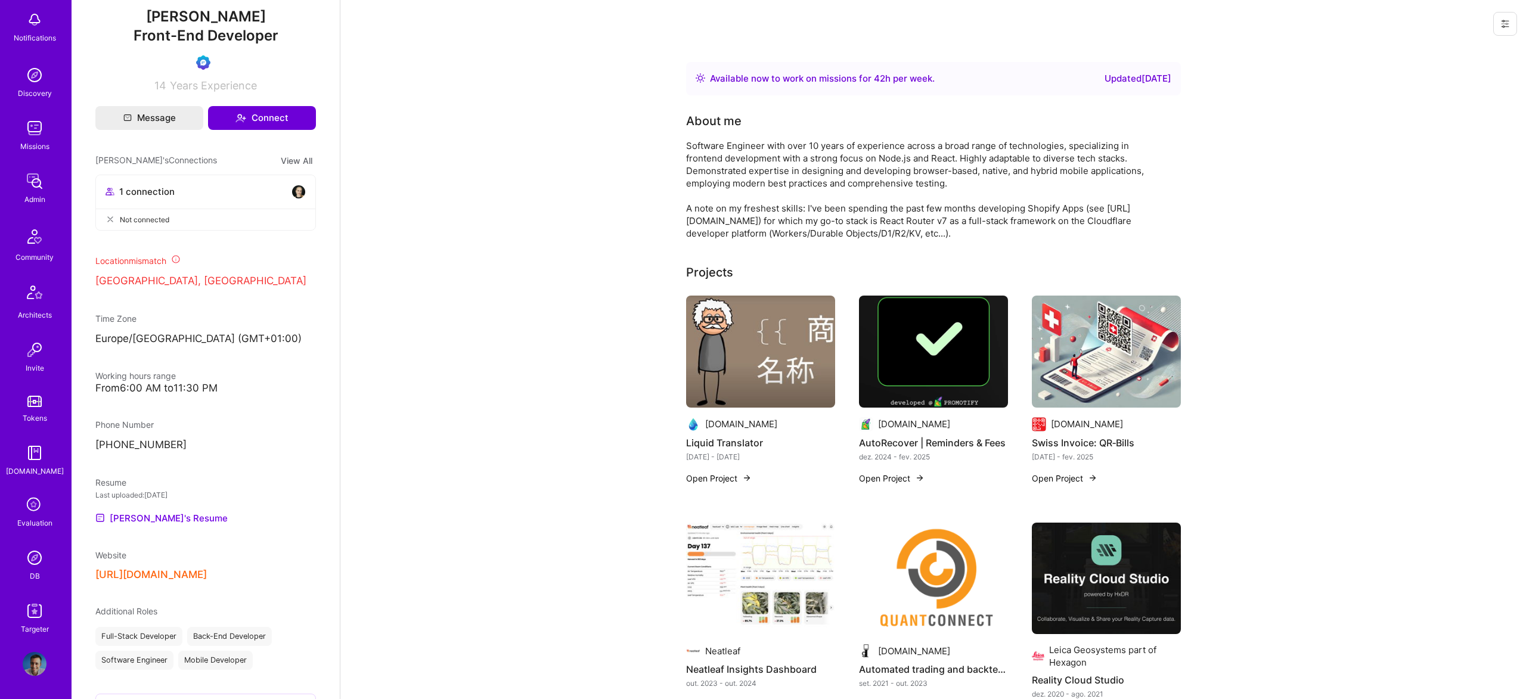
click at [1012, 350] on div "Promotify.io Liquid Translator mar. 2025 - mar. 2025 Open Project Promotify.io …" at bounding box center [933, 629] width 495 height 667
click at [959, 352] on img at bounding box center [933, 352] width 149 height 112
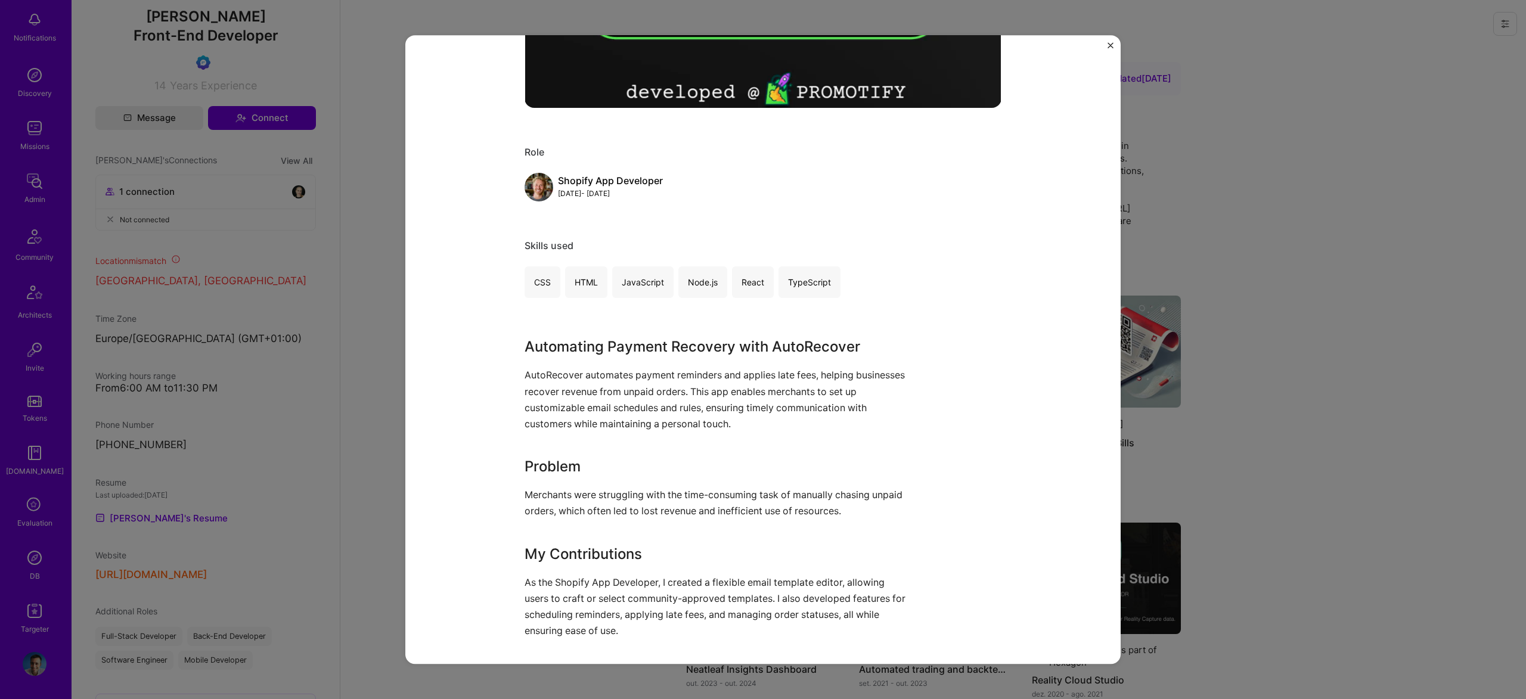
scroll to position [583, 0]
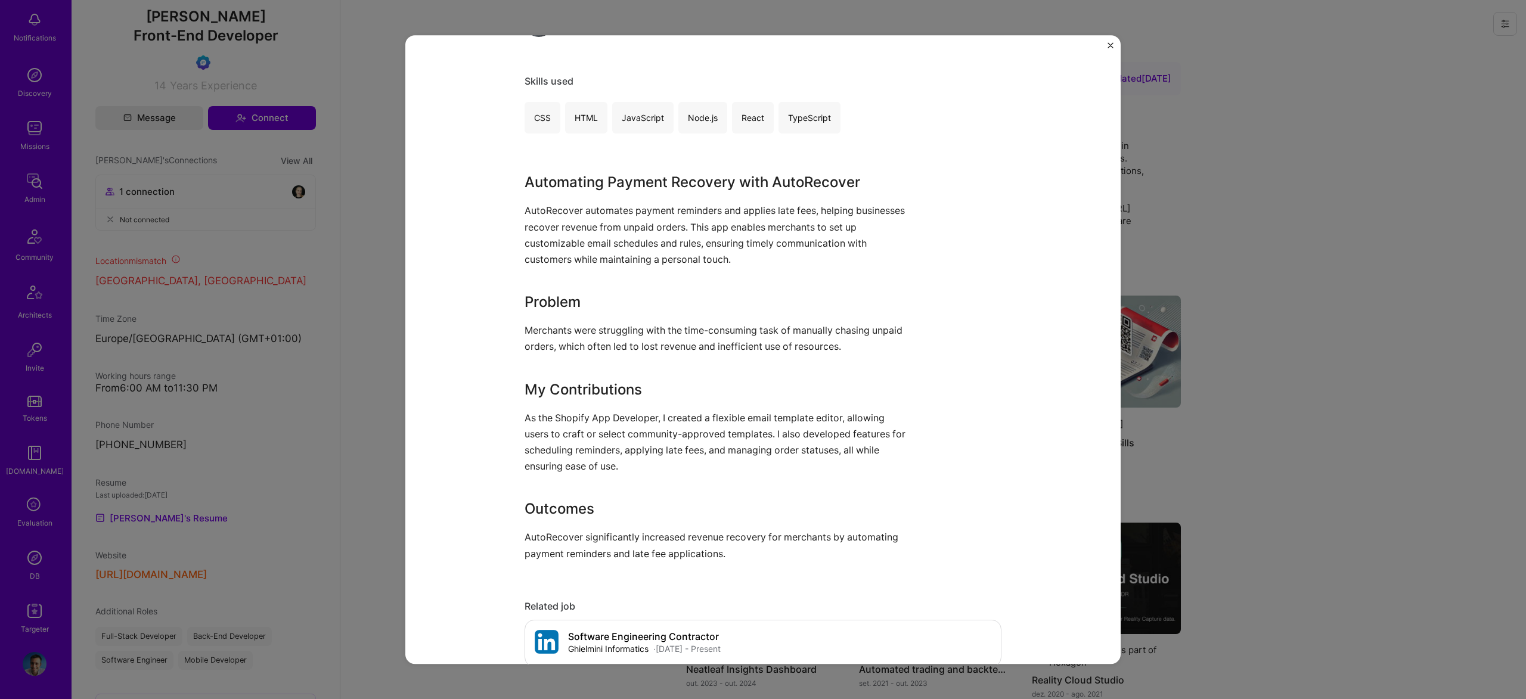
click at [1427, 318] on div "AutoRecover | Reminders & Fees Promotify.io E-Commerce Project link Role Shopif…" at bounding box center [763, 349] width 1526 height 699
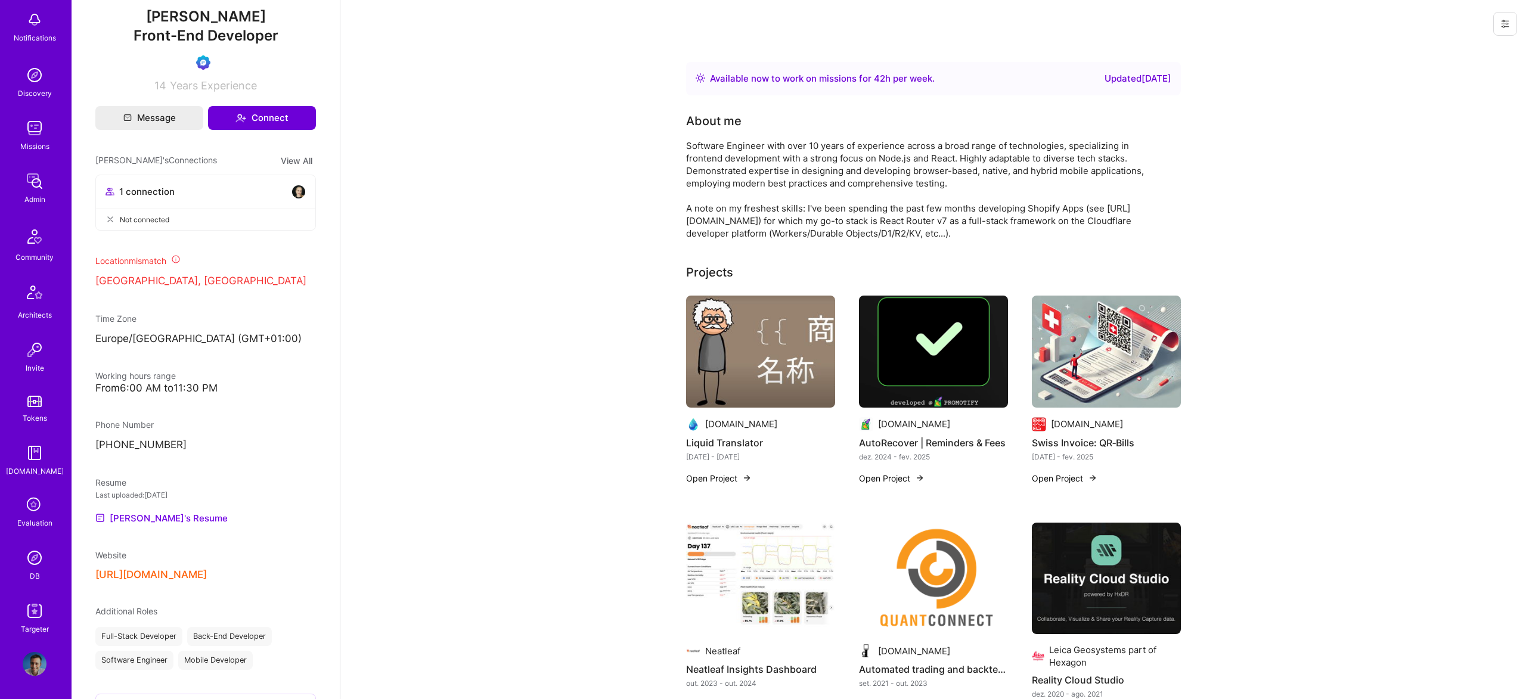
click at [1150, 336] on img at bounding box center [1106, 352] width 149 height 112
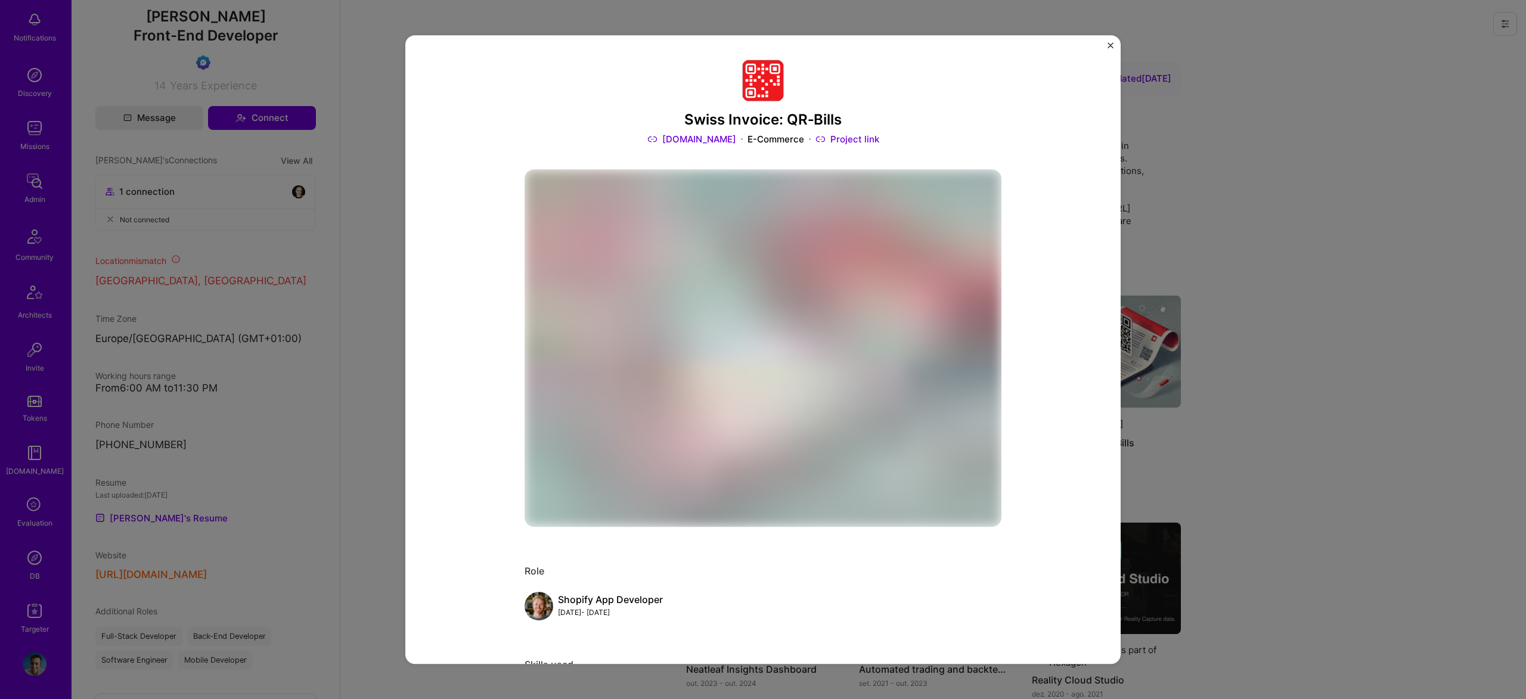
drag, startPoint x: 1248, startPoint y: 323, endPoint x: 1228, endPoint y: 319, distance: 21.2
click at [1248, 322] on div "Swiss Invoice: QR‑Bills Promotify.io E-Commerce Project link Role Shopify App D…" at bounding box center [763, 349] width 1526 height 699
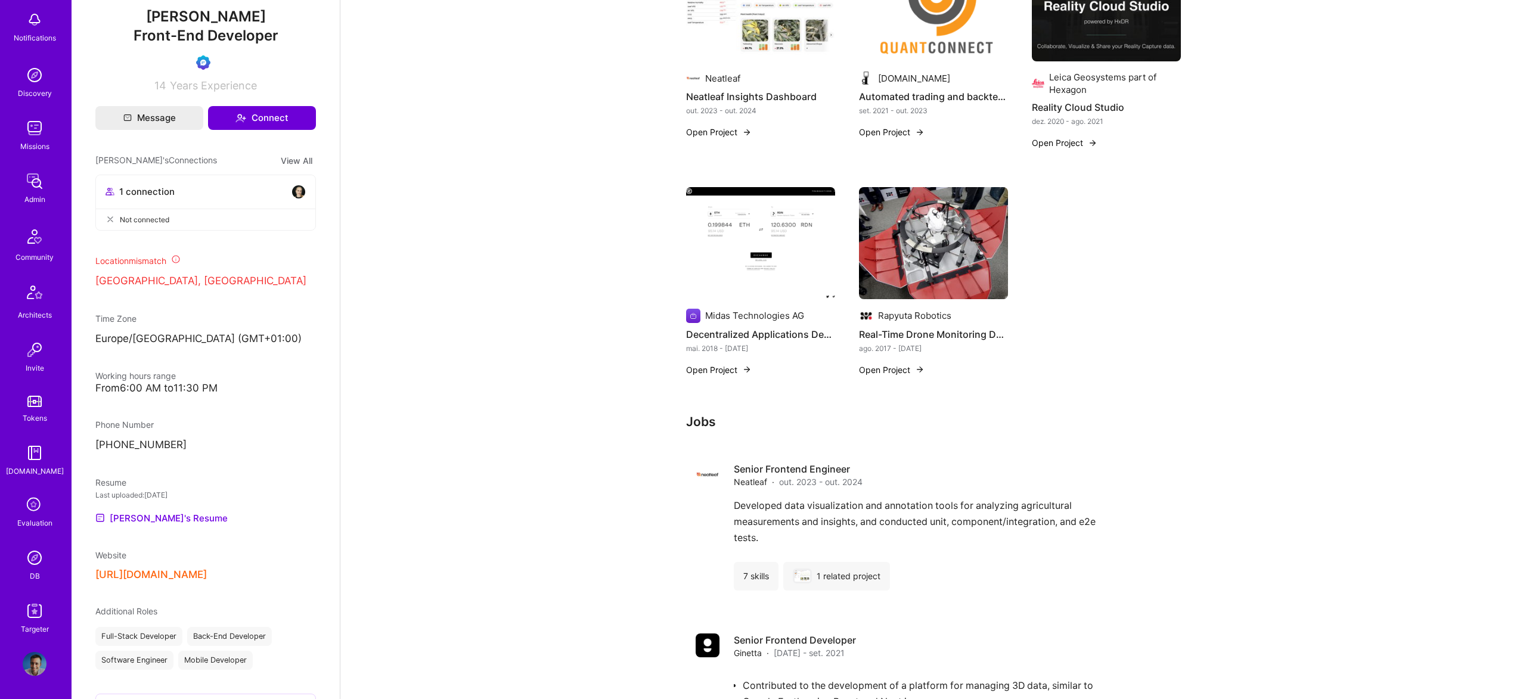
scroll to position [597, 0]
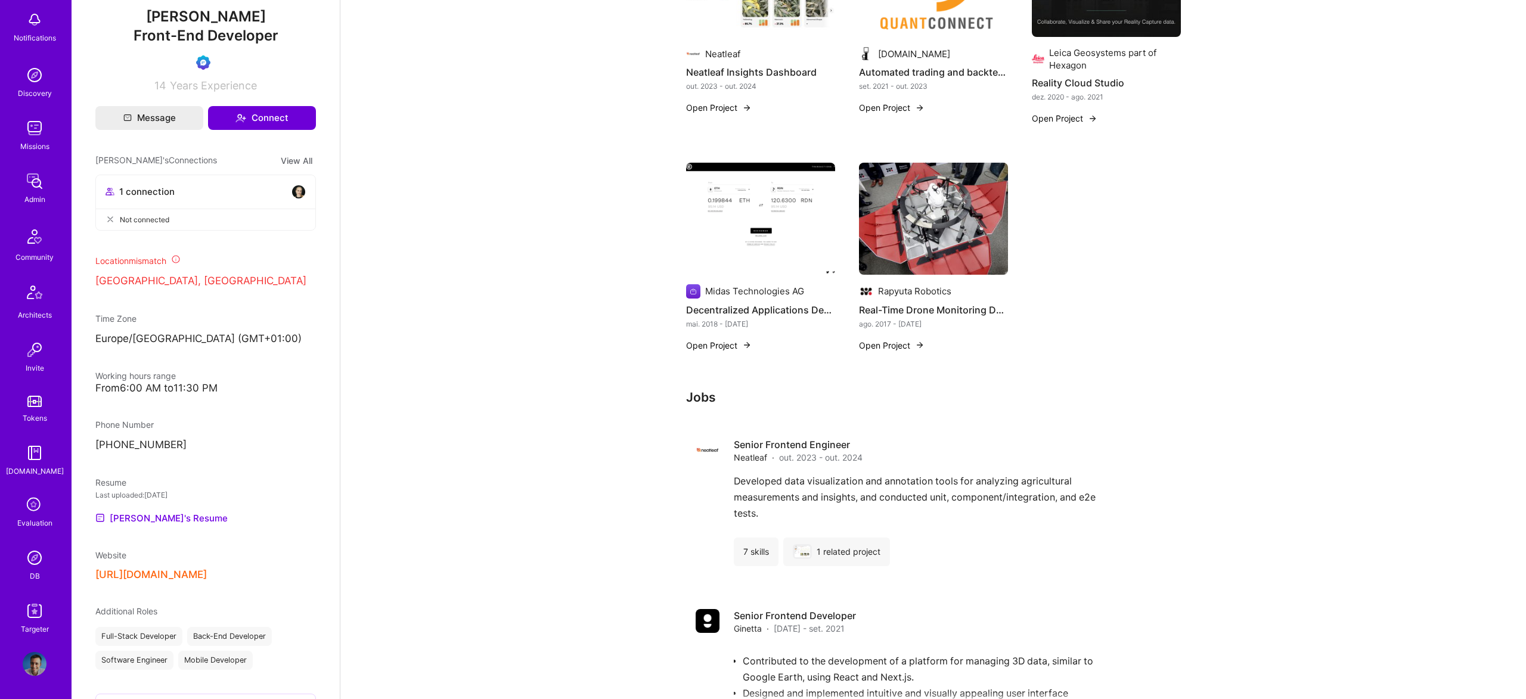
click at [760, 215] on img at bounding box center [760, 219] width 149 height 112
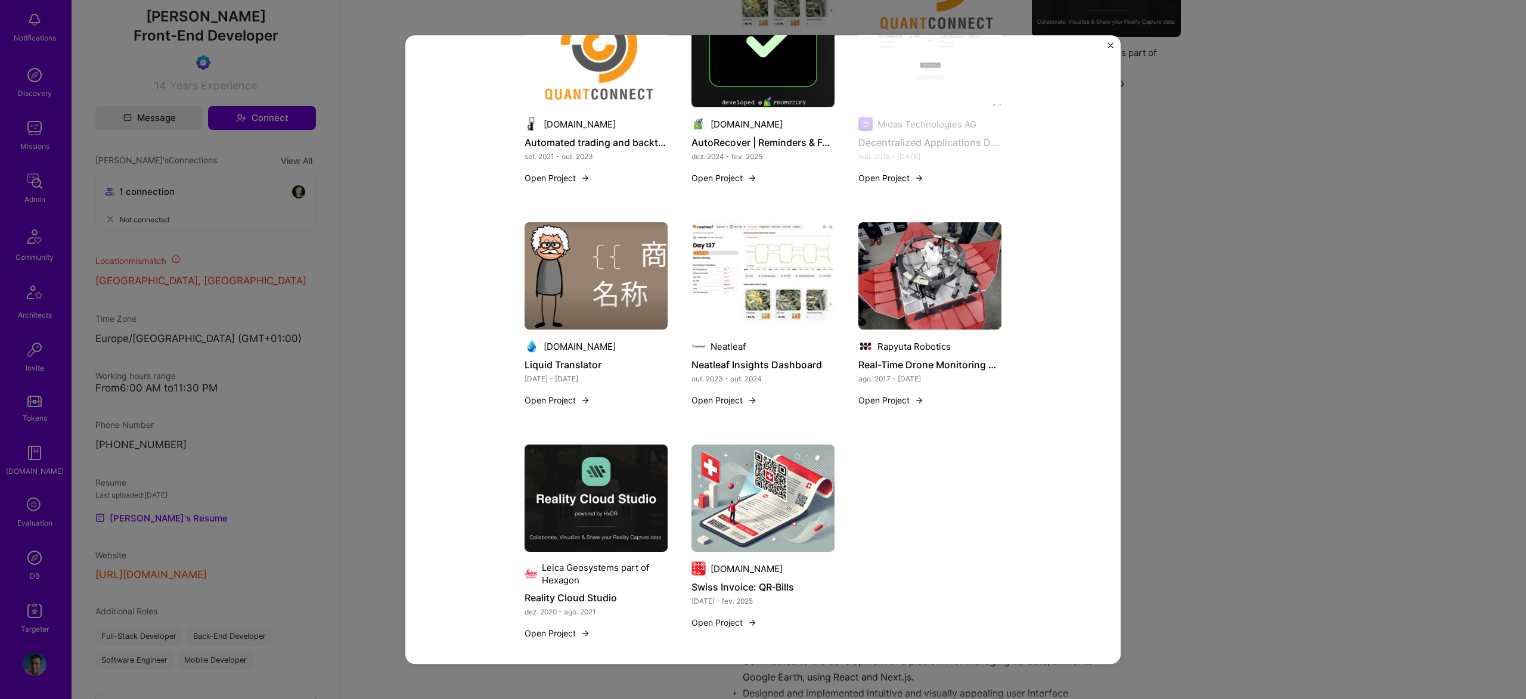
scroll to position [1260, 0]
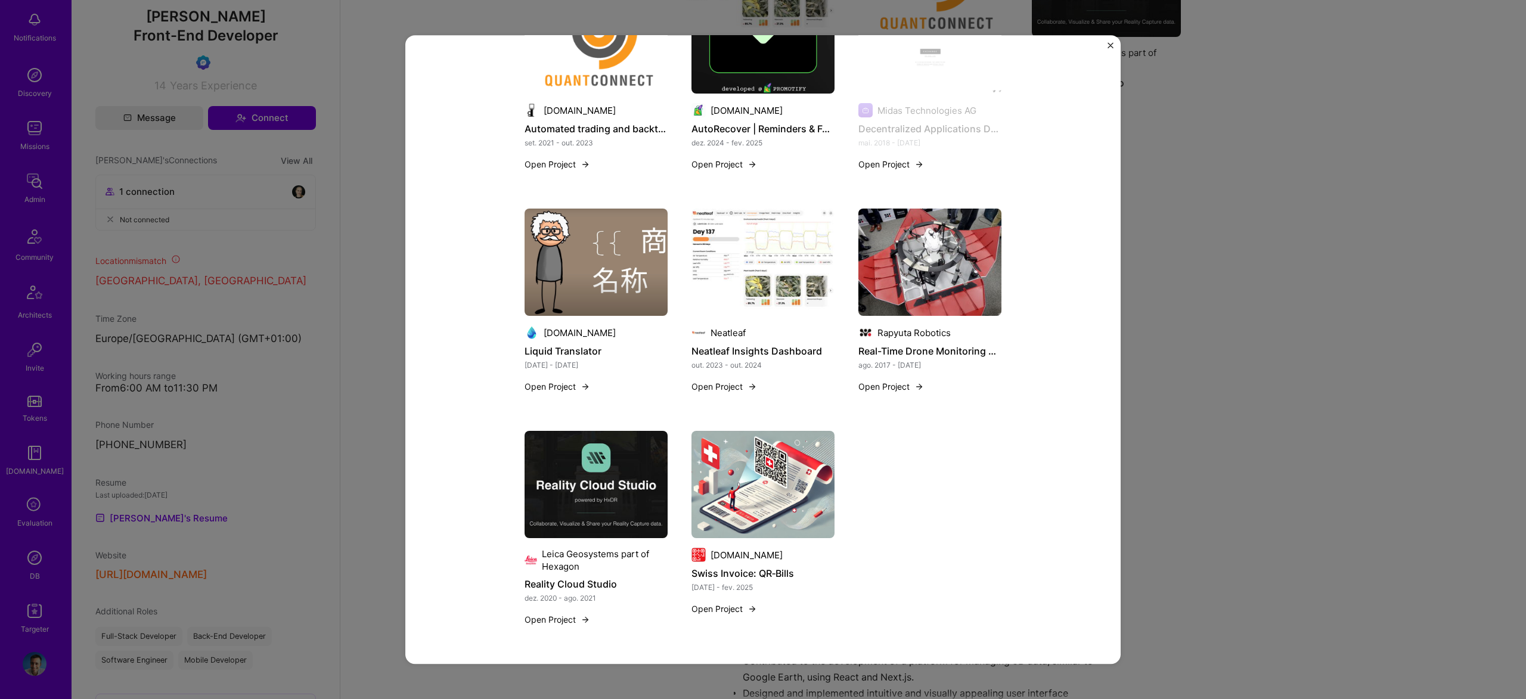
click at [1289, 282] on div "Decentralized Applications Development Midas Technologies AG Blockchain Role So…" at bounding box center [763, 349] width 1526 height 699
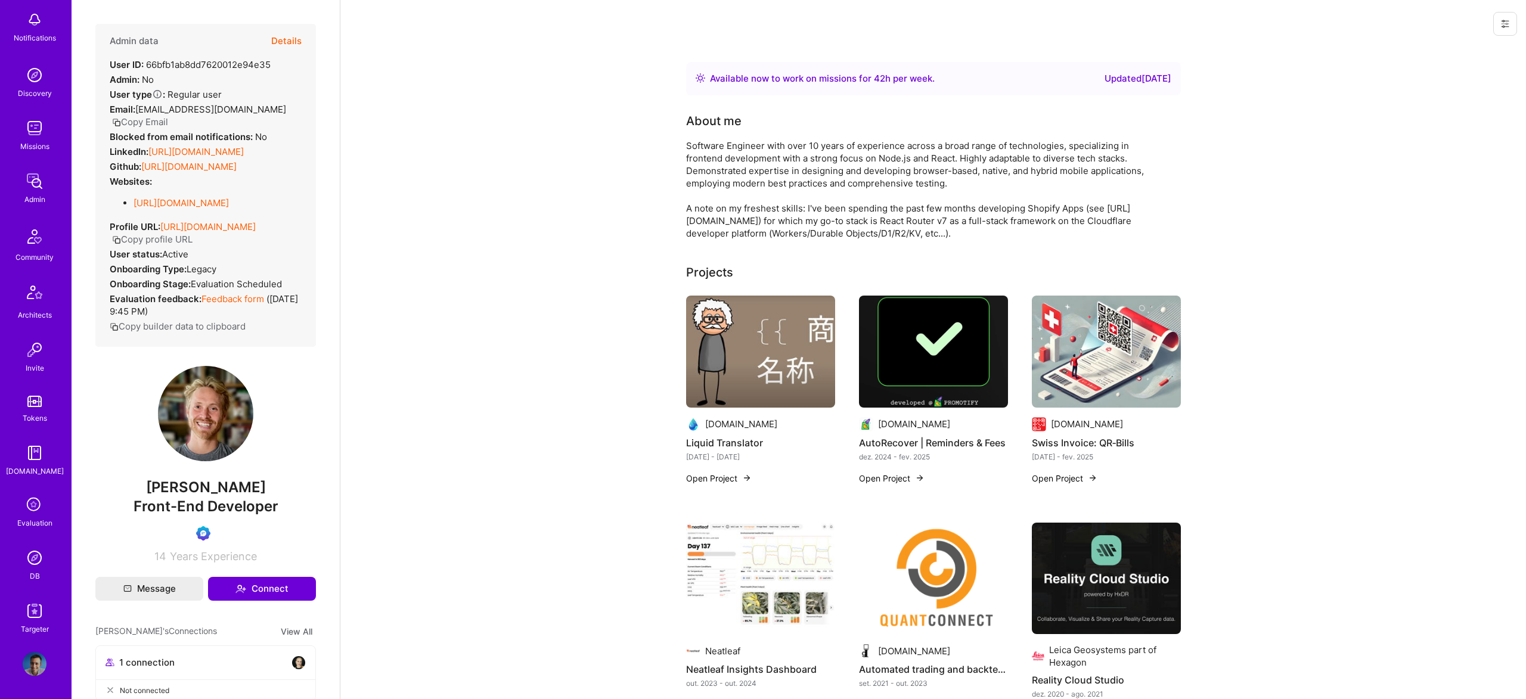
click at [291, 30] on button "Details" at bounding box center [286, 41] width 30 height 35
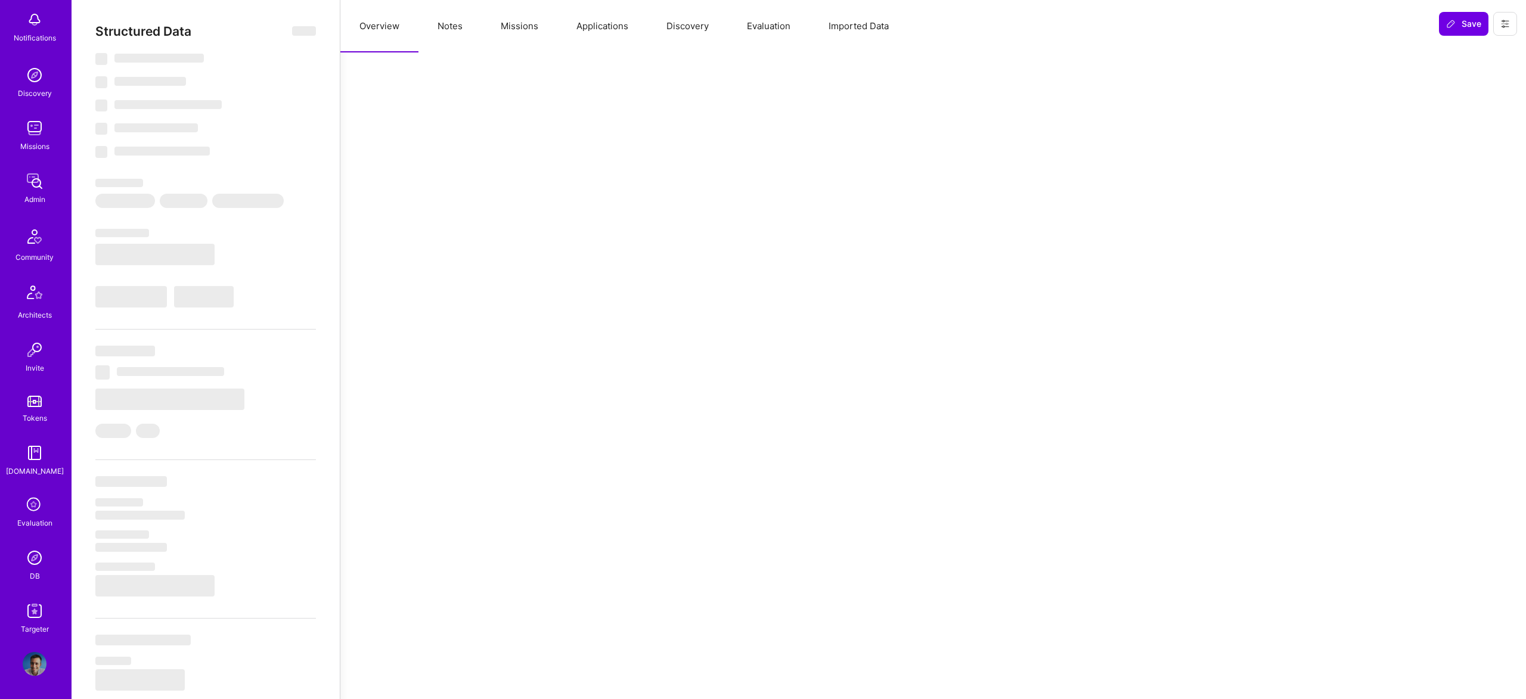
click at [760, 25] on button "Evaluation" at bounding box center [769, 26] width 82 height 52
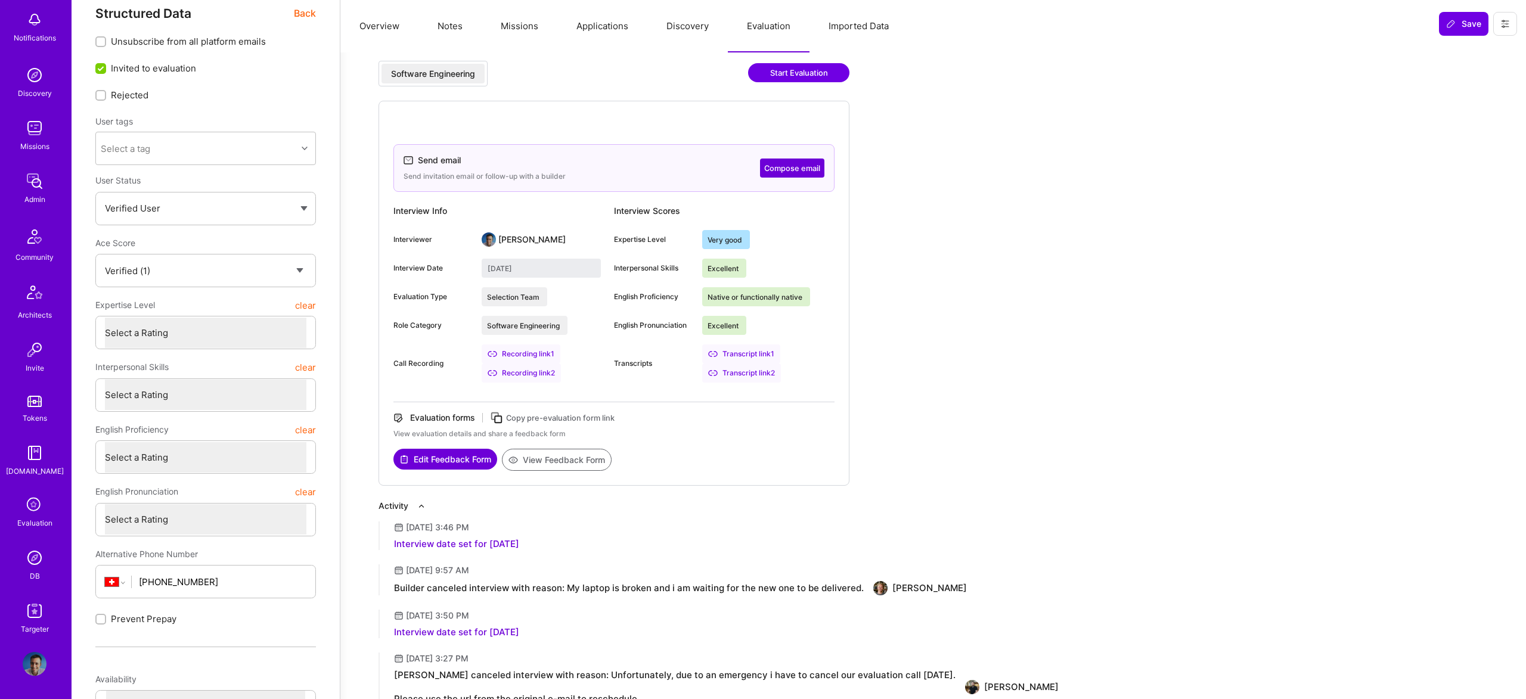
scroll to position [21, 0]
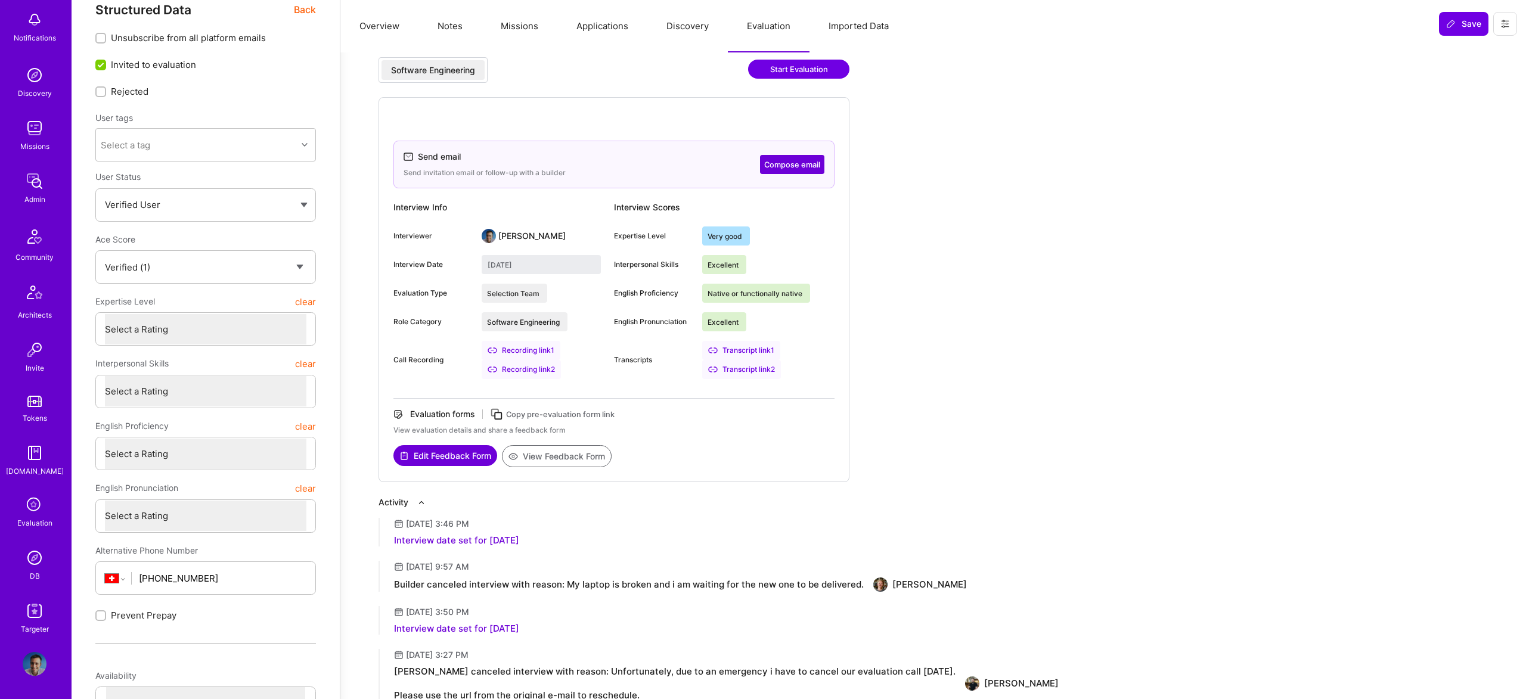
click at [762, 368] on div "Transcript link 2" at bounding box center [741, 369] width 79 height 19
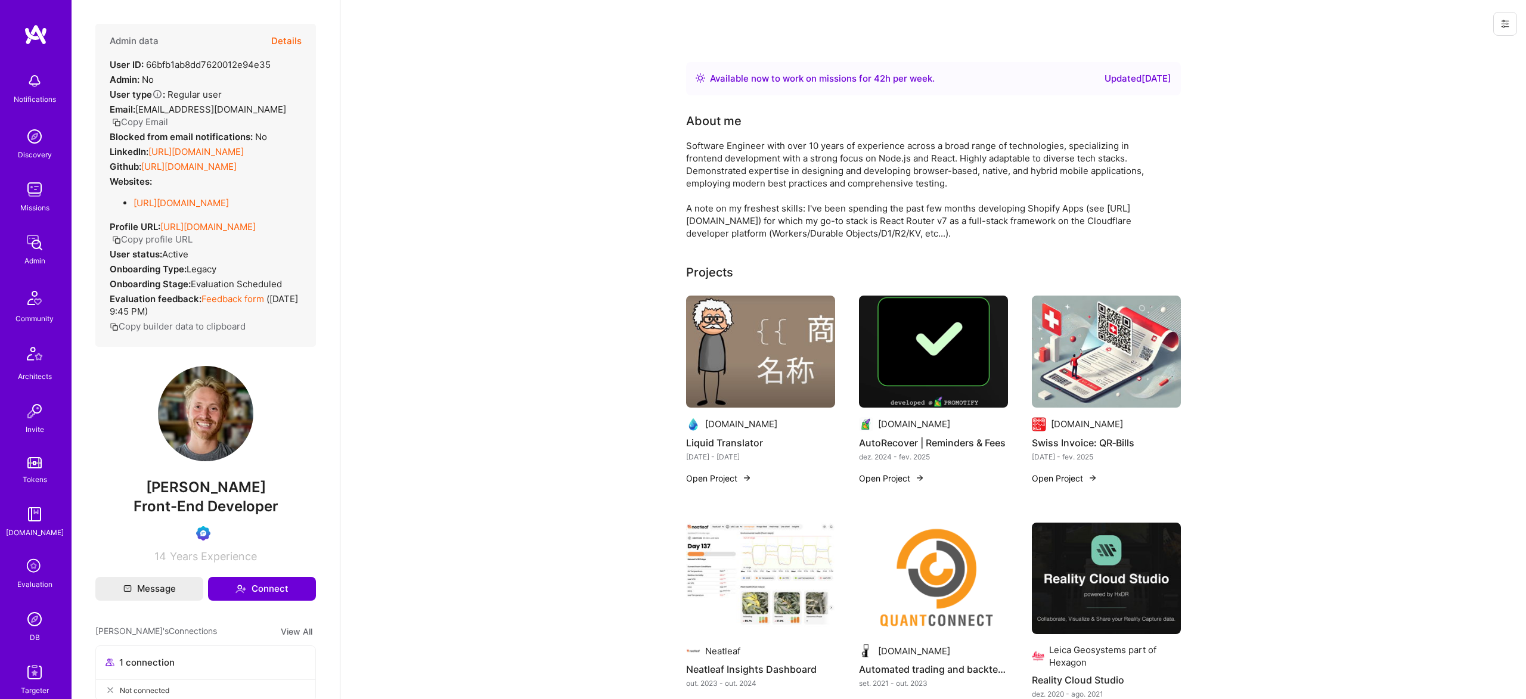
scroll to position [21, 0]
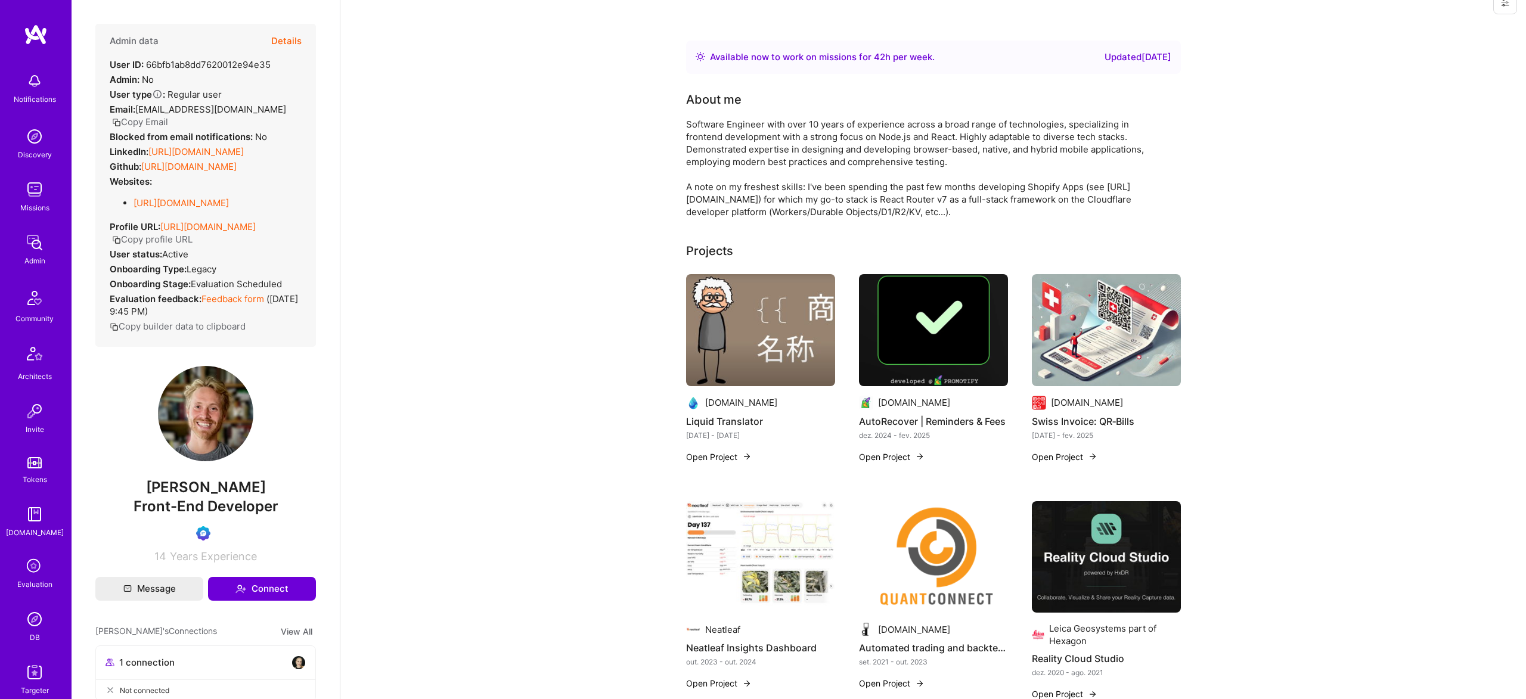
click at [283, 37] on button "Details" at bounding box center [286, 41] width 30 height 35
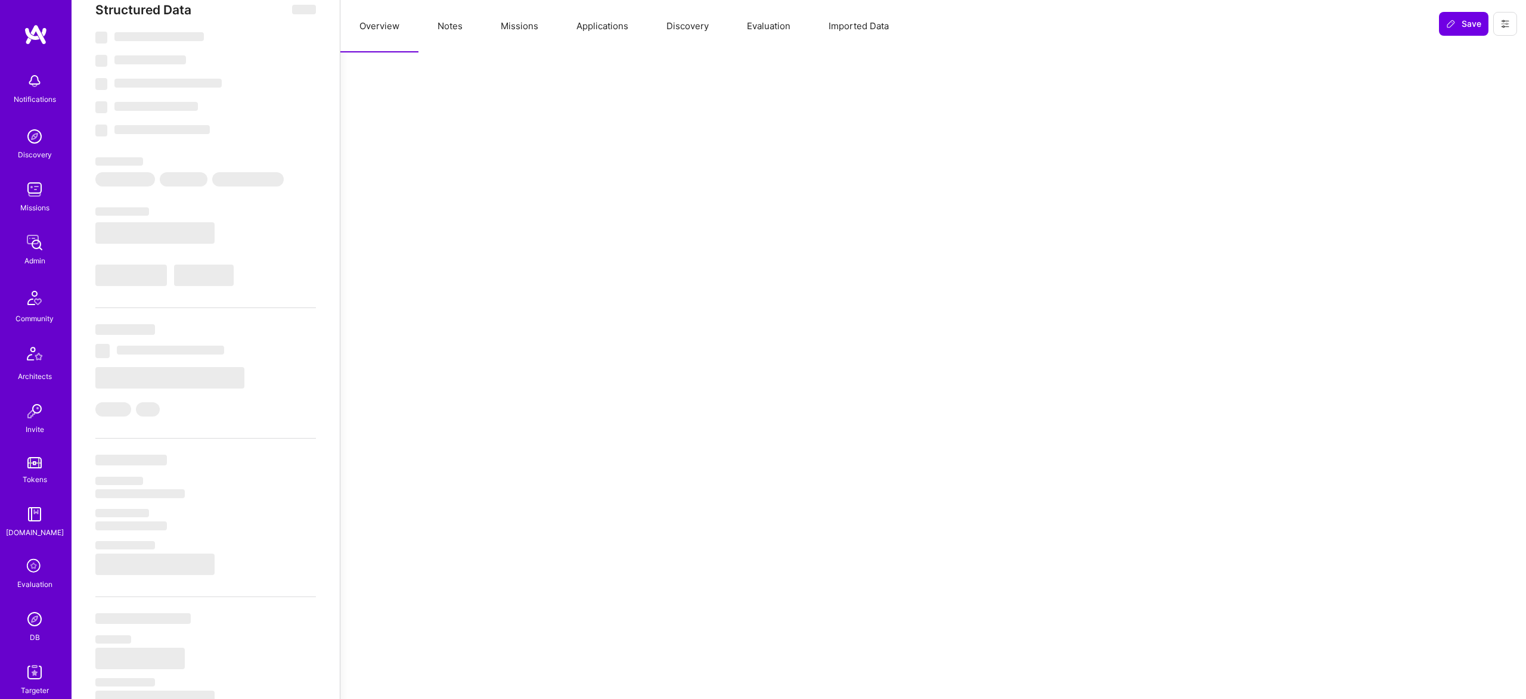
select select "Right Now"
select select "Verified"
select select "CH"
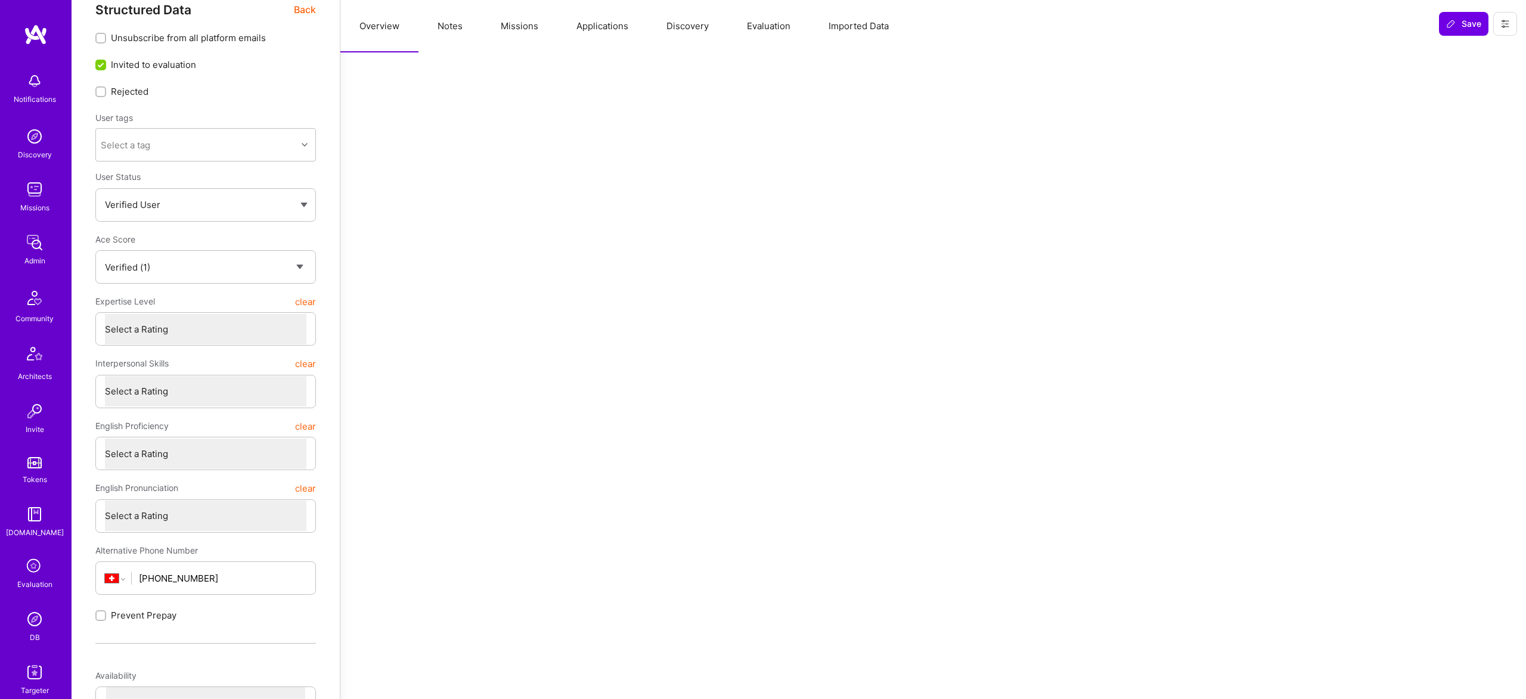
click at [787, 23] on button "Evaluation" at bounding box center [769, 26] width 82 height 52
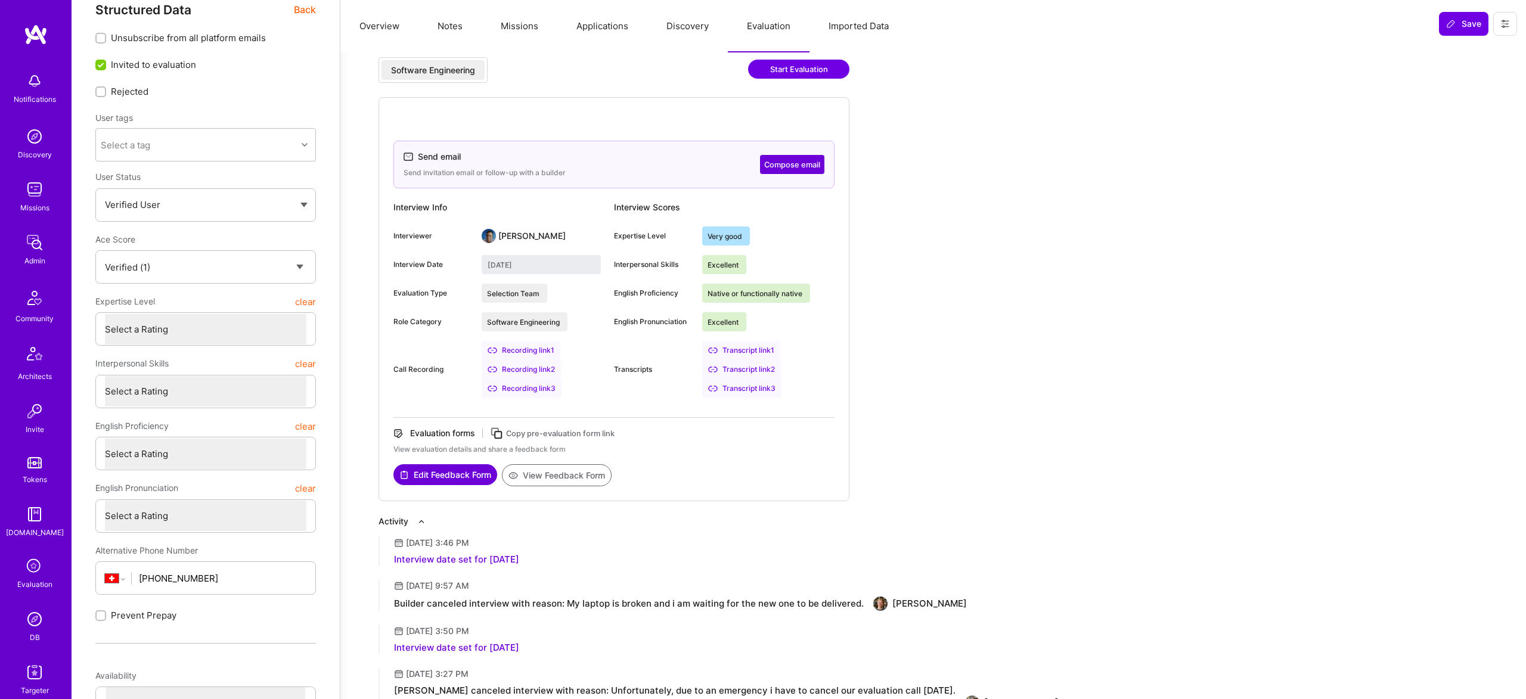
click at [737, 389] on div "Transcript link 3" at bounding box center [741, 388] width 79 height 19
click at [433, 467] on button "Edit Feedback Form" at bounding box center [445, 474] width 104 height 21
click at [31, 629] on img at bounding box center [35, 619] width 24 height 24
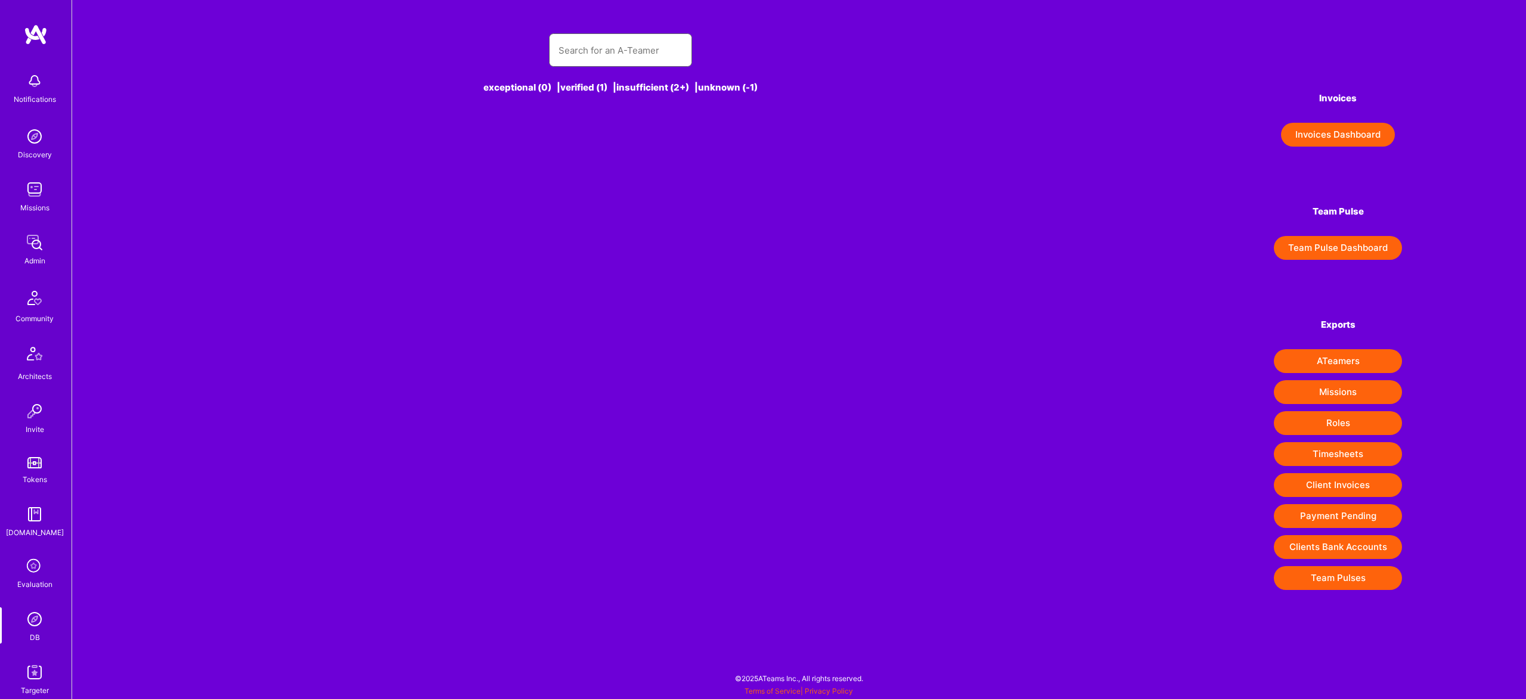
click at [589, 51] on input "text" at bounding box center [620, 50] width 124 height 30
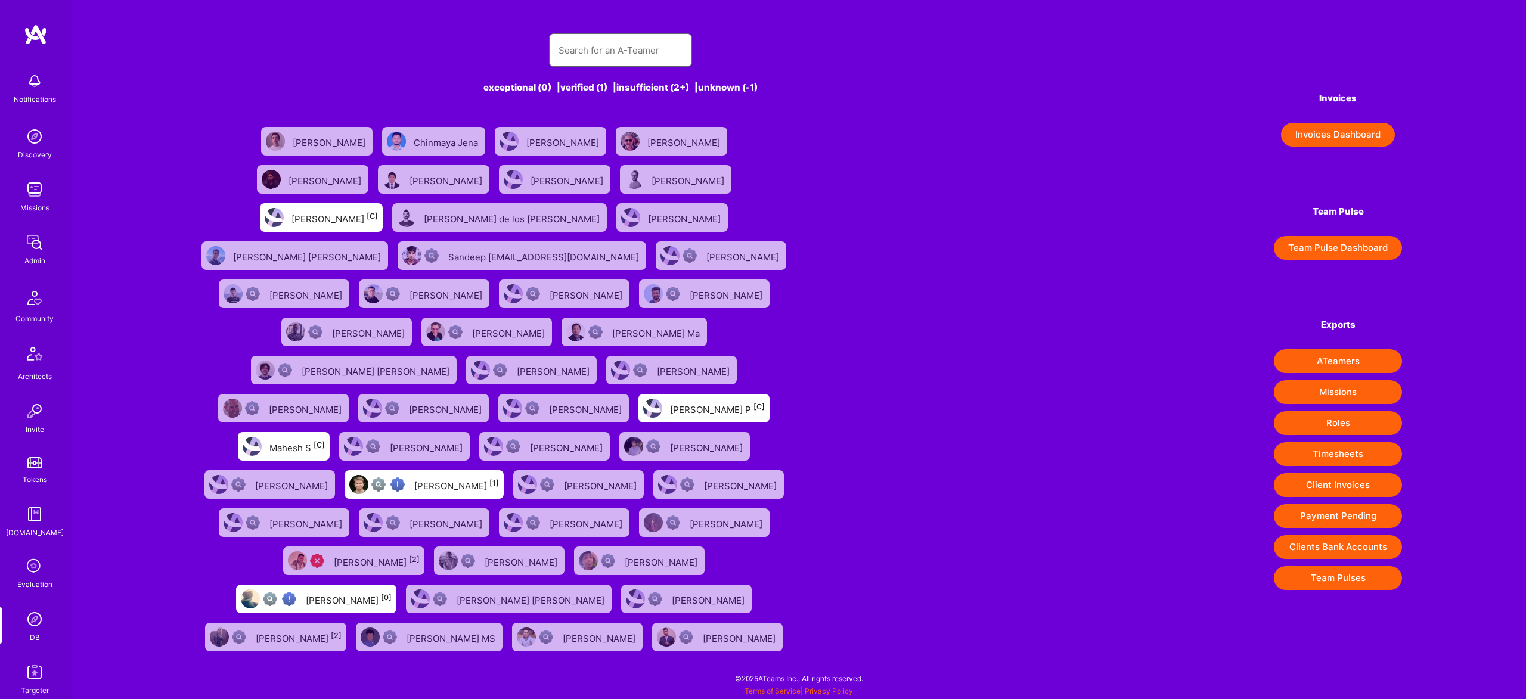
paste input "Piotr Jachowic"
type input "Piotr Jachowic"
drag, startPoint x: 589, startPoint y: 51, endPoint x: 602, endPoint y: 48, distance: 13.3
click at [589, 50] on input "text" at bounding box center [620, 50] width 124 height 30
paste input "Piotr Jachowic"
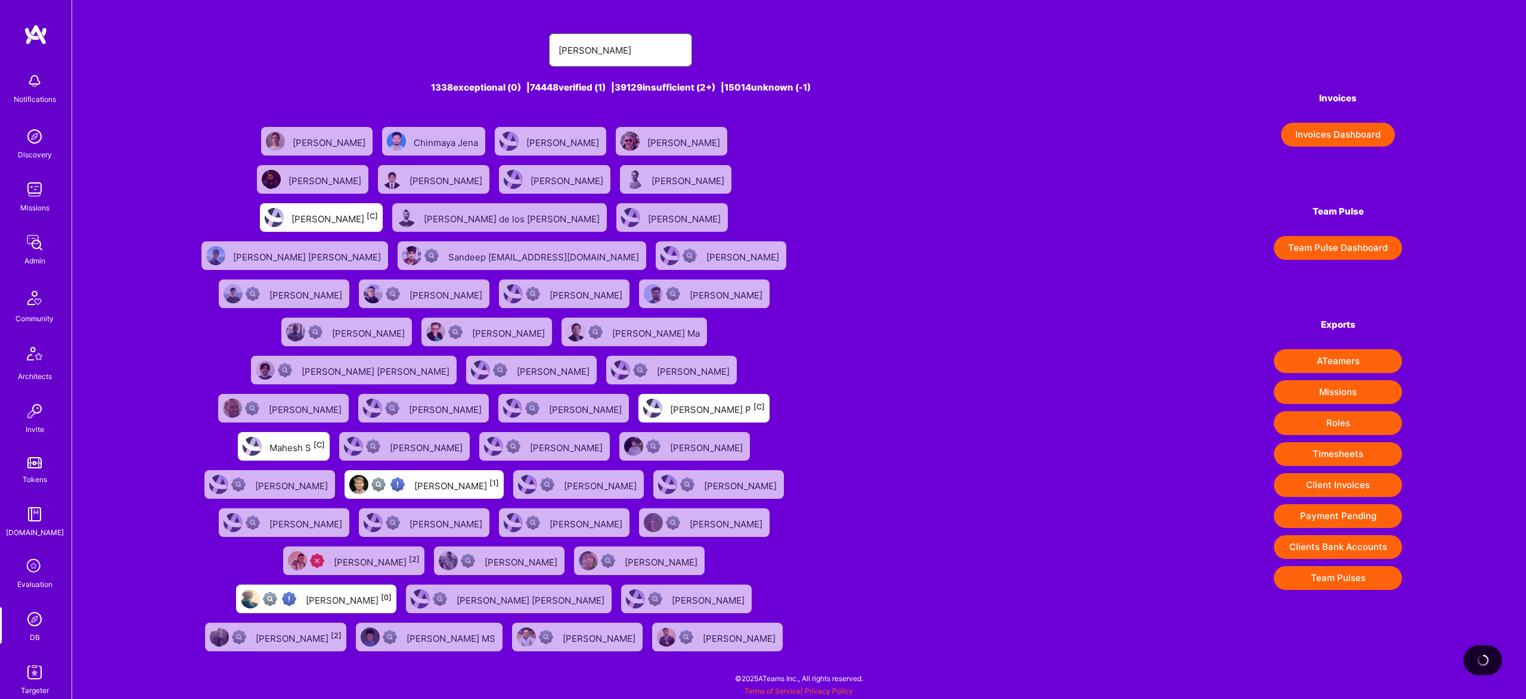
type input "Piotr Jachowic"
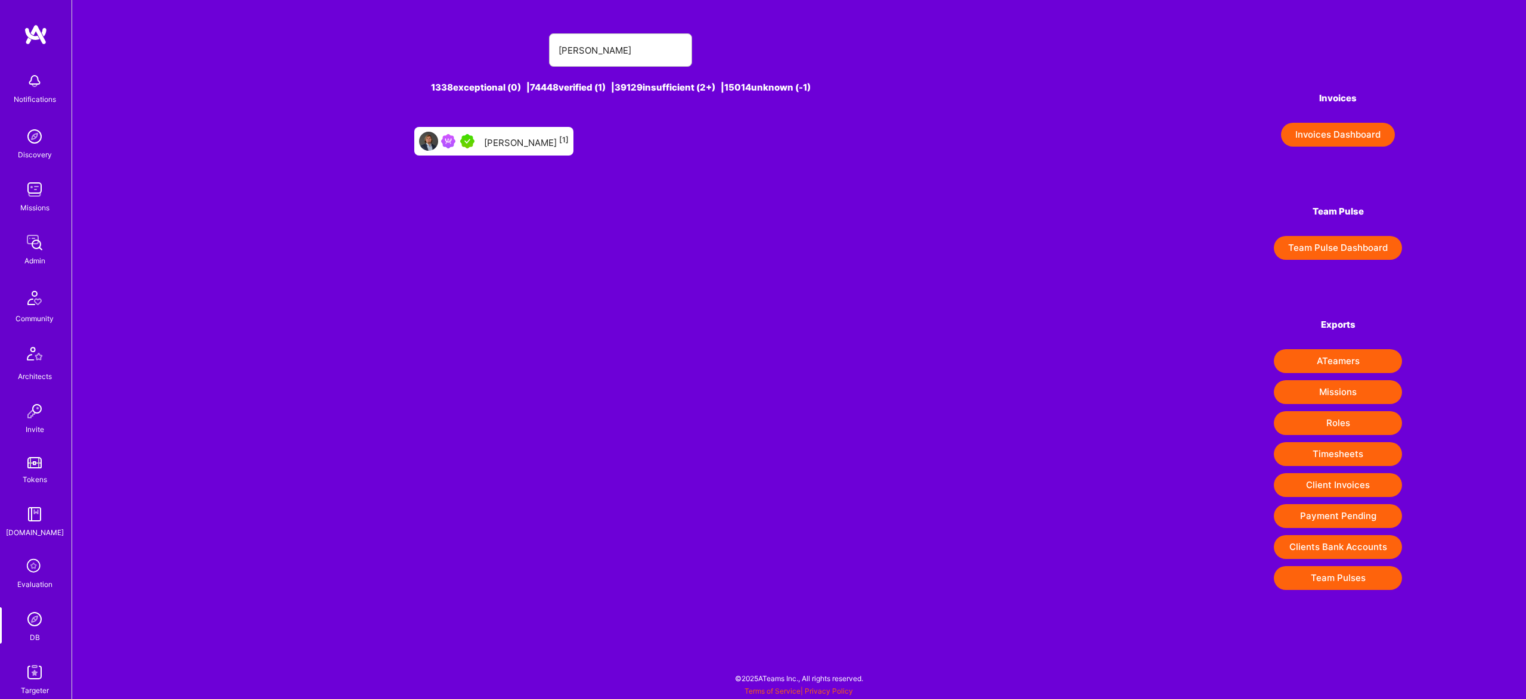
click at [510, 143] on div "Piotr Jachowicz [1]" at bounding box center [526, 140] width 85 height 15
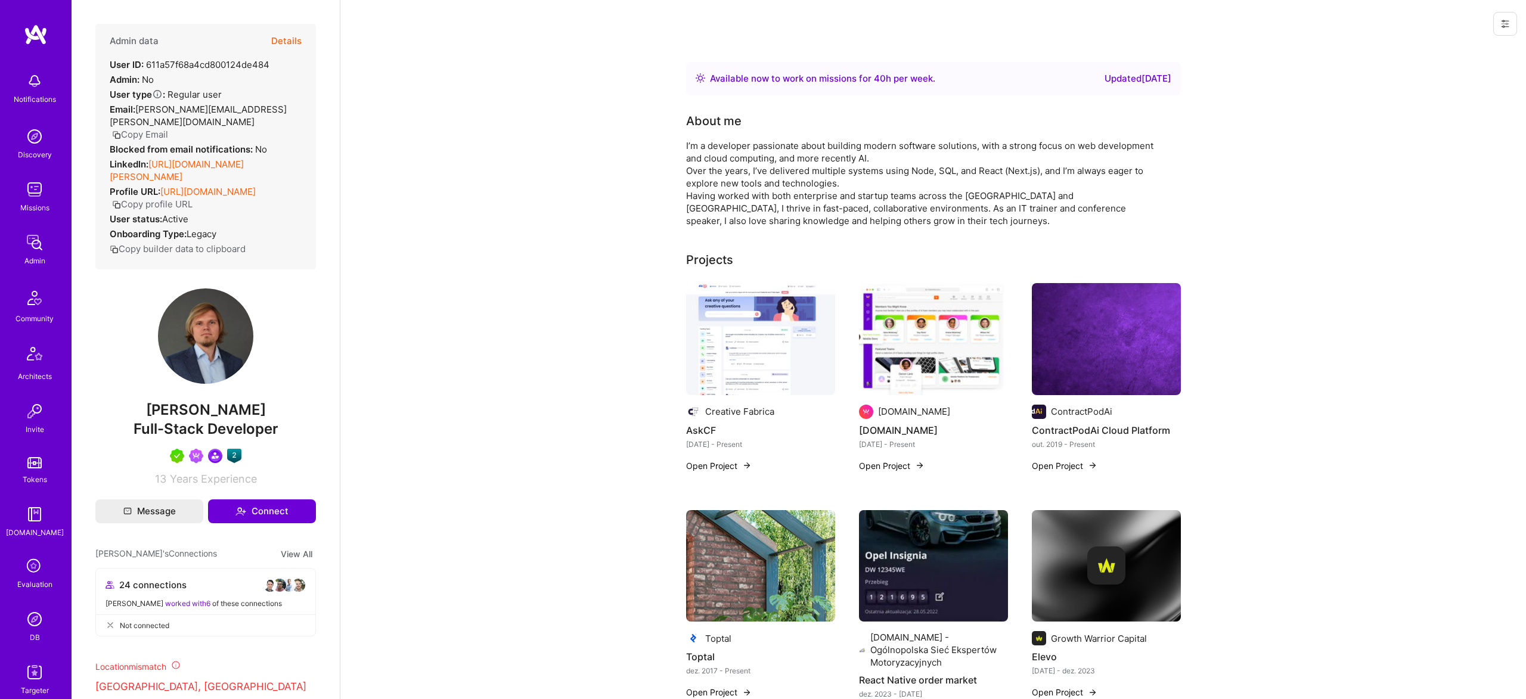
click at [282, 35] on button "Details" at bounding box center [286, 41] width 30 height 35
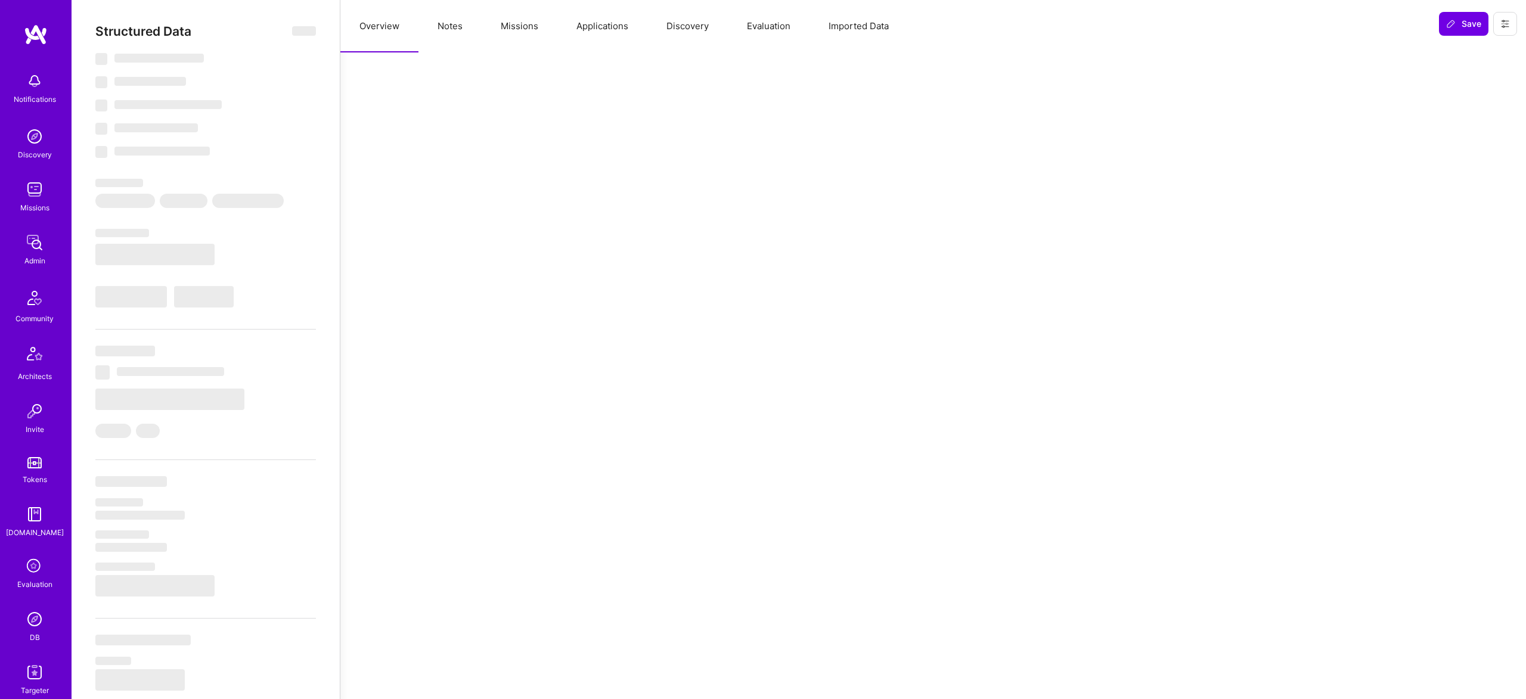
click at [501, 32] on button "Missions" at bounding box center [519, 26] width 76 height 52
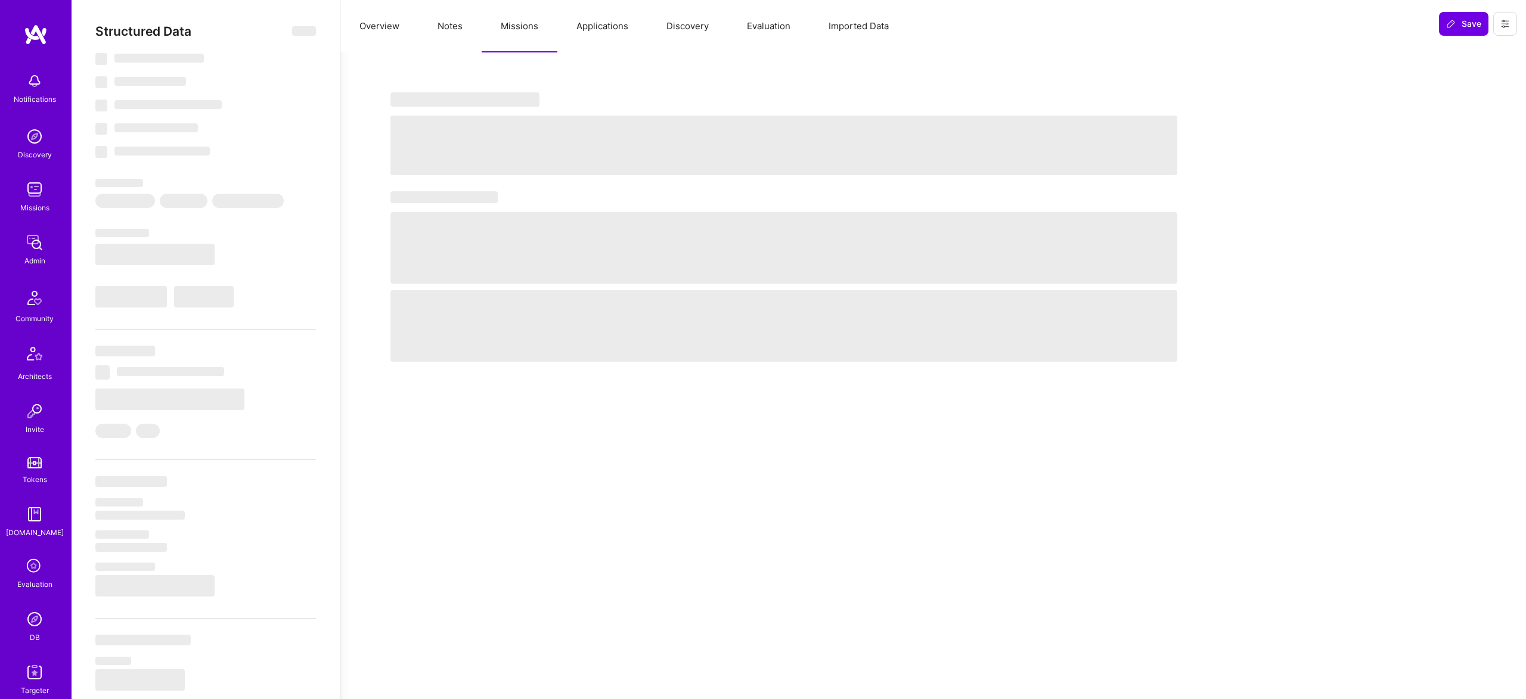
type textarea "x"
select select "Right Now"
select select "5"
select select "7"
select select "6"
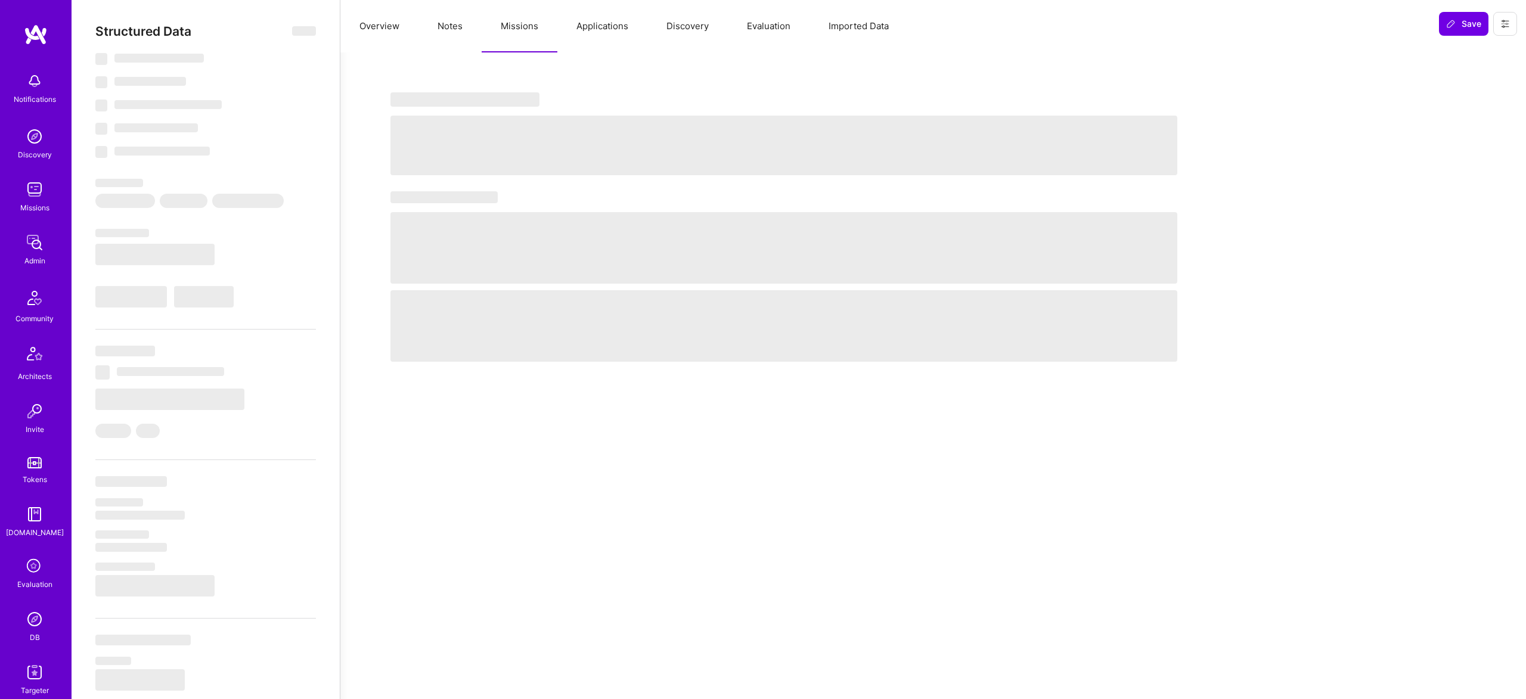
select select "7"
select select "PL"
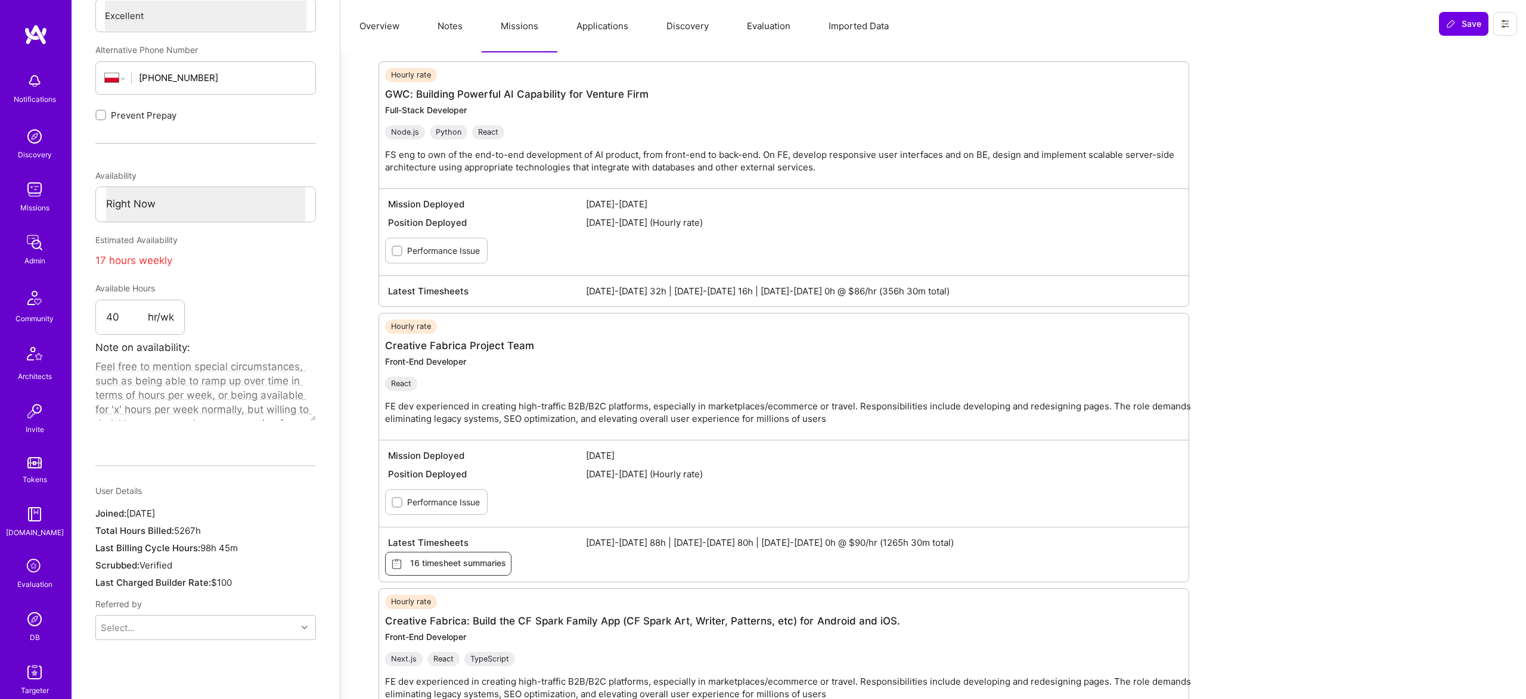
scroll to position [556, 0]
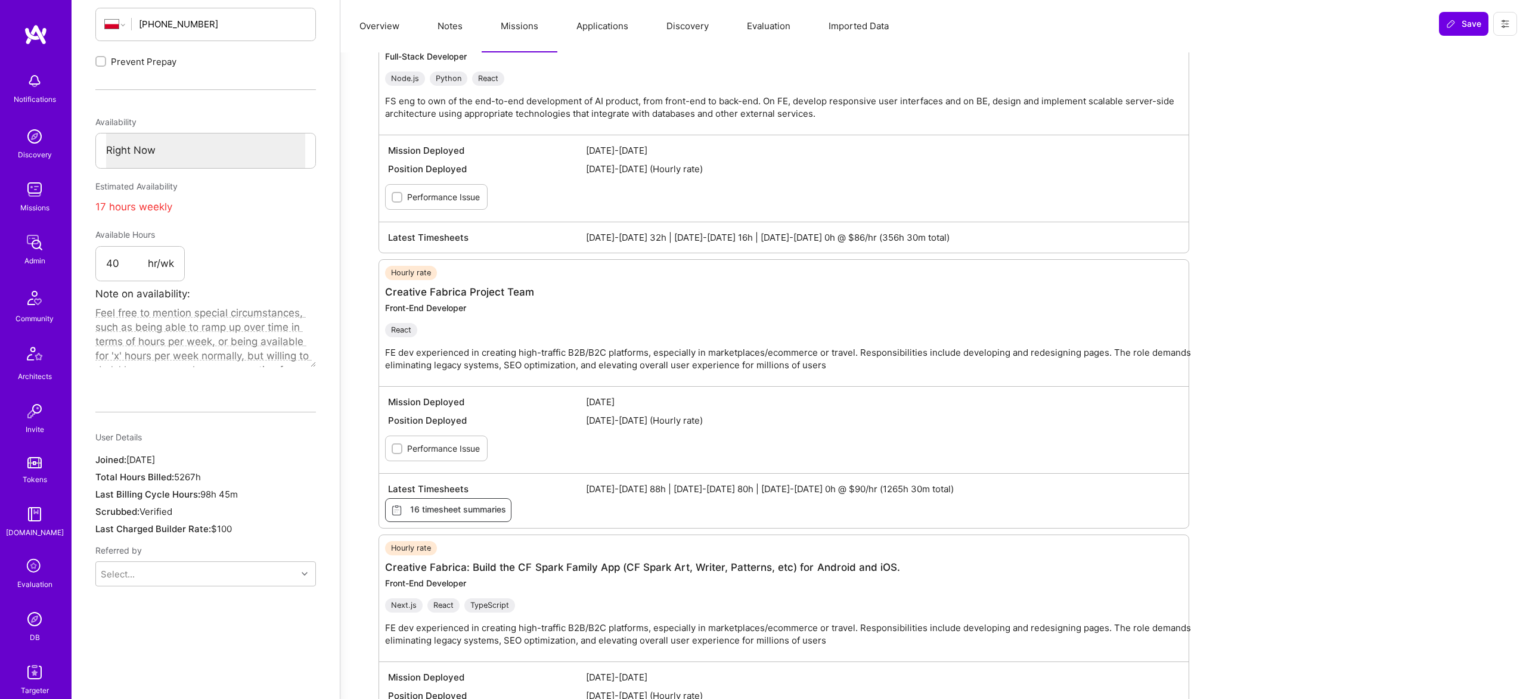
click at [630, 16] on button "Applications" at bounding box center [602, 26] width 90 height 52
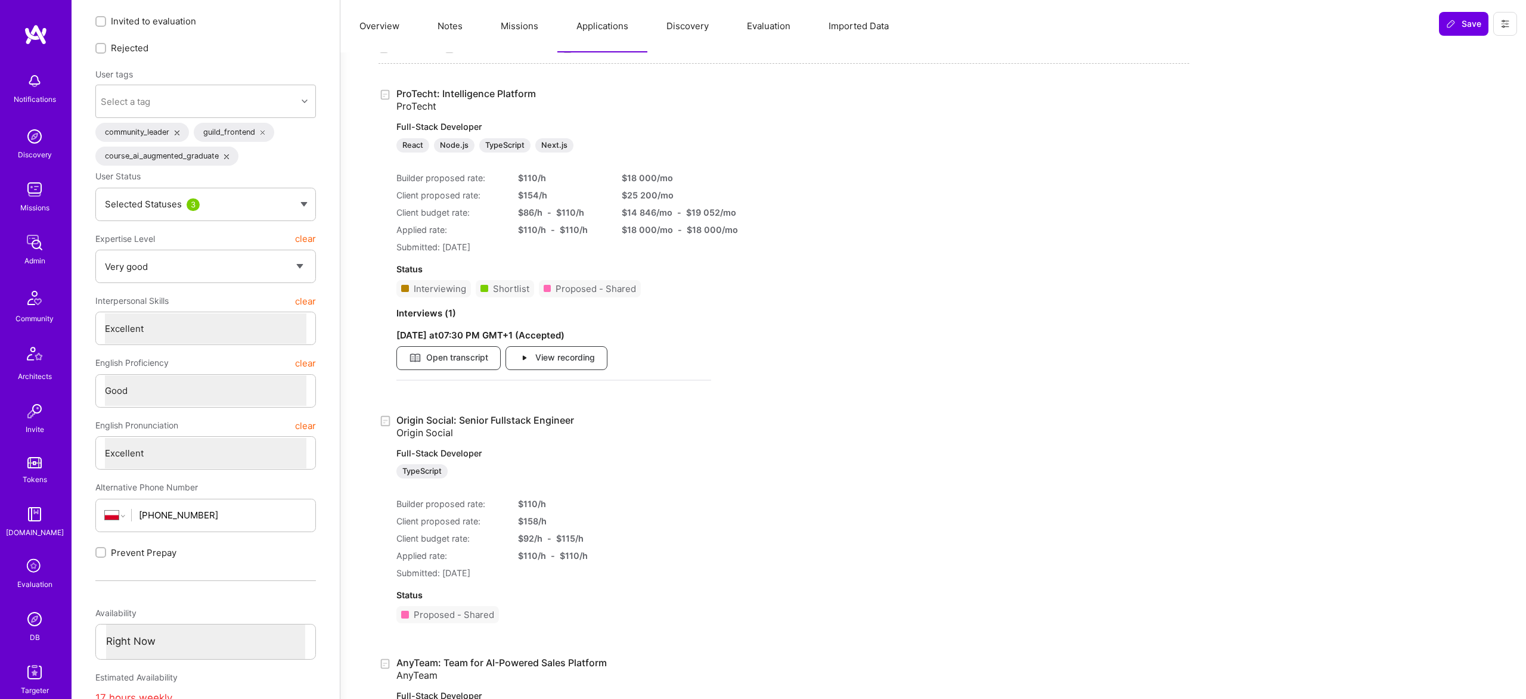
scroll to position [64, 0]
click at [480, 420] on link "Origin Social: Senior Fullstack Engineer Origin Social Full-Stack Developer Typ…" at bounding box center [553, 447] width 315 height 65
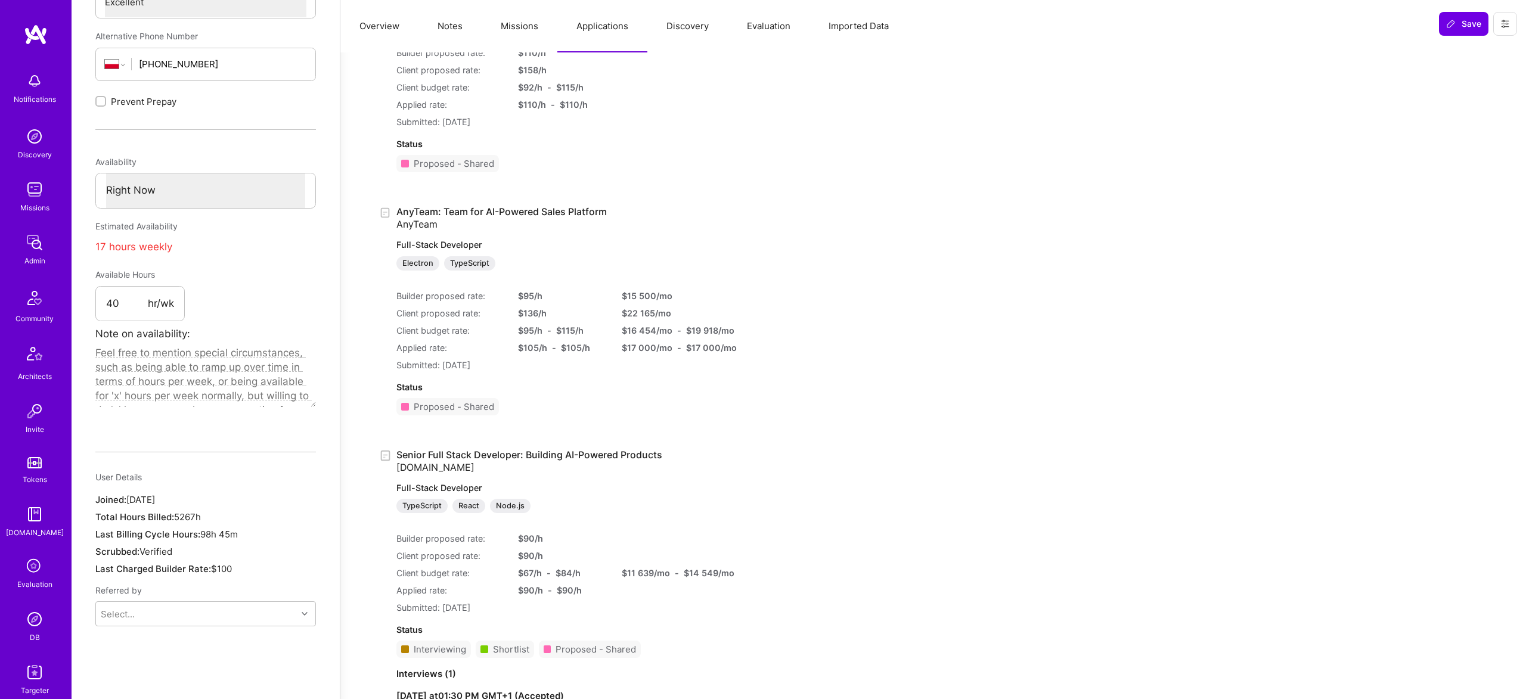
scroll to position [518, 0]
click at [529, 203] on div "AnyTeam: Team for AI-Powered Sales Platform AnyTeam Full-Stack Developer Electr…" at bounding box center [553, 312] width 315 height 219
click at [590, 208] on link "AnyTeam: Team for AI-Powered Sales Platform AnyTeam Full-Stack Developer Electr…" at bounding box center [553, 235] width 315 height 65
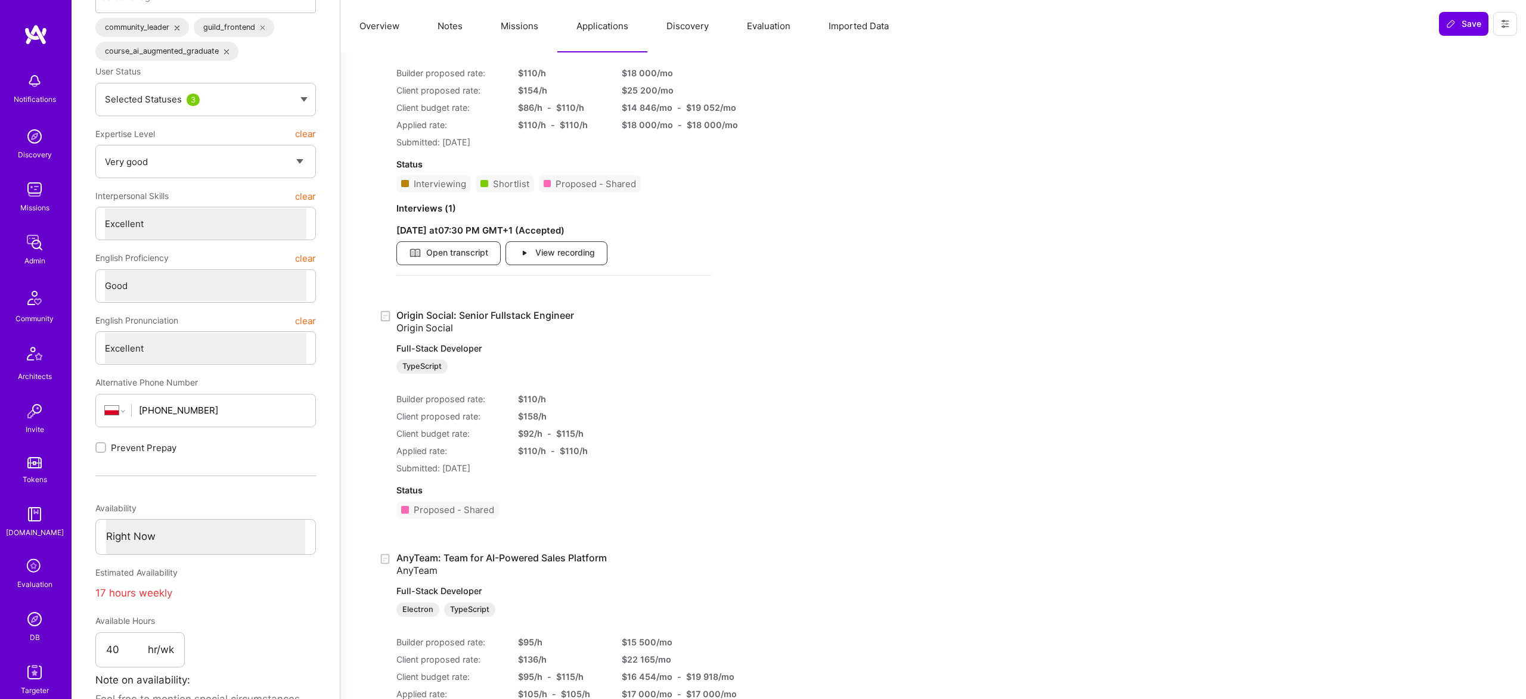
scroll to position [0, 0]
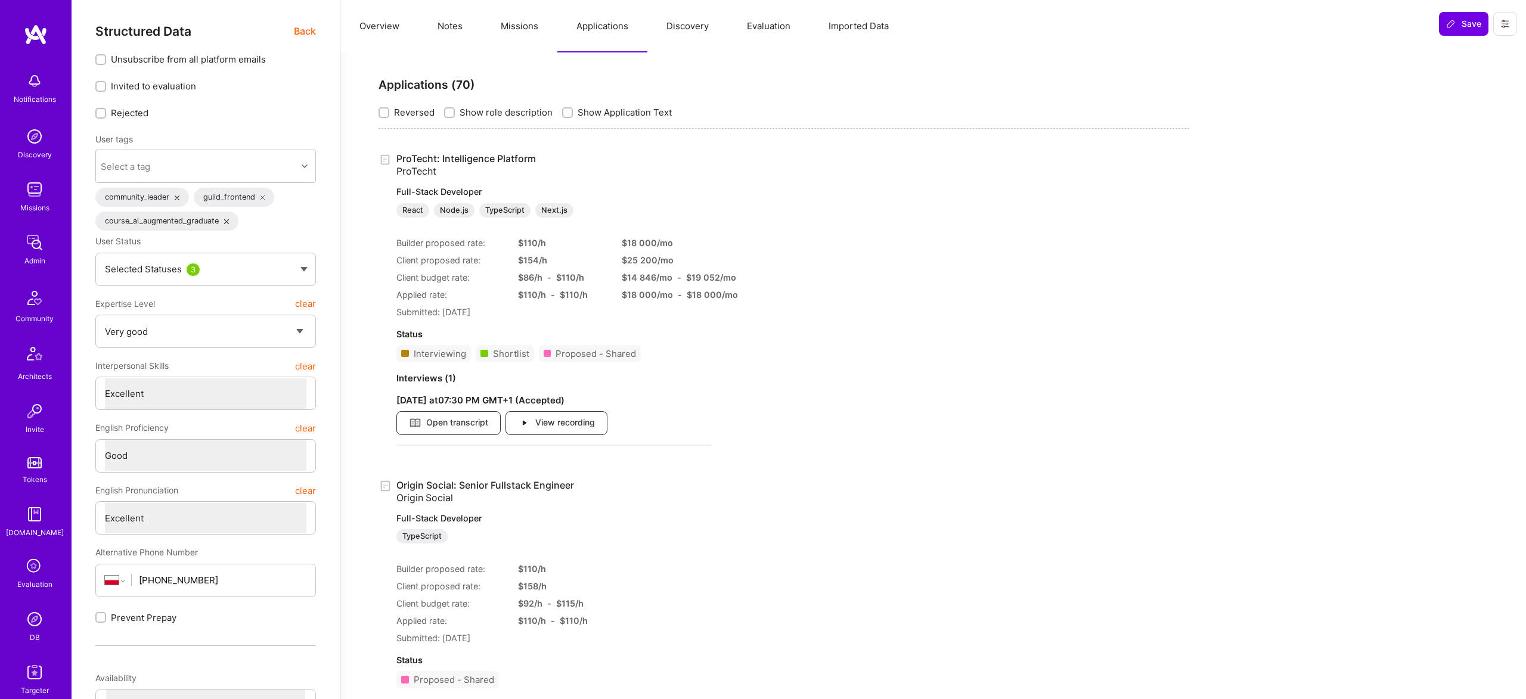
click at [42, 617] on img at bounding box center [35, 619] width 24 height 24
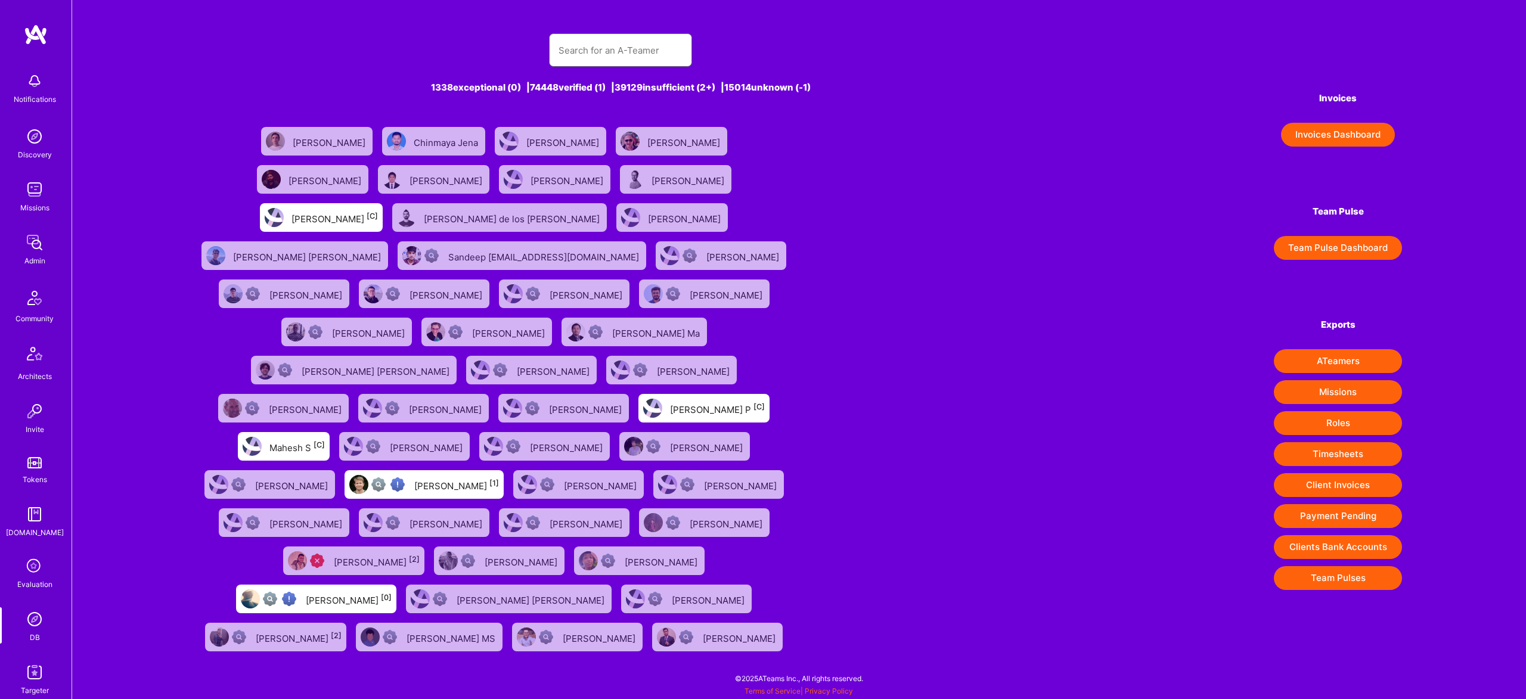
click at [605, 50] on input "text" at bounding box center [620, 50] width 124 height 30
paste input "rghielmini@gmail.com"
type input "rghielmini@gmail.com"
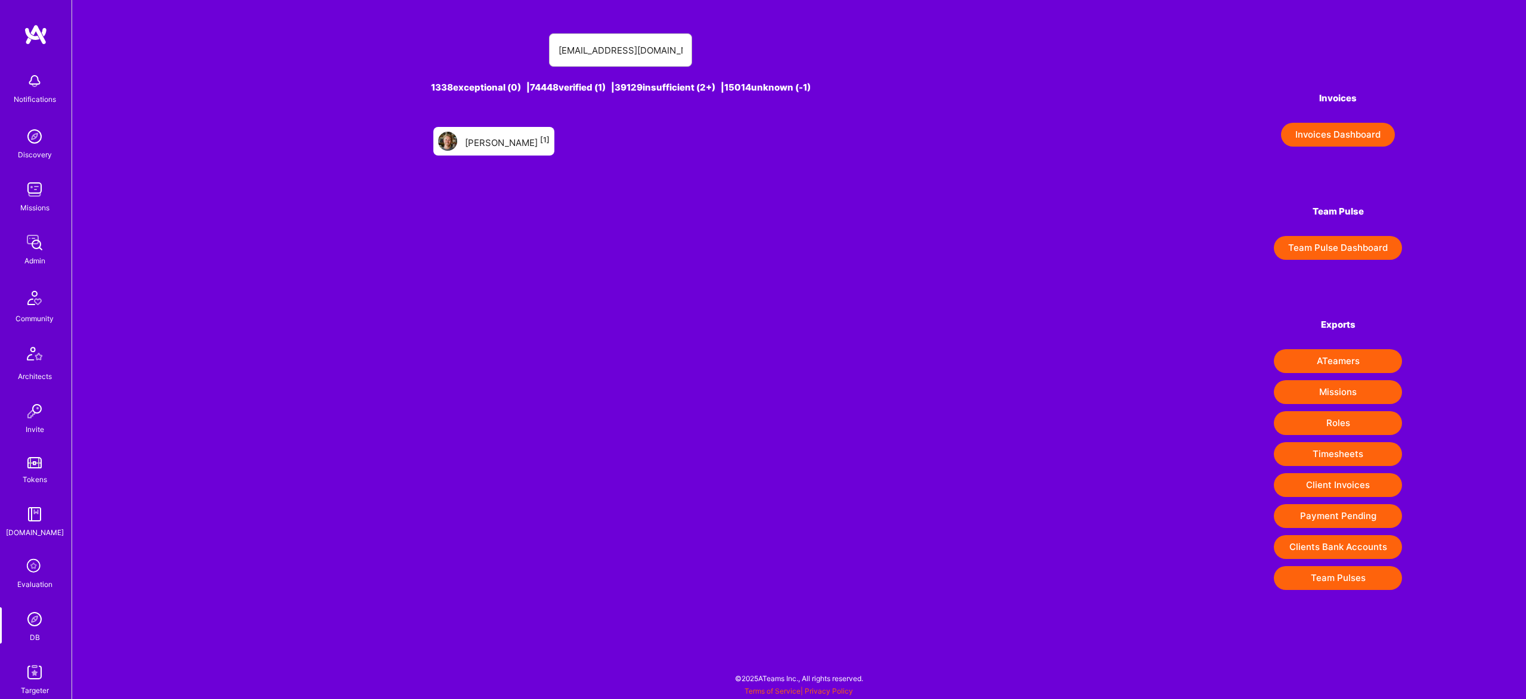
click at [505, 144] on div "Rocco Ghielmini [1]" at bounding box center [507, 140] width 85 height 15
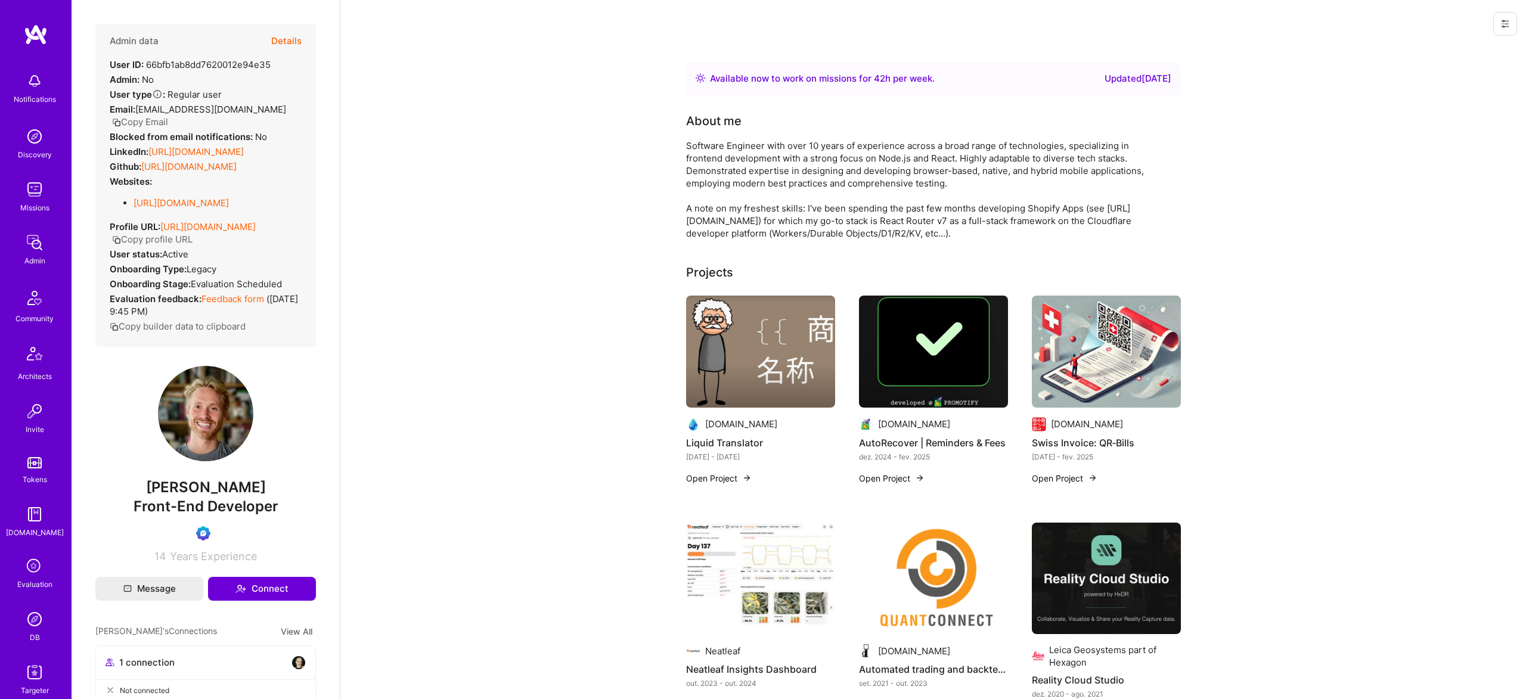
click at [309, 39] on div "Admin data Details User ID: 66bfb1ab8dd7620012e94e35 Admin: No User type Regula…" at bounding box center [205, 185] width 220 height 323
click at [303, 38] on div "Admin data Details User ID: 66bfb1ab8dd7620012e94e35 Admin: No User type Regula…" at bounding box center [205, 185] width 220 height 323
click at [293, 42] on button "Details" at bounding box center [286, 41] width 30 height 35
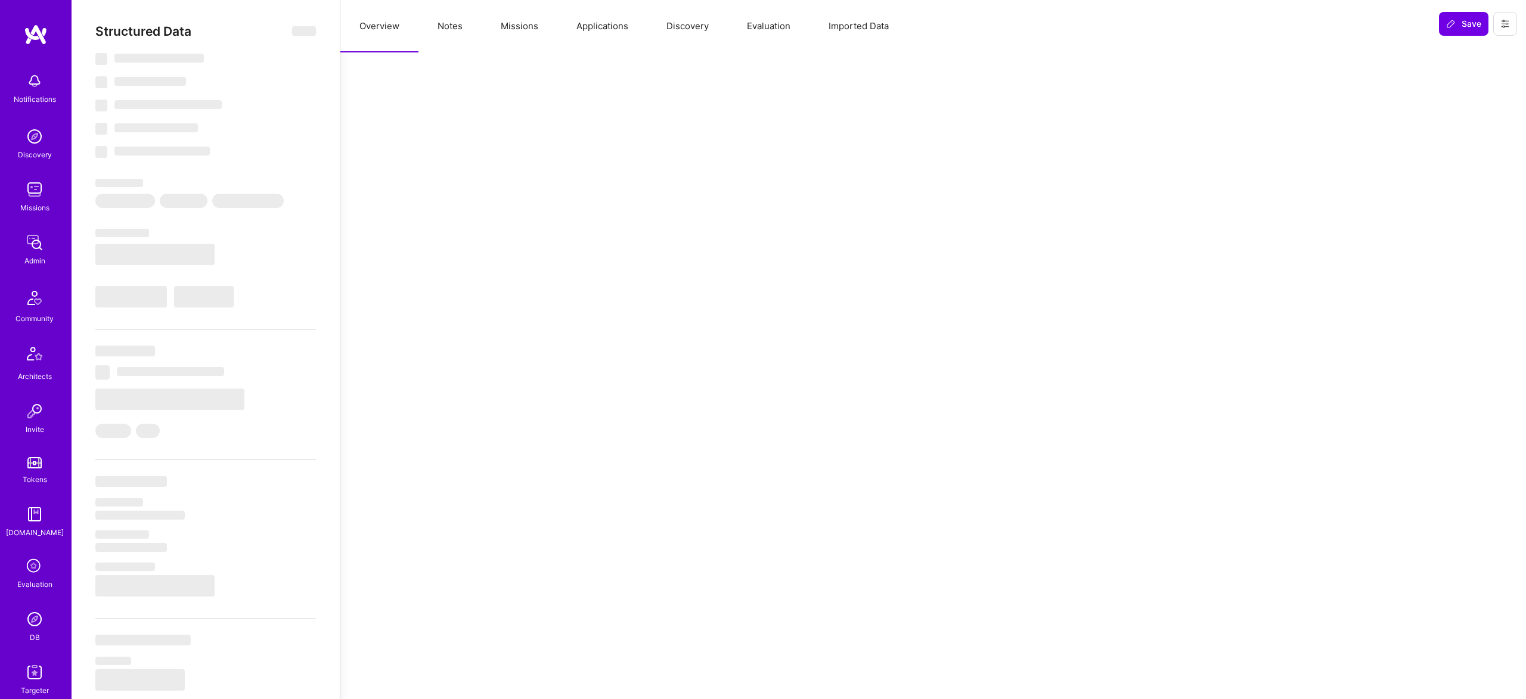
type textarea "x"
select select "Right Now"
select select "Verified"
select select "CH"
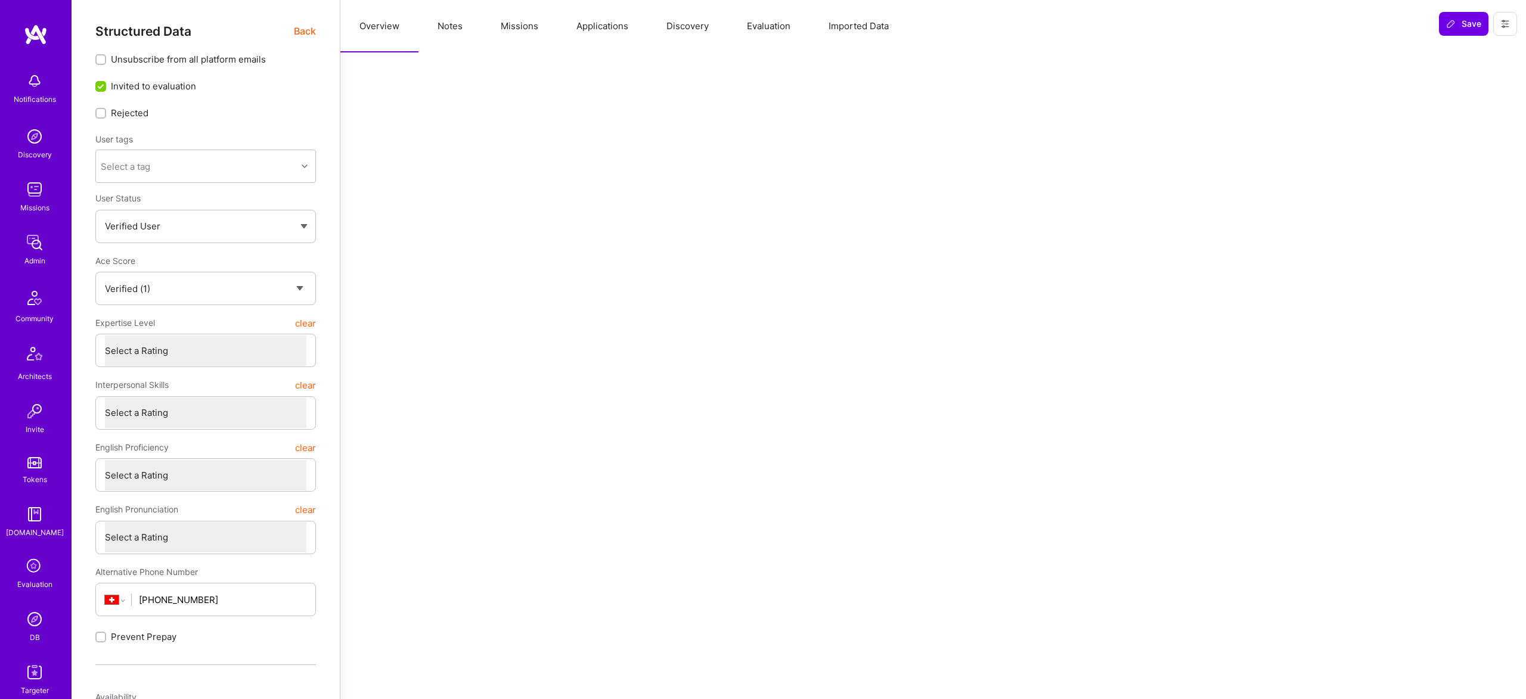
click at [765, 11] on button "Evaluation" at bounding box center [769, 26] width 82 height 52
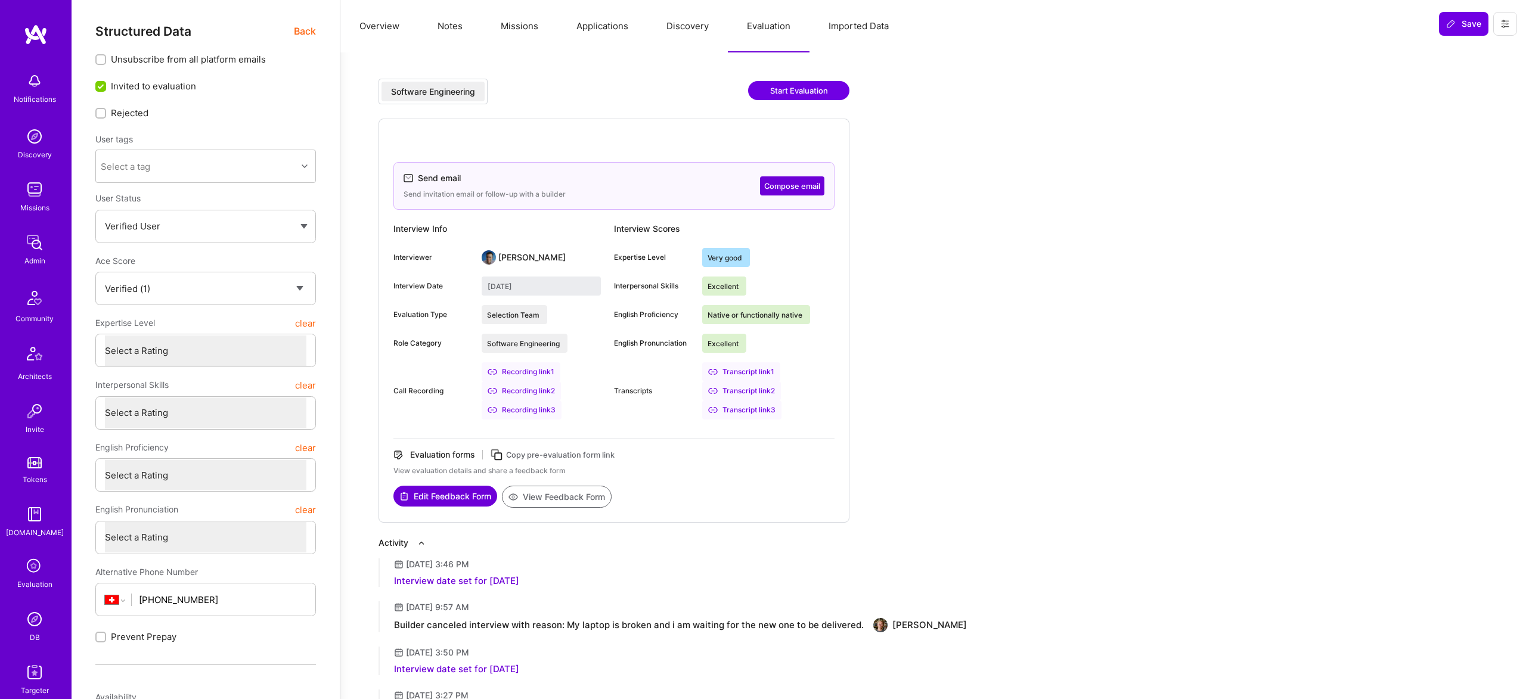
drag, startPoint x: 769, startPoint y: 25, endPoint x: 772, endPoint y: 30, distance: 6.4
click at [769, 25] on button "Evaluation" at bounding box center [769, 26] width 82 height 52
click at [448, 514] on div "Send email Send invitation email or follow-up with a builder Compose email Inte…" at bounding box center [613, 321] width 471 height 404
click at [455, 497] on button "Edit Feedback Form" at bounding box center [445, 496] width 104 height 21
click at [303, 32] on span "Back" at bounding box center [305, 31] width 22 height 15
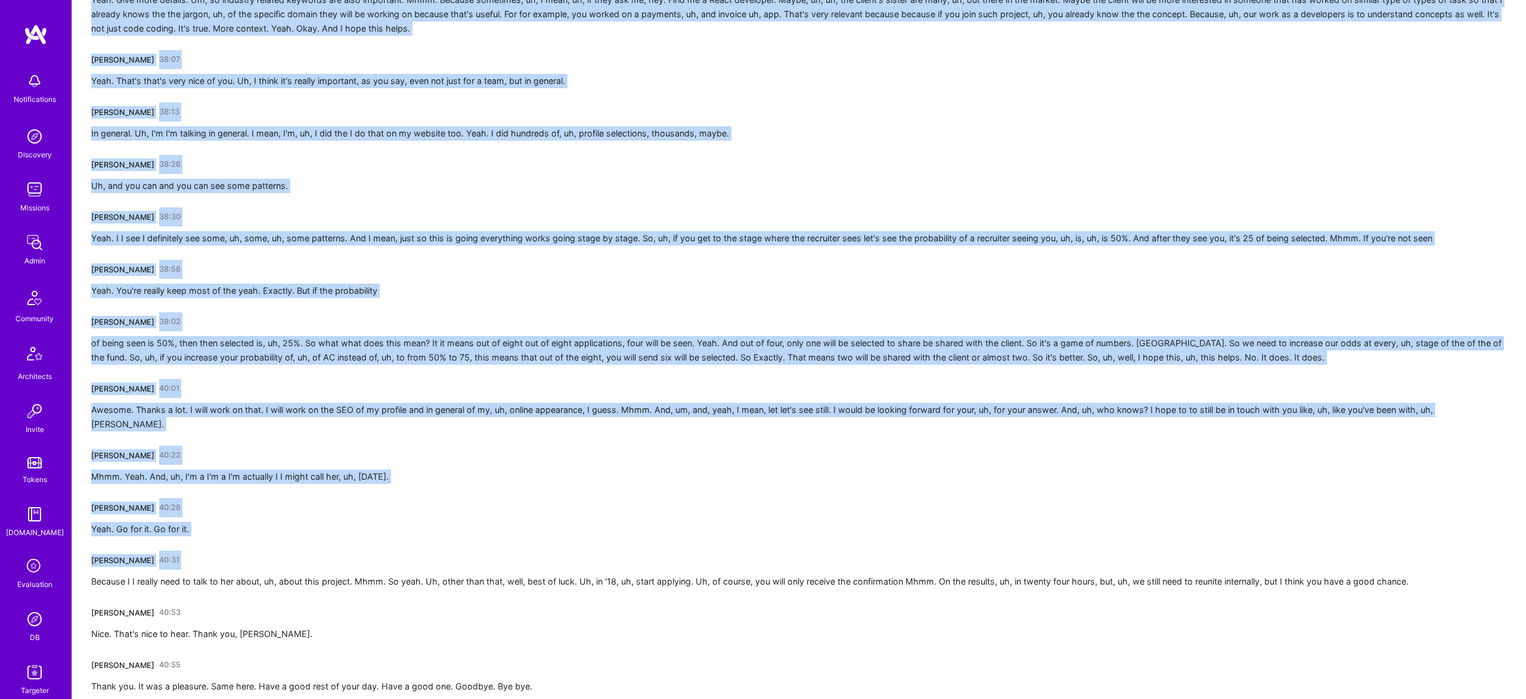
scroll to position [4213, 0]
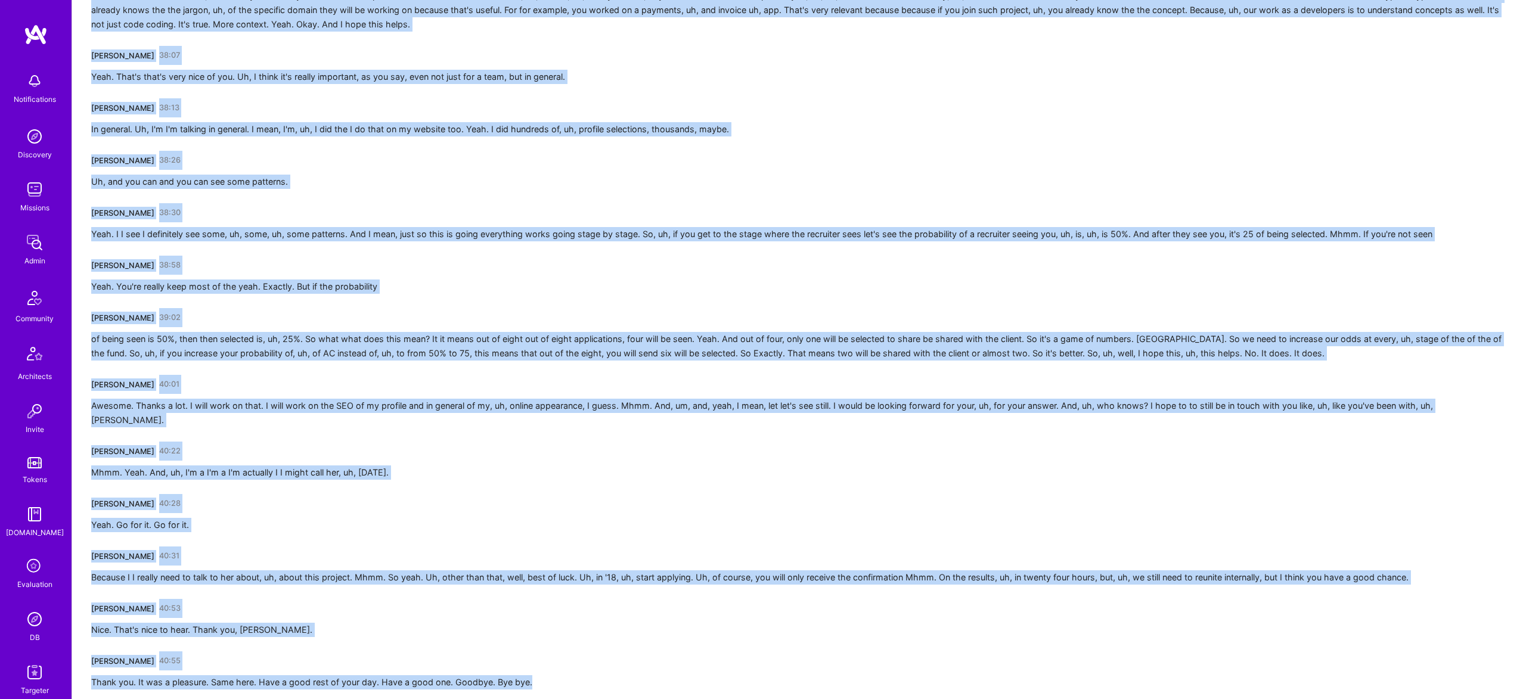
drag, startPoint x: 88, startPoint y: 206, endPoint x: 530, endPoint y: 656, distance: 631.2
copy div "[PERSON_NAME] 00:16 Hey, Hocko. Hey. How is everything going with you? Very goo…"
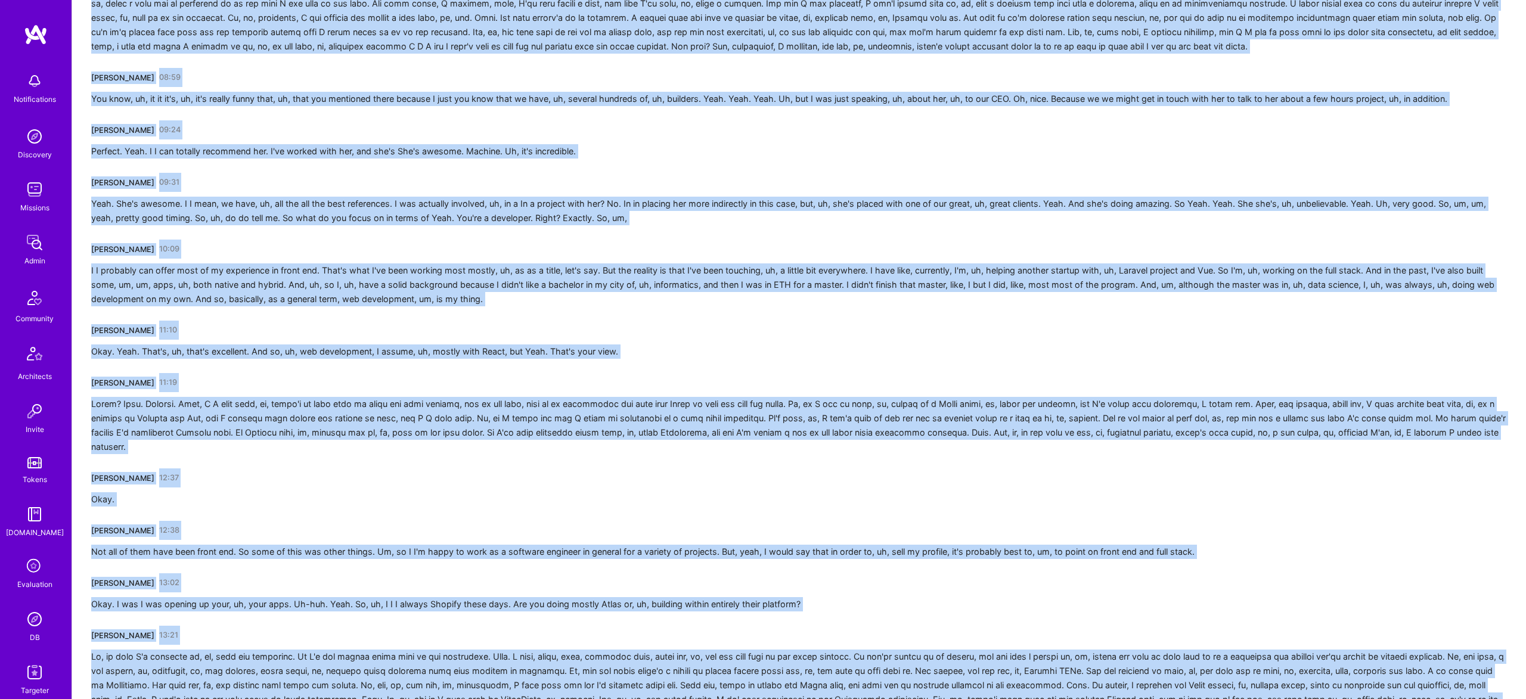
scroll to position [0, 0]
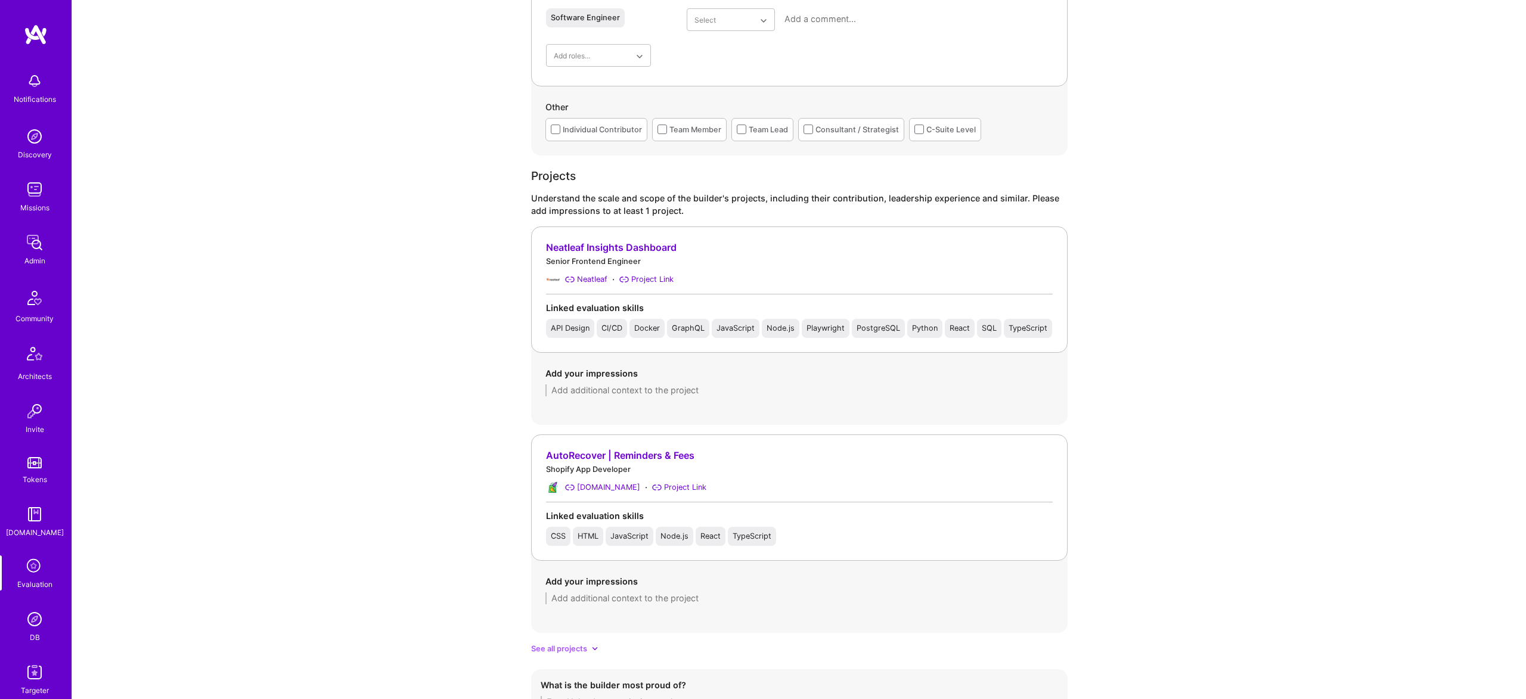
scroll to position [1620, 0]
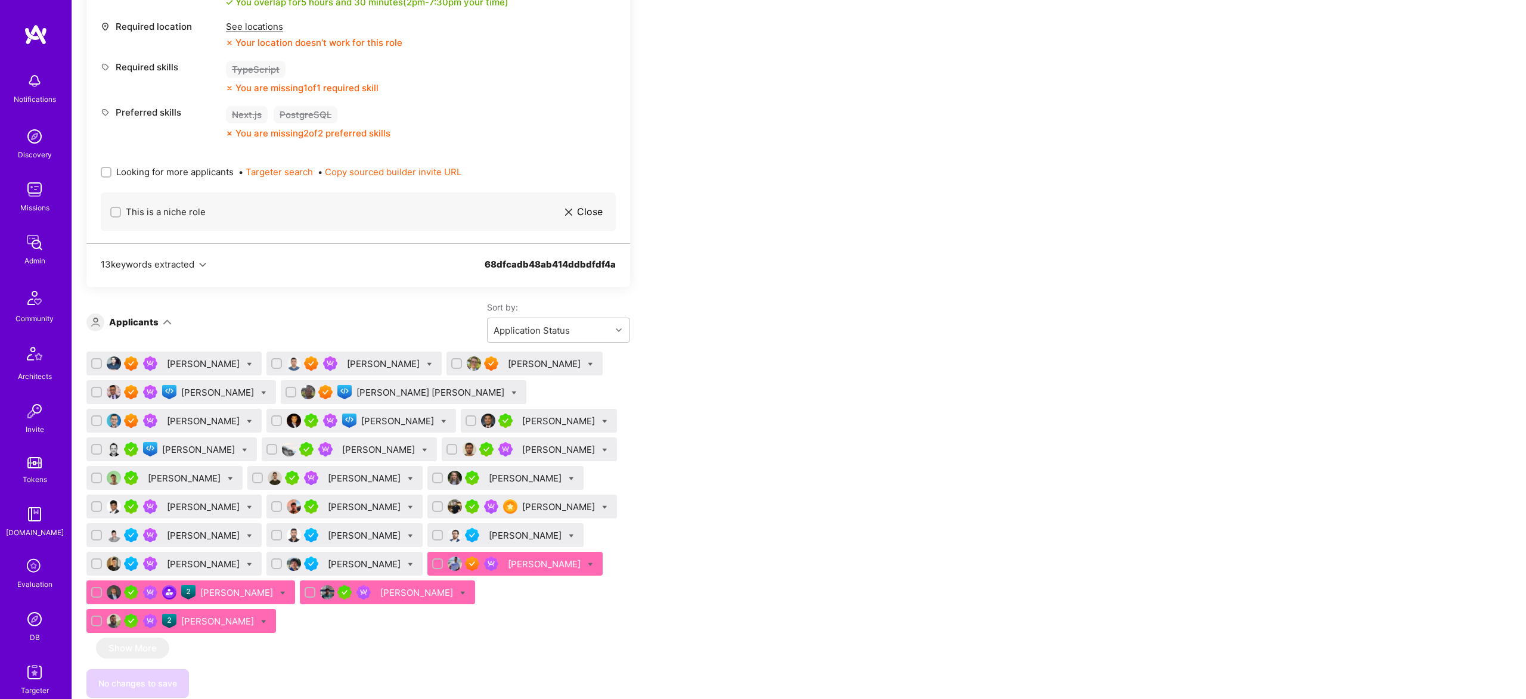
scroll to position [648, 0]
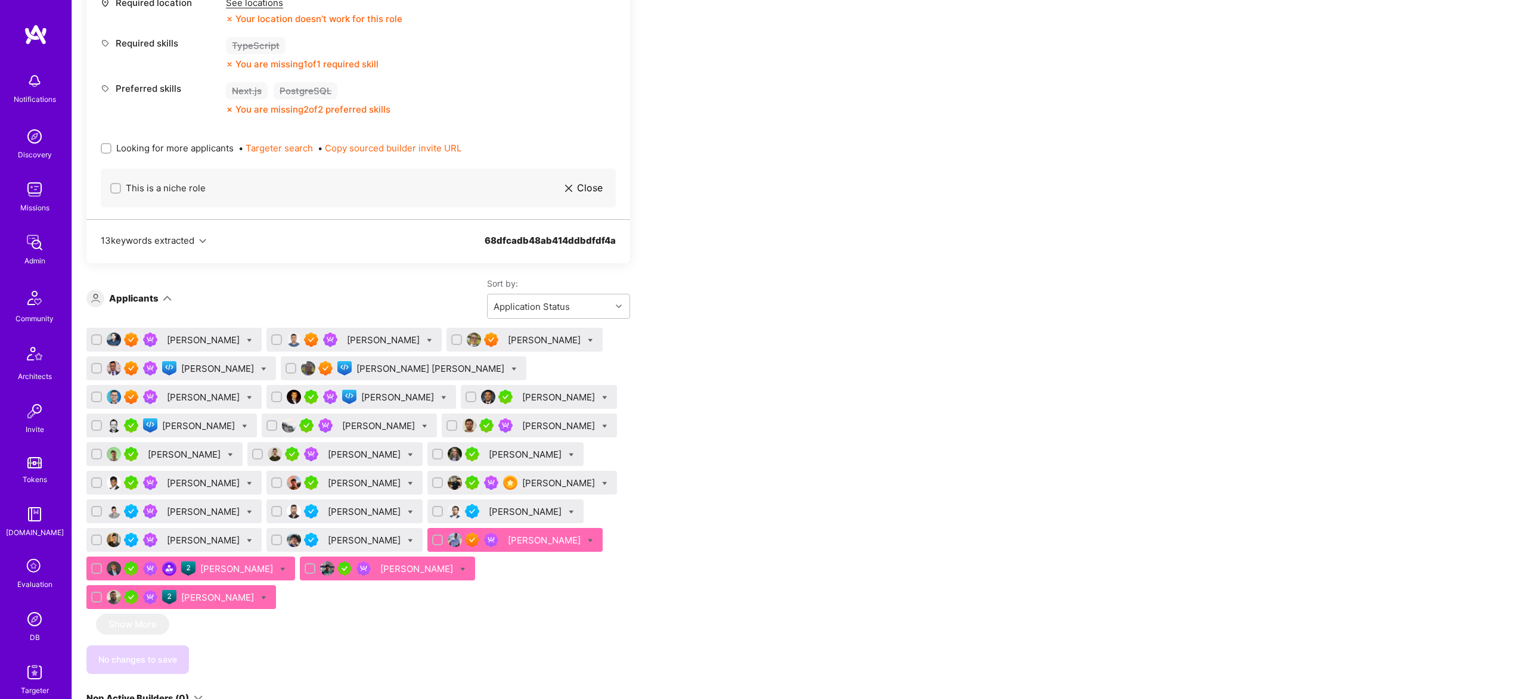
click at [285, 567] on icon at bounding box center [282, 569] width 5 height 5
checkbox input "true"
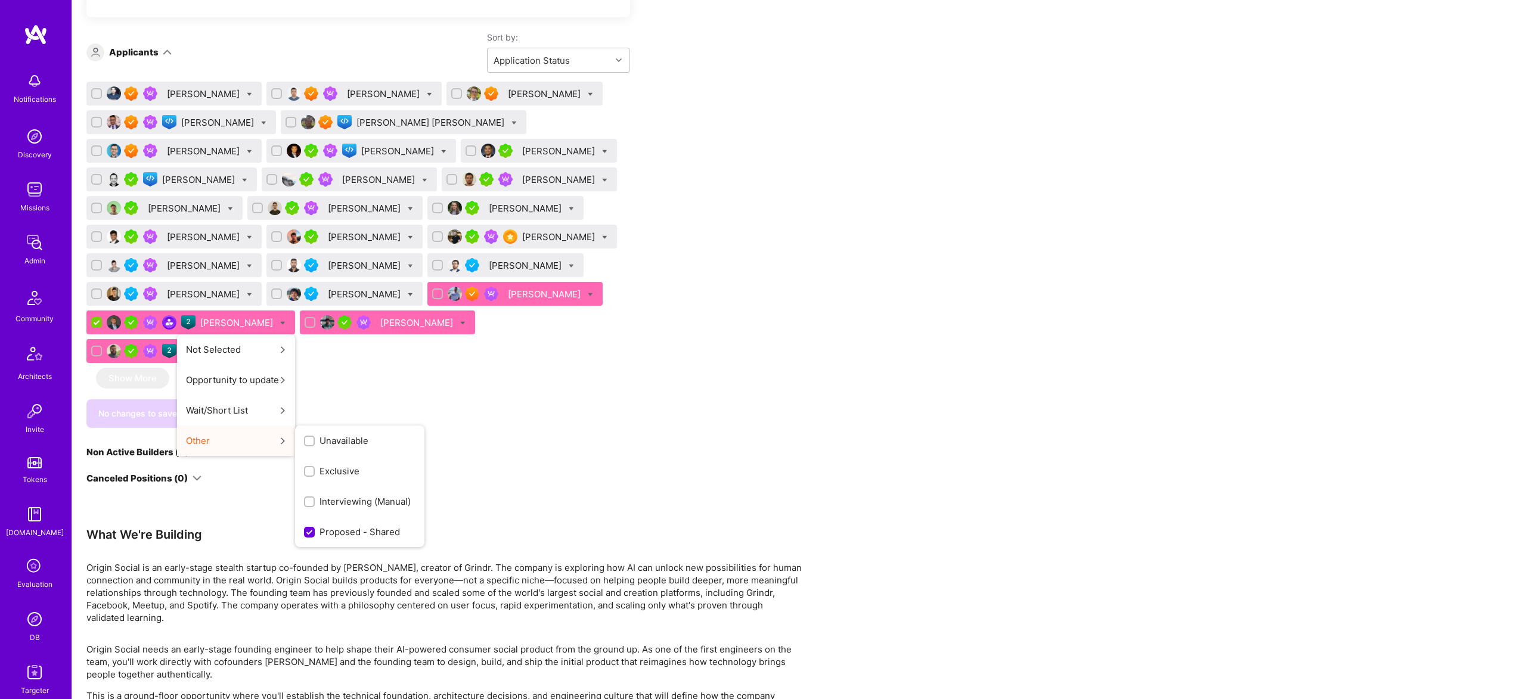
scroll to position [897, 0]
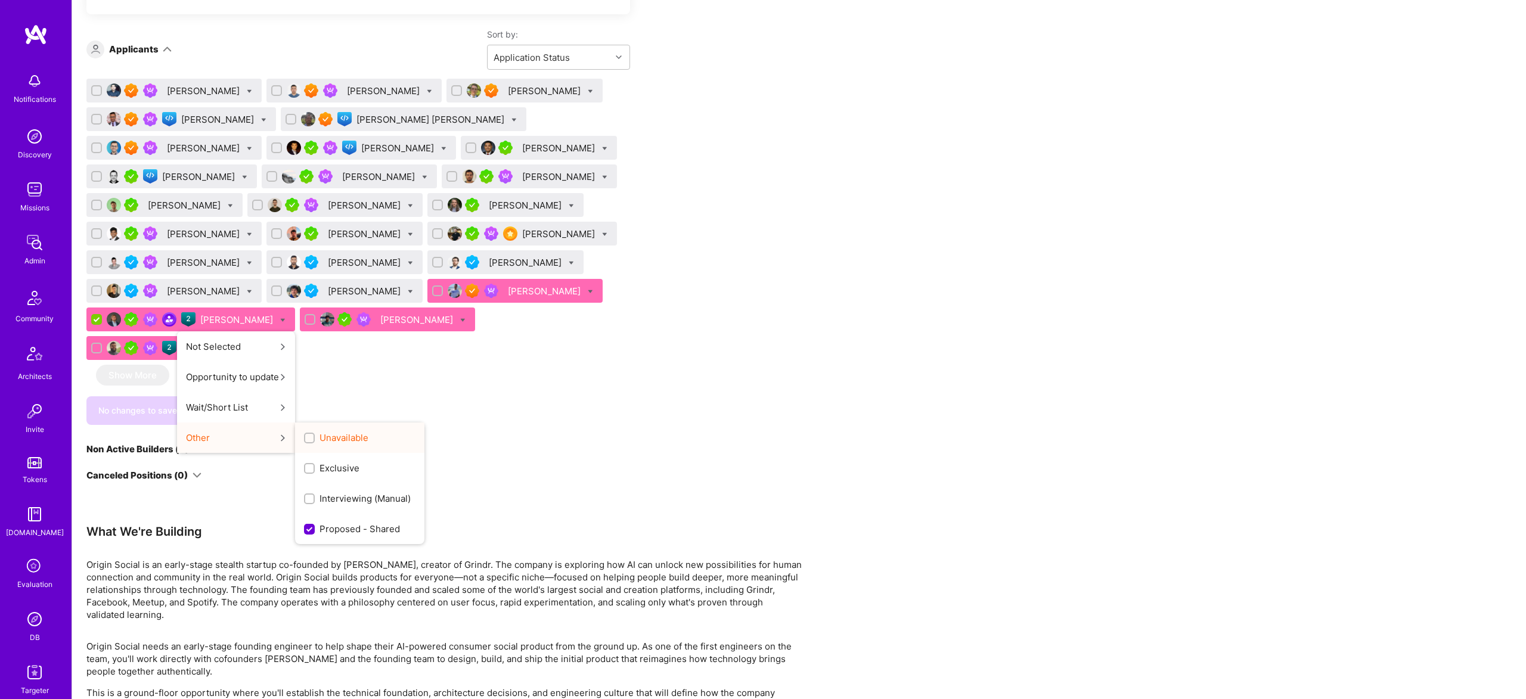
click at [368, 431] on span "Unavailable" at bounding box center [343, 437] width 49 height 13
click at [315, 434] on input "Unavailable" at bounding box center [310, 438] width 8 height 8
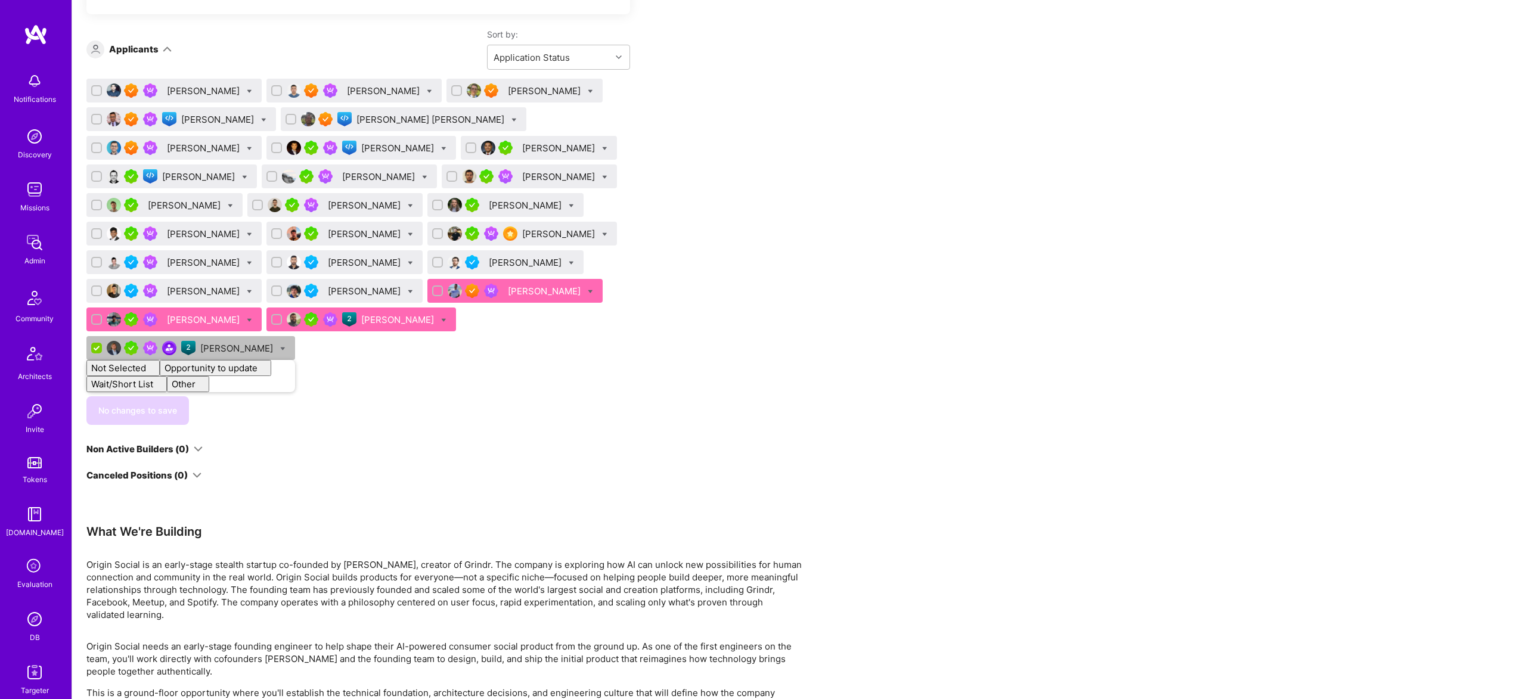
checkbox input "false"
click at [672, 350] on div "Apply for a Mission Role We've proposed builders to Origin Social. You can stil…" at bounding box center [443, 150] width 715 height 1640
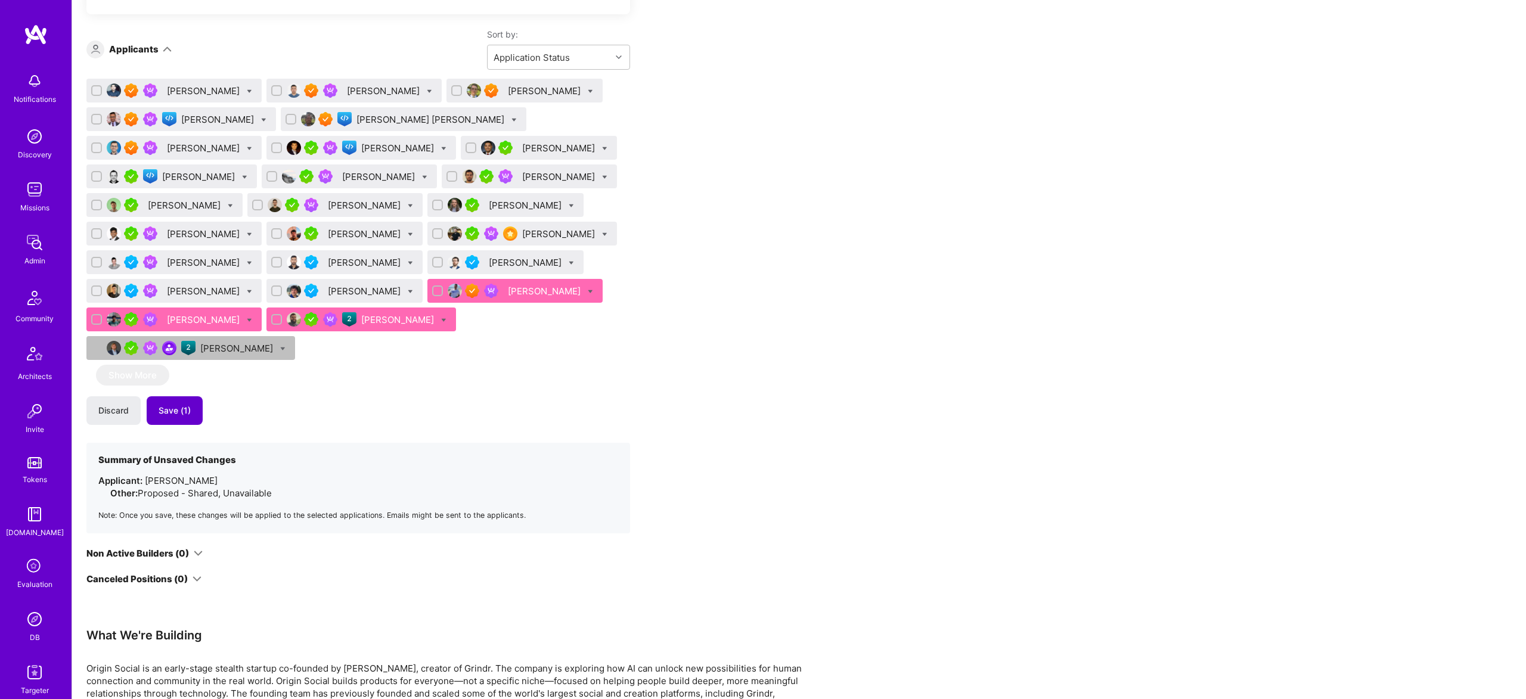
click at [184, 405] on span "Save (1)" at bounding box center [175, 411] width 32 height 12
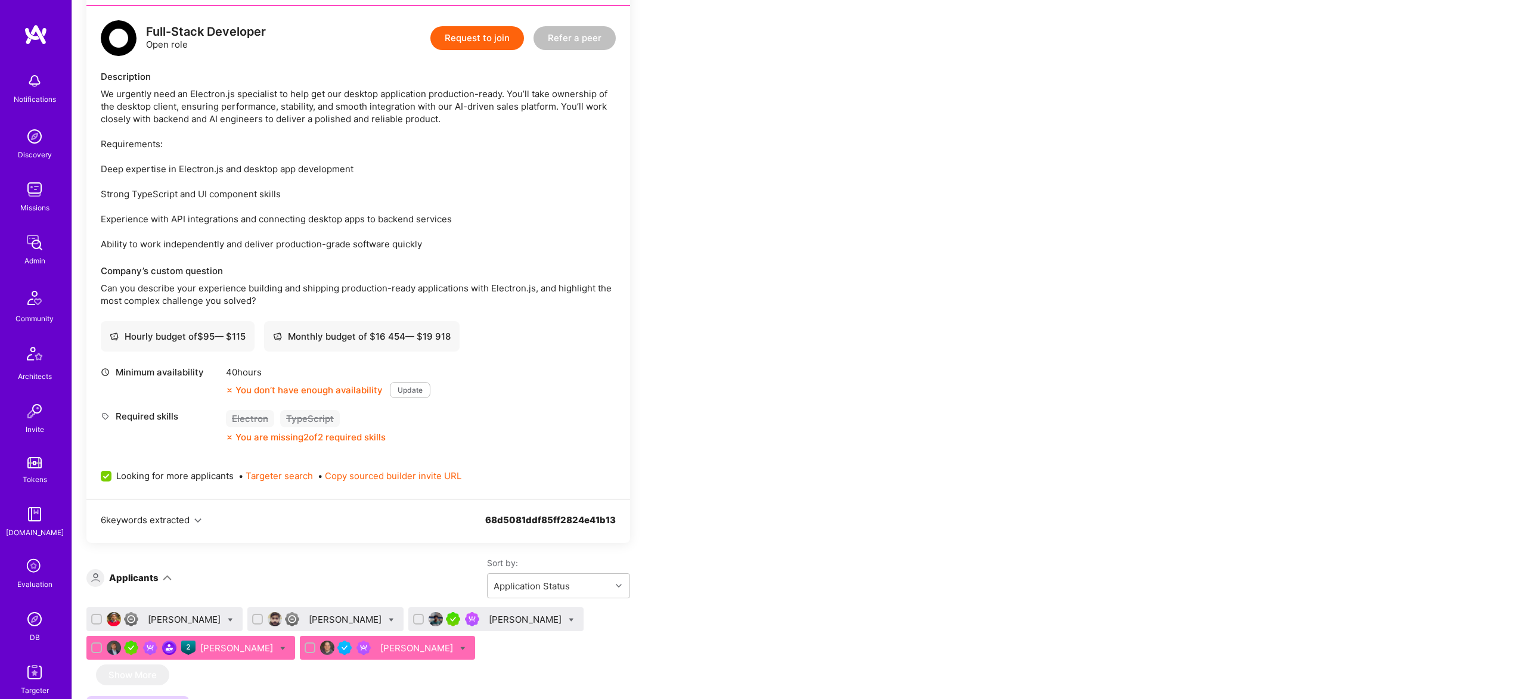
scroll to position [1892, 0]
click at [280, 647] on icon at bounding box center [282, 649] width 5 height 5
checkbox input "true"
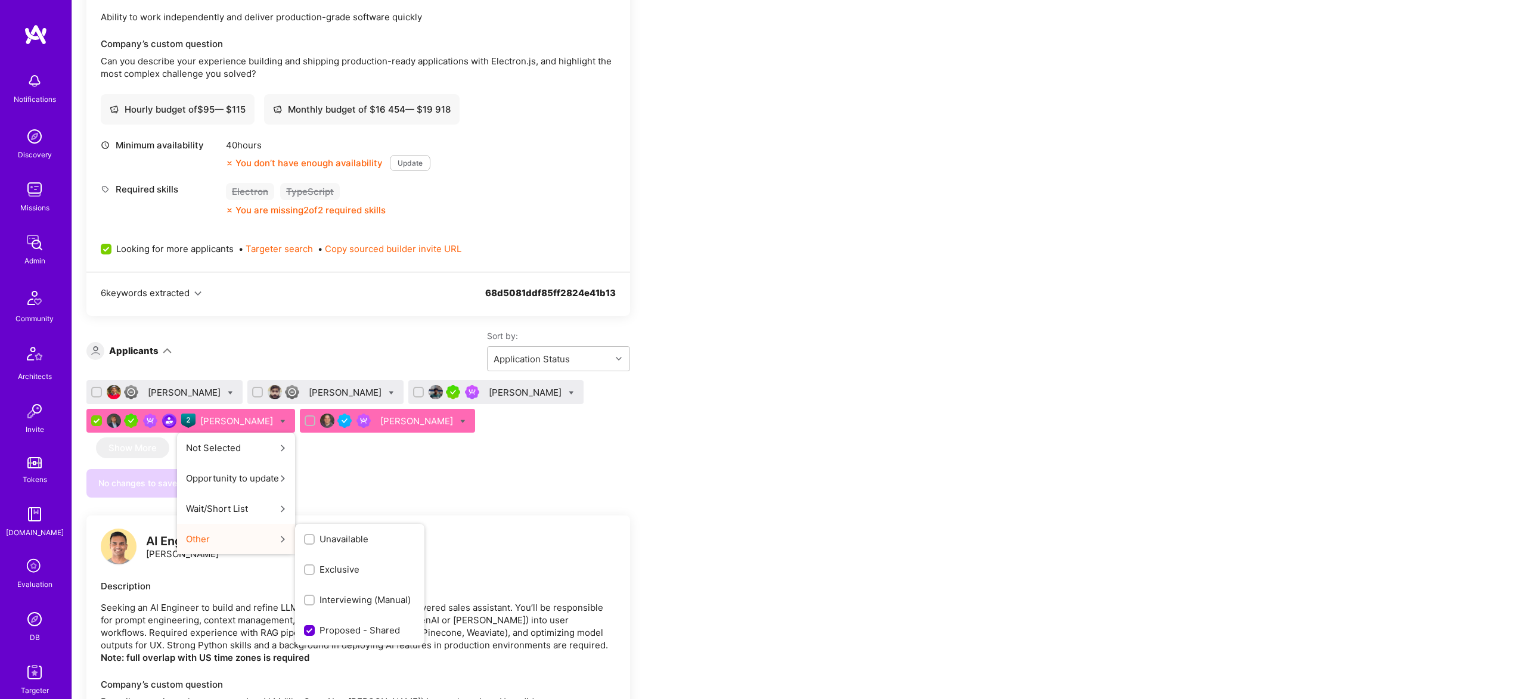
scroll to position [2129, 0]
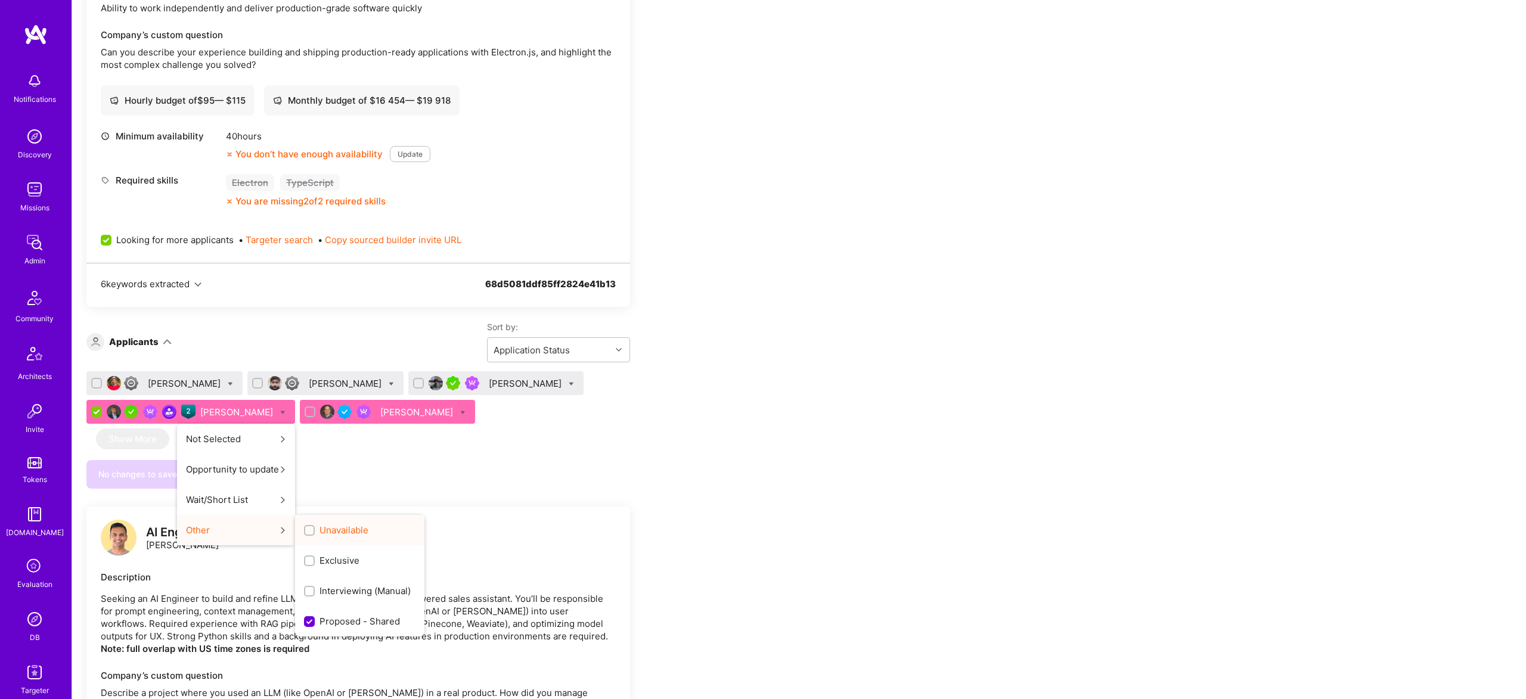
click at [333, 515] on div "Unavailable" at bounding box center [359, 530] width 129 height 30
click at [322, 524] on span "Unavailable" at bounding box center [343, 530] width 49 height 13
click at [315, 527] on input "Unavailable" at bounding box center [310, 531] width 8 height 8
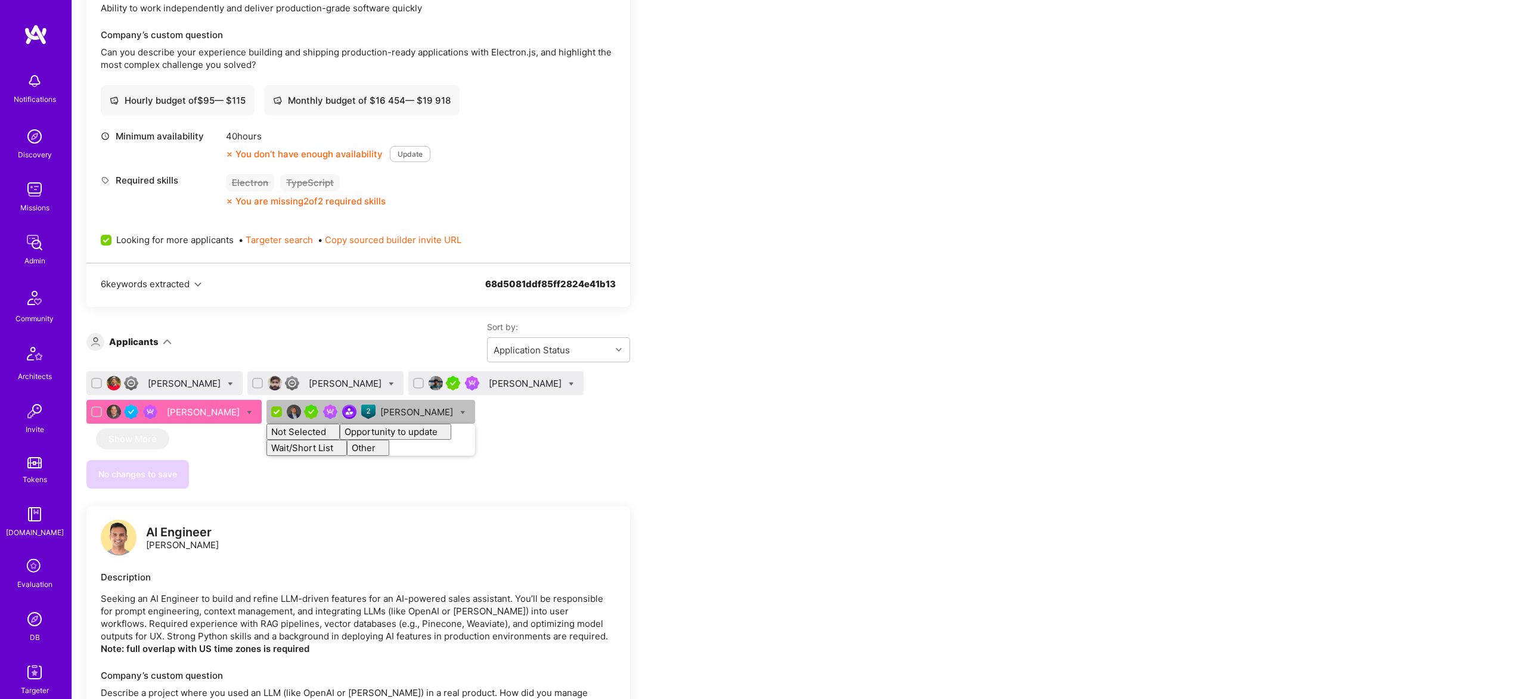
checkbox input "false"
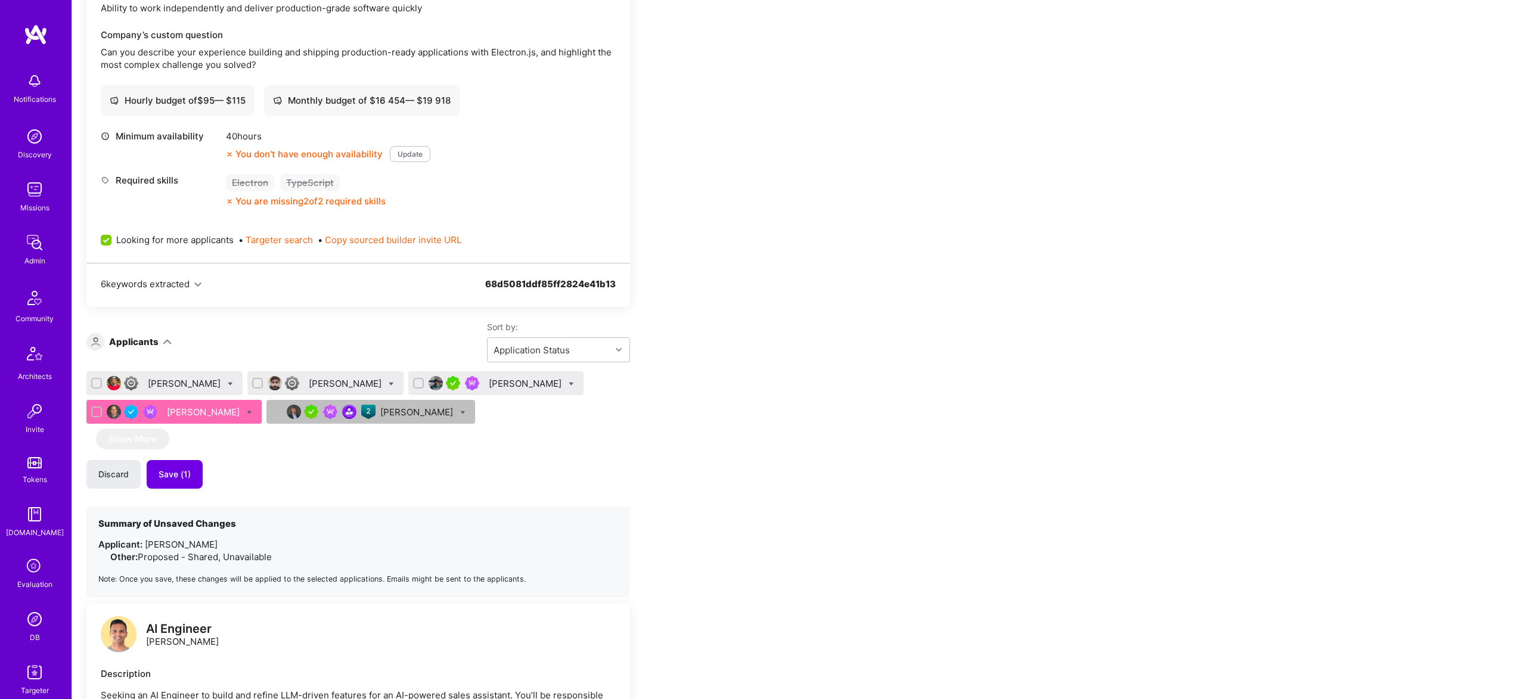
click at [577, 371] on div "Sibtain Ali Hafiz Adil Sikandar Gnyanendra Madishetty Pedro Diaz Piotr Jachowic…" at bounding box center [357, 484] width 543 height 226
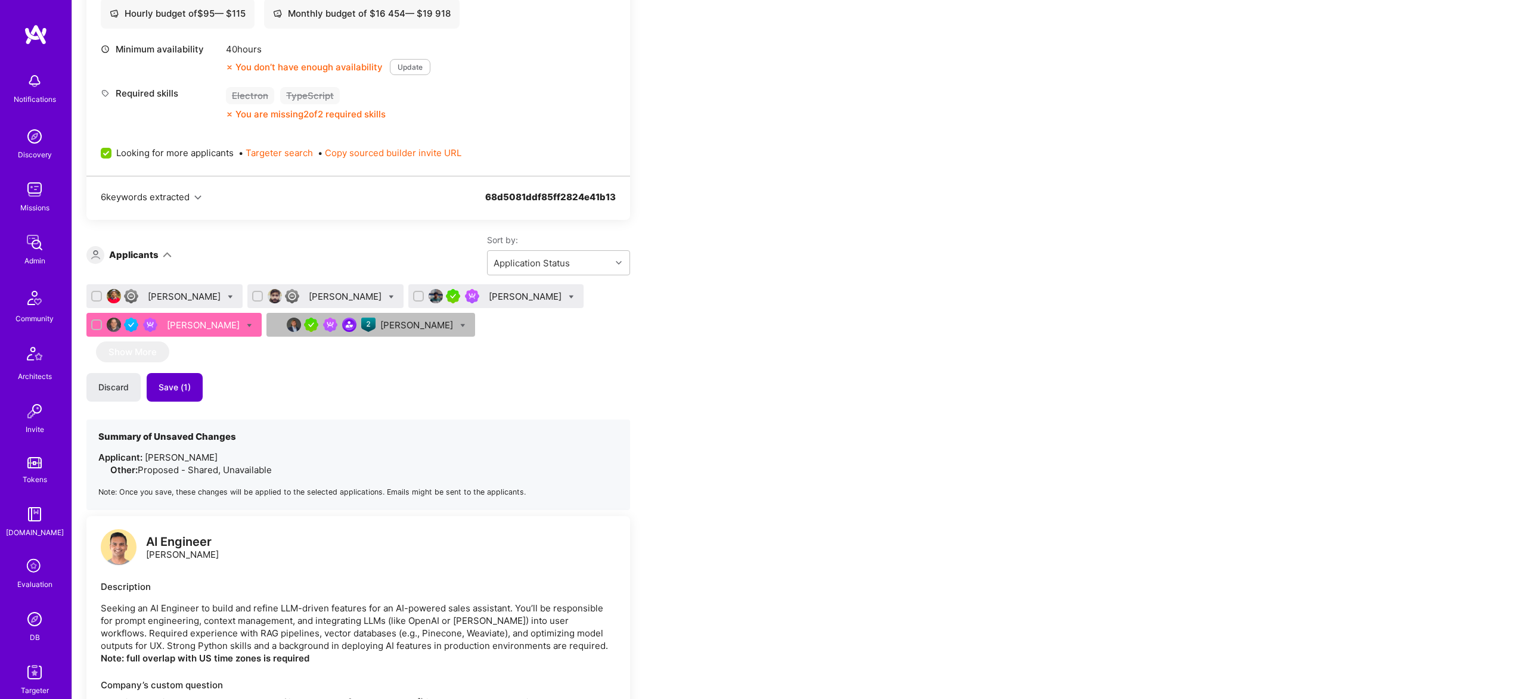
scroll to position [2210, 0]
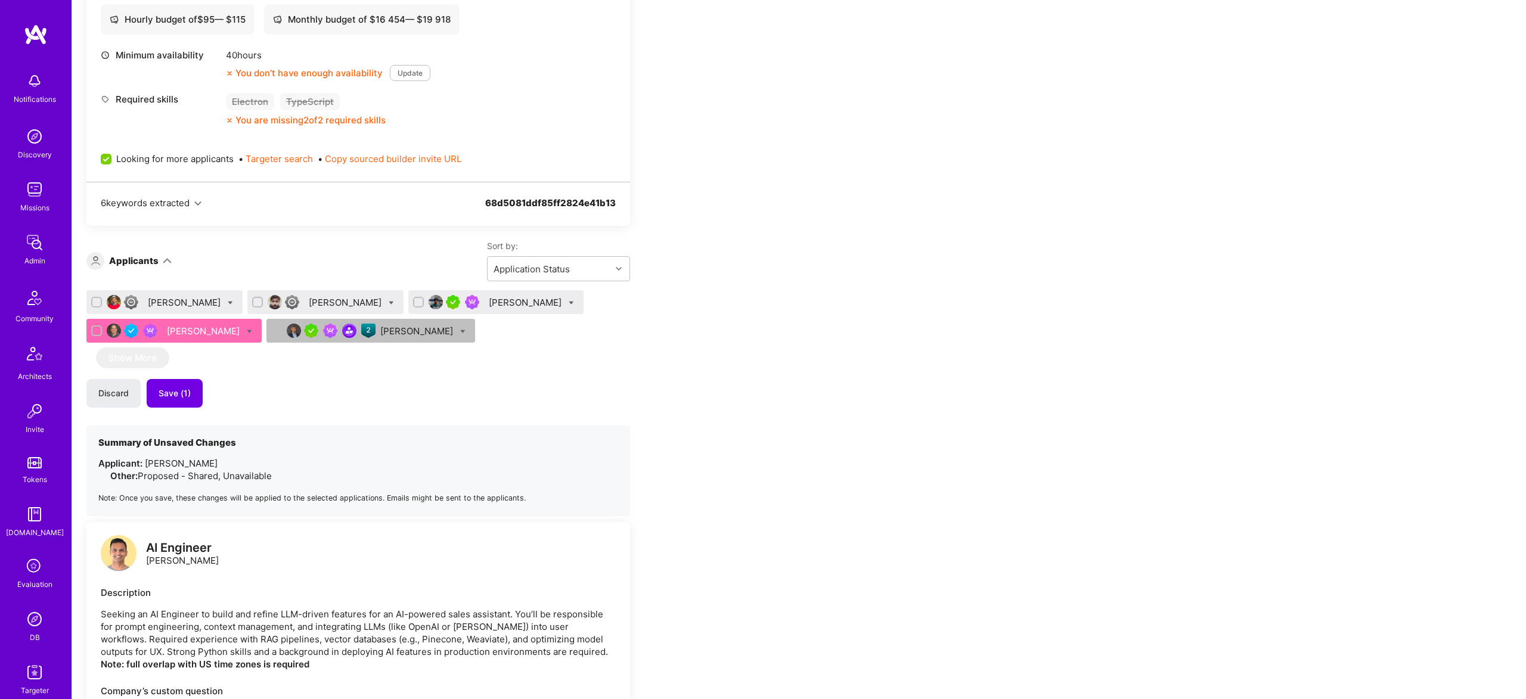
click at [205, 379] on div "Discard Save (1)" at bounding box center [357, 393] width 543 height 29
click at [196, 379] on button "Save (1)" at bounding box center [175, 393] width 56 height 29
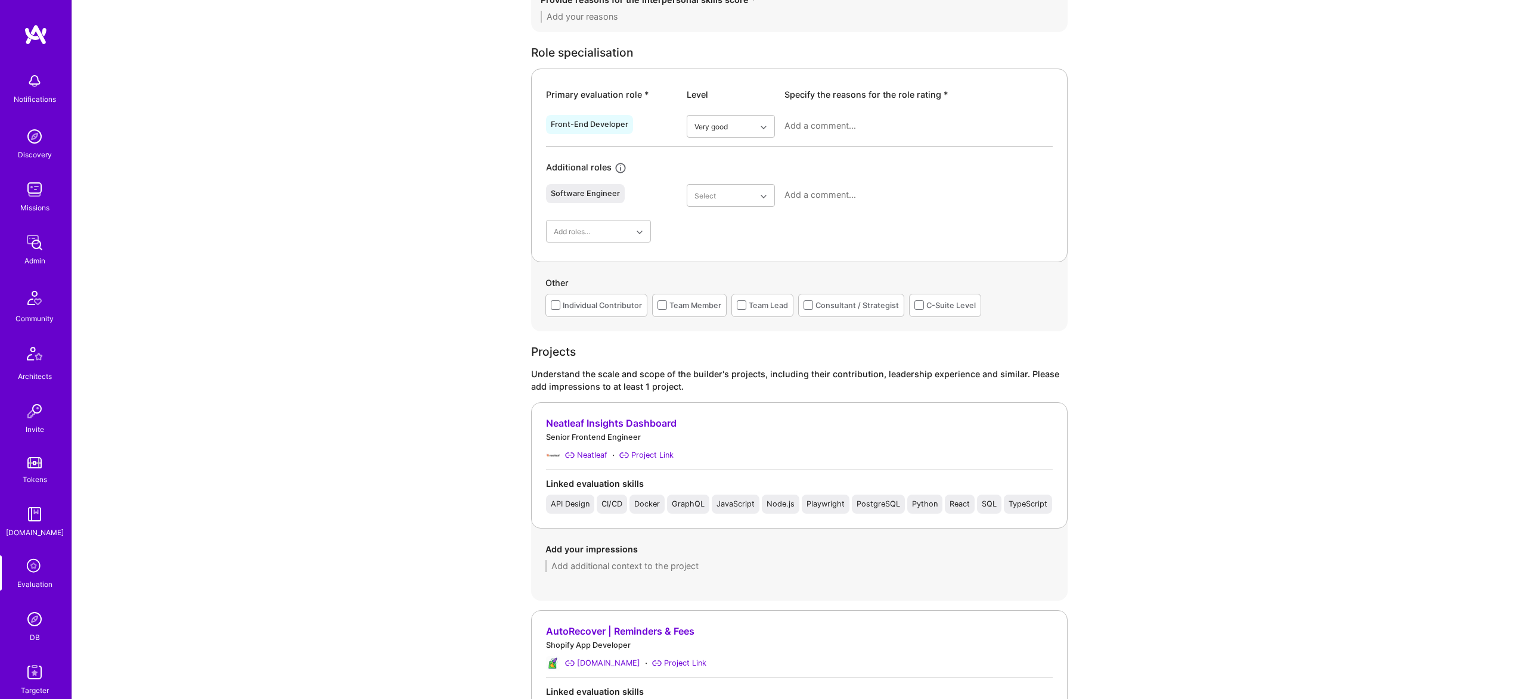
scroll to position [1620, 0]
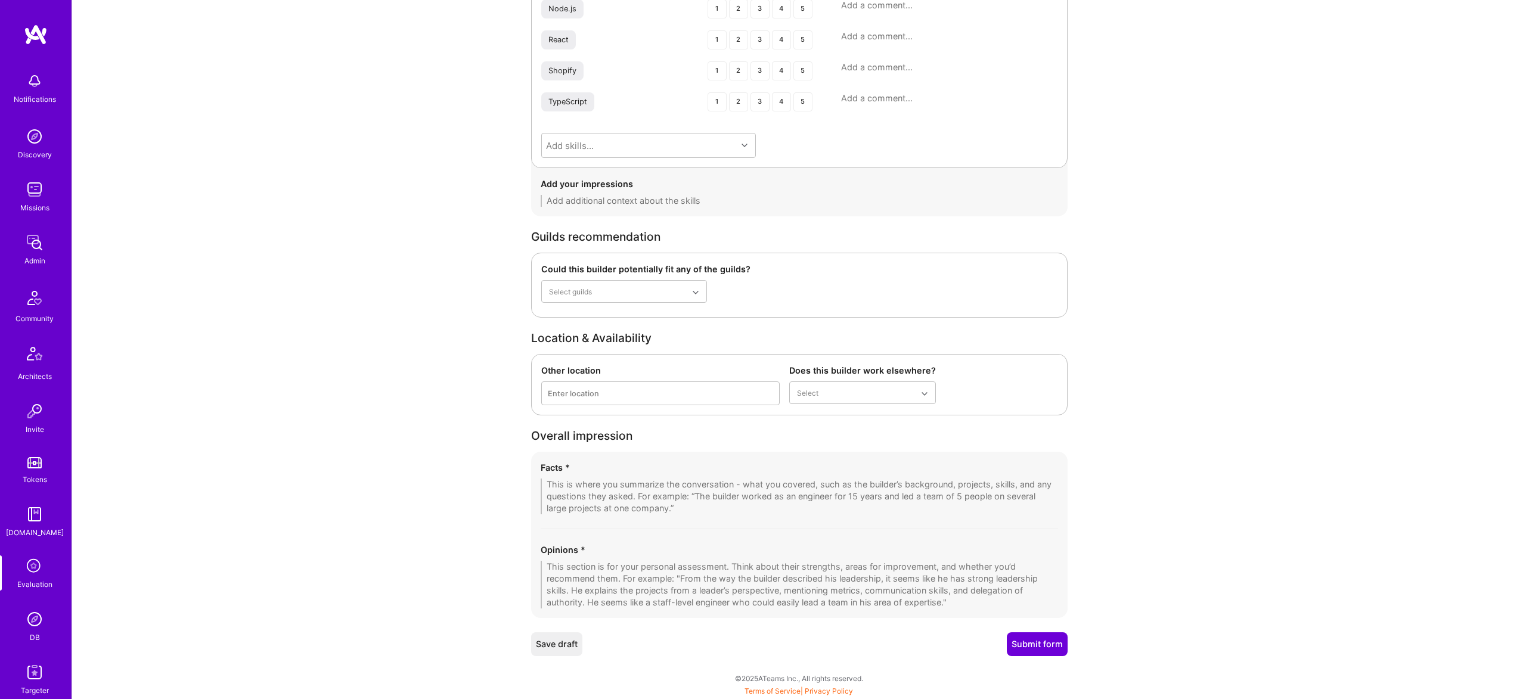
click at [610, 486] on textarea at bounding box center [798, 497] width 517 height 36
paste textarea "[PERSON_NAME] was referred by a former colleague ([PERSON_NAME]). He’s worked ~…"
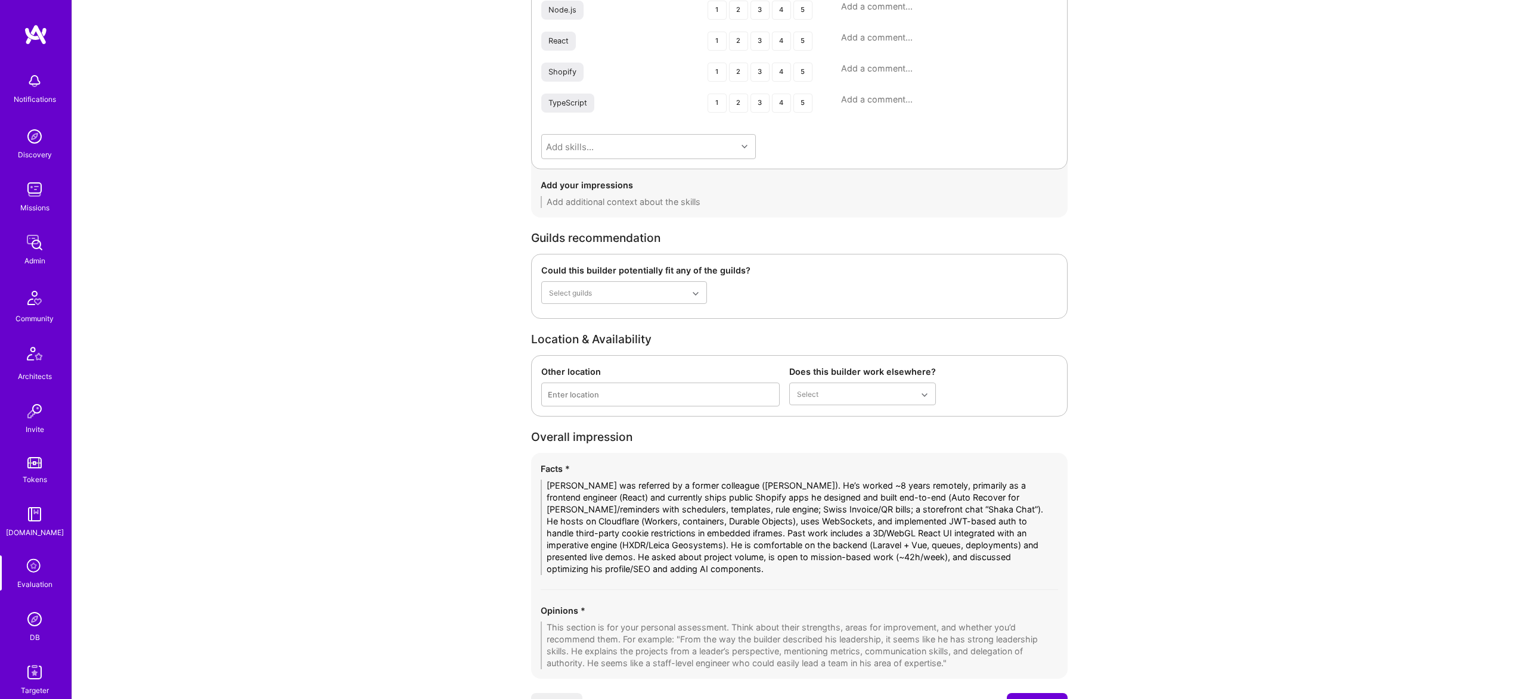
scroll to position [1623, 0]
drag, startPoint x: 853, startPoint y: 569, endPoint x: 1004, endPoint y: 545, distance: 152.6
click at [1004, 545] on textarea "[PERSON_NAME] was referred by a former colleague ([PERSON_NAME]). He’s worked ~…" at bounding box center [798, 523] width 517 height 95
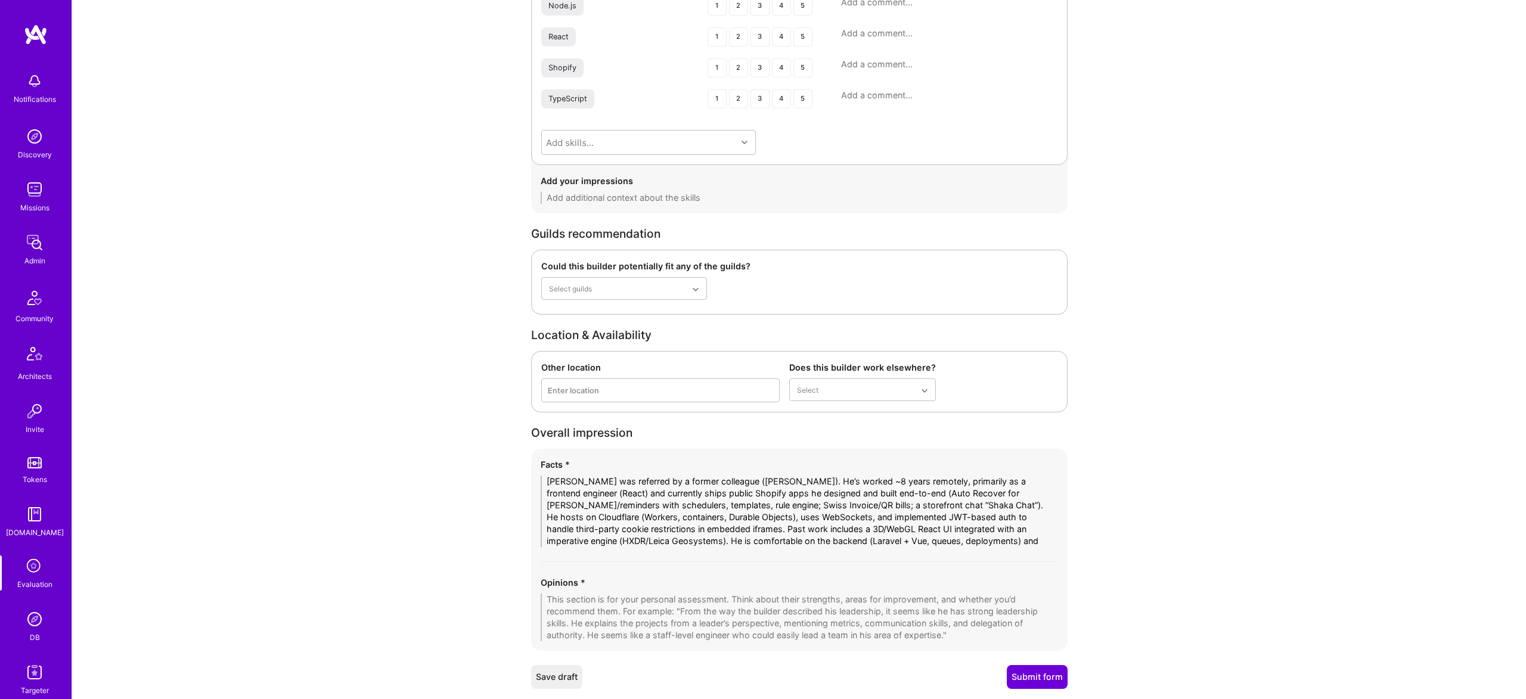
type textarea "[PERSON_NAME] was referred by a former colleague ([PERSON_NAME]). He’s worked ~…"
click at [706, 607] on textarea at bounding box center [798, 618] width 517 height 48
click at [740, 614] on textarea at bounding box center [798, 618] width 517 height 48
drag, startPoint x: 730, startPoint y: 603, endPoint x: 32, endPoint y: 541, distance: 700.6
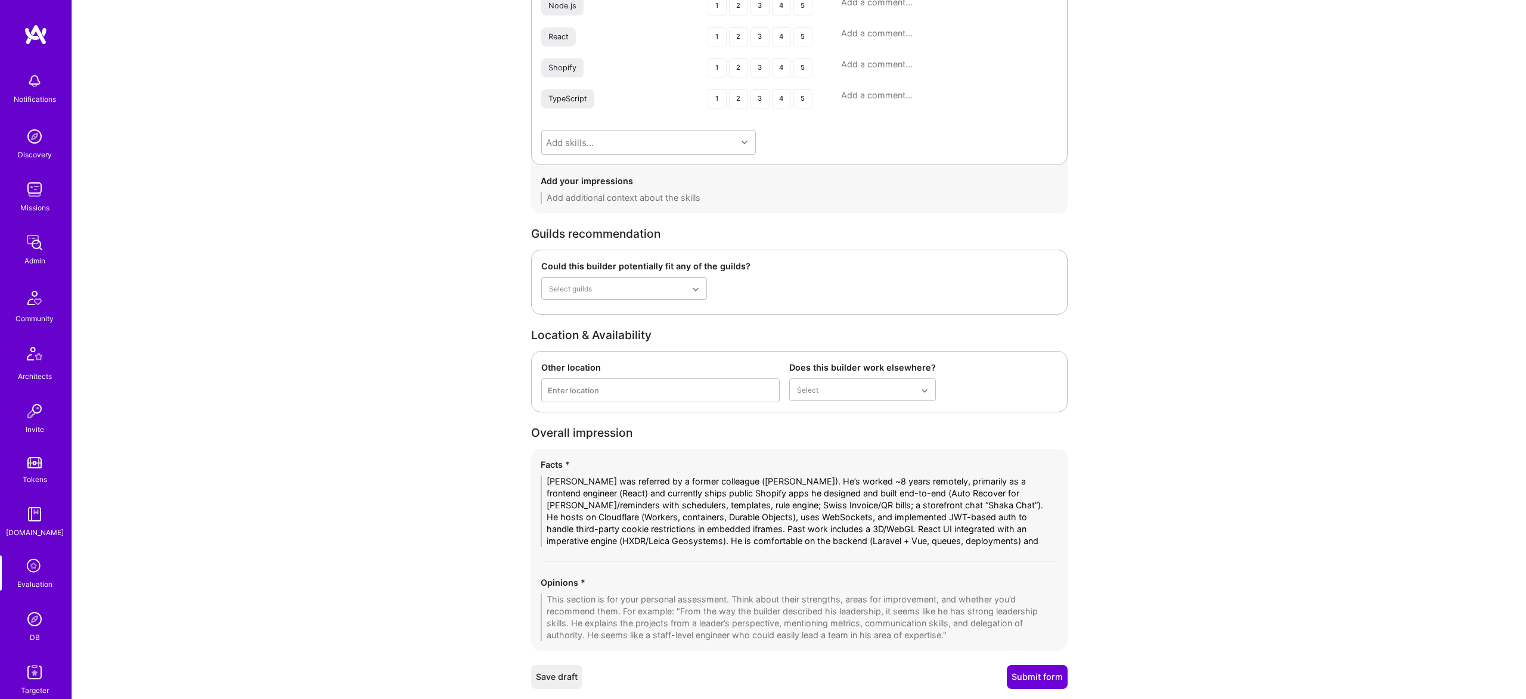
click at [711, 602] on textarea at bounding box center [798, 618] width 517 height 48
click at [788, 611] on textarea at bounding box center [798, 618] width 517 height 48
click at [788, 614] on textarea at bounding box center [798, 618] width 517 height 48
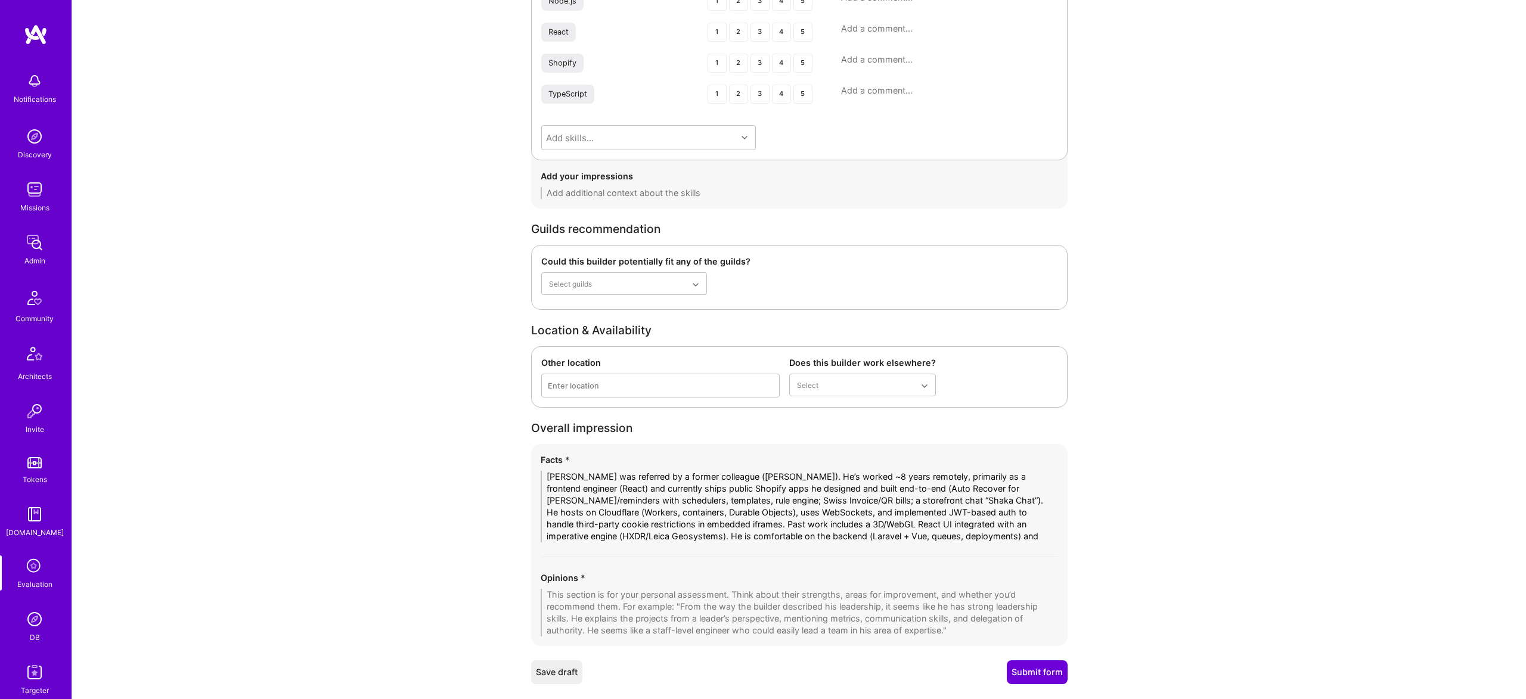
scroll to position [1656, 0]
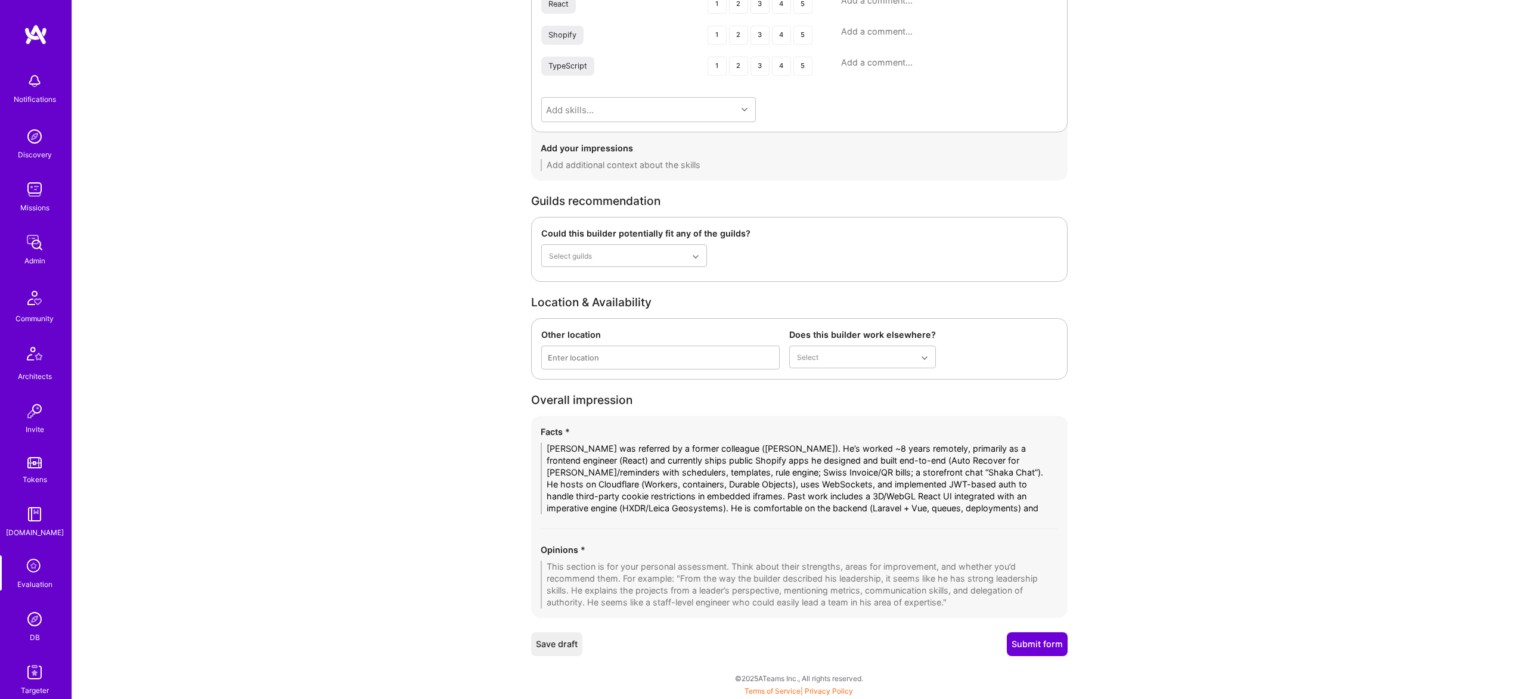
click at [953, 579] on textarea at bounding box center [798, 585] width 517 height 48
drag, startPoint x: 953, startPoint y: 579, endPoint x: 919, endPoint y: 579, distance: 33.4
click at [953, 579] on textarea at bounding box center [798, 585] width 517 height 48
click at [918, 579] on textarea at bounding box center [798, 585] width 517 height 48
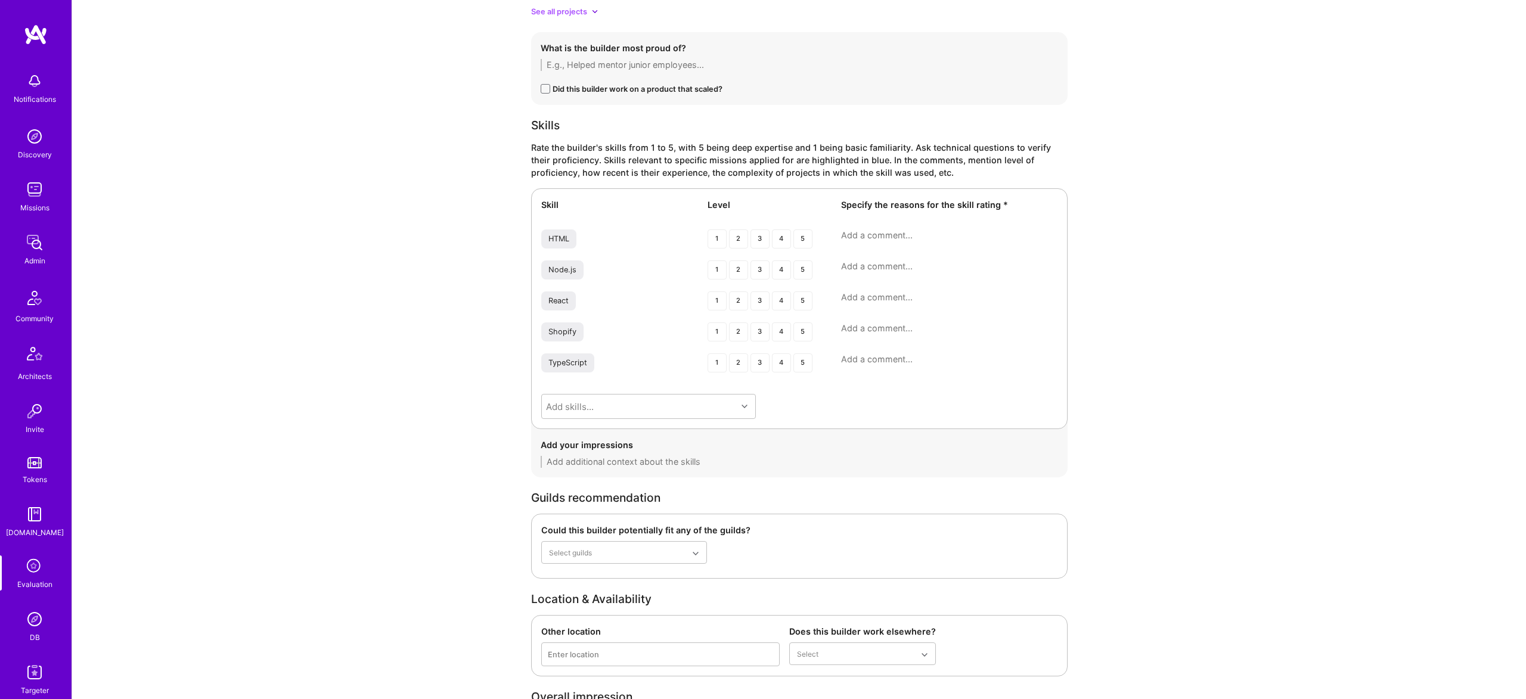
scroll to position [1656, 0]
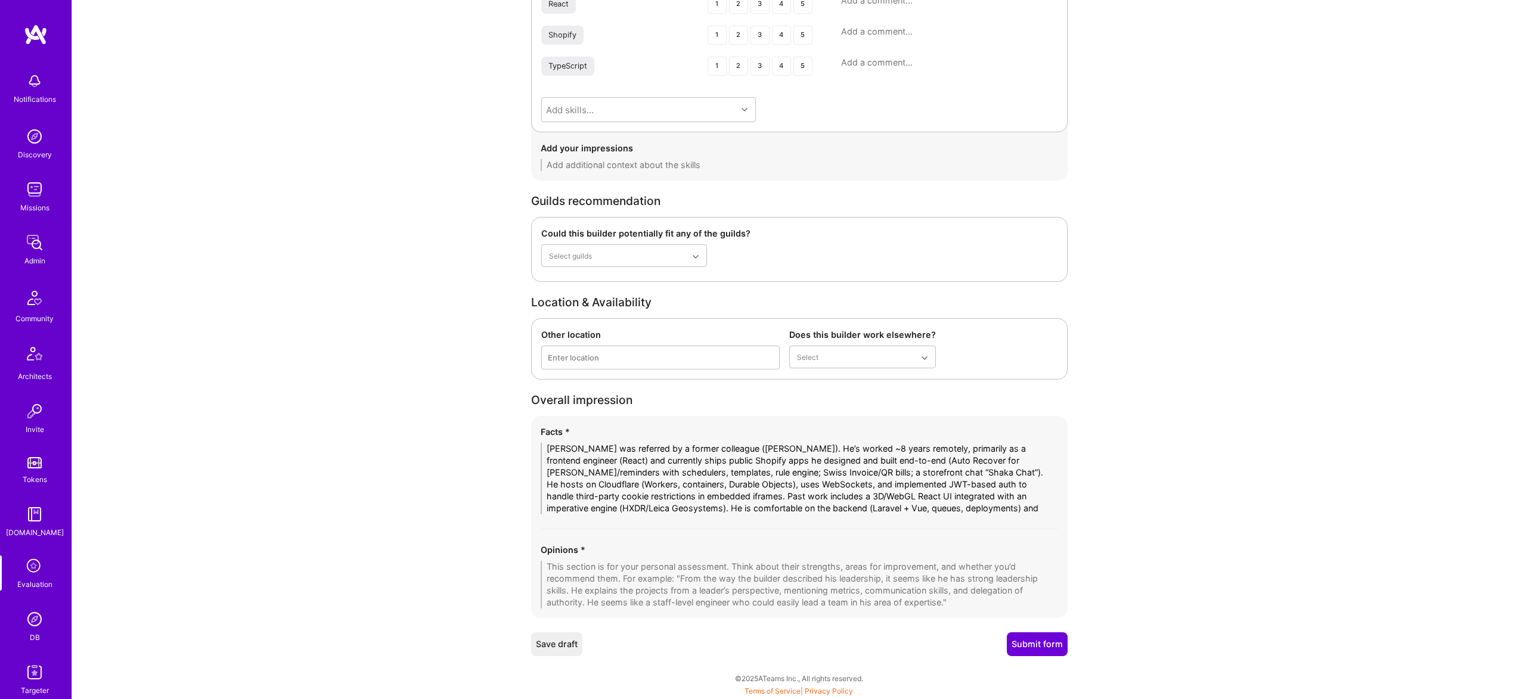
click at [677, 575] on textarea at bounding box center [798, 585] width 517 height 48
paste textarea "f"
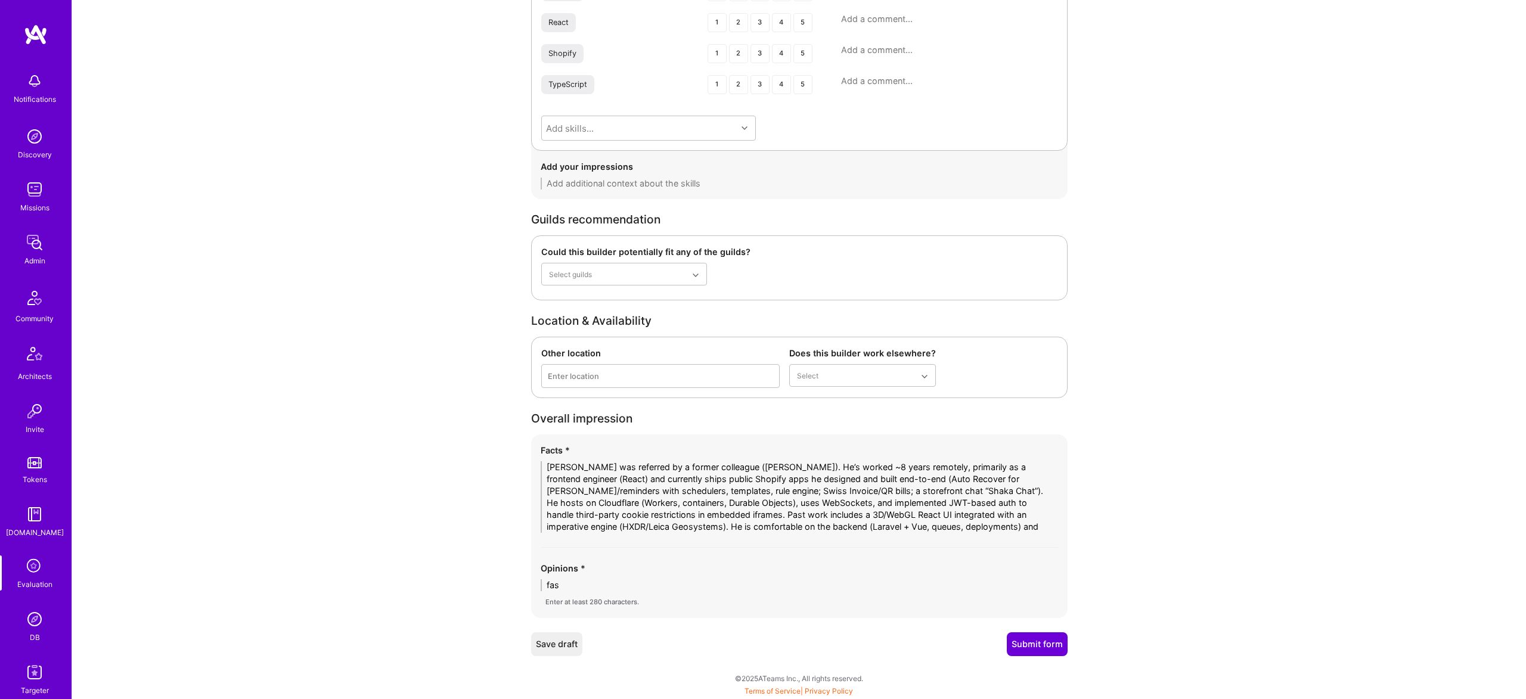
scroll to position [1638, 0]
type textarea "faserwrwer"
paste textarea
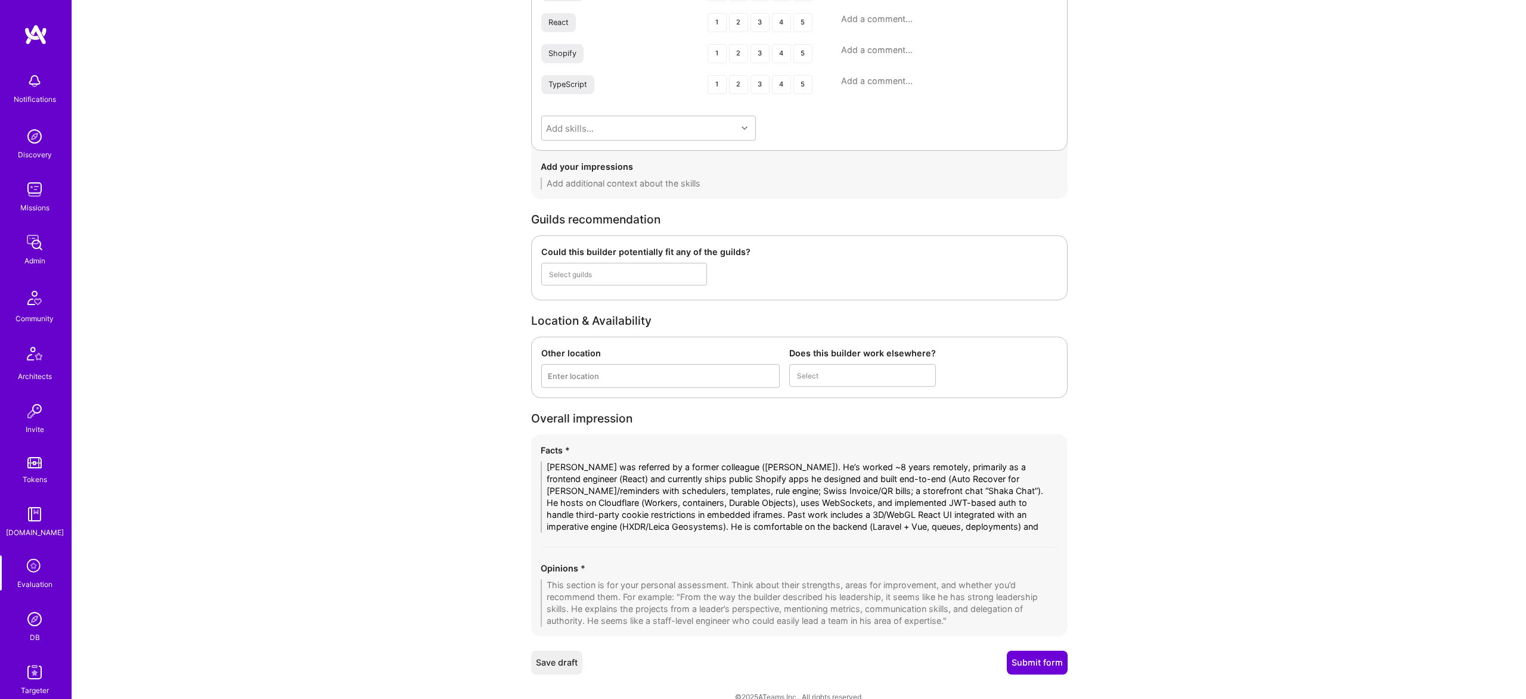
scroll to position [1656, 0]
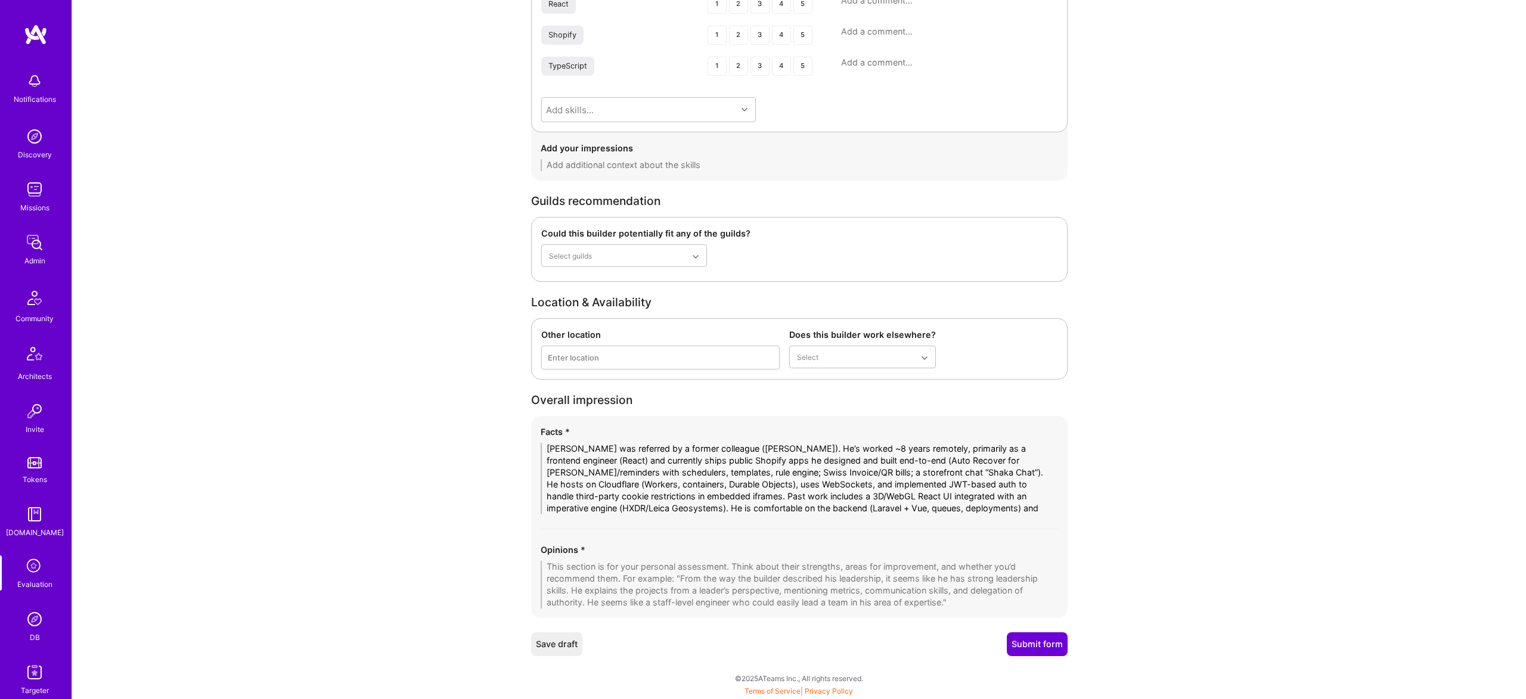
drag, startPoint x: 1006, startPoint y: 507, endPoint x: 1025, endPoint y: 504, distance: 18.7
click at [1009, 507] on textarea "Rocco was referred by a former colleague (Susanna). He’s worked ~8 years remote…" at bounding box center [798, 479] width 517 height 72
click at [717, 470] on textarea "Rocco was referred by a former colleague (Susanna). He’s worked ~8 years remote…" at bounding box center [798, 479] width 517 height 72
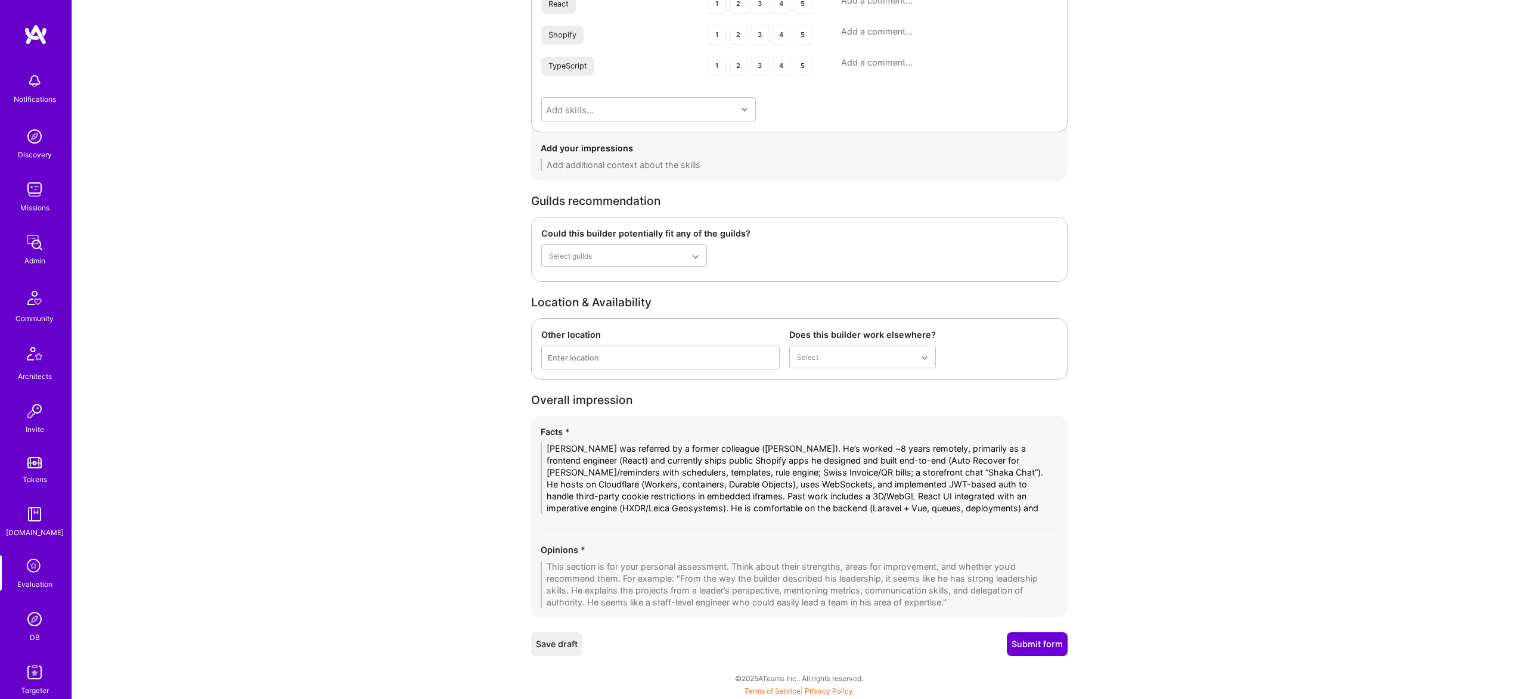
paste textarea
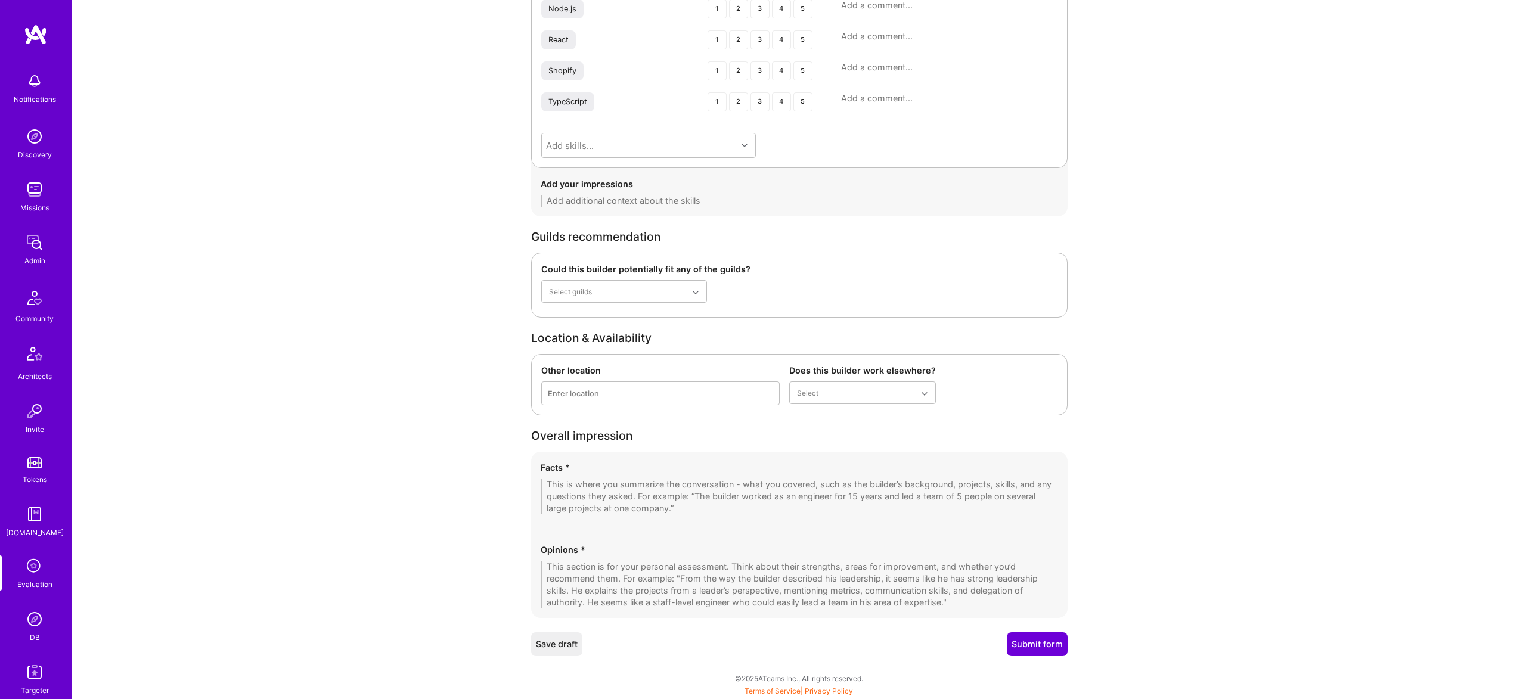
scroll to position [1620, 0]
click at [686, 484] on textarea at bounding box center [798, 497] width 517 height 36
paste textarea "Rocco was referred by a former colleague (Susanna). He’s worked ~8 years remote…"
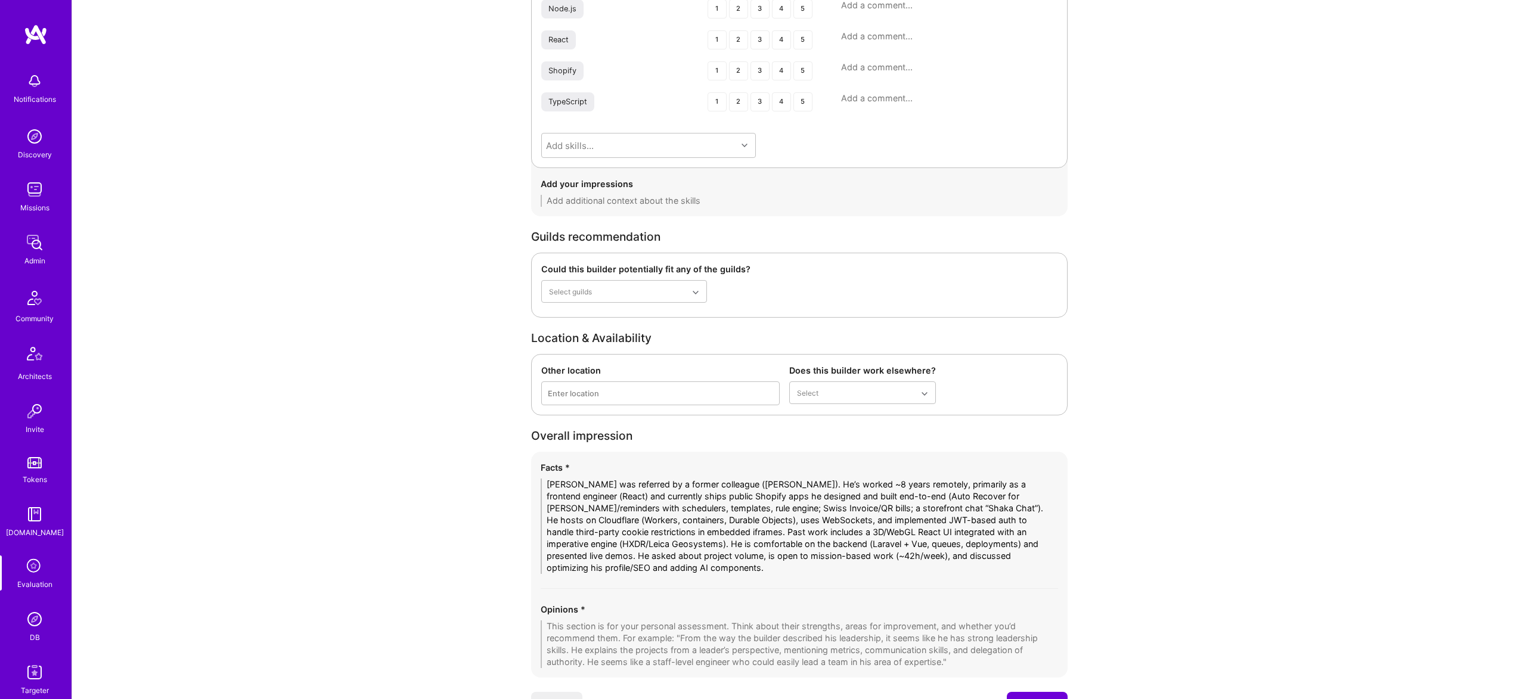
drag, startPoint x: 683, startPoint y: 566, endPoint x: 1009, endPoint y: 539, distance: 327.6
click at [1009, 539] on textarea "Rocco was referred by a former colleague (Susanna). He’s worked ~8 years remote…" at bounding box center [798, 526] width 517 height 95
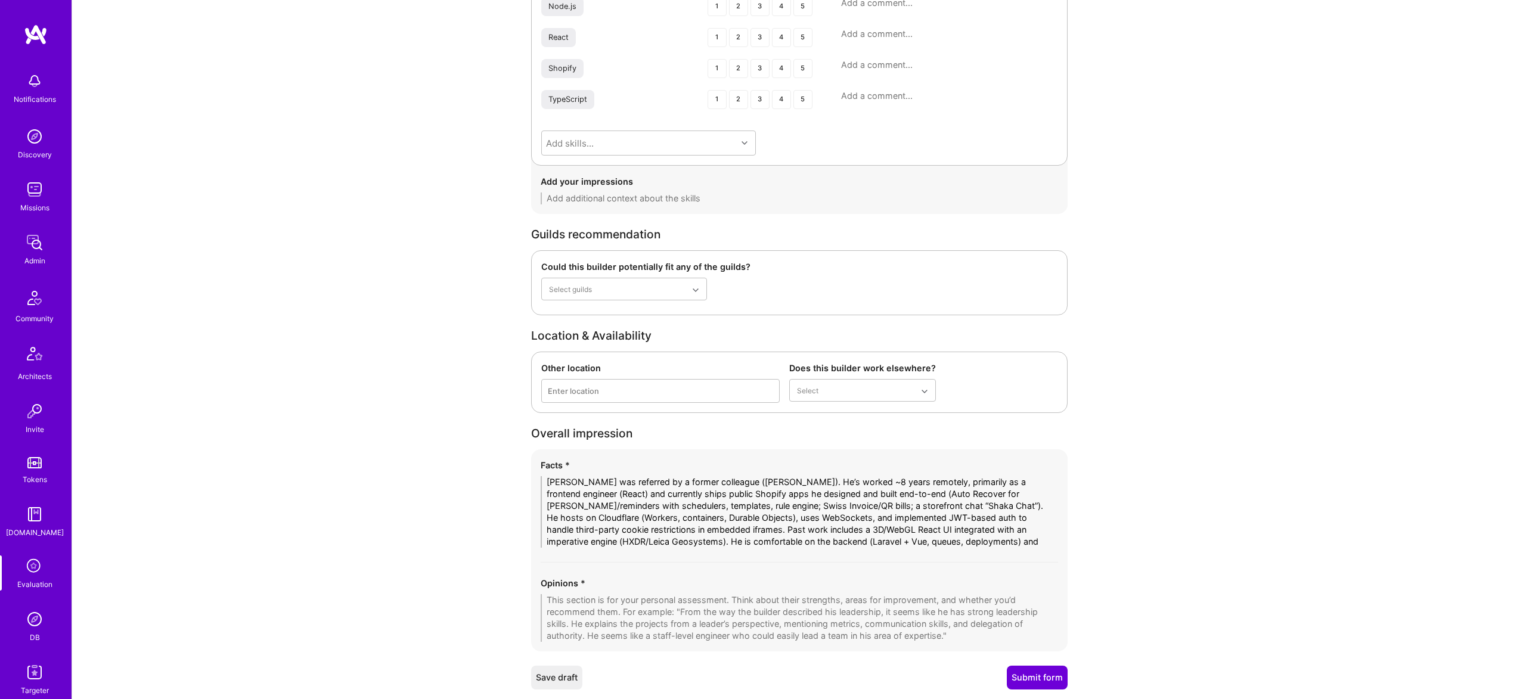
type textarea "Rocco was referred by a former colleague (Susanna). He’s worked ~8 years remote…"
click at [673, 619] on textarea at bounding box center [798, 618] width 517 height 48
paste textarea "Technically sound and versatile; strongest as senior frontend with credible ful…"
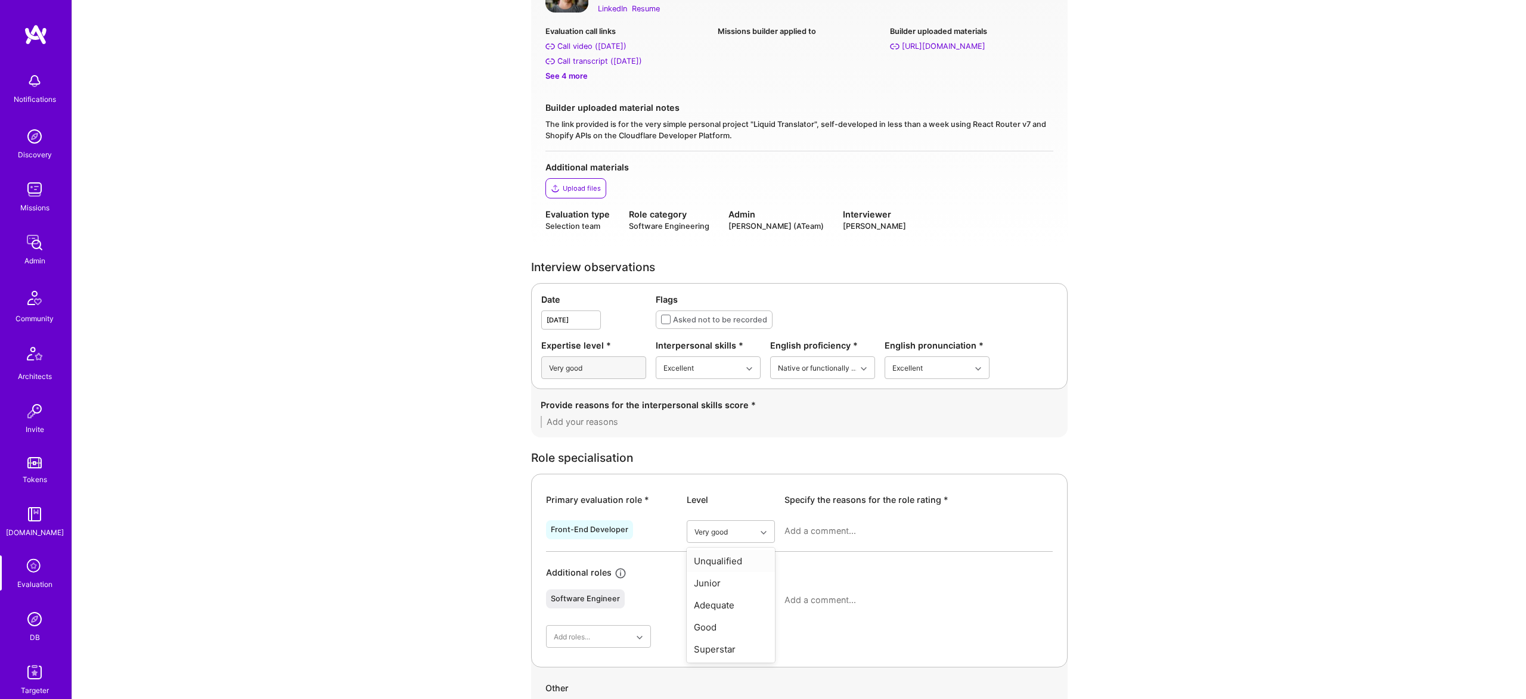
scroll to position [144, 0]
type textarea "Technically sound and versatile; strongest as senior frontend with credible ful…"
click at [719, 620] on div "Good" at bounding box center [730, 625] width 88 height 22
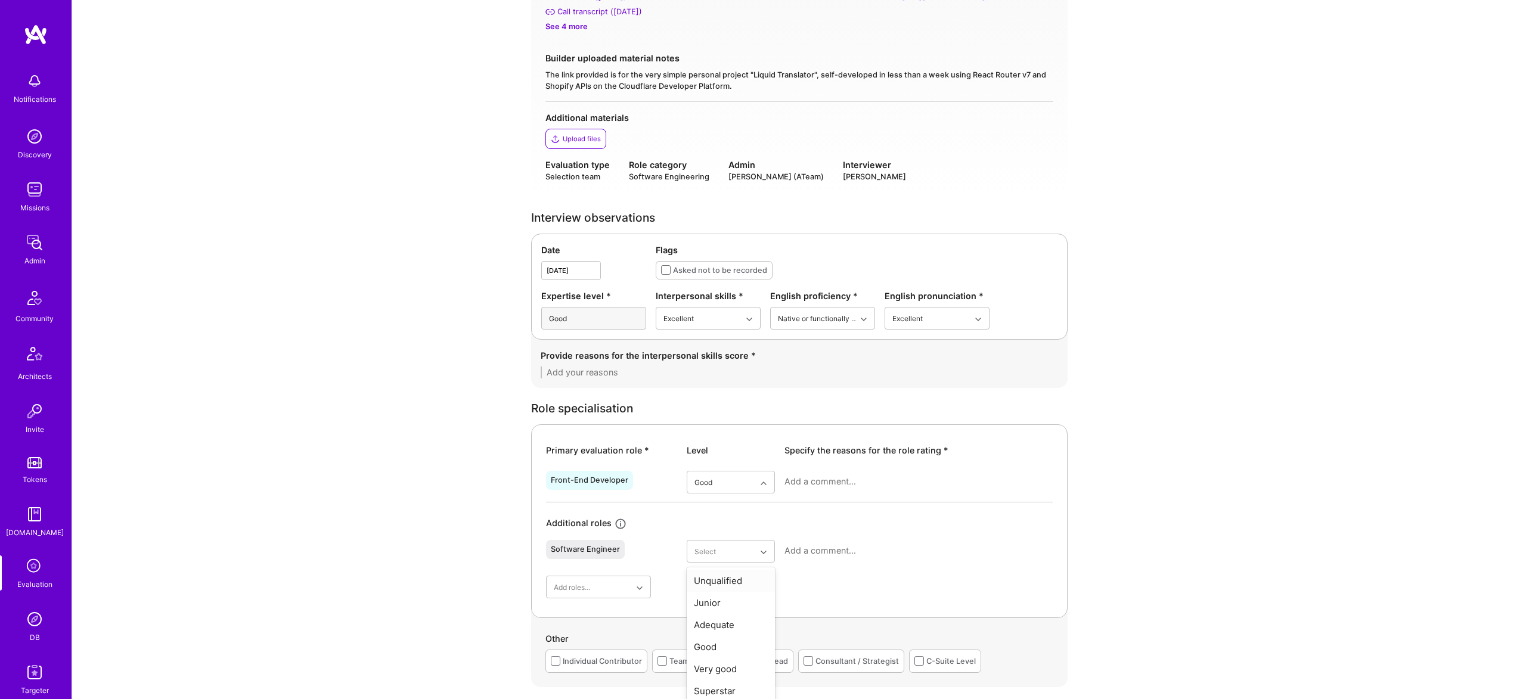
drag, startPoint x: 737, startPoint y: 598, endPoint x: 740, endPoint y: 606, distance: 9.1
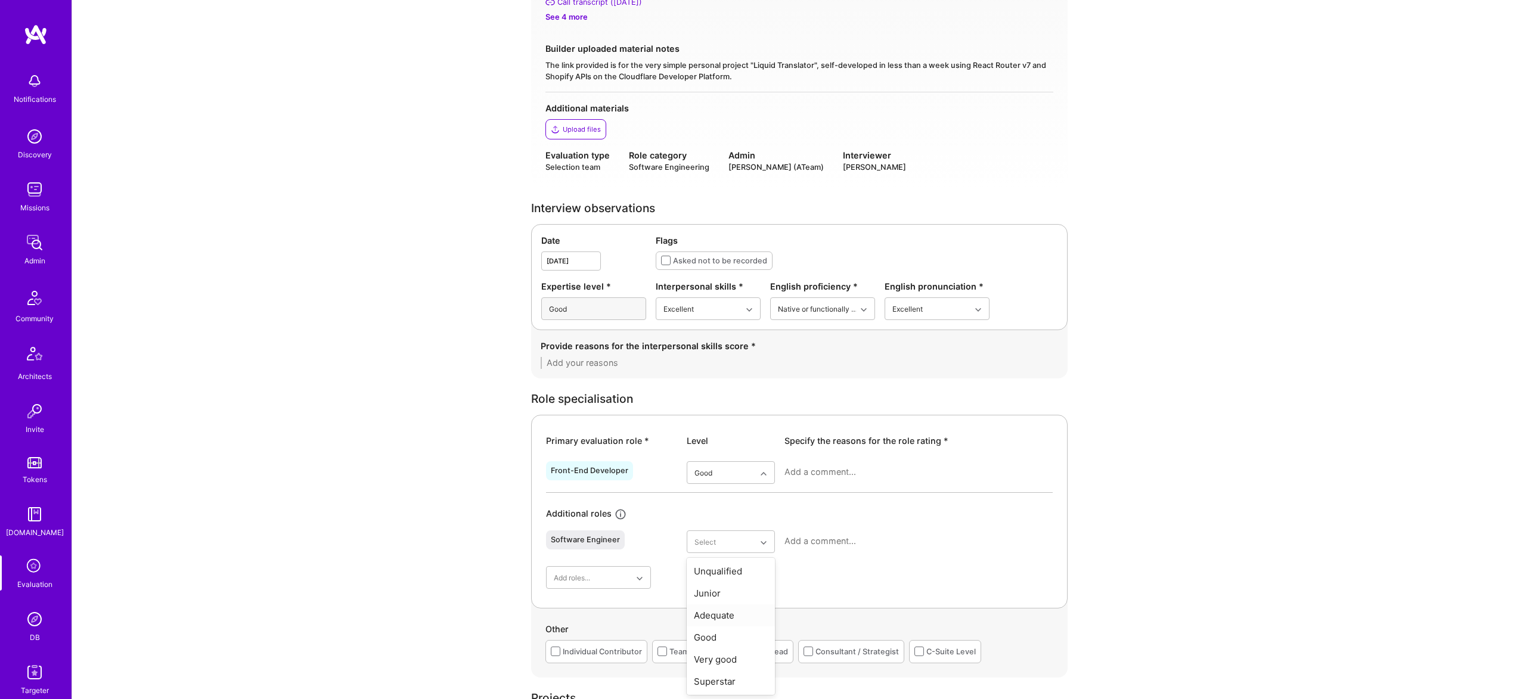
scroll to position [201, 0]
click at [726, 639] on div "Good" at bounding box center [730, 637] width 88 height 22
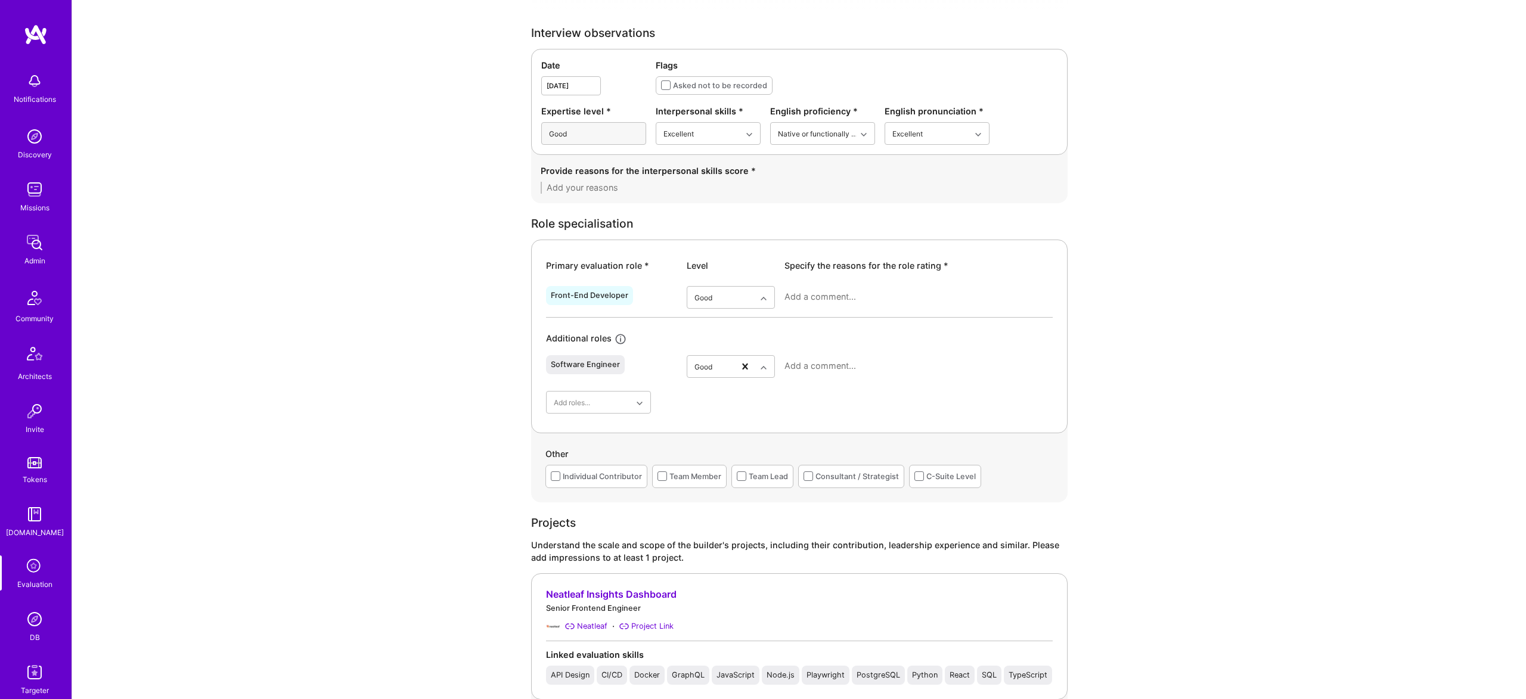
scroll to position [453, 0]
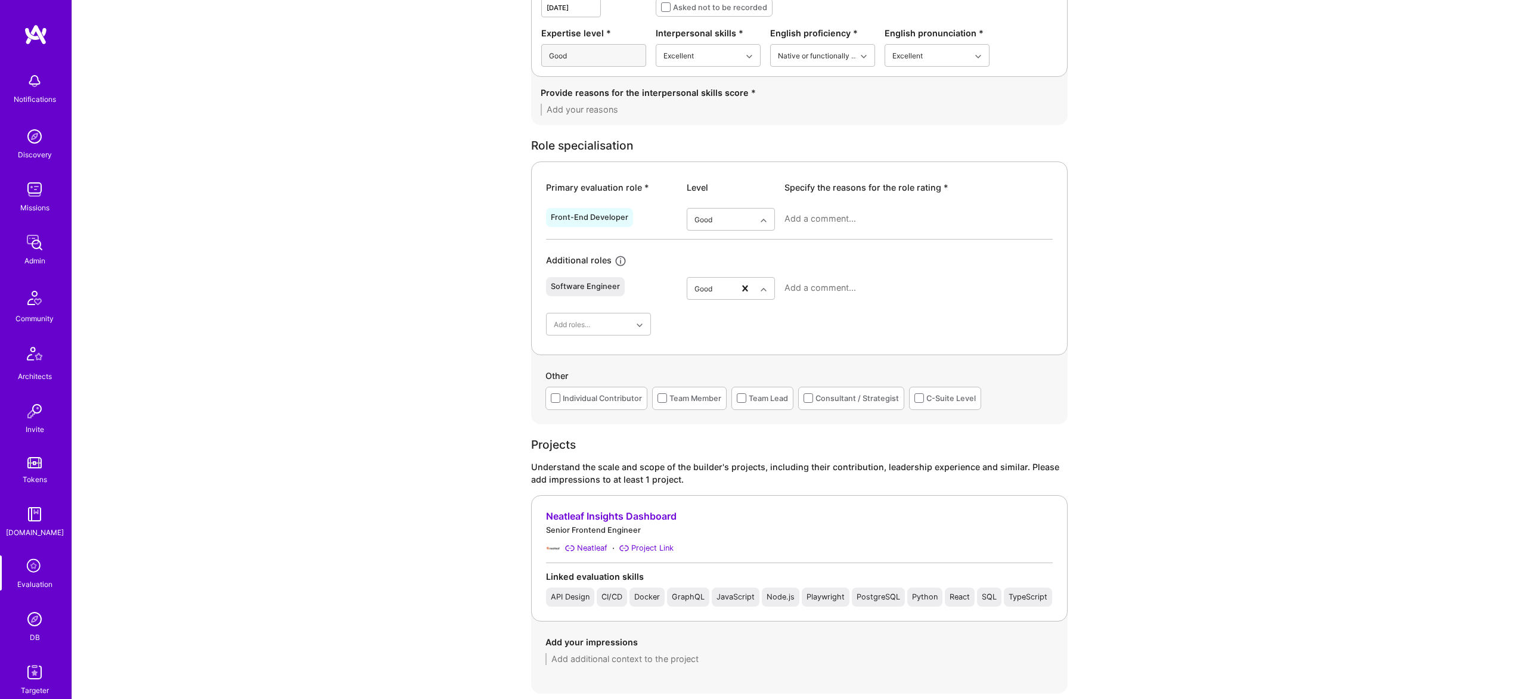
click at [589, 397] on div "Individual Contributor" at bounding box center [602, 398] width 79 height 13
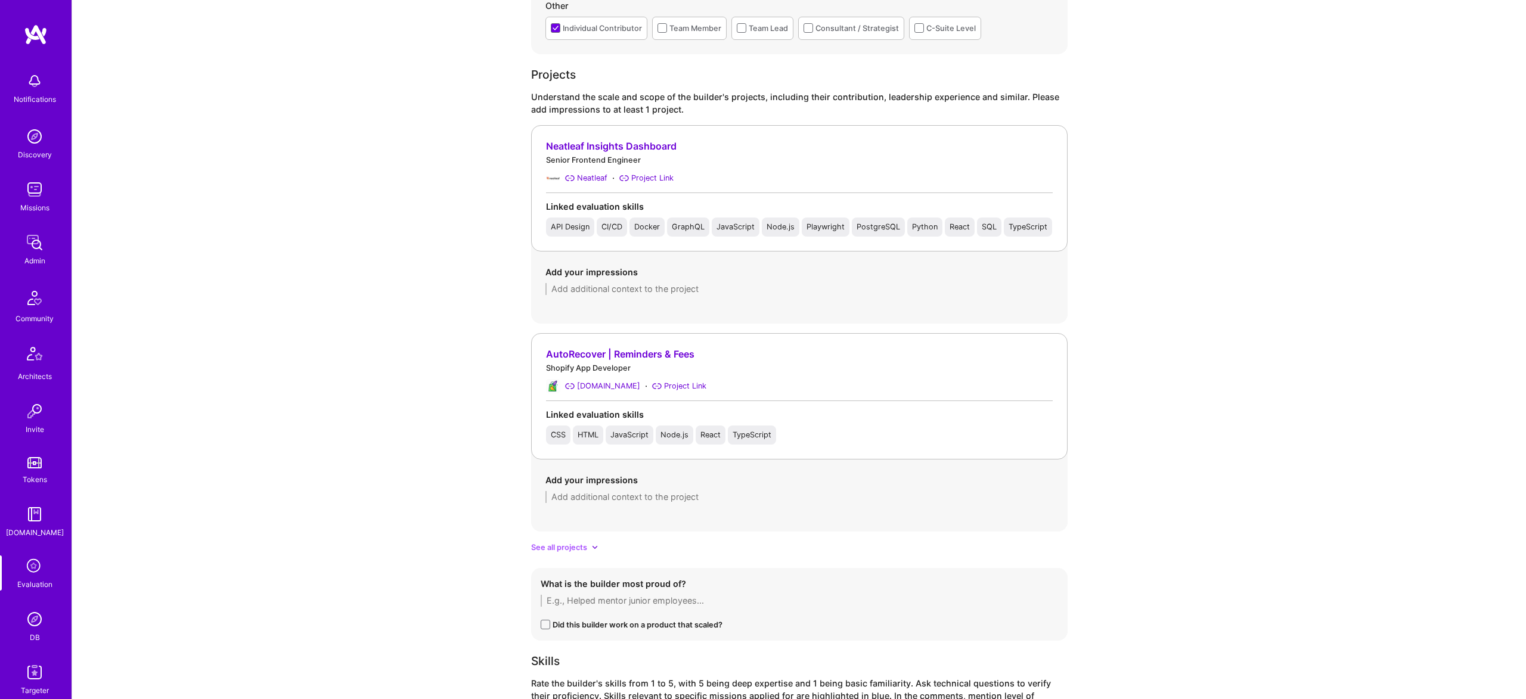
scroll to position [825, 0]
click at [668, 281] on div "Add your impressions" at bounding box center [799, 278] width 508 height 29
click at [672, 288] on textarea at bounding box center [799, 287] width 508 height 12
paste textarea "Rocco contributed as a senior frontend engineer, working across the full stack …"
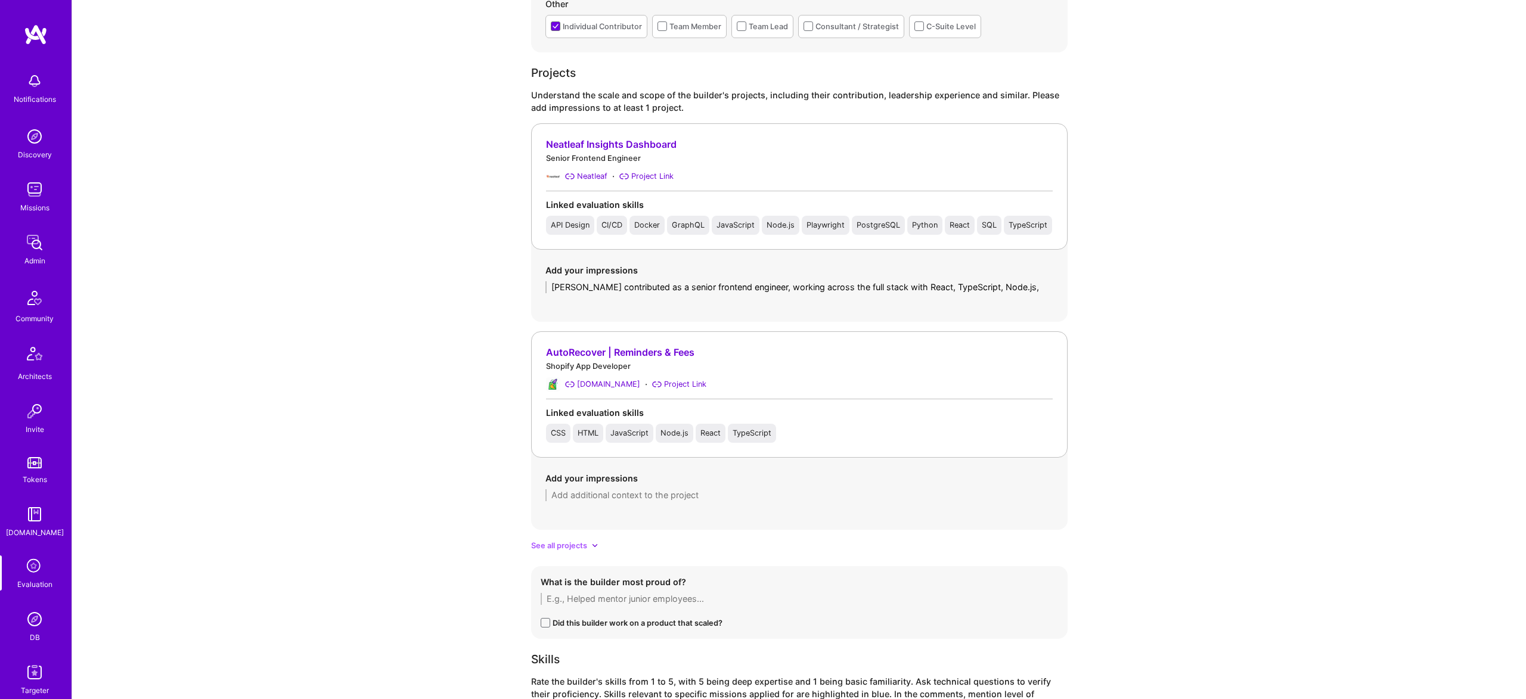
scroll to position [0, 0]
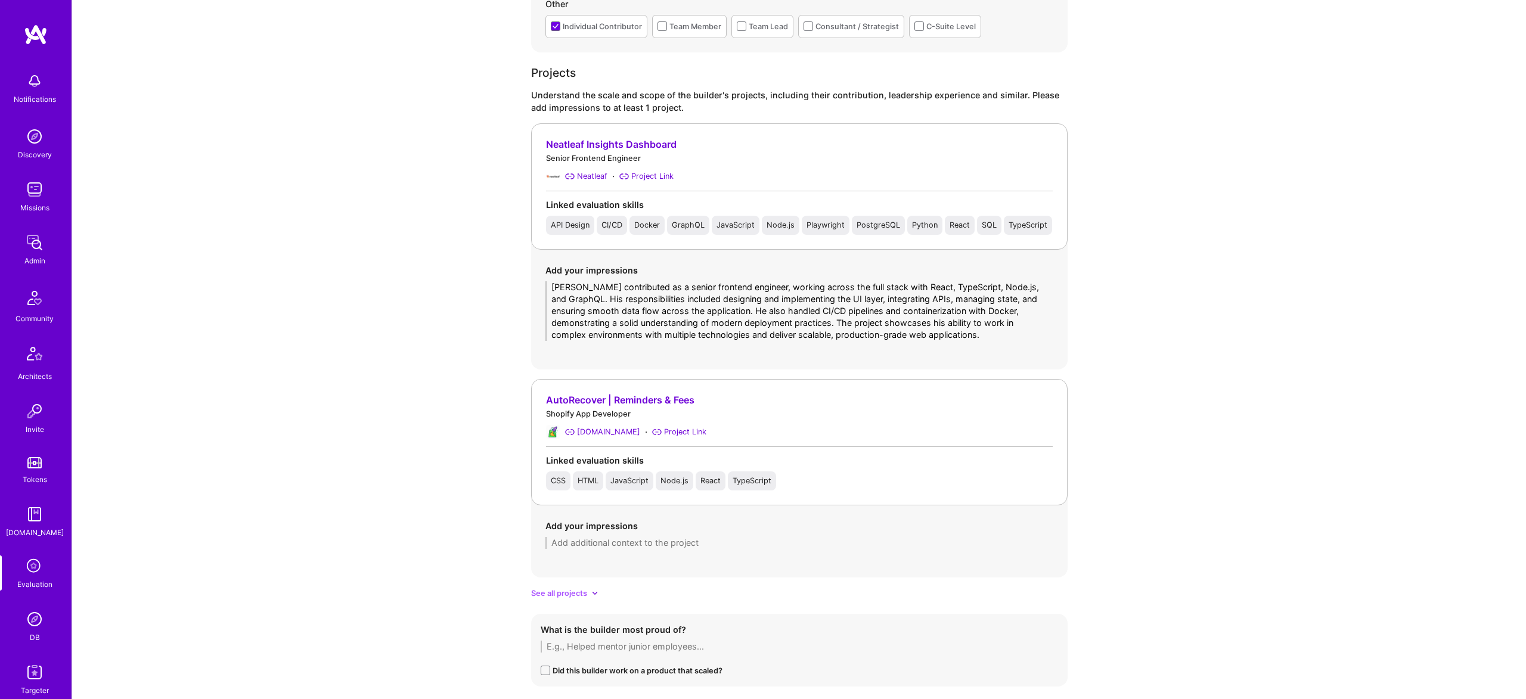
type textarea "Rocco contributed as a senior frontend engineer, working across the full stack …"
click at [653, 564] on div "AutoRecover | Reminders & Fees Shopify App Developer Promotify.io · Project Lin…" at bounding box center [799, 478] width 536 height 198
click at [647, 549] on div "Add your impressions" at bounding box center [799, 534] width 536 height 58
click at [664, 543] on textarea at bounding box center [799, 543] width 508 height 12
click at [659, 528] on div "Add your impressions" at bounding box center [799, 526] width 508 height 13
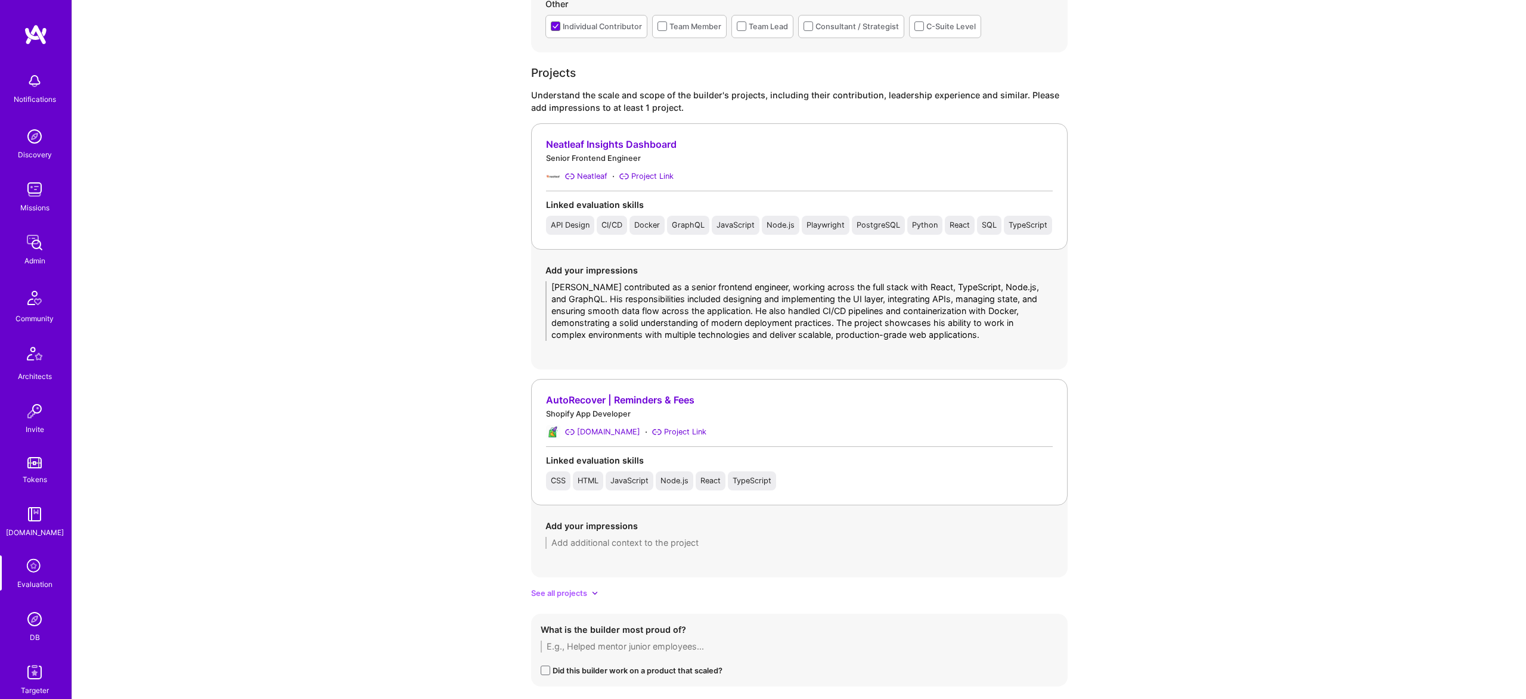
click at [654, 542] on textarea at bounding box center [799, 543] width 508 height 12
click at [647, 548] on div "Add your impressions" at bounding box center [799, 534] width 536 height 58
click at [641, 542] on textarea at bounding box center [799, 543] width 508 height 12
click at [648, 543] on textarea at bounding box center [799, 543] width 508 height 12
paste textarea "Here’s a version you can use for the **“Add your impressions”** sections: --- *…"
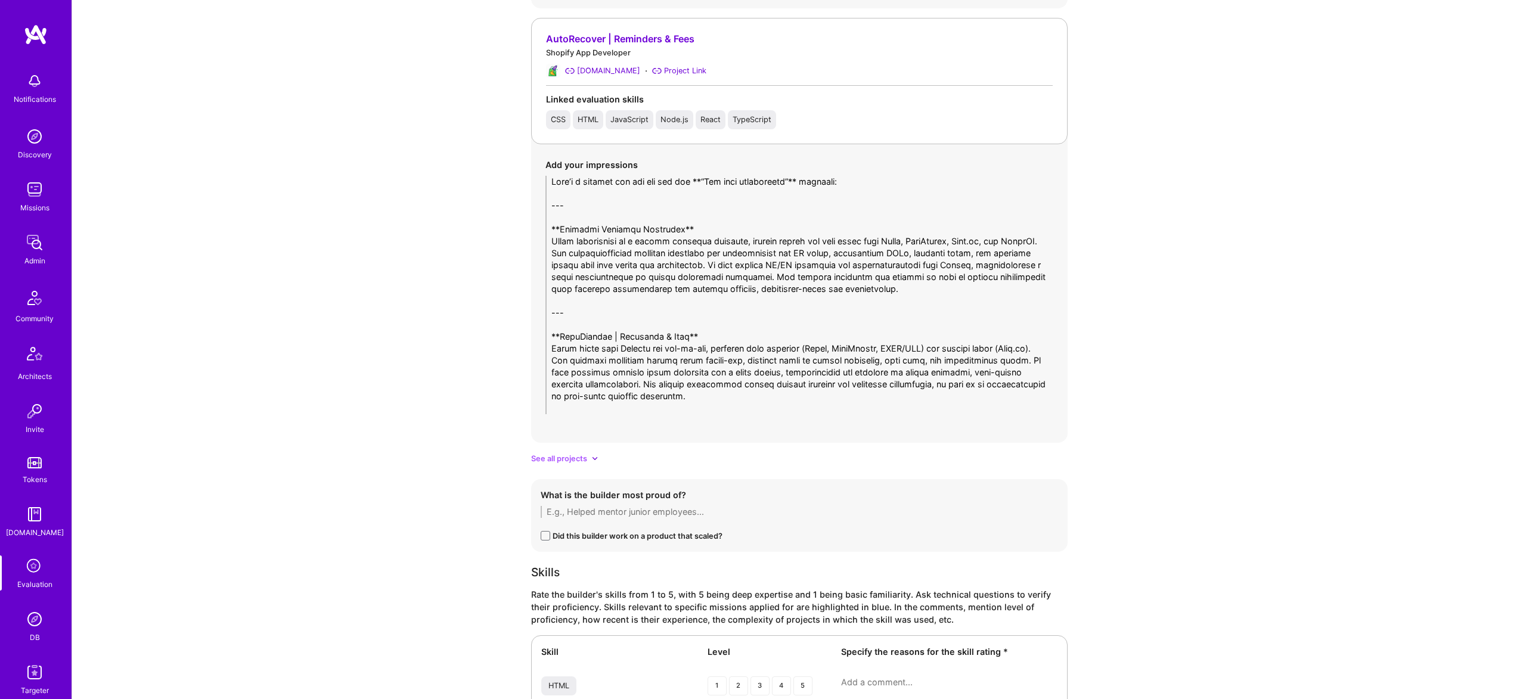
scroll to position [1188, 0]
drag, startPoint x: 748, startPoint y: 333, endPoint x: 520, endPoint y: 97, distance: 327.9
click at [520, 97] on div "Evaluation feedback on builder Use this form to document your builder evaluatio…" at bounding box center [798, 137] width 1453 height 2651
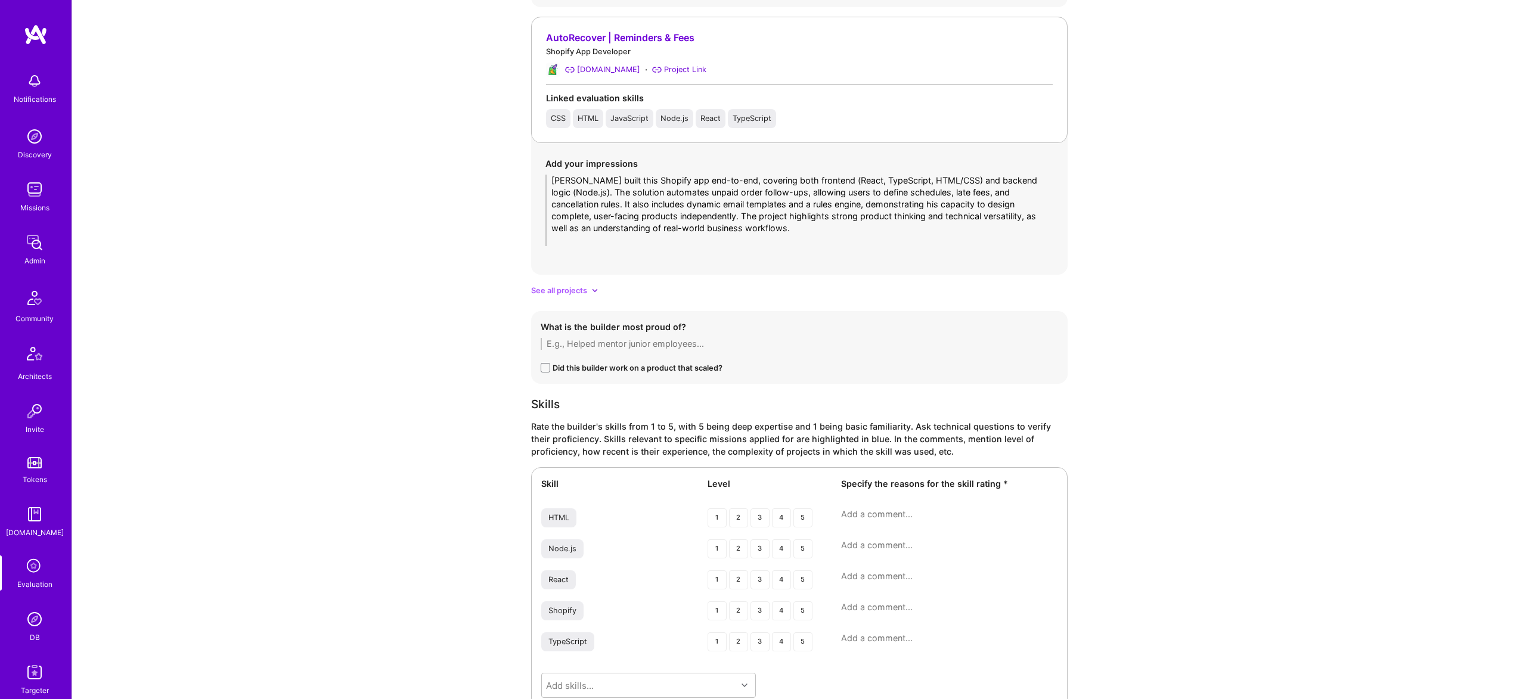
click at [754, 215] on textarea "Rocco built this Shopify app end-to-end, covering both frontend (React, TypeScr…" at bounding box center [799, 211] width 508 height 72
click at [751, 231] on textarea "Rocco built this Shopify app end-to-end, covering both frontend (React, TypeScr…" at bounding box center [799, 211] width 508 height 72
click at [753, 244] on textarea "Rocco built this Shopify app end-to-end, covering both frontend (React, TypeScr…" at bounding box center [799, 211] width 508 height 72
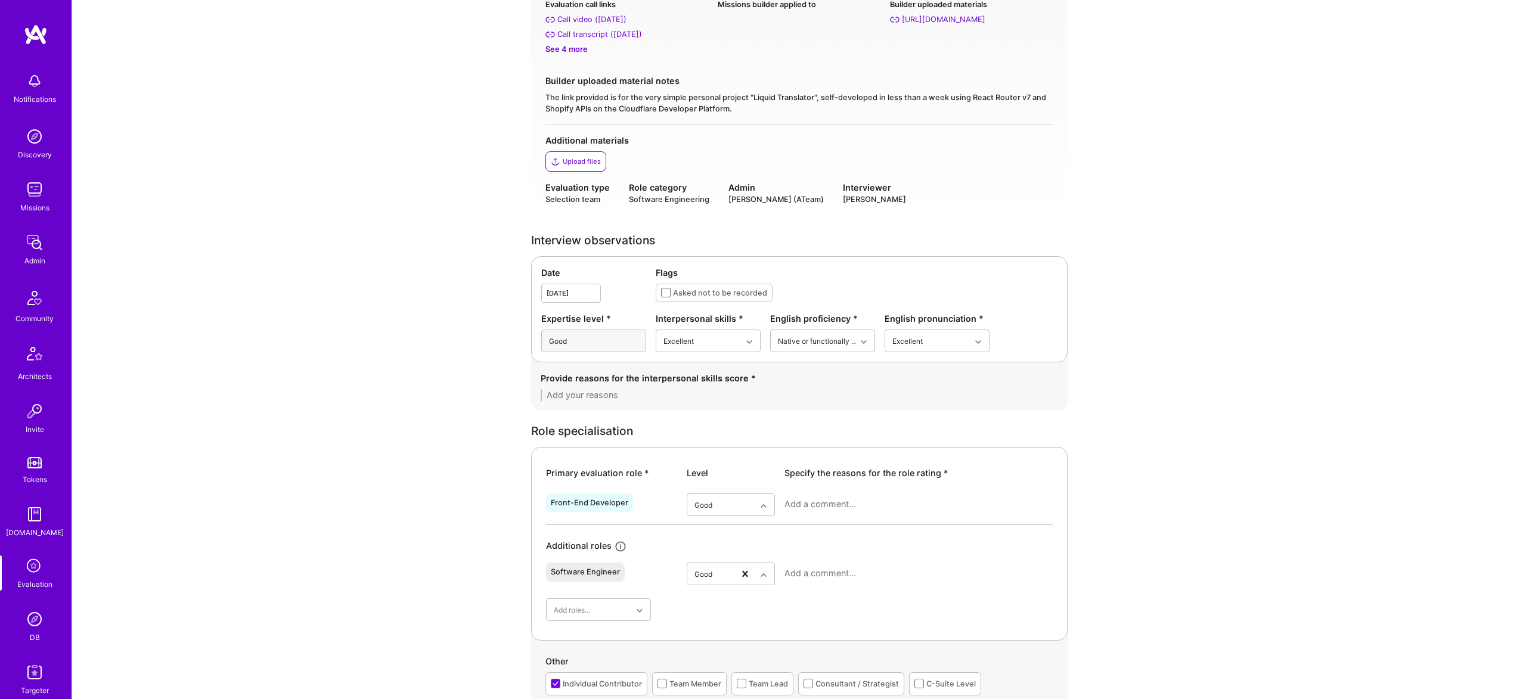
scroll to position [212, 0]
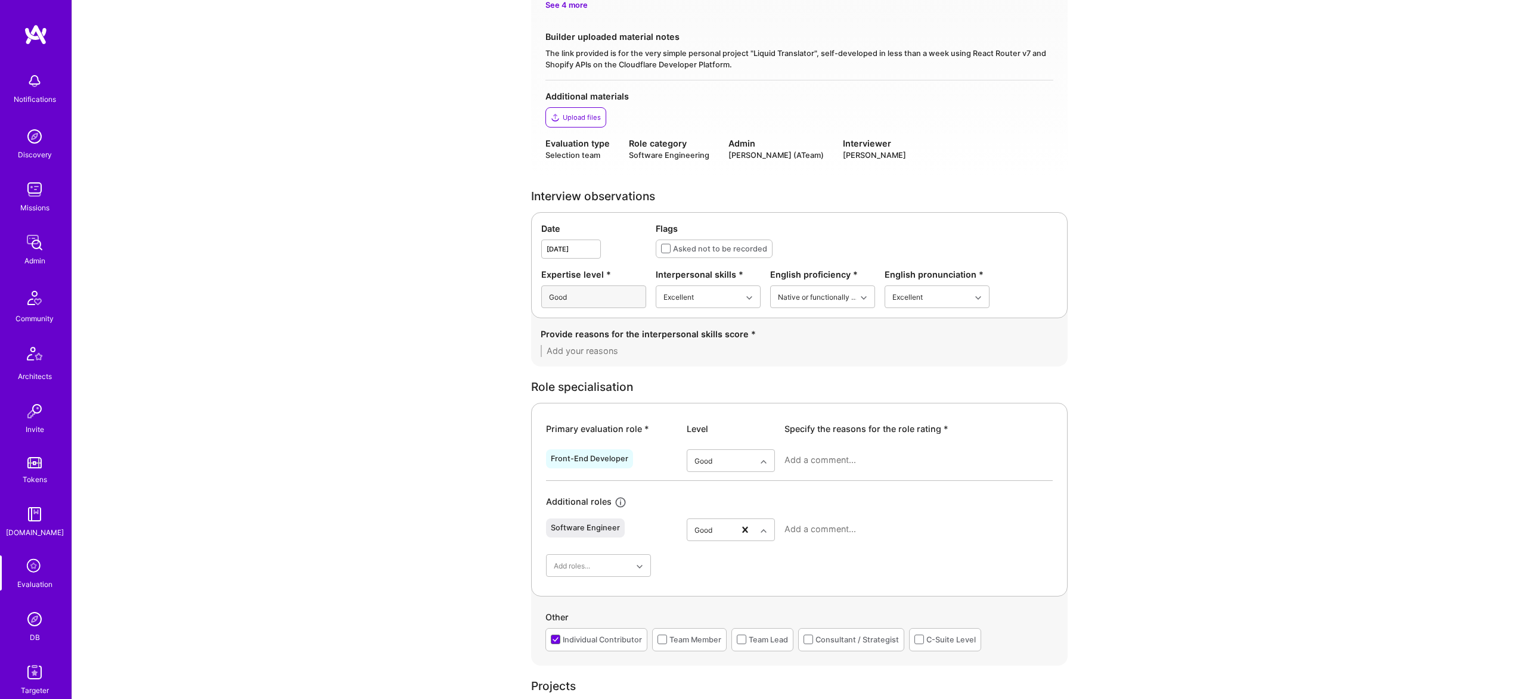
type textarea "Rocco built this Shopify app end-to-end, covering both frontend (React, TypeScr…"
drag, startPoint x: 570, startPoint y: 338, endPoint x: 760, endPoint y: 335, distance: 190.1
click at [760, 335] on div "Provide reasons for the interpersonal skills score *" at bounding box center [798, 334] width 517 height 13
drag, startPoint x: 760, startPoint y: 335, endPoint x: 589, endPoint y: 350, distance: 172.3
click at [602, 350] on div "Provide reasons for the interpersonal skills score *" at bounding box center [798, 342] width 517 height 29
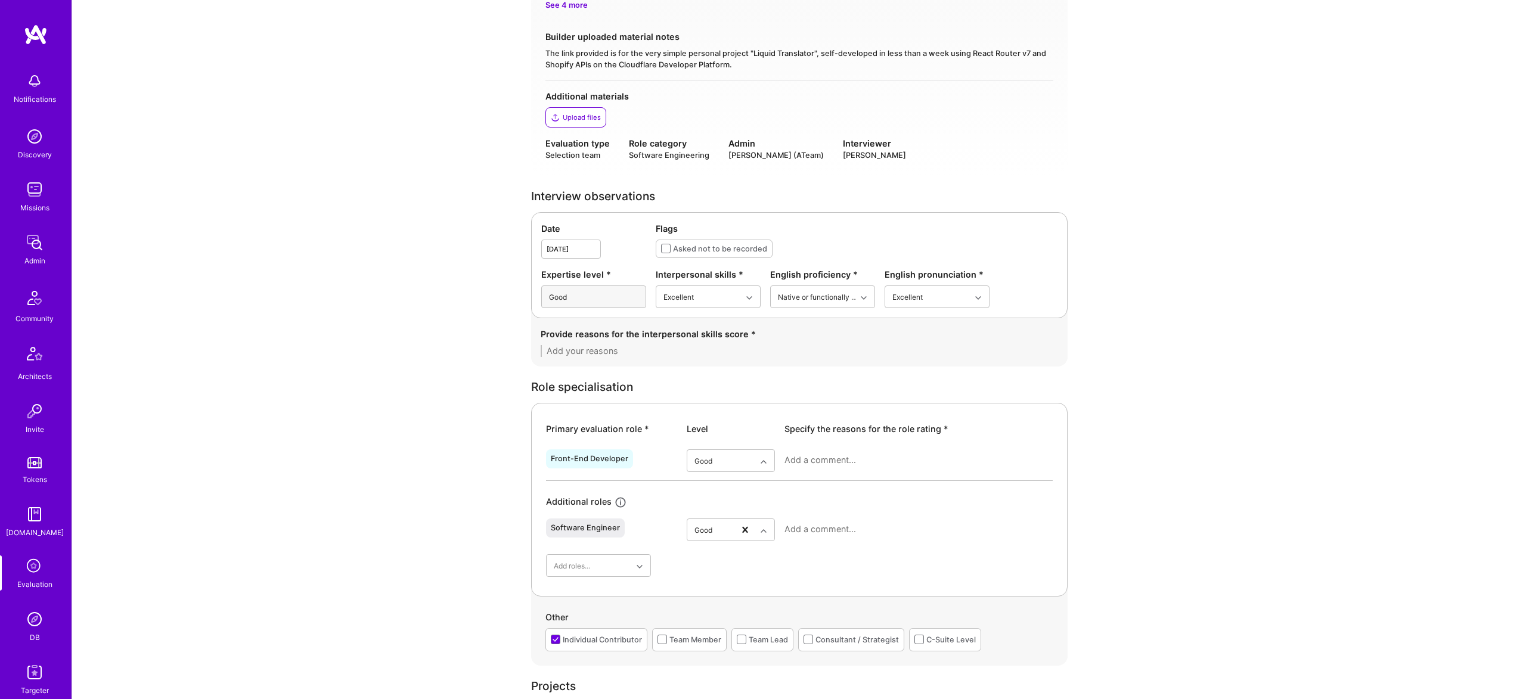
click at [637, 355] on textarea at bounding box center [798, 351] width 517 height 12
paste textarea "Rocco is articulate, personable, and communicates complex technical concepts in…"
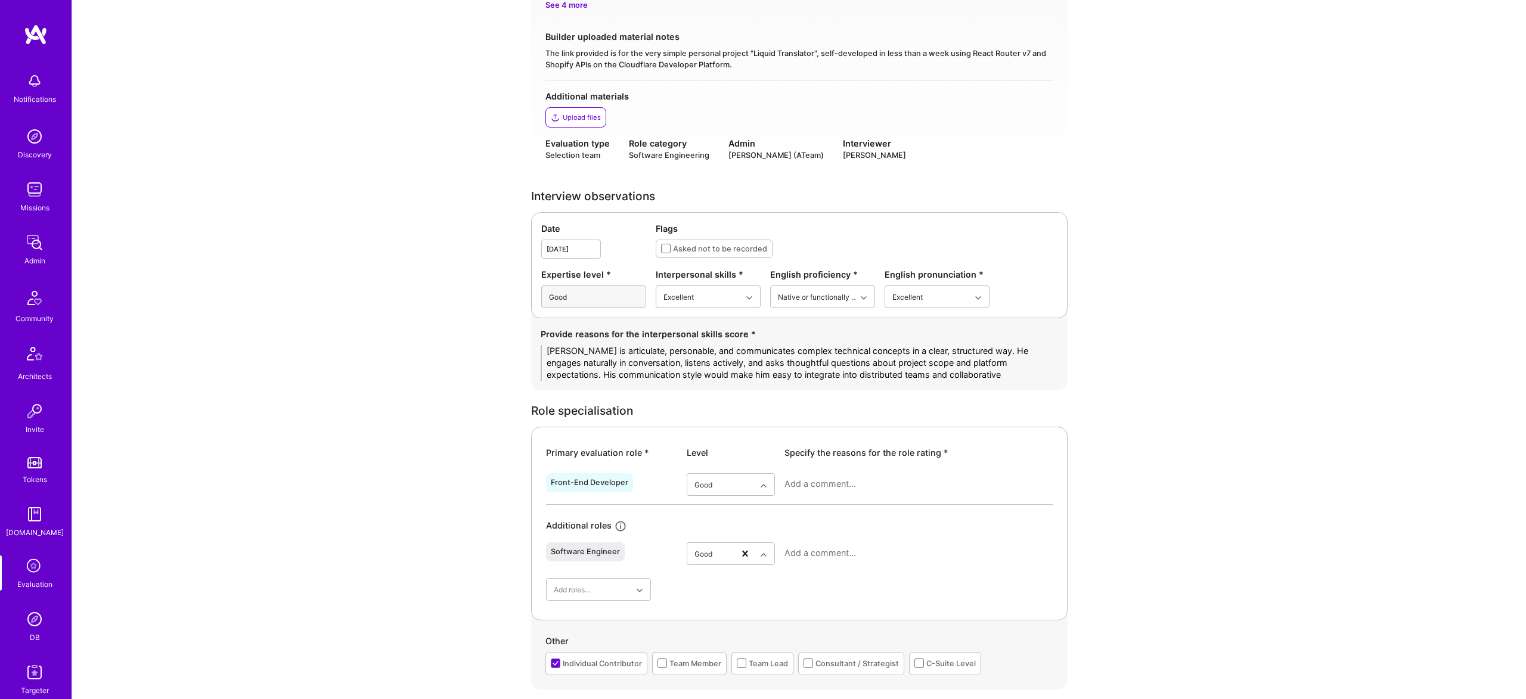
type textarea "Rocco is articulate, personable, and communicates complex technical concepts in…"
click at [813, 479] on textarea at bounding box center [918, 484] width 268 height 12
paste textarea "Rocco demonstrates strong technical expertise in modern frontend development, p…"
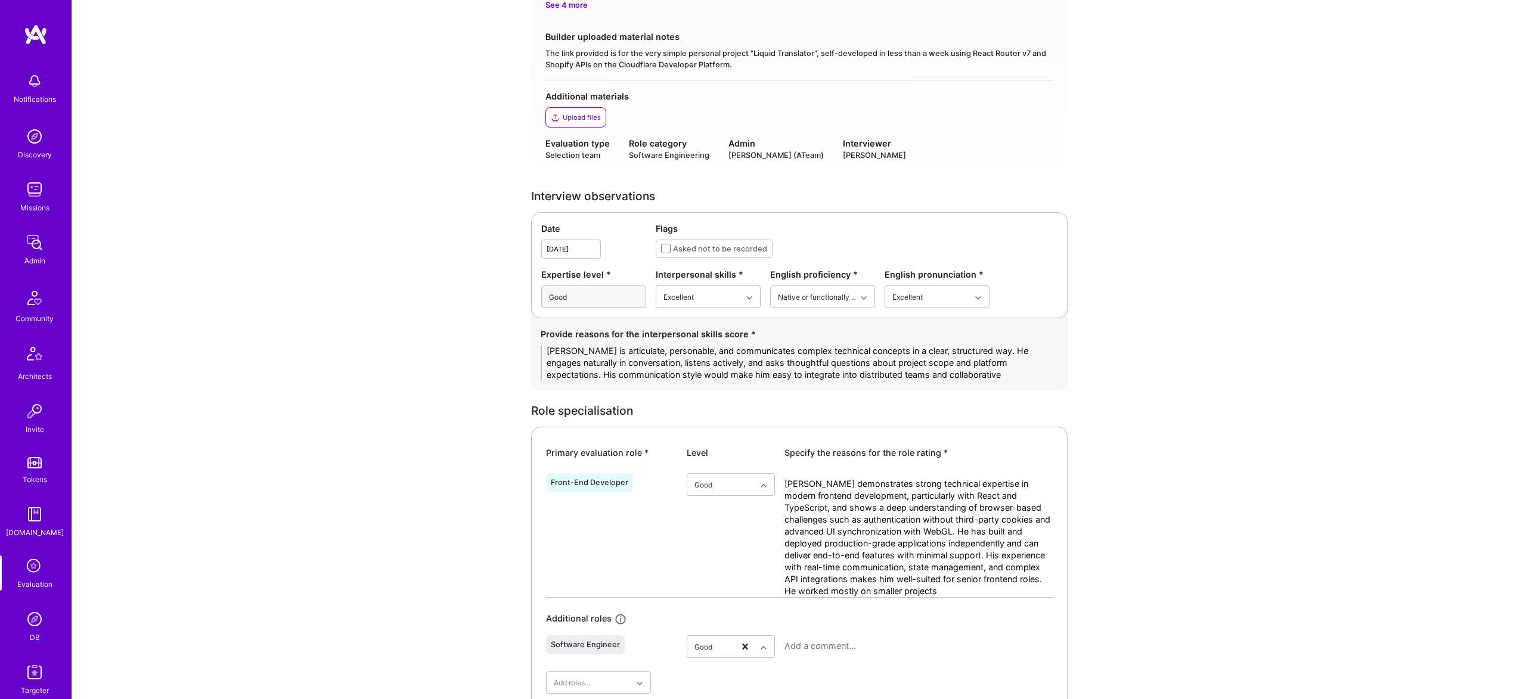
type textarea "Rocco demonstrates strong technical expertise in modern frontend development, p…"
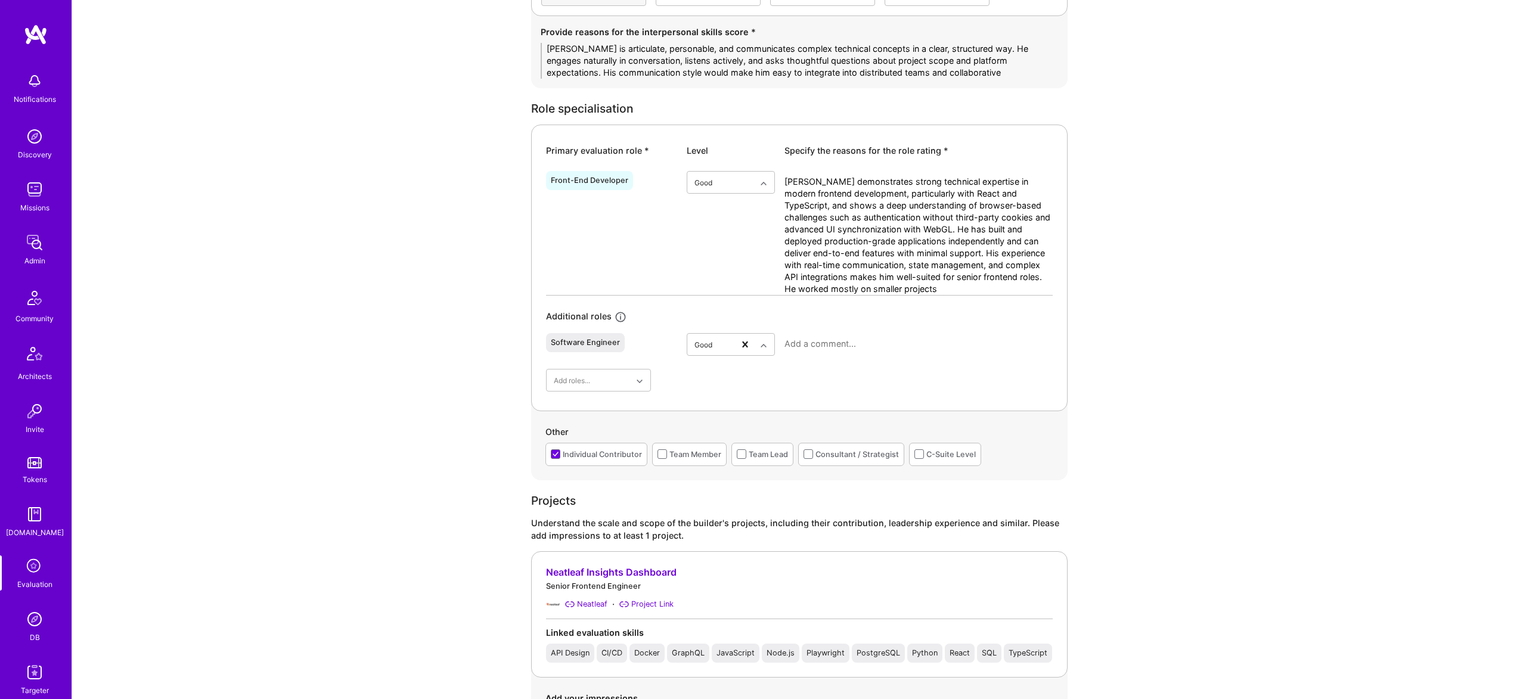
scroll to position [530, 0]
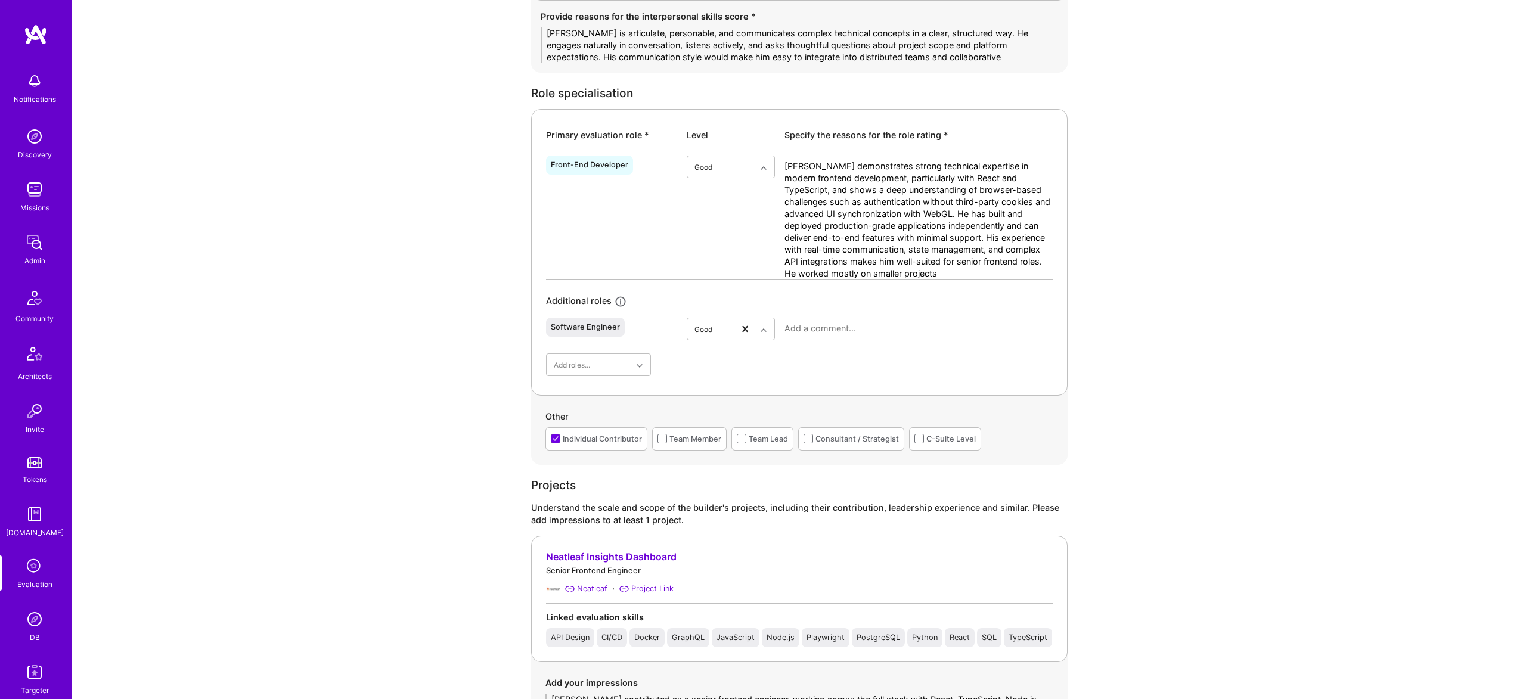
click at [847, 340] on div at bounding box center [918, 333] width 268 height 31
click at [842, 329] on textarea at bounding box center [918, 328] width 268 height 12
click at [891, 324] on textarea at bounding box center [918, 328] width 268 height 12
paste textarea "Here’s how you could fill in the missing sections clearly and professionally: -…"
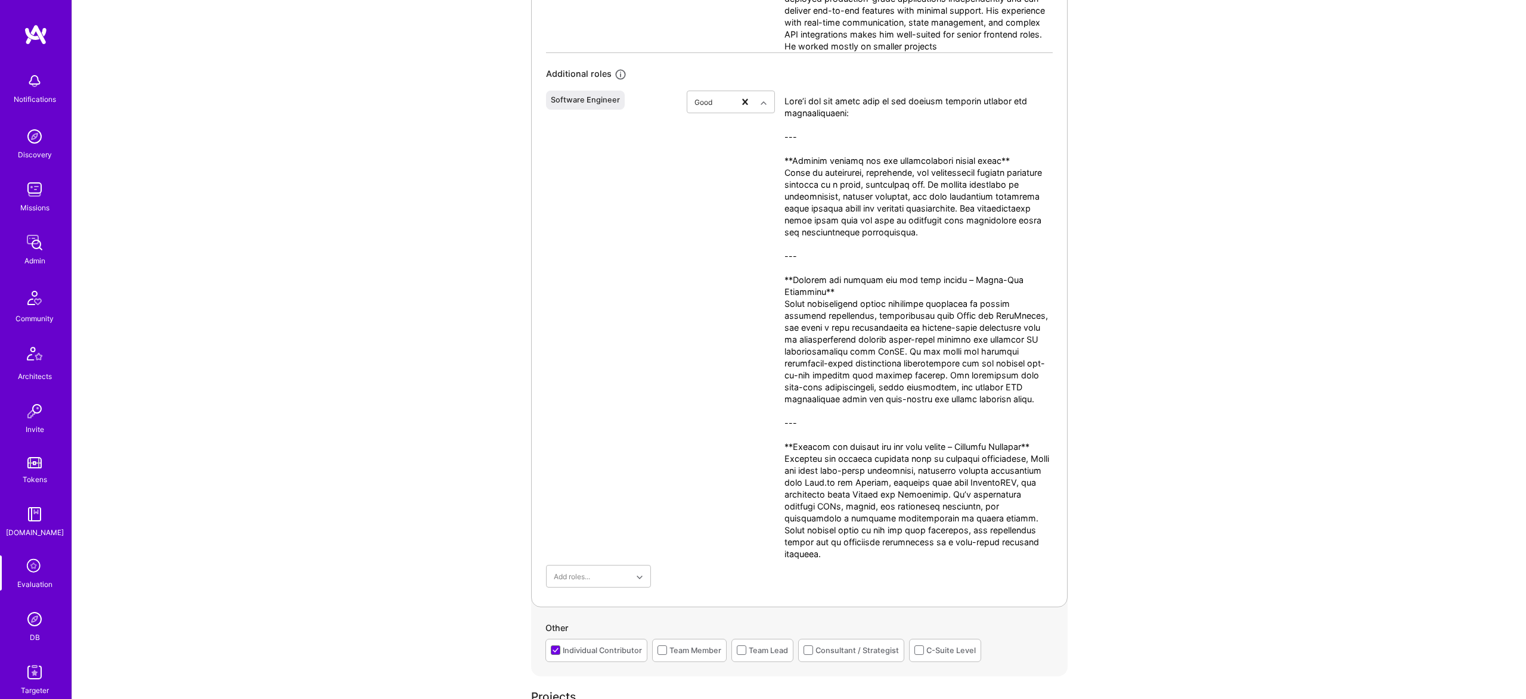
scroll to position [775, 0]
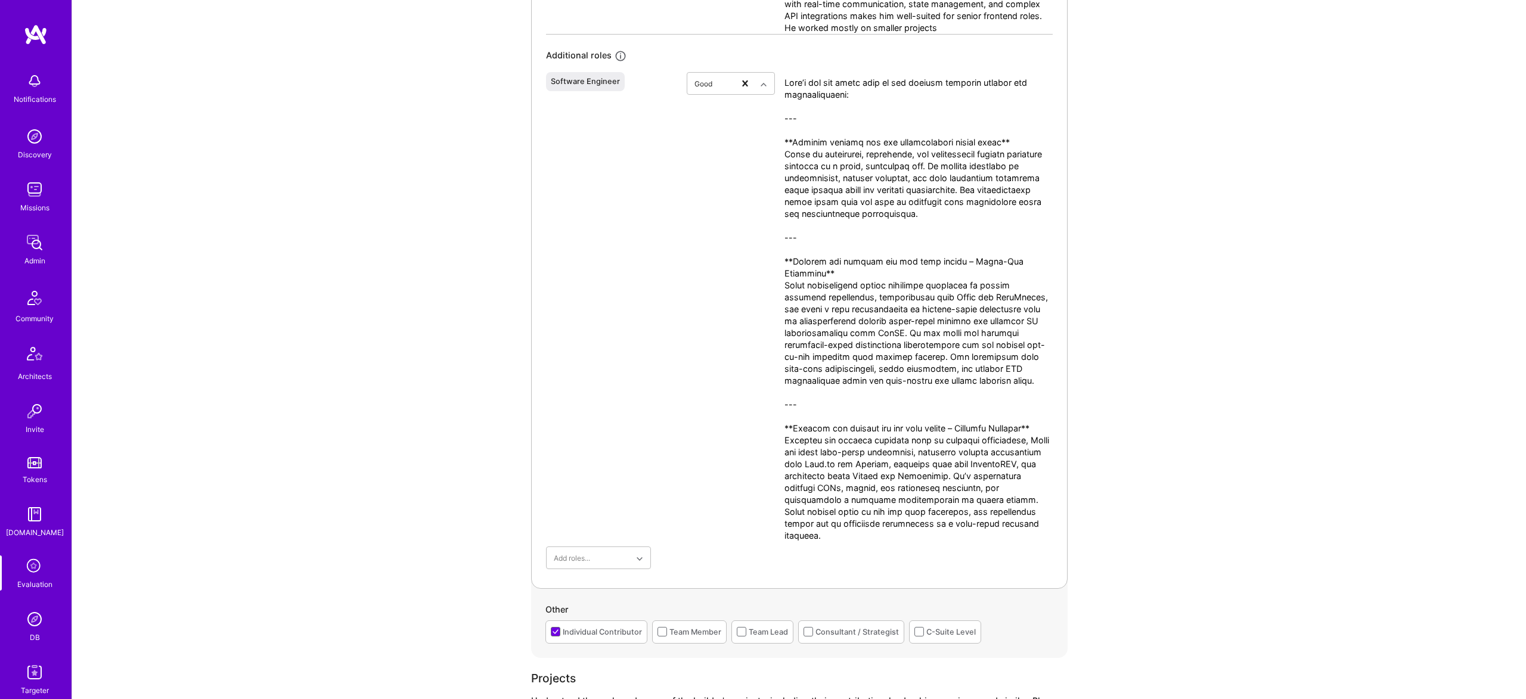
drag, startPoint x: 1042, startPoint y: 418, endPoint x: 685, endPoint y: 27, distance: 529.4
click at [685, 27] on div "Front-End Developer option Good, selected. Select is focused ,type to refine li…" at bounding box center [799, 237] width 507 height 664
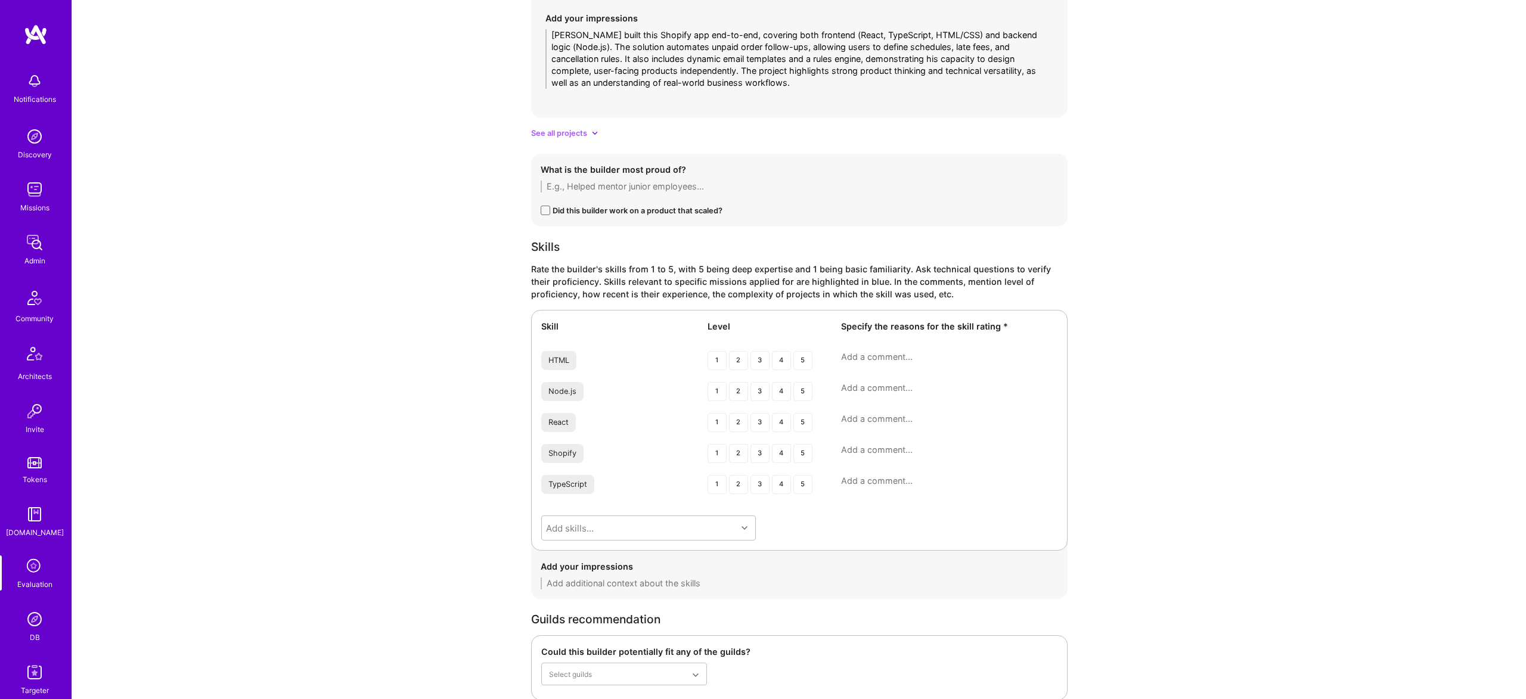
scroll to position [1997, 0]
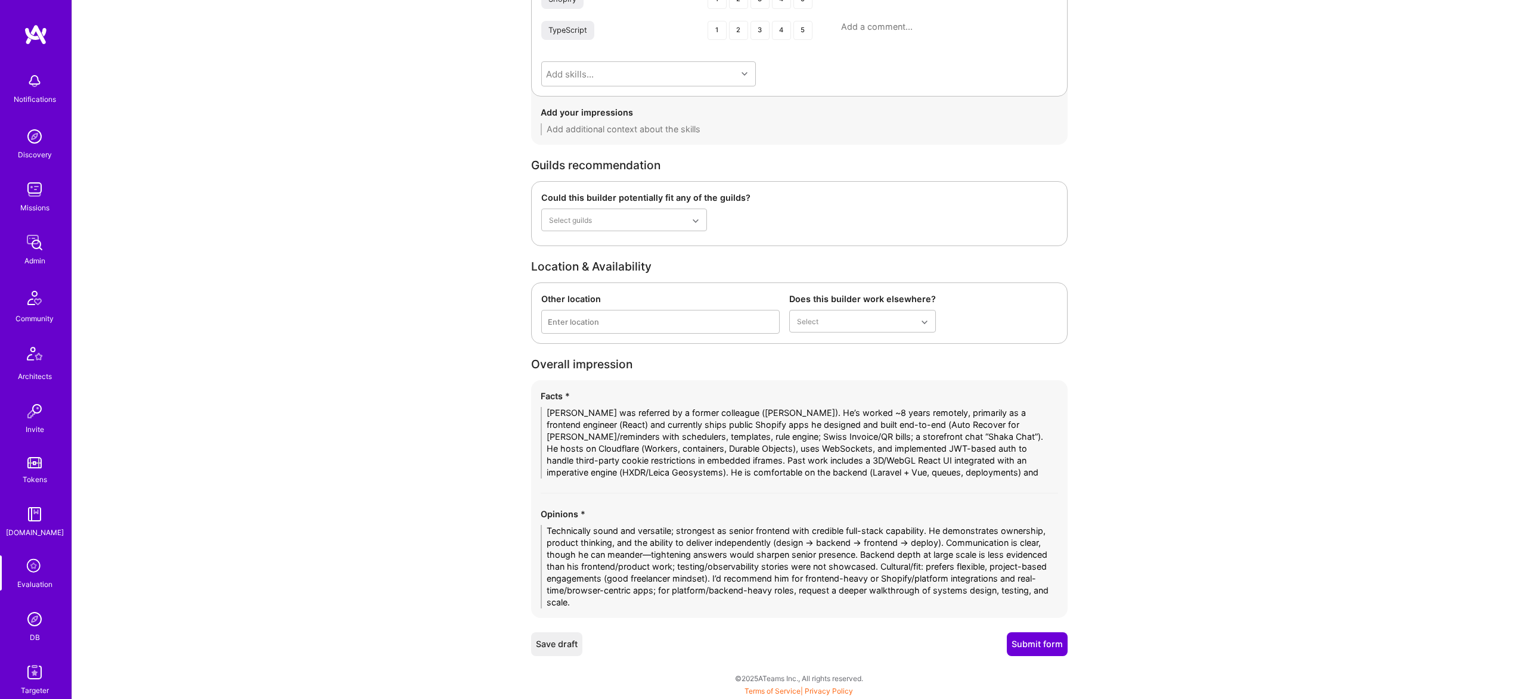
type textarea "Although his primary strength lies in frontend development, Rocco has solid ful…"
click at [1048, 644] on button "Submit form" at bounding box center [1036, 644] width 61 height 24
click at [757, 123] on textarea at bounding box center [798, 129] width 517 height 12
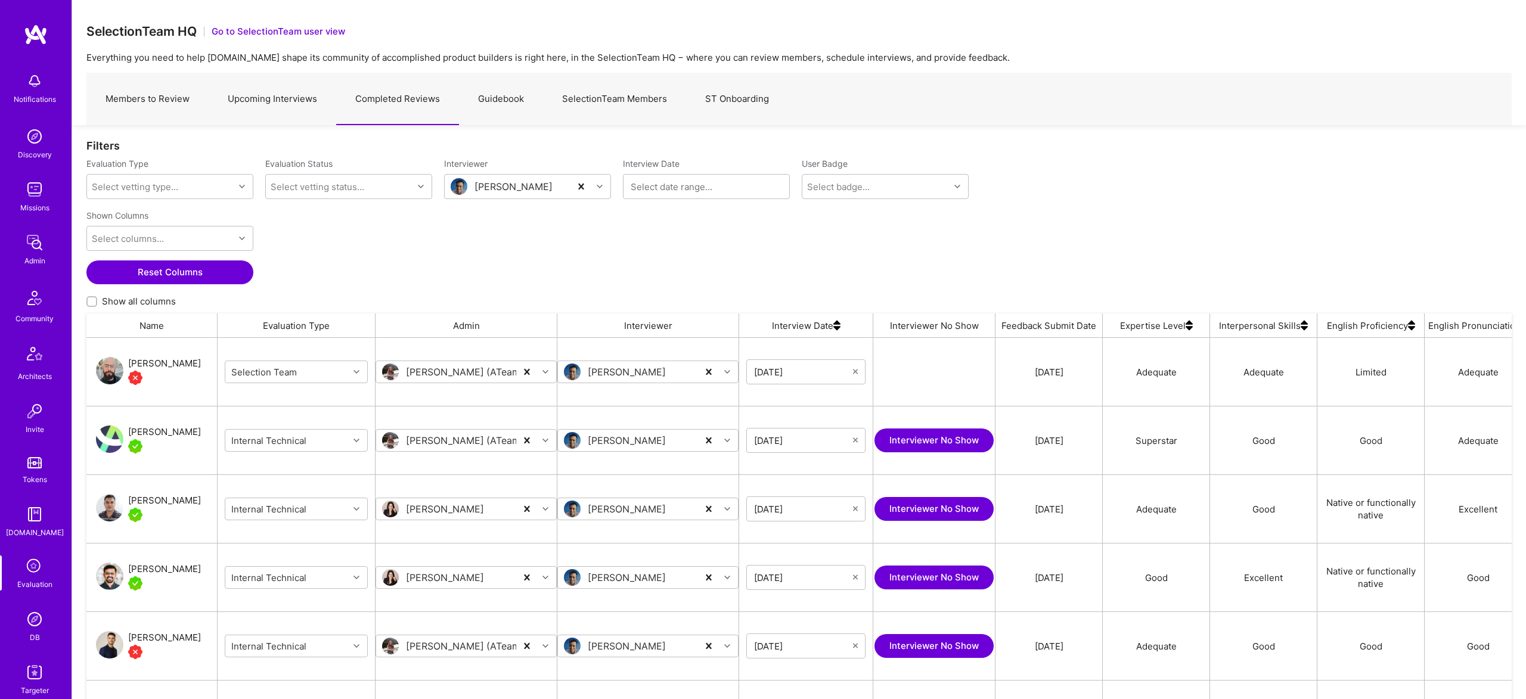
scroll to position [1, 1]
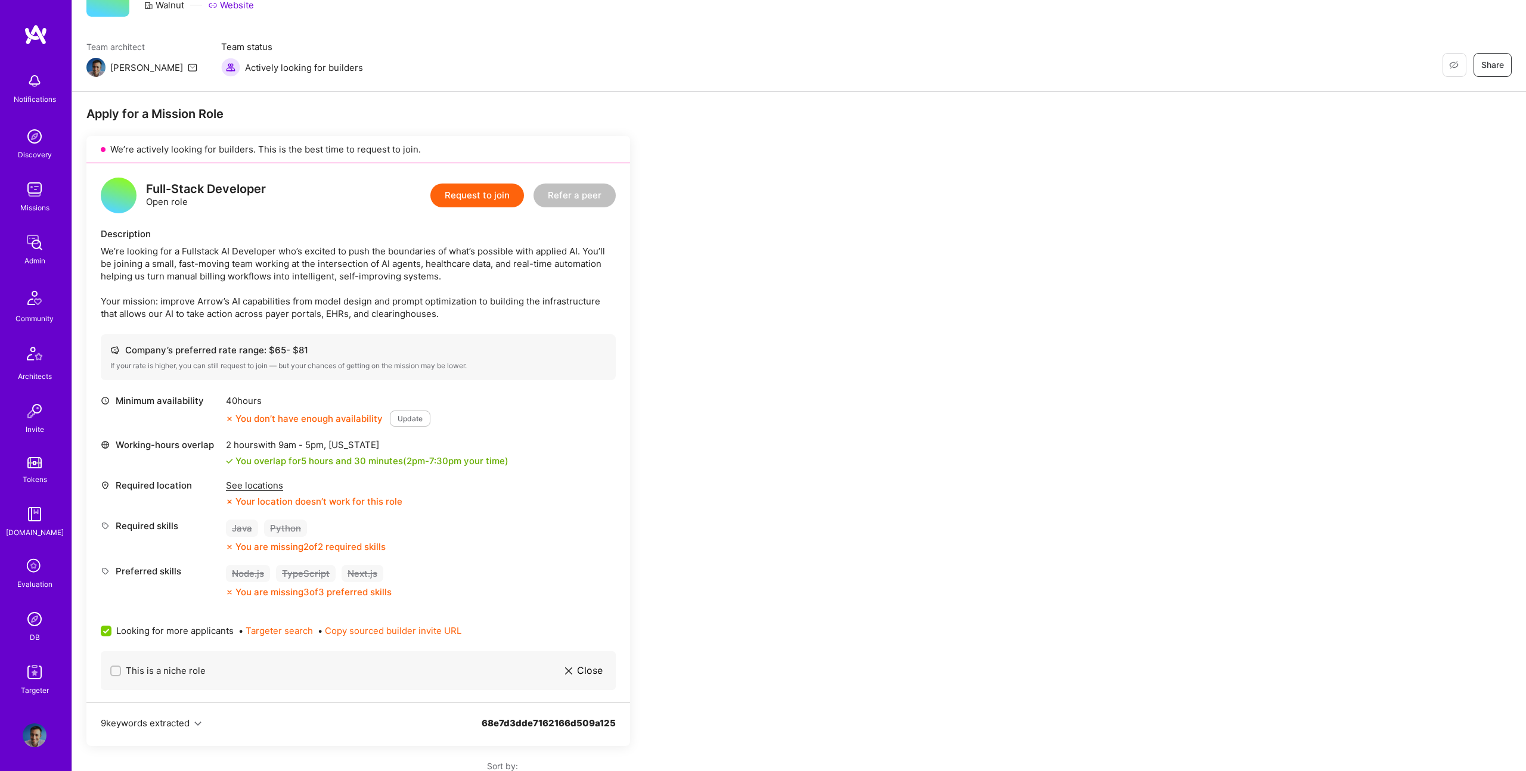
scroll to position [113, 0]
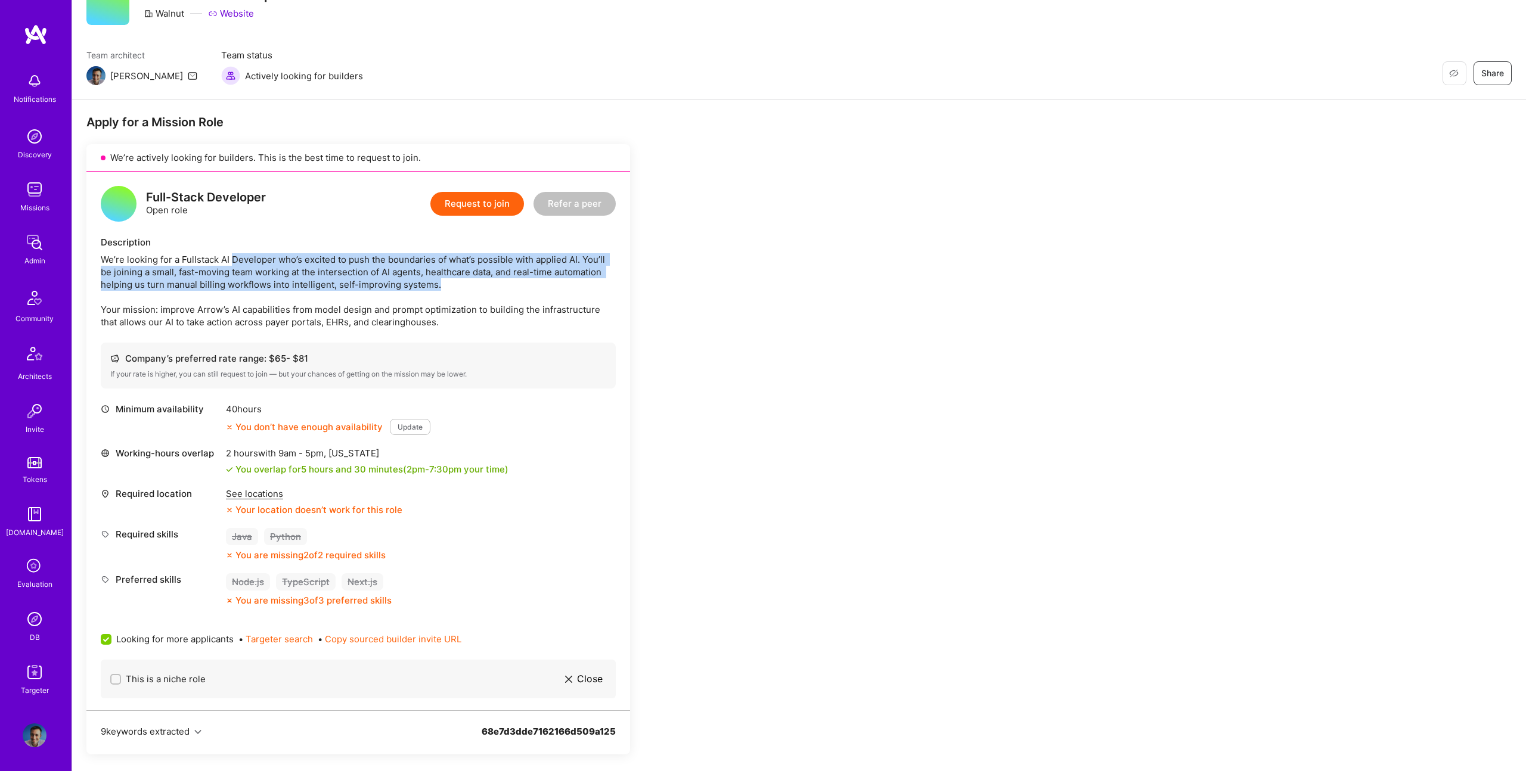
drag, startPoint x: 232, startPoint y: 256, endPoint x: 510, endPoint y: 282, distance: 279.0
click at [510, 282] on div "We’re looking for a Fullstack AI Developer who’s excited to push the boundaries…" at bounding box center [358, 290] width 515 height 75
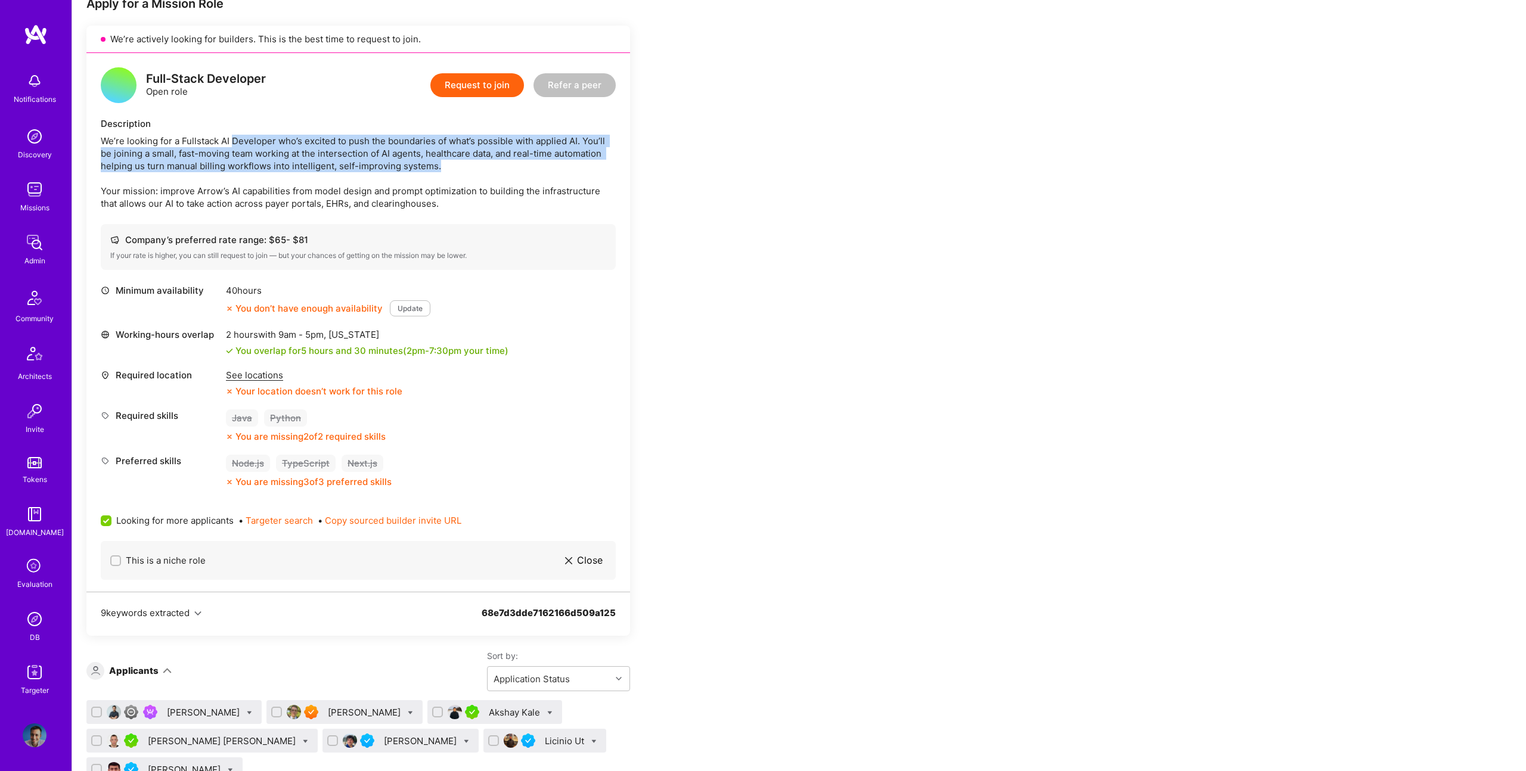
scroll to position [0, 0]
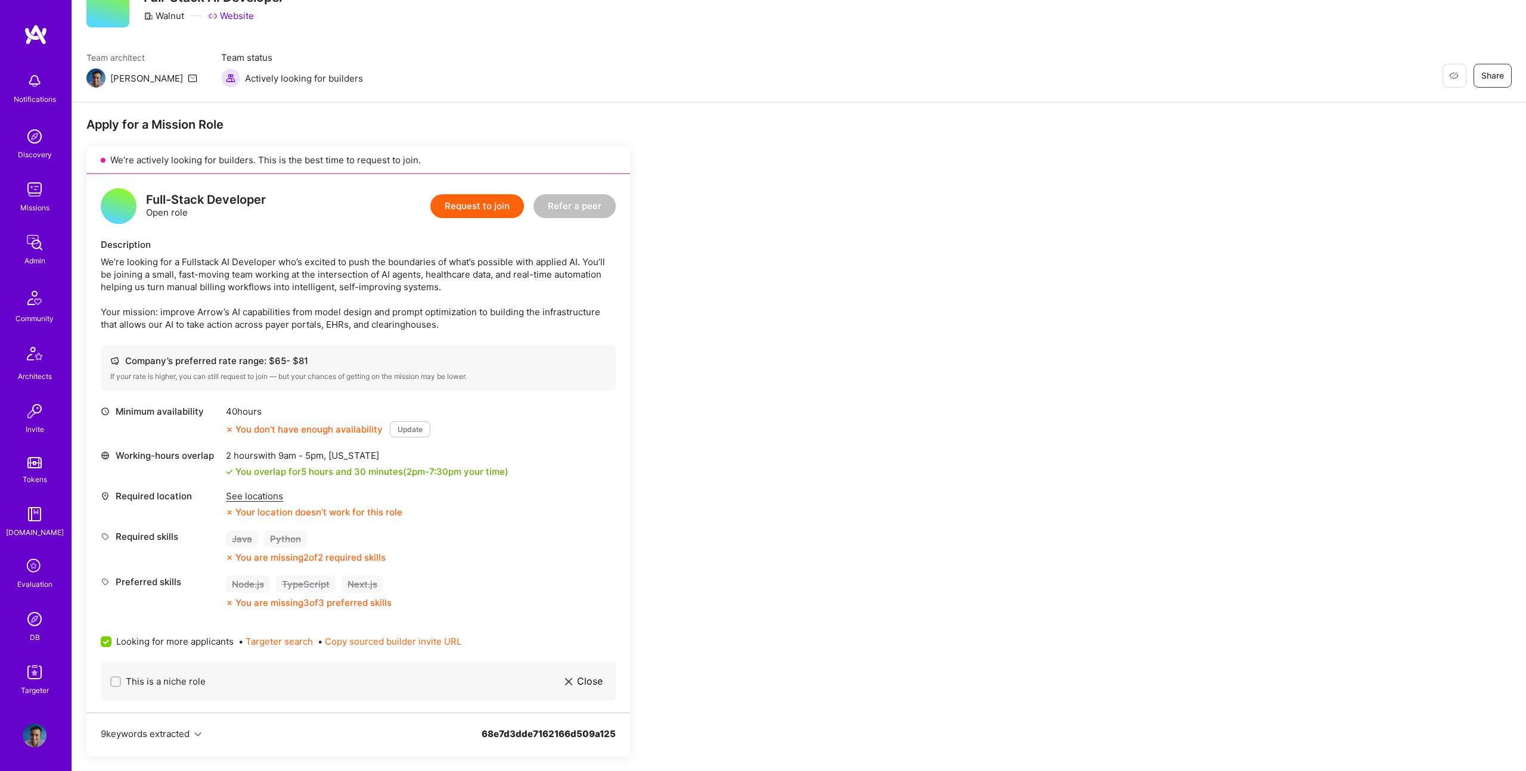
click at [520, 237] on div "Full-Stack Developer Open role Request to join Refer a peer Description We’re l…" at bounding box center [357, 443] width 543 height 539
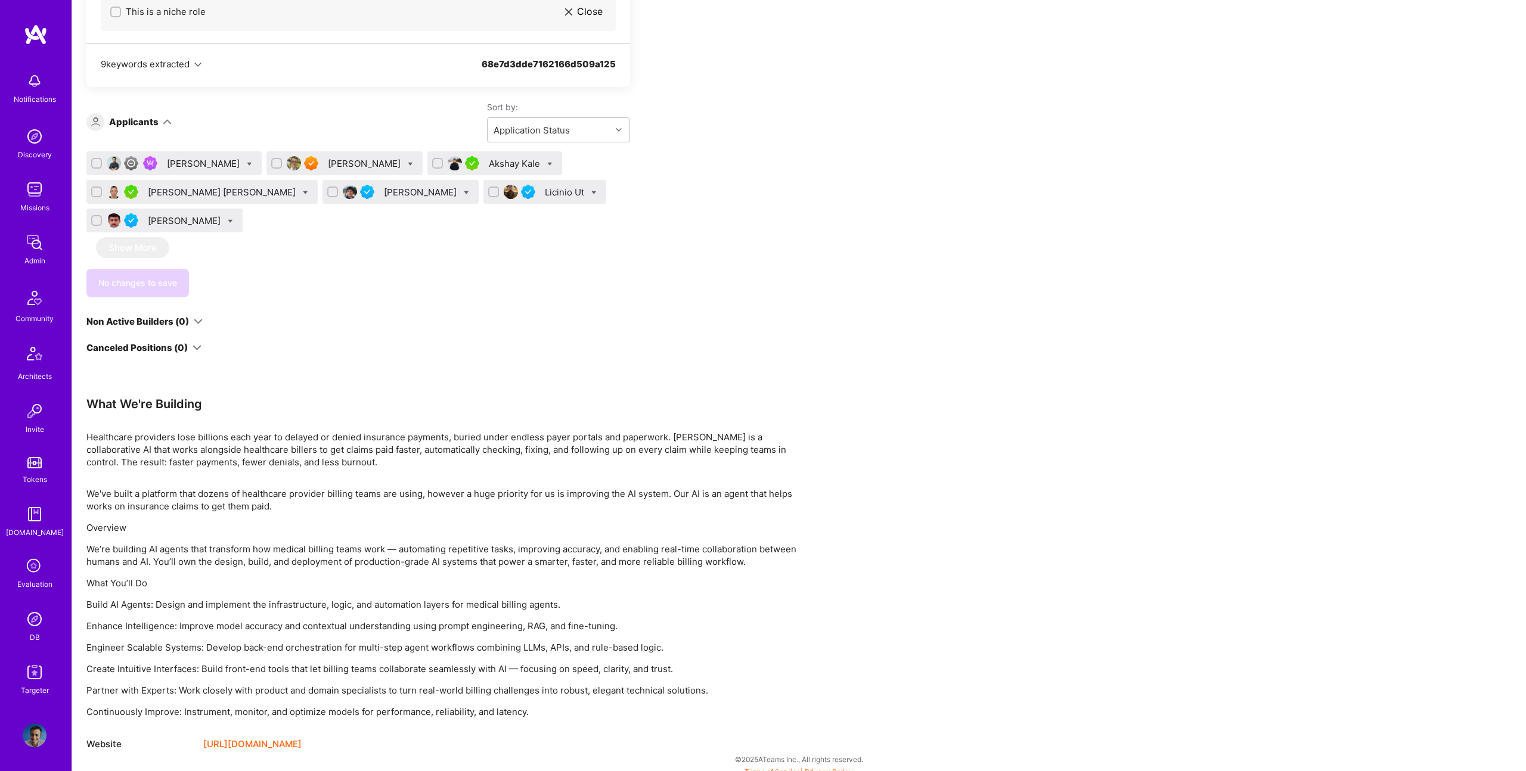
scroll to position [789, 0]
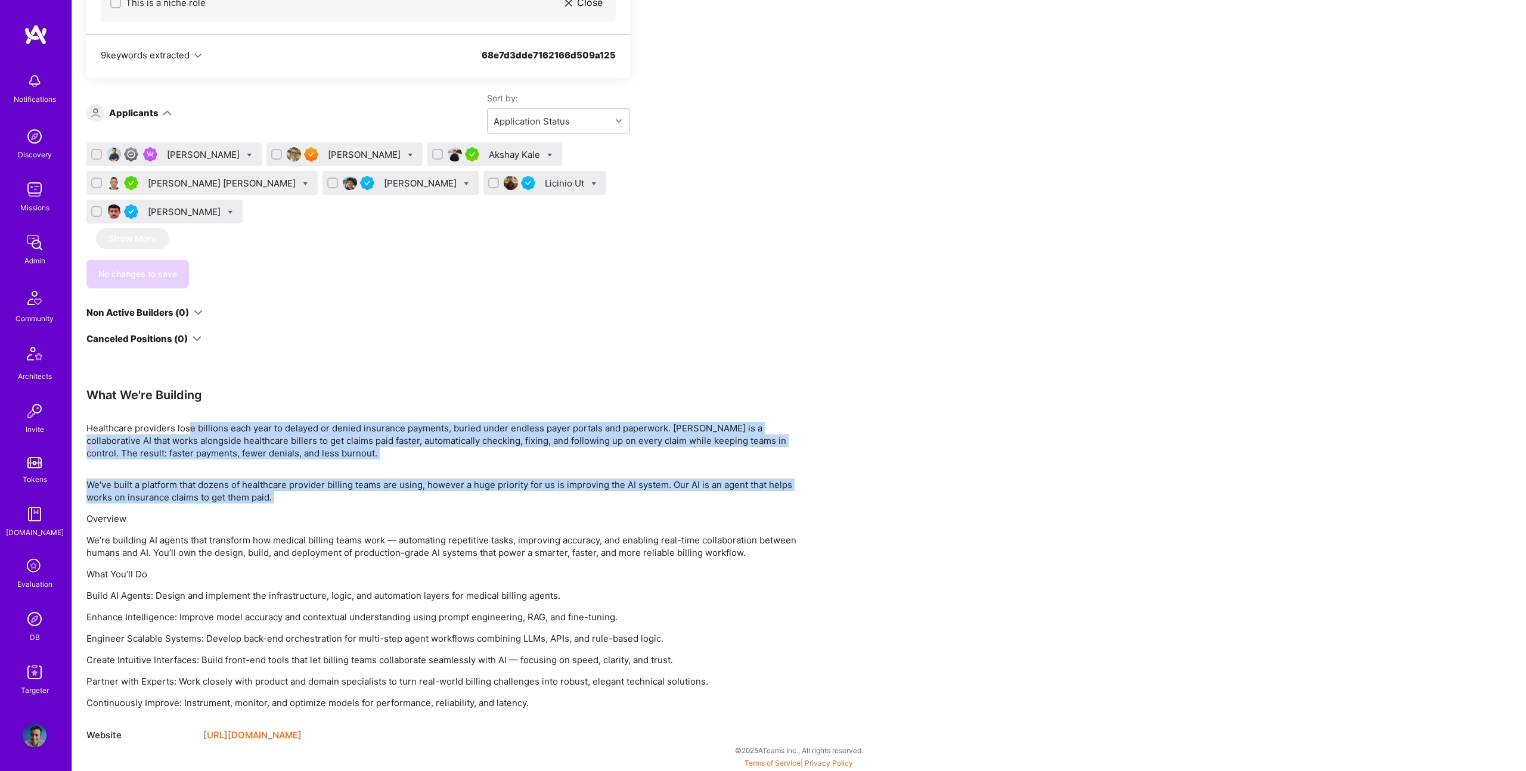
drag, startPoint x: 193, startPoint y: 423, endPoint x: 368, endPoint y: 504, distance: 193.0
click at [368, 504] on div "Apply for a Mission Role We’re actively looking for builders. This is the best …" at bounding box center [443, 90] width 715 height 1304
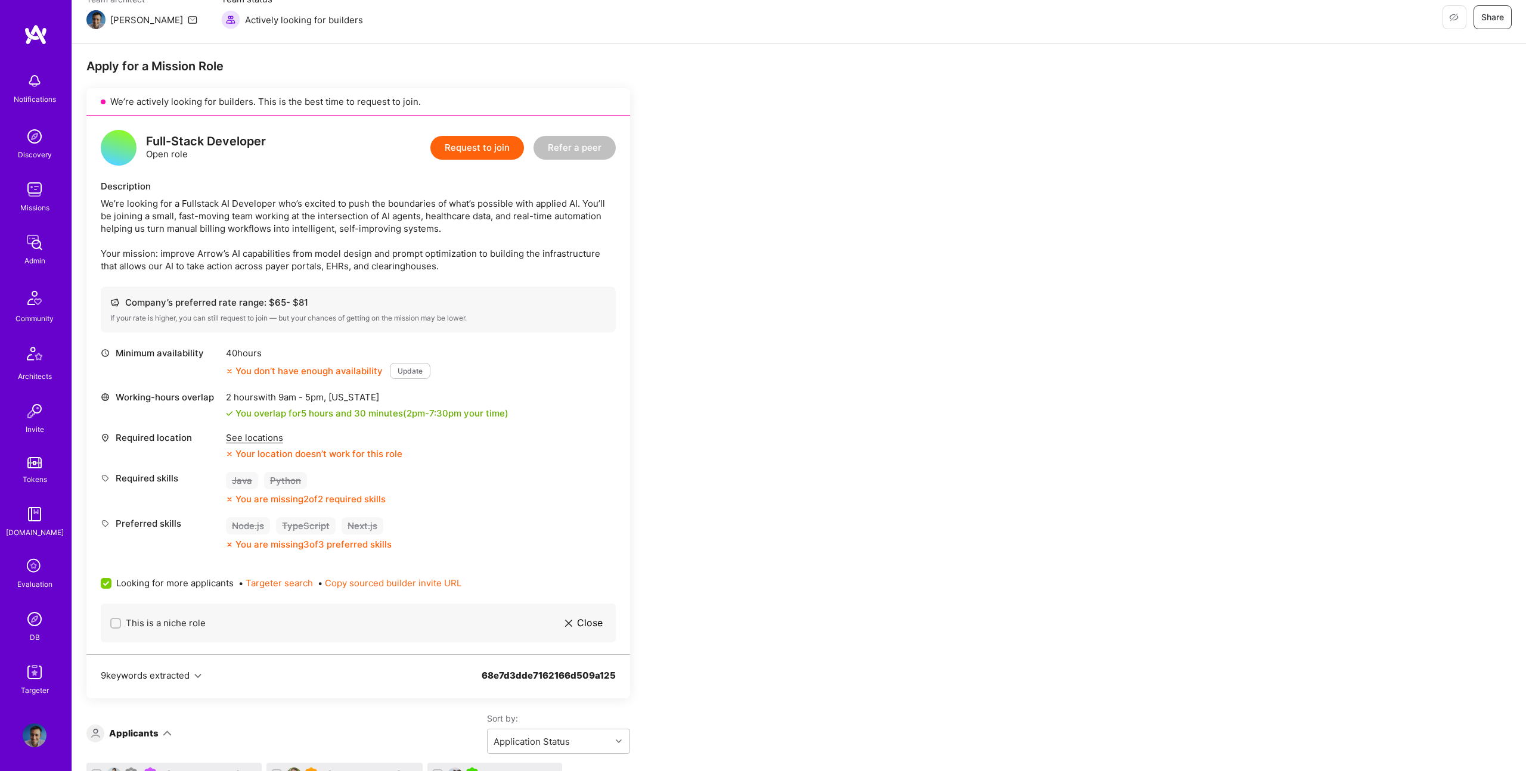
scroll to position [88, 0]
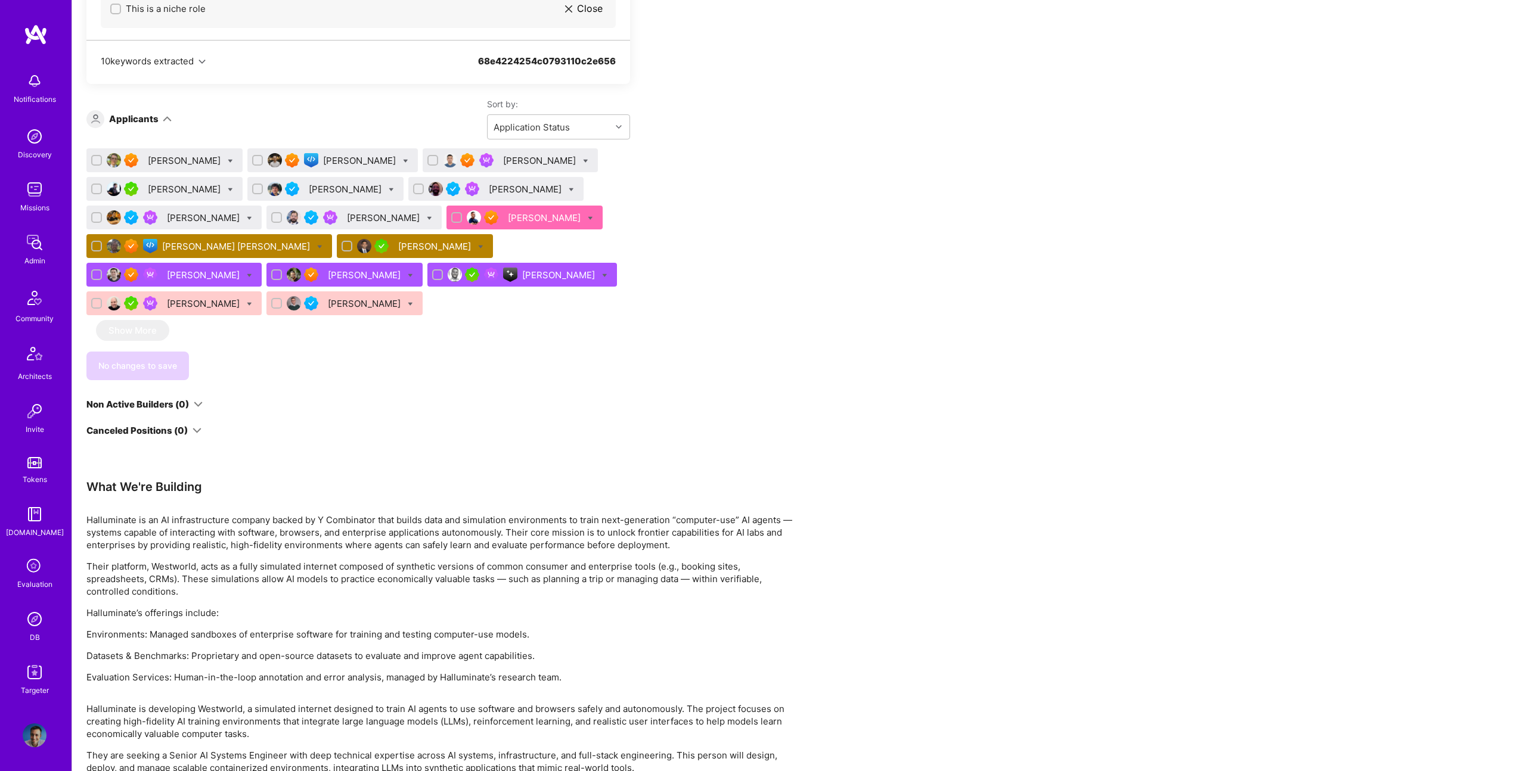
scroll to position [796, 0]
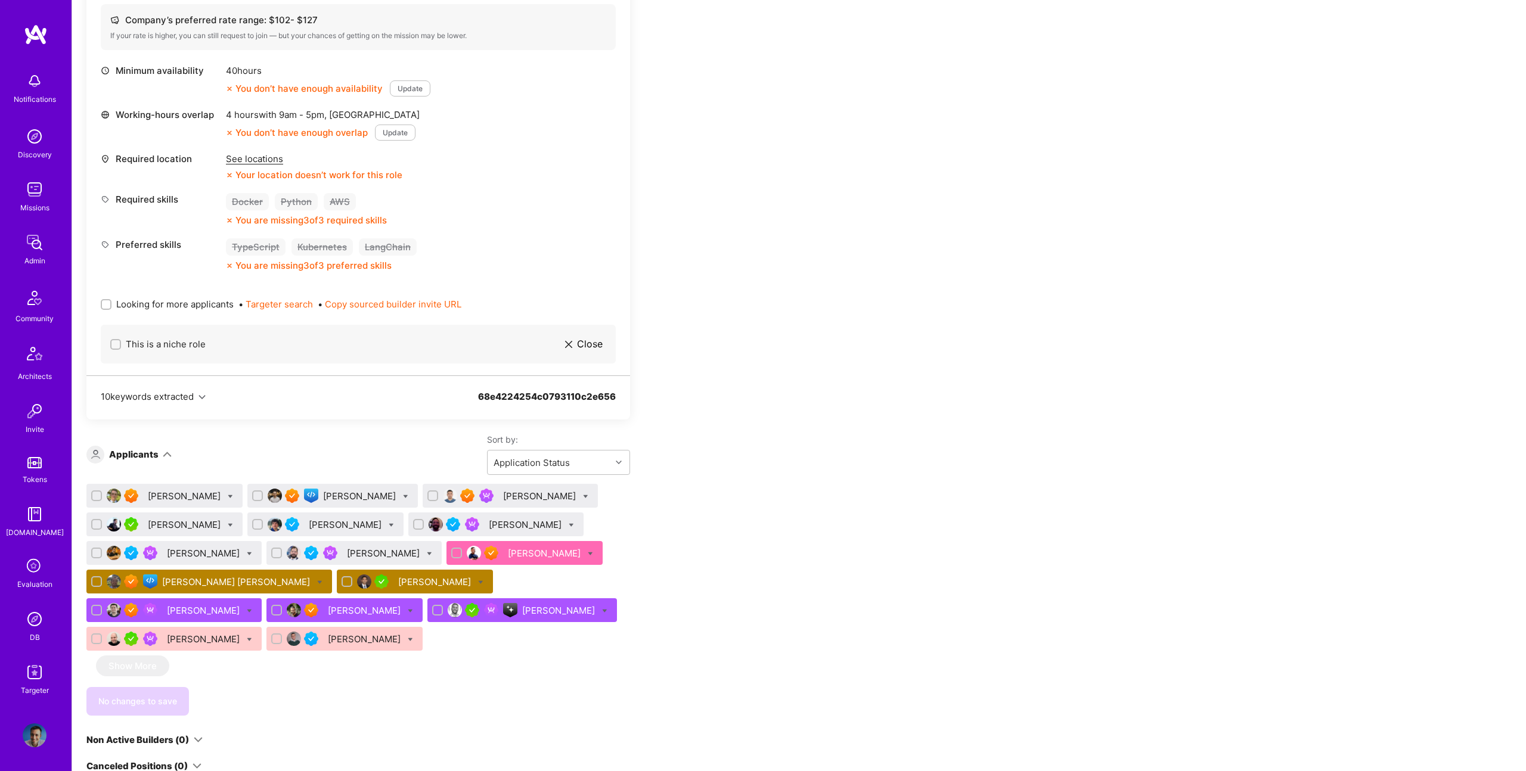
scroll to position [490, 0]
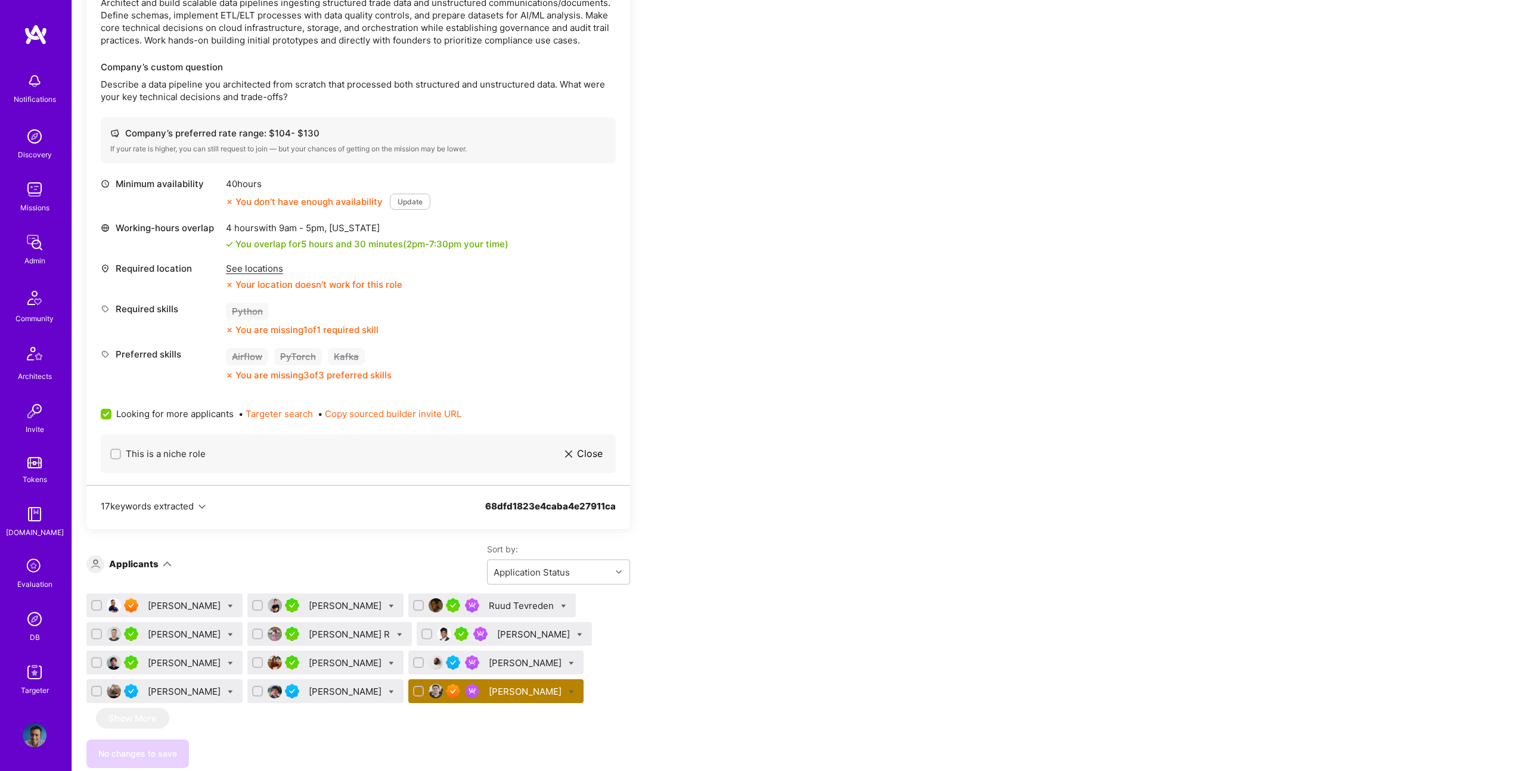
scroll to position [368, 0]
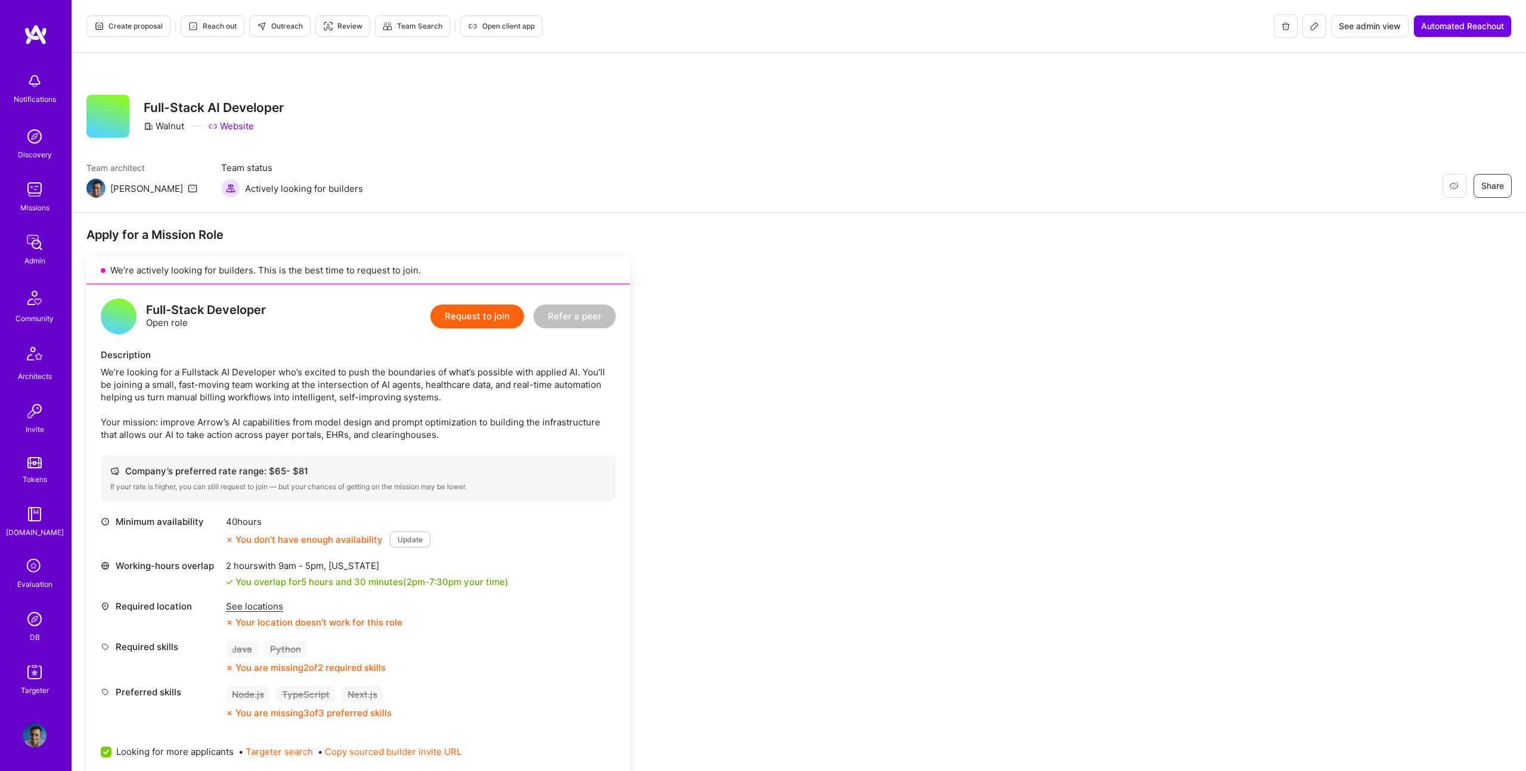
click at [595, 234] on div "Apply for a Mission Role" at bounding box center [357, 234] width 543 height 15
click at [133, 33] on button "Create proposal" at bounding box center [128, 25] width 84 height 21
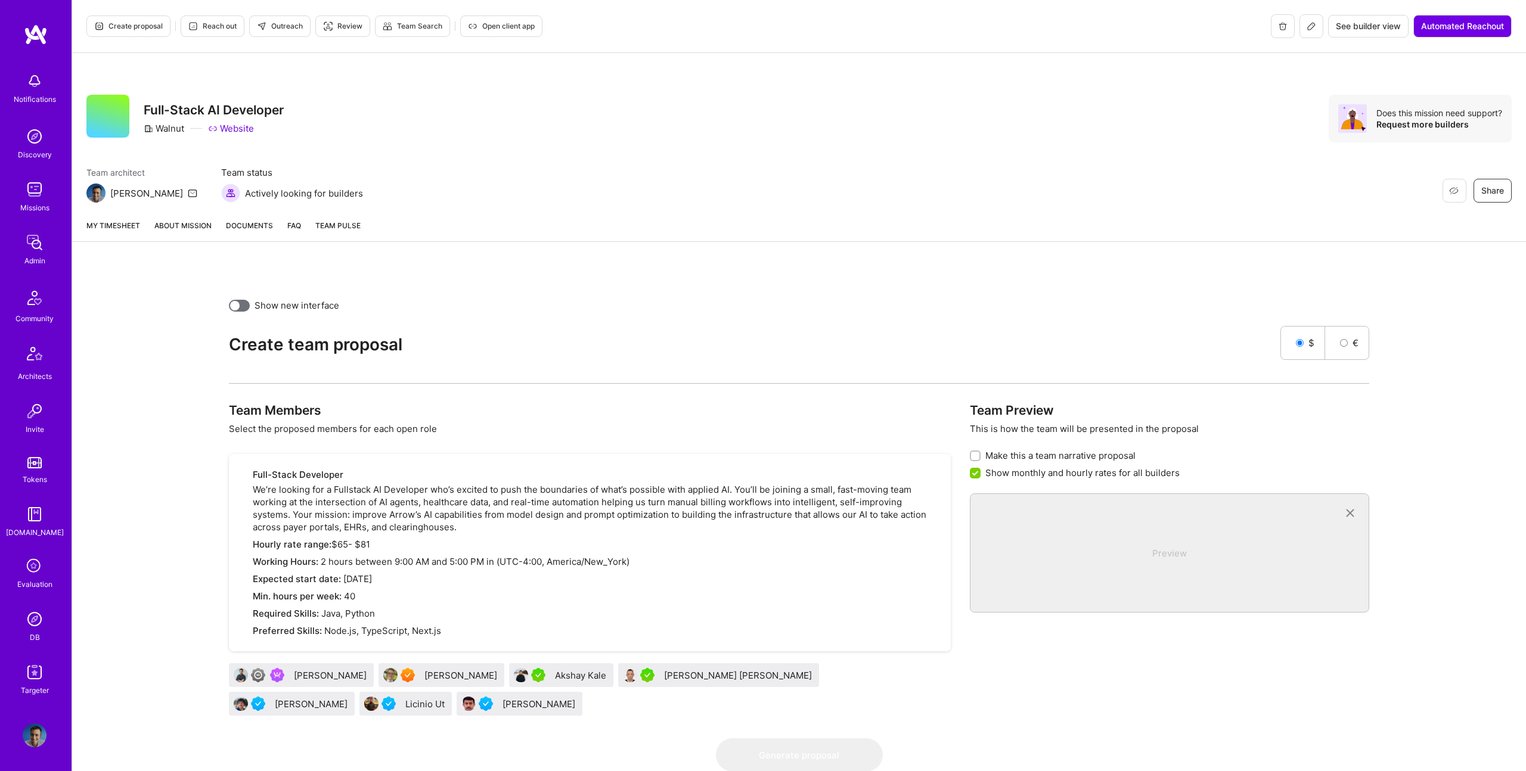
scroll to position [48, 0]
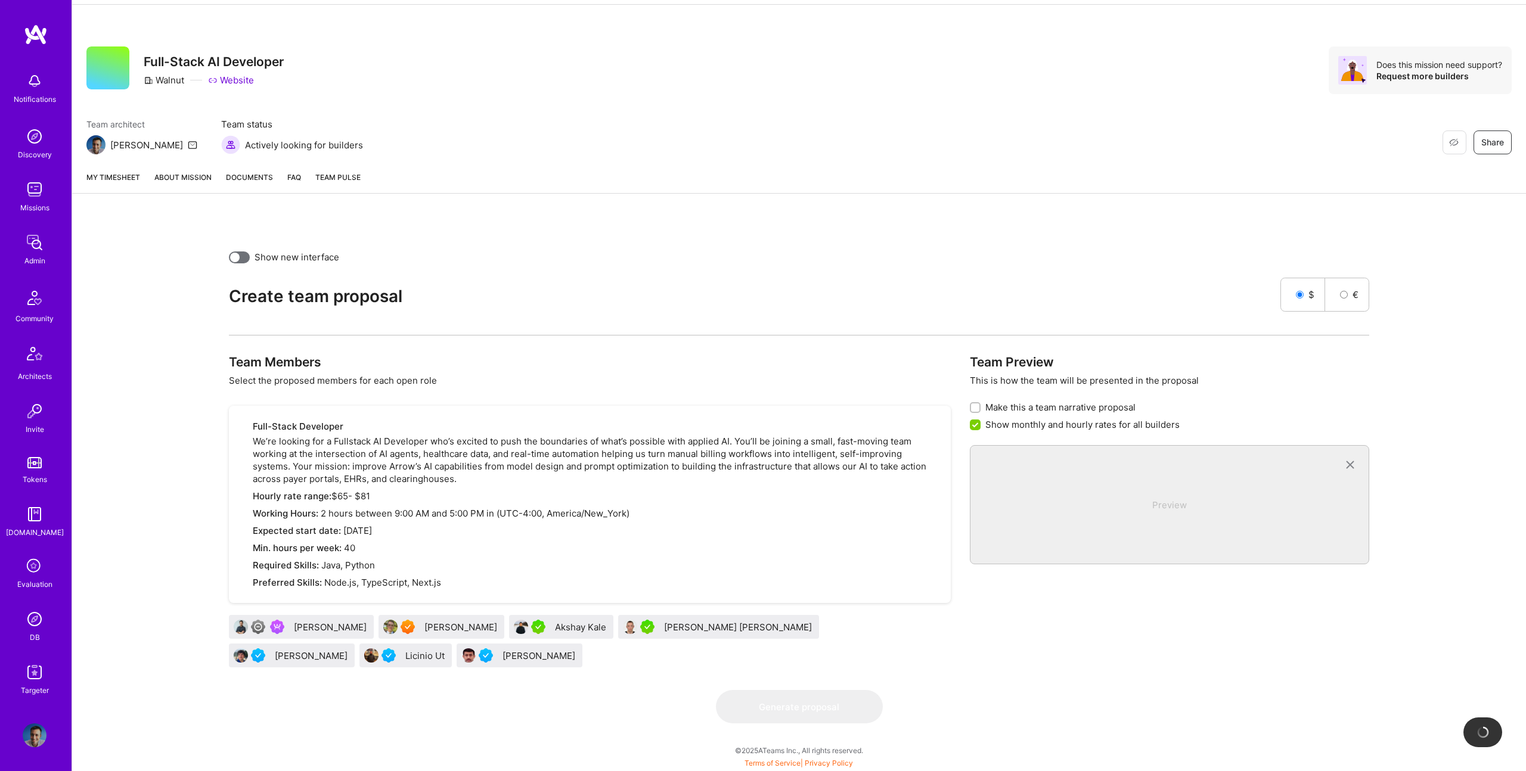
drag, startPoint x: 647, startPoint y: 634, endPoint x: 313, endPoint y: 96, distance: 633.2
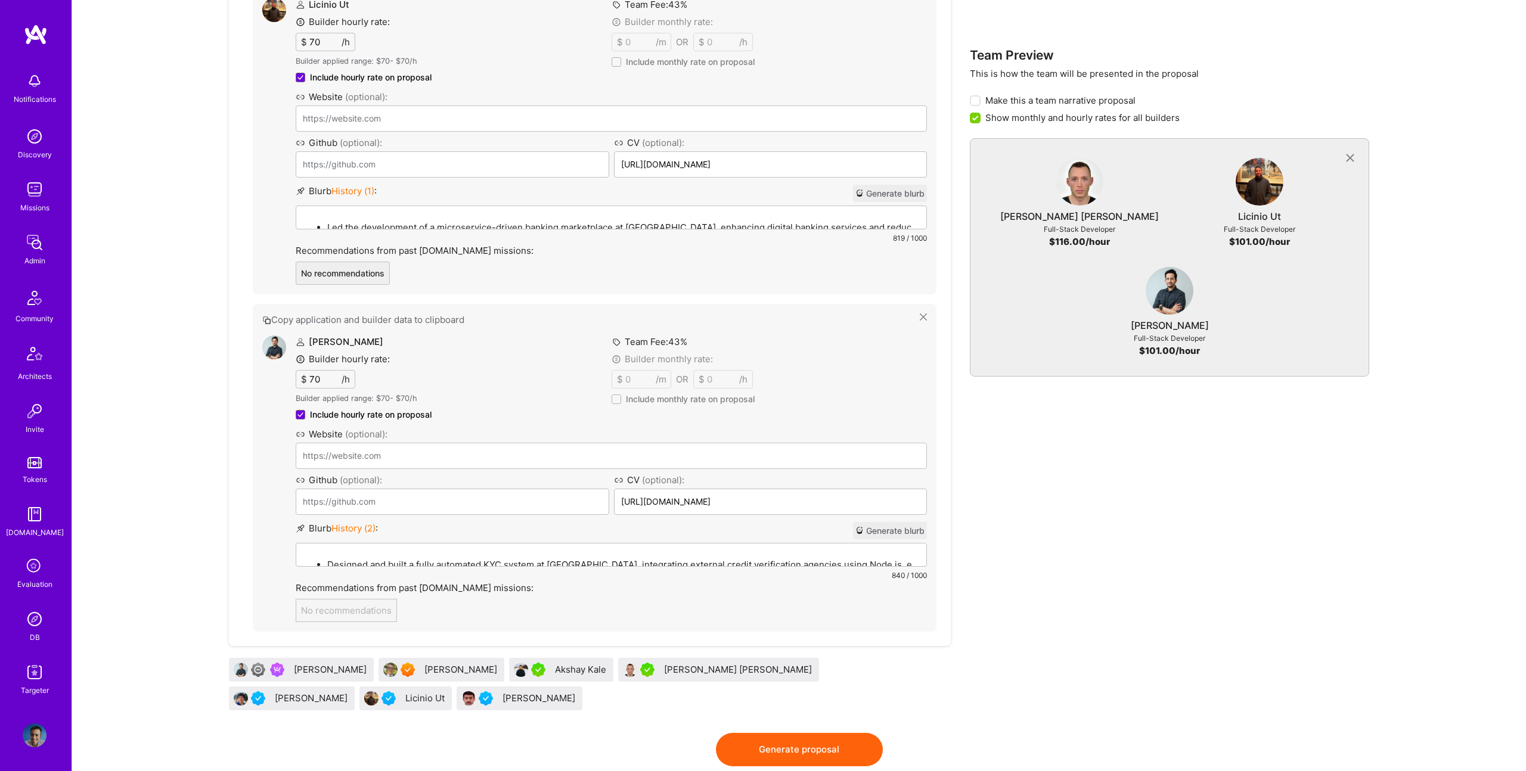
scroll to position [1065, 0]
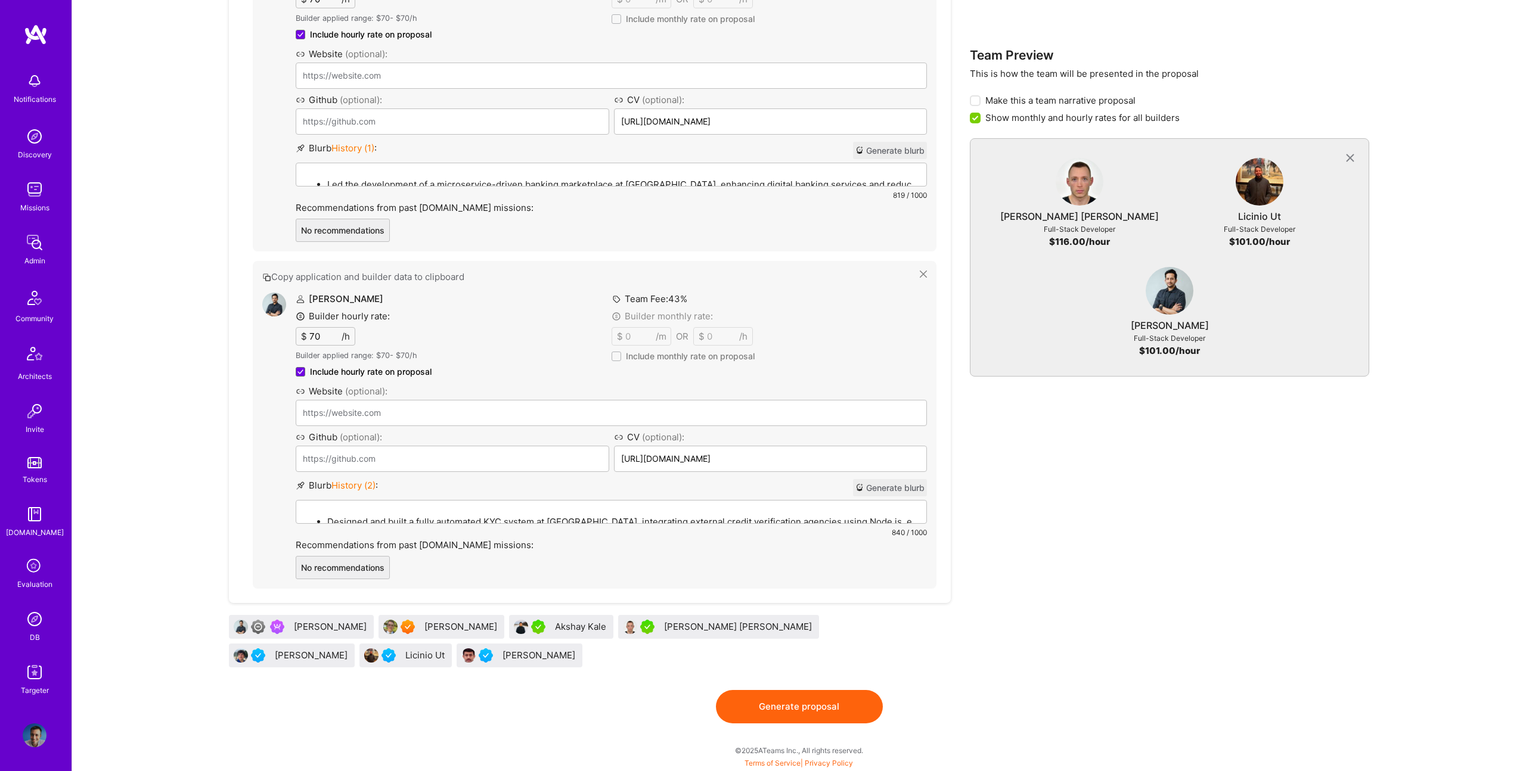
click at [295, 628] on div "[PERSON_NAME]" at bounding box center [331, 626] width 75 height 13
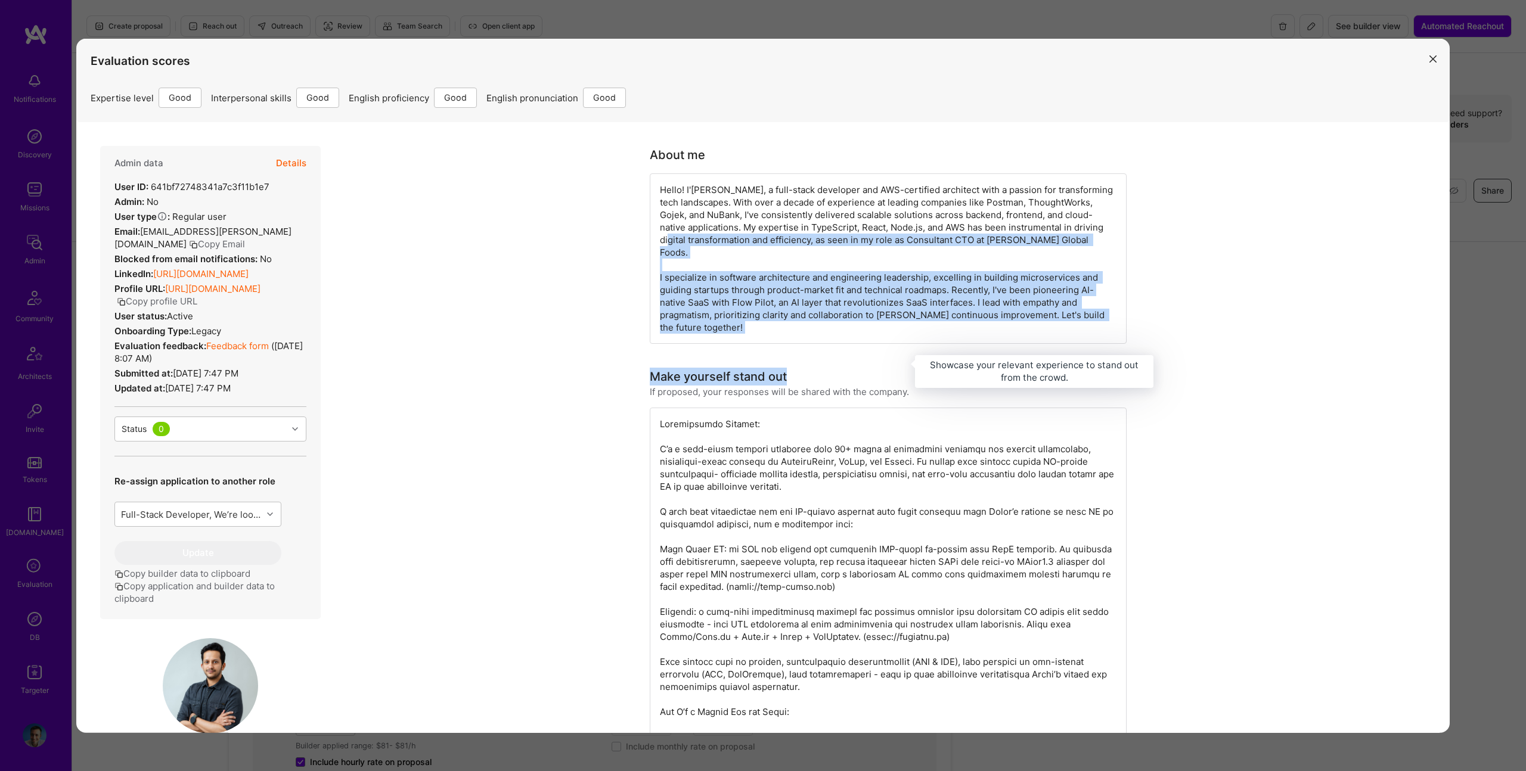
drag, startPoint x: 564, startPoint y: 243, endPoint x: 897, endPoint y: 359, distance: 352.6
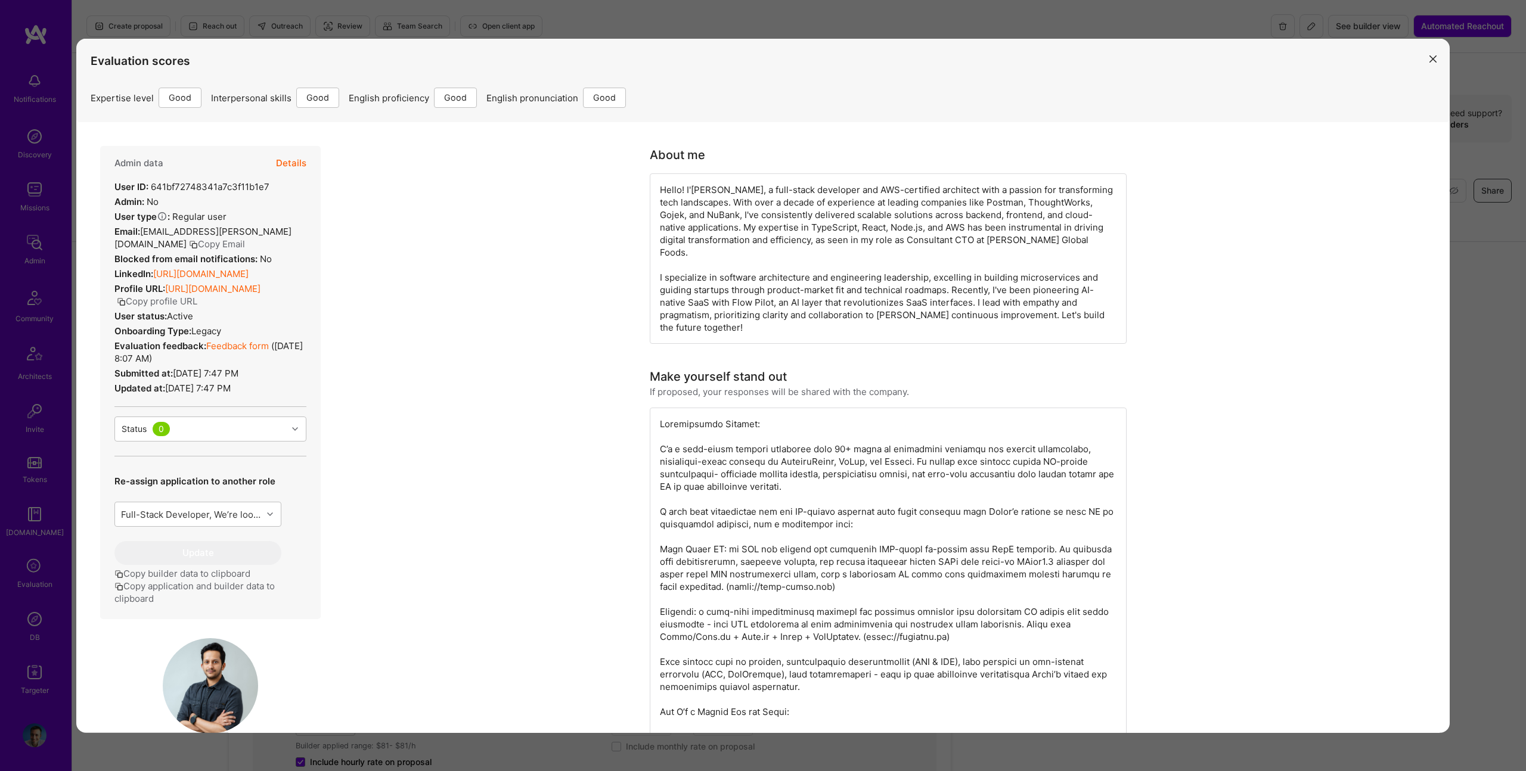
click at [1481, 232] on div "Evaluation scores Expertise level Good Interpersonal skills Good English profic…" at bounding box center [763, 385] width 1526 height 771
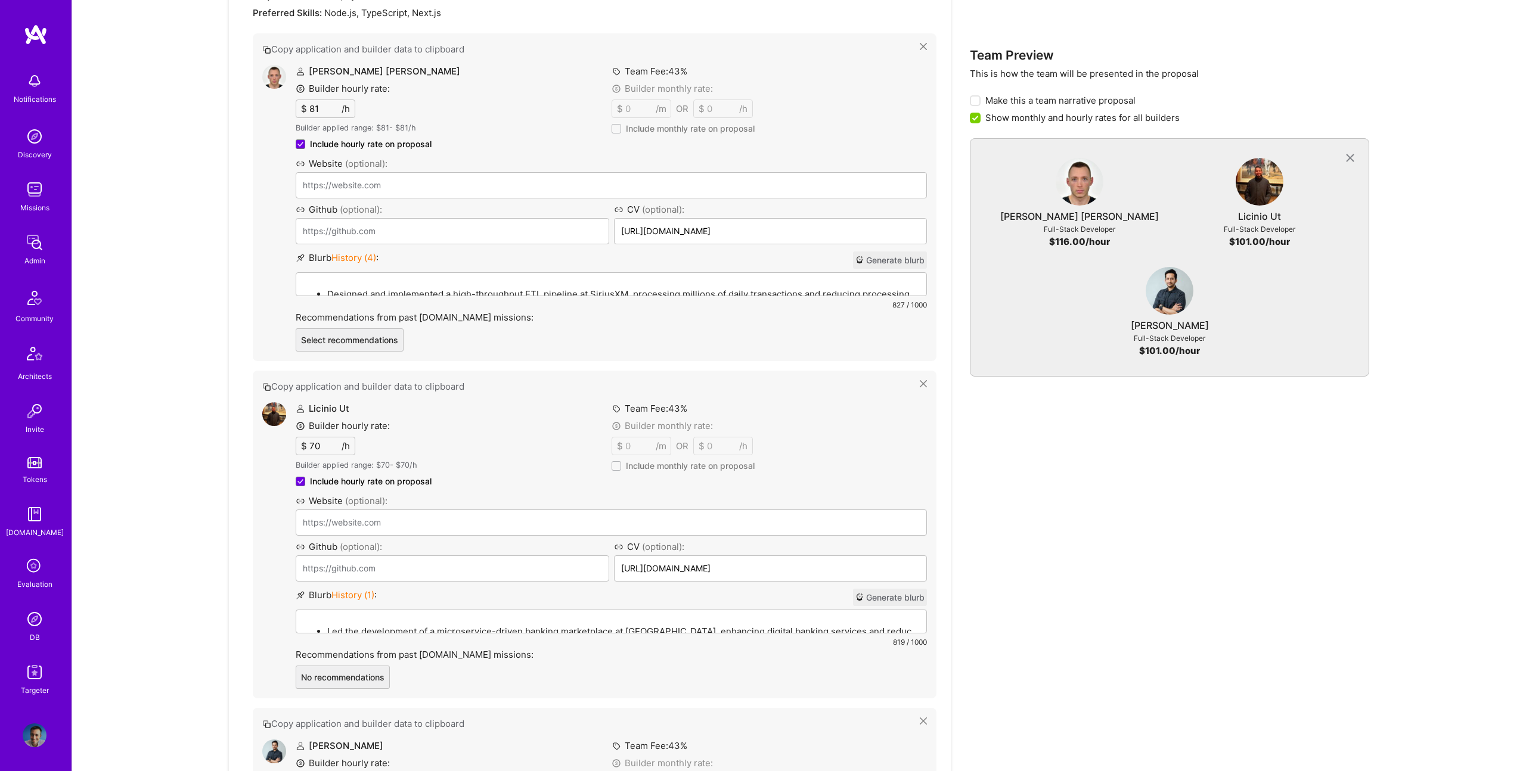
scroll to position [626, 0]
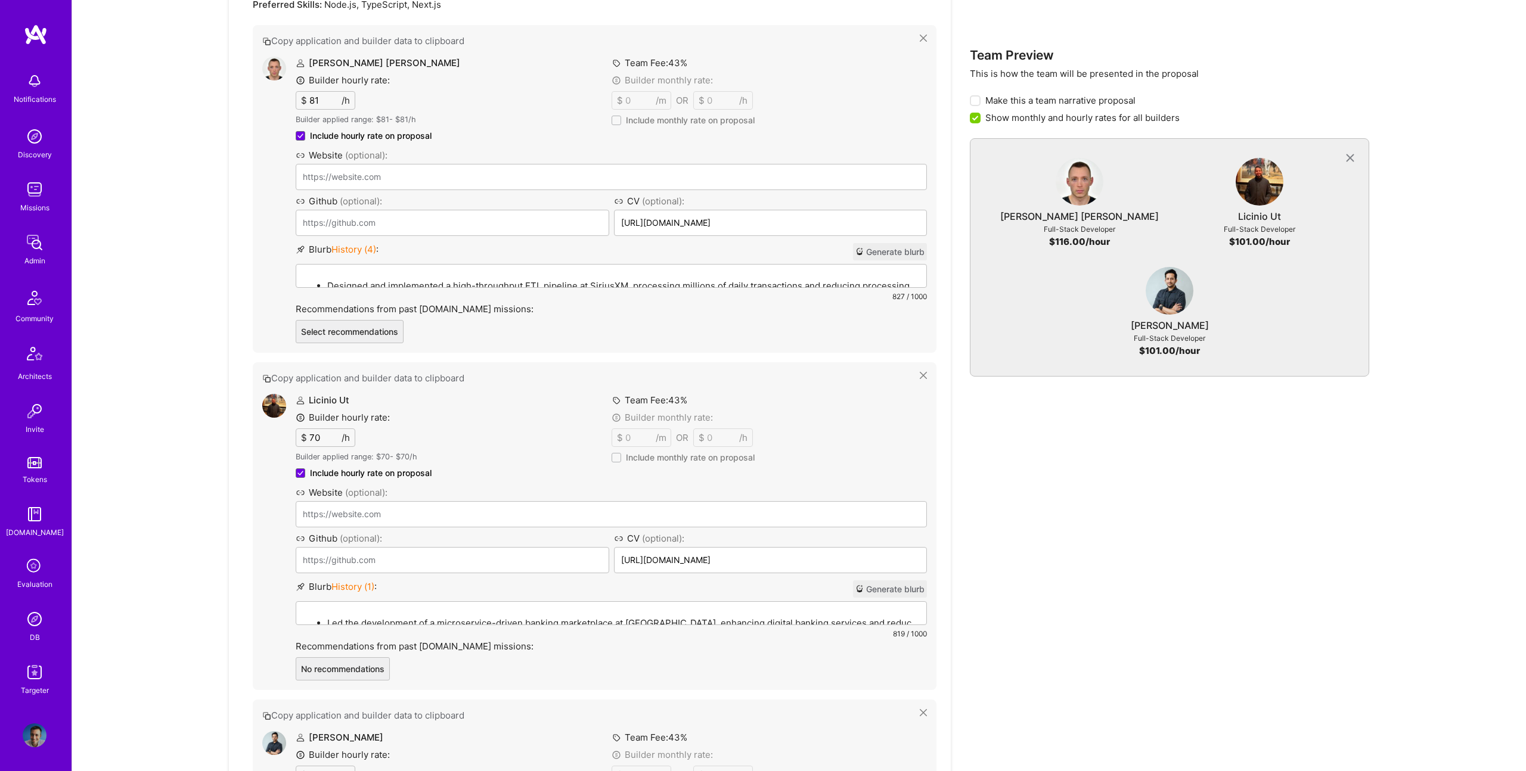
click at [608, 271] on div "Designed and implemented a high-throughput ETL pipeline at SiriusXM, processing…" at bounding box center [611, 331] width 630 height 132
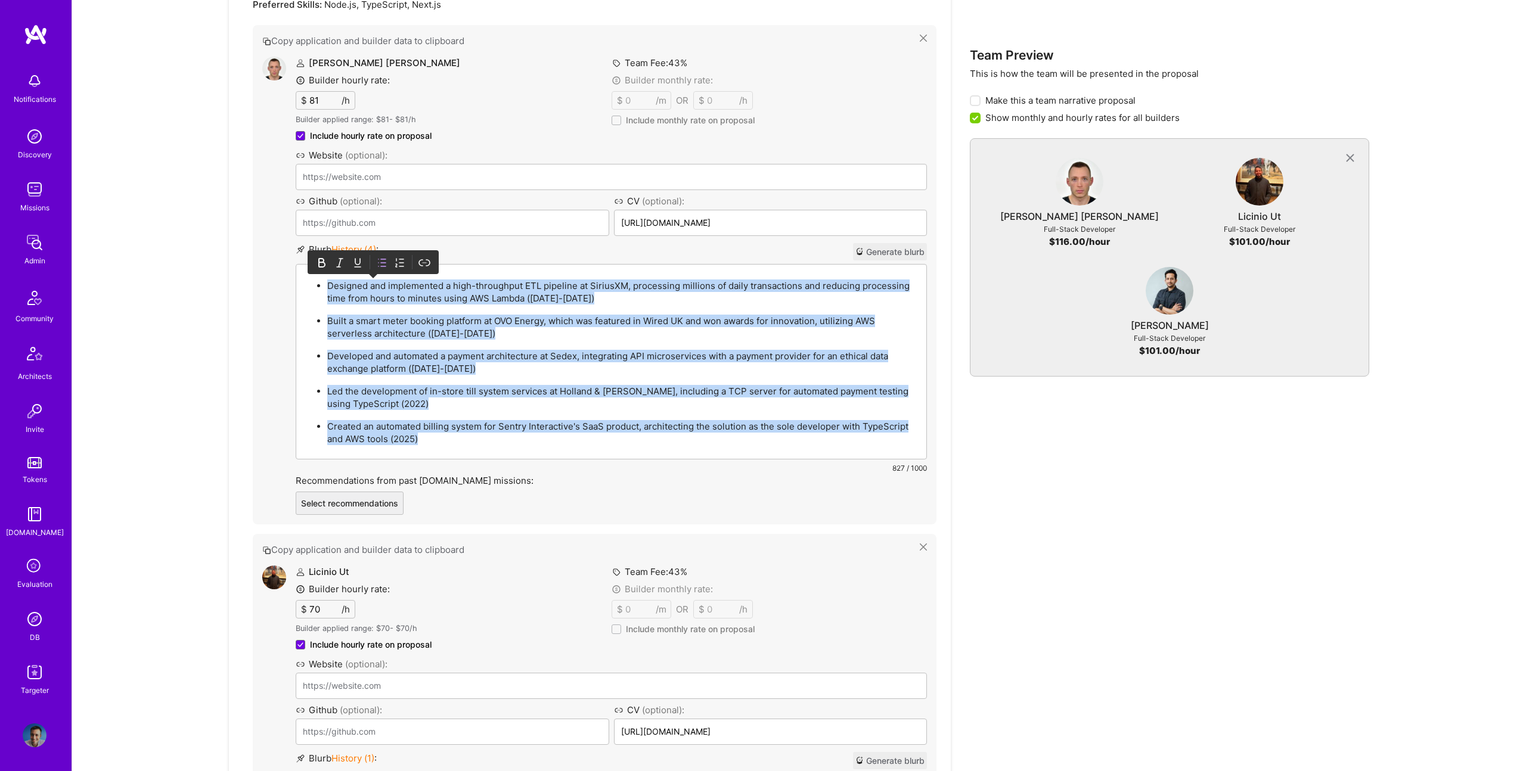
paste div
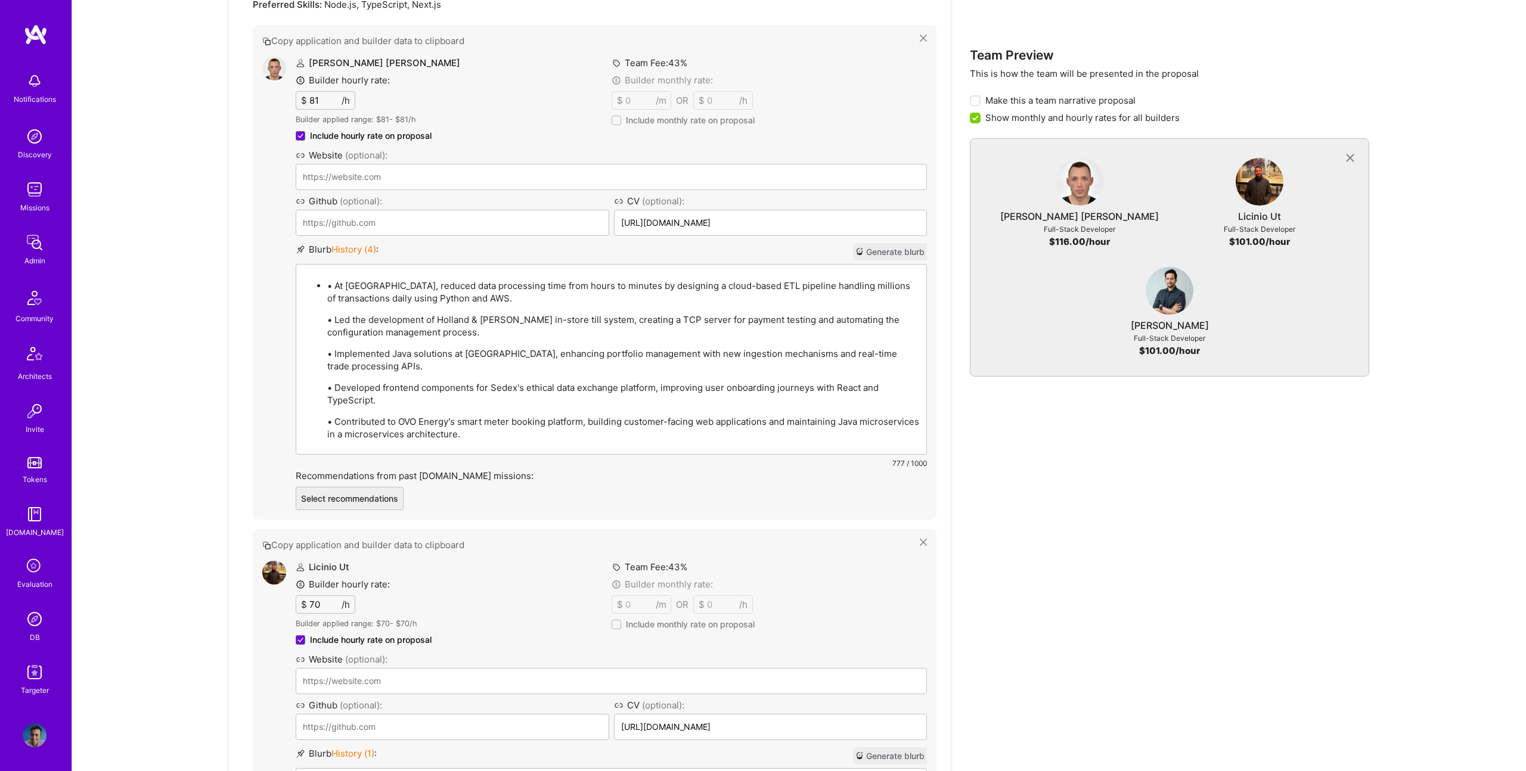
click at [333, 283] on p "• At [GEOGRAPHIC_DATA], reduced data processing time from hours to minutes by d…" at bounding box center [623, 291] width 592 height 25
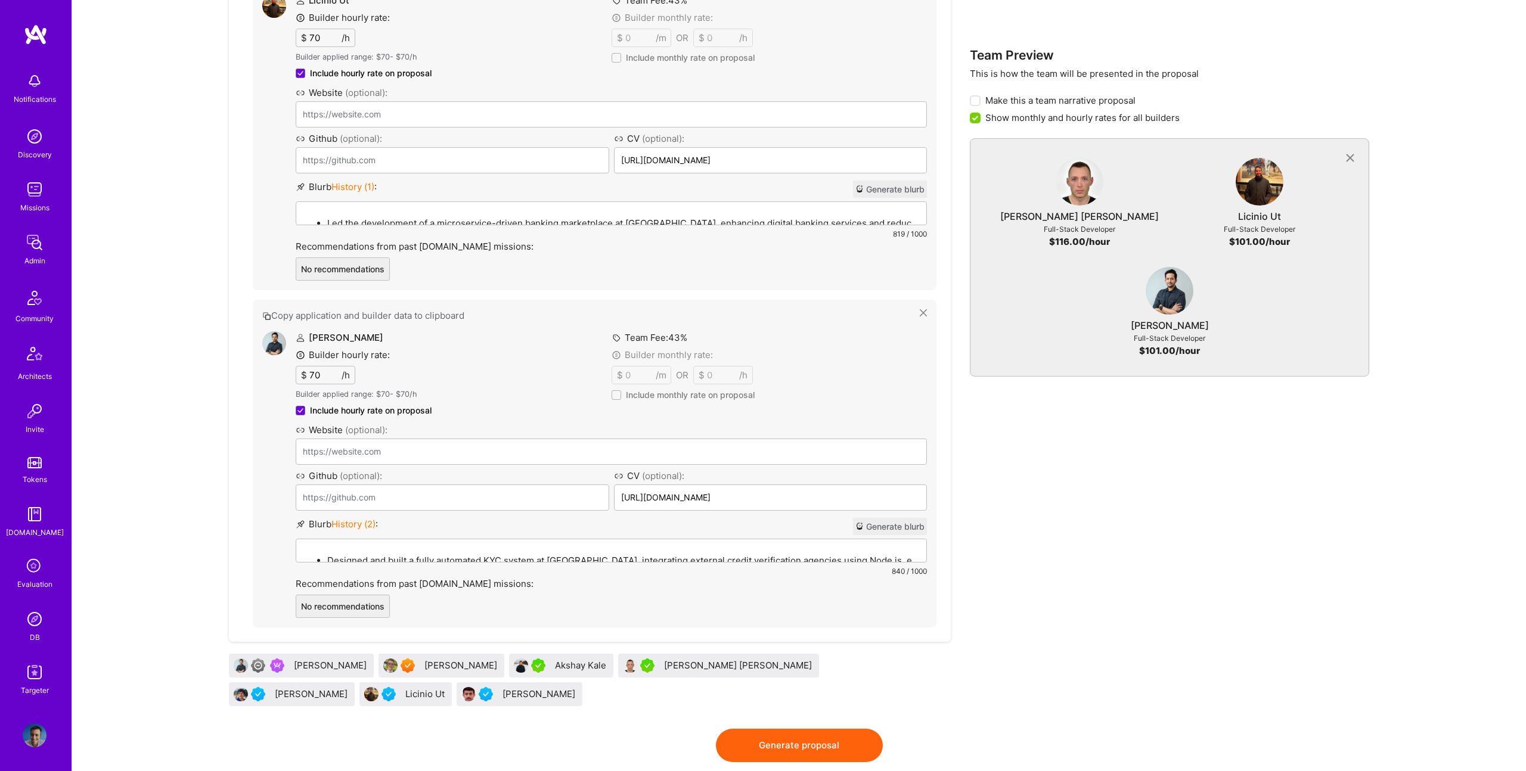
scroll to position [1026, 0]
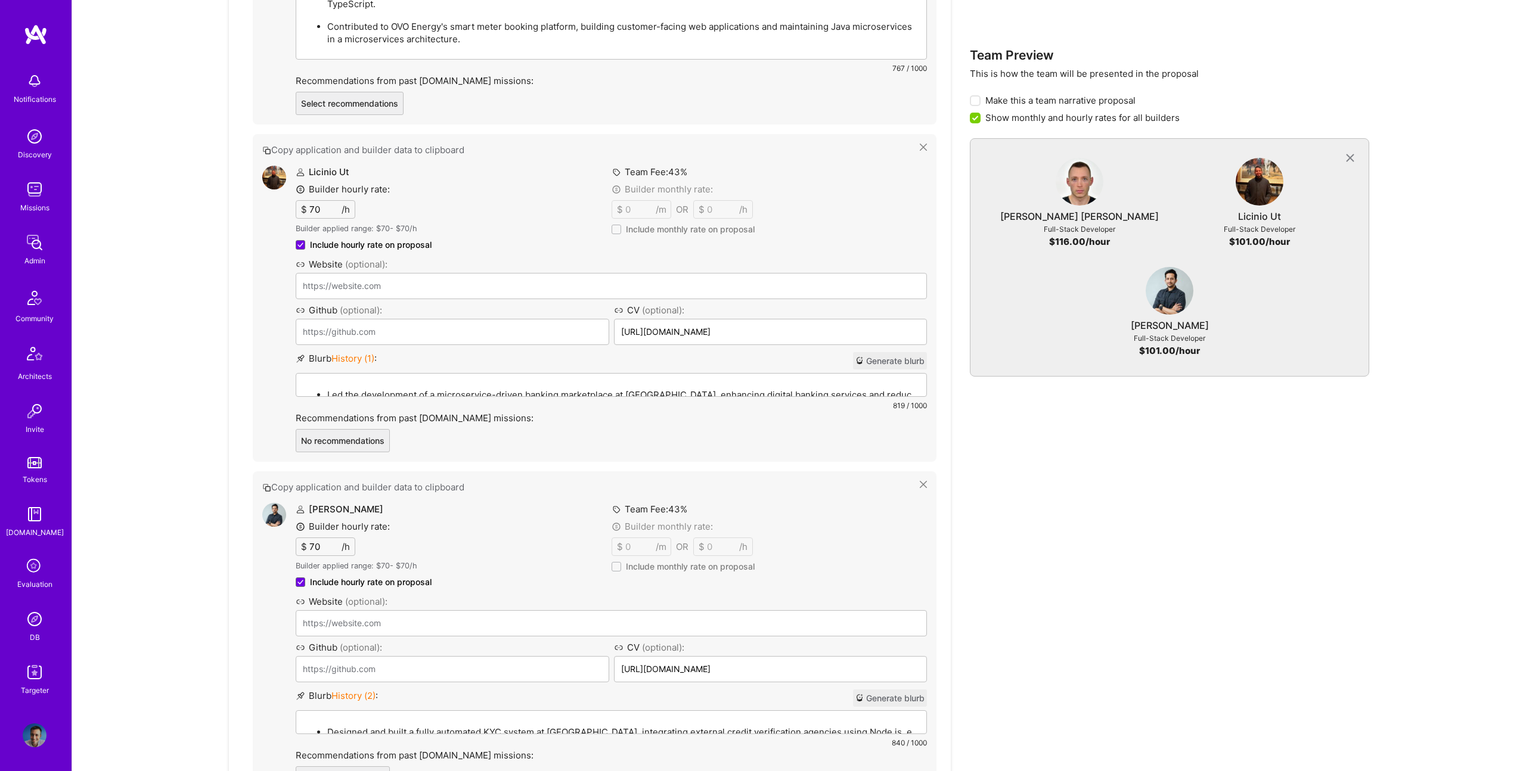
click at [470, 374] on div "Led the development of a microservice-driven banking marketplace at [GEOGRAPHIC…" at bounding box center [611, 440] width 630 height 132
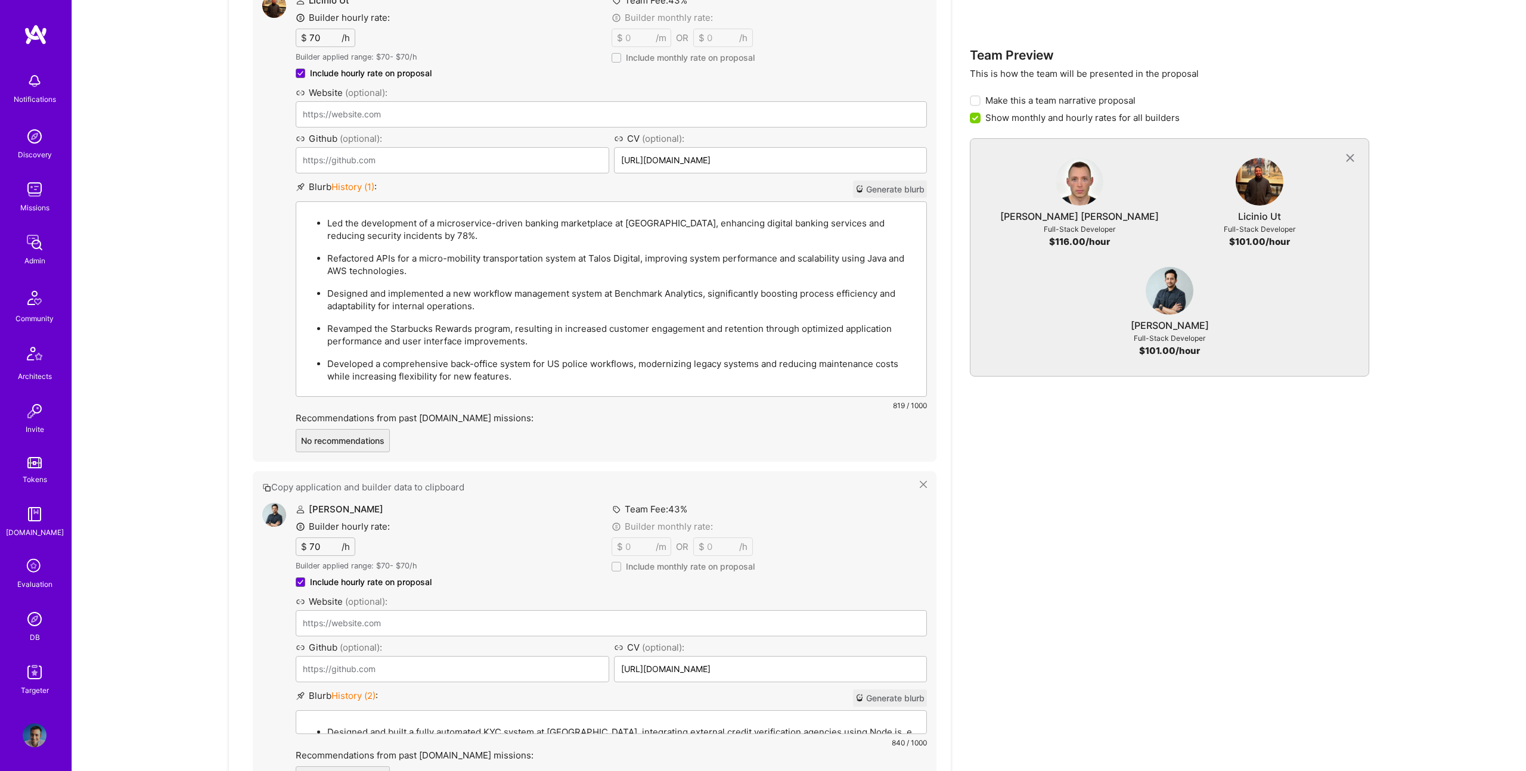
click at [534, 260] on p "Refactored APIs for a micro-mobility transportation system at Talos Digital, im…" at bounding box center [623, 264] width 592 height 25
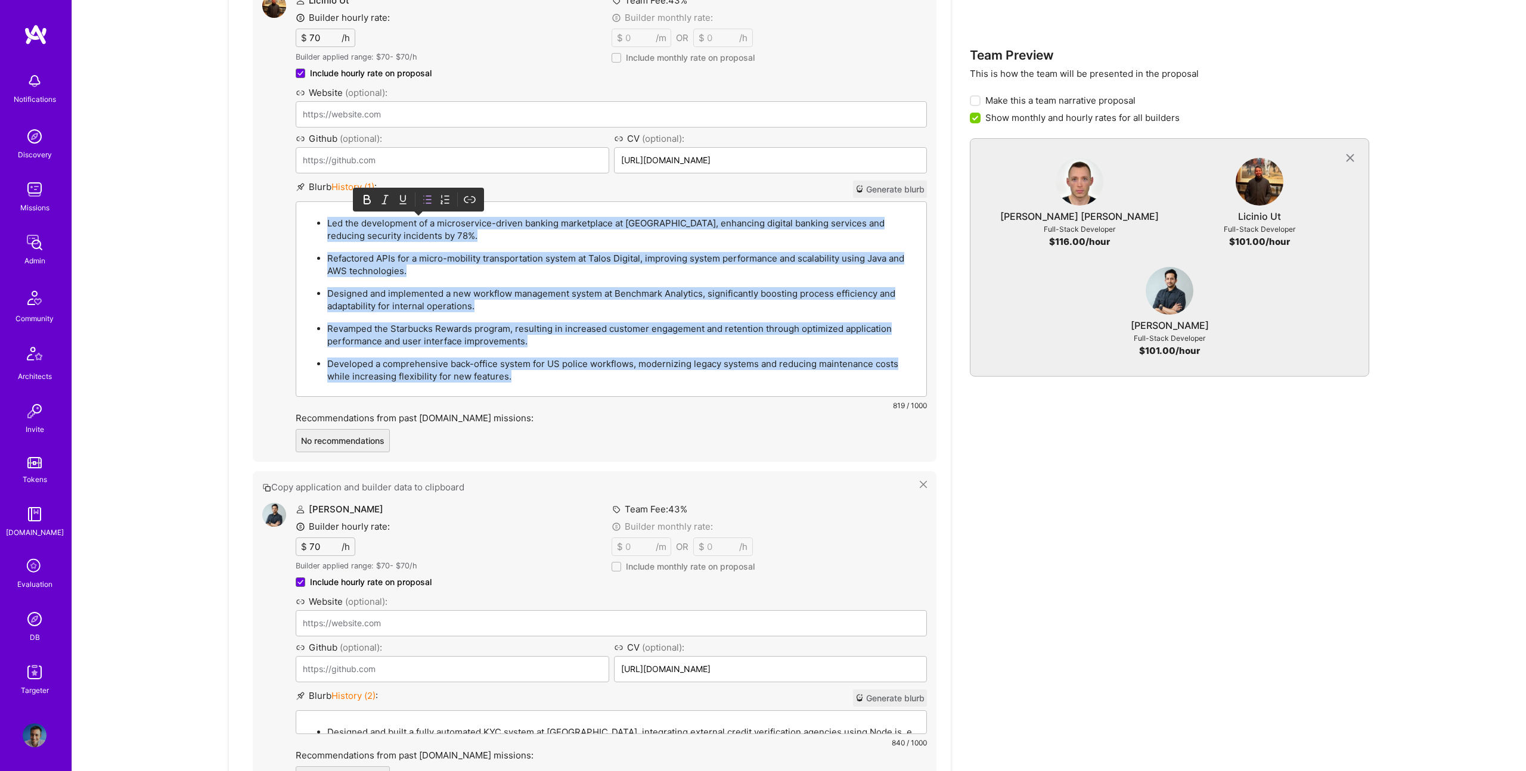
paste div
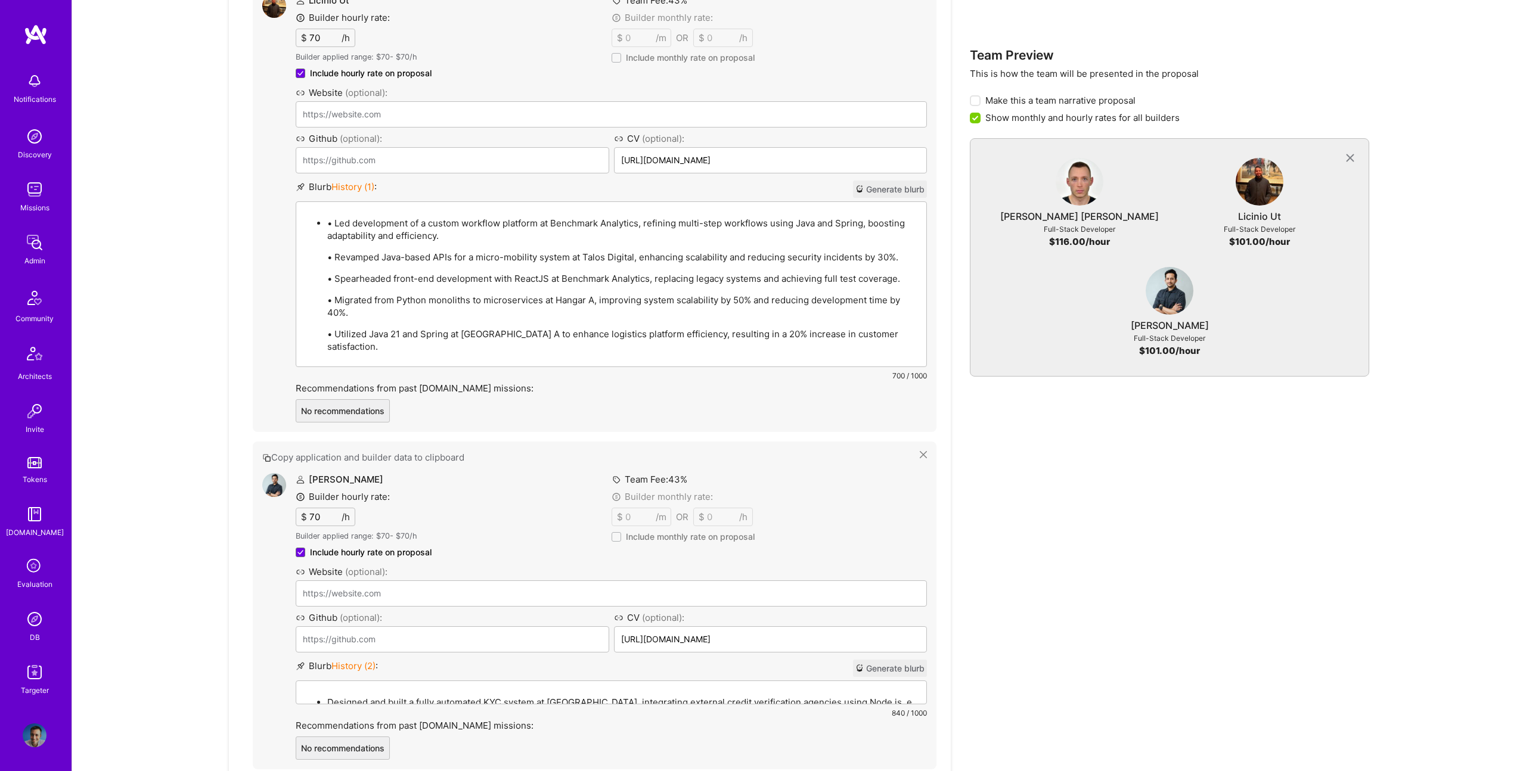
click at [338, 222] on p "• Led development of a custom workflow platform at Benchmark Analytics, refinin…" at bounding box center [623, 229] width 592 height 25
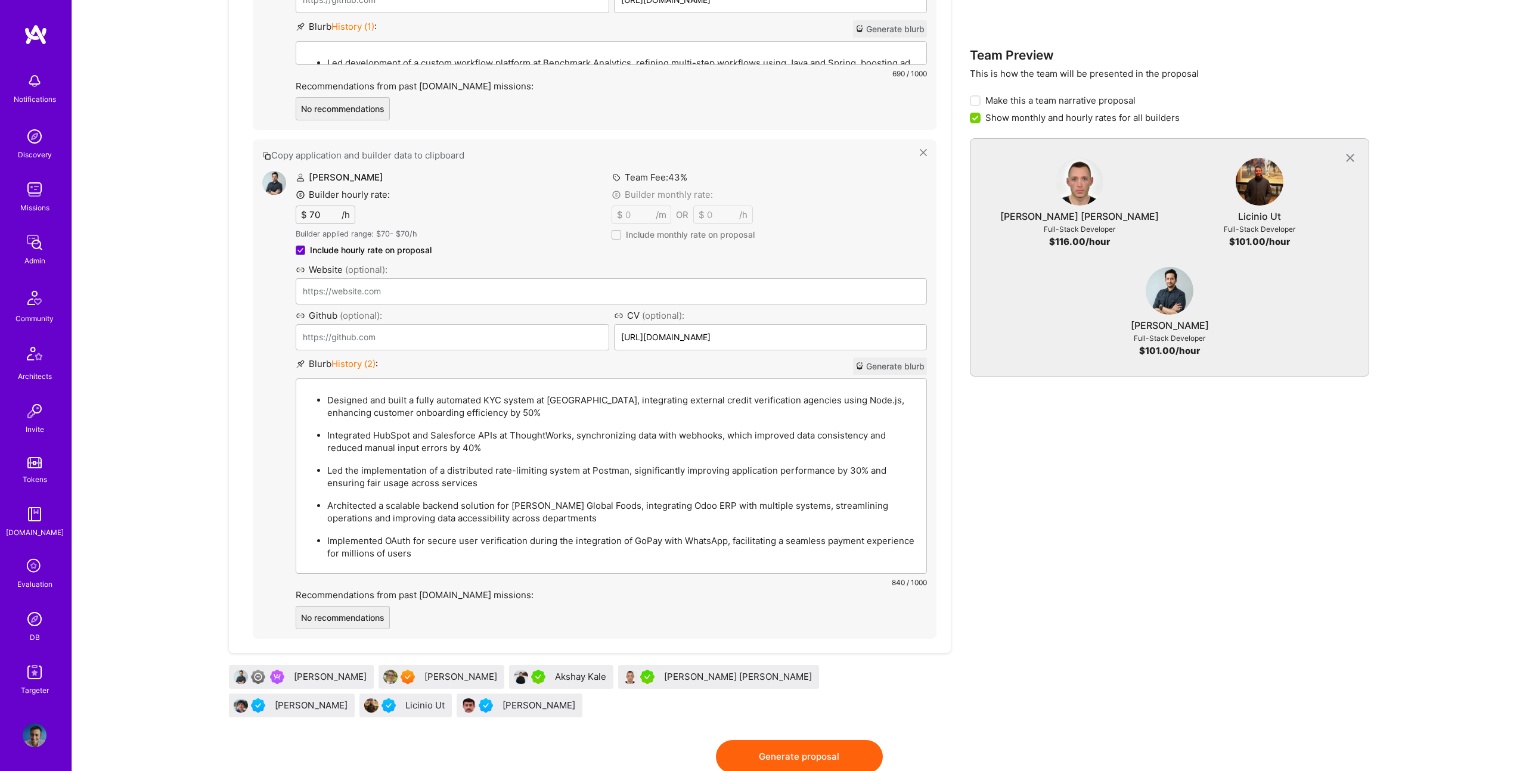
click at [512, 419] on p "Designed and built a fully automated KYC system at [GEOGRAPHIC_DATA], integrati…" at bounding box center [623, 406] width 592 height 25
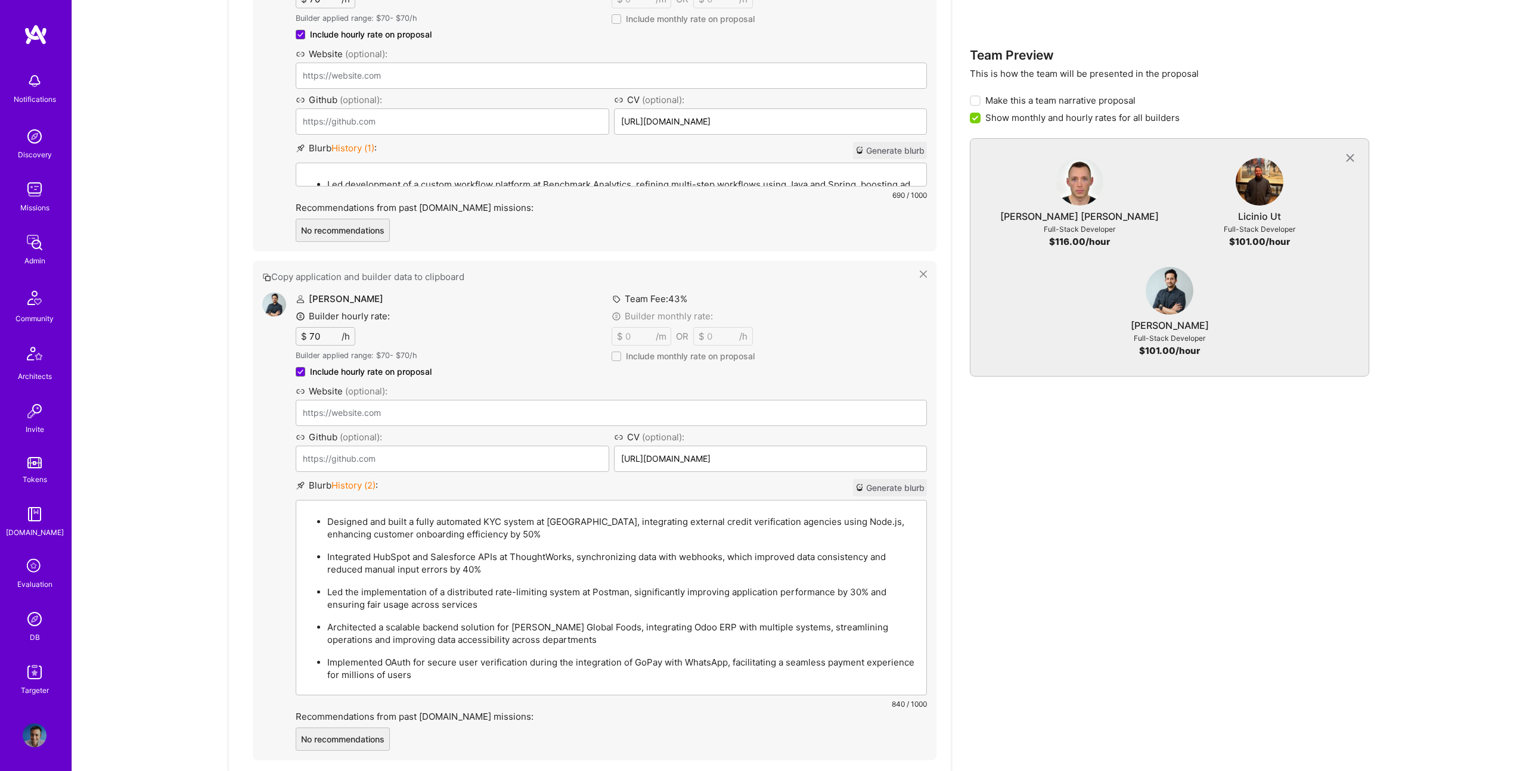
click at [519, 516] on p "Designed and built a fully automated KYC system at [GEOGRAPHIC_DATA], integrati…" at bounding box center [623, 527] width 592 height 25
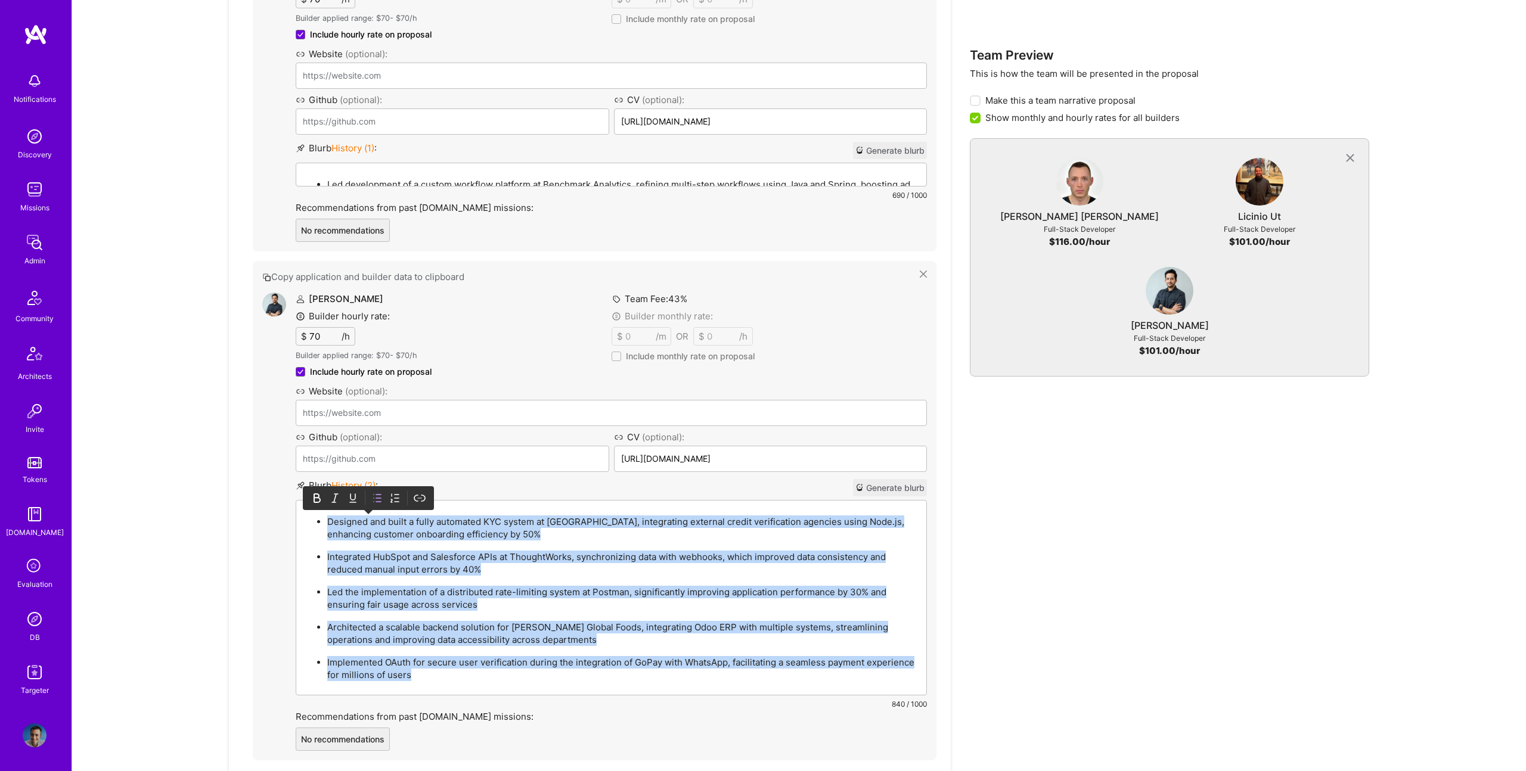
paste div
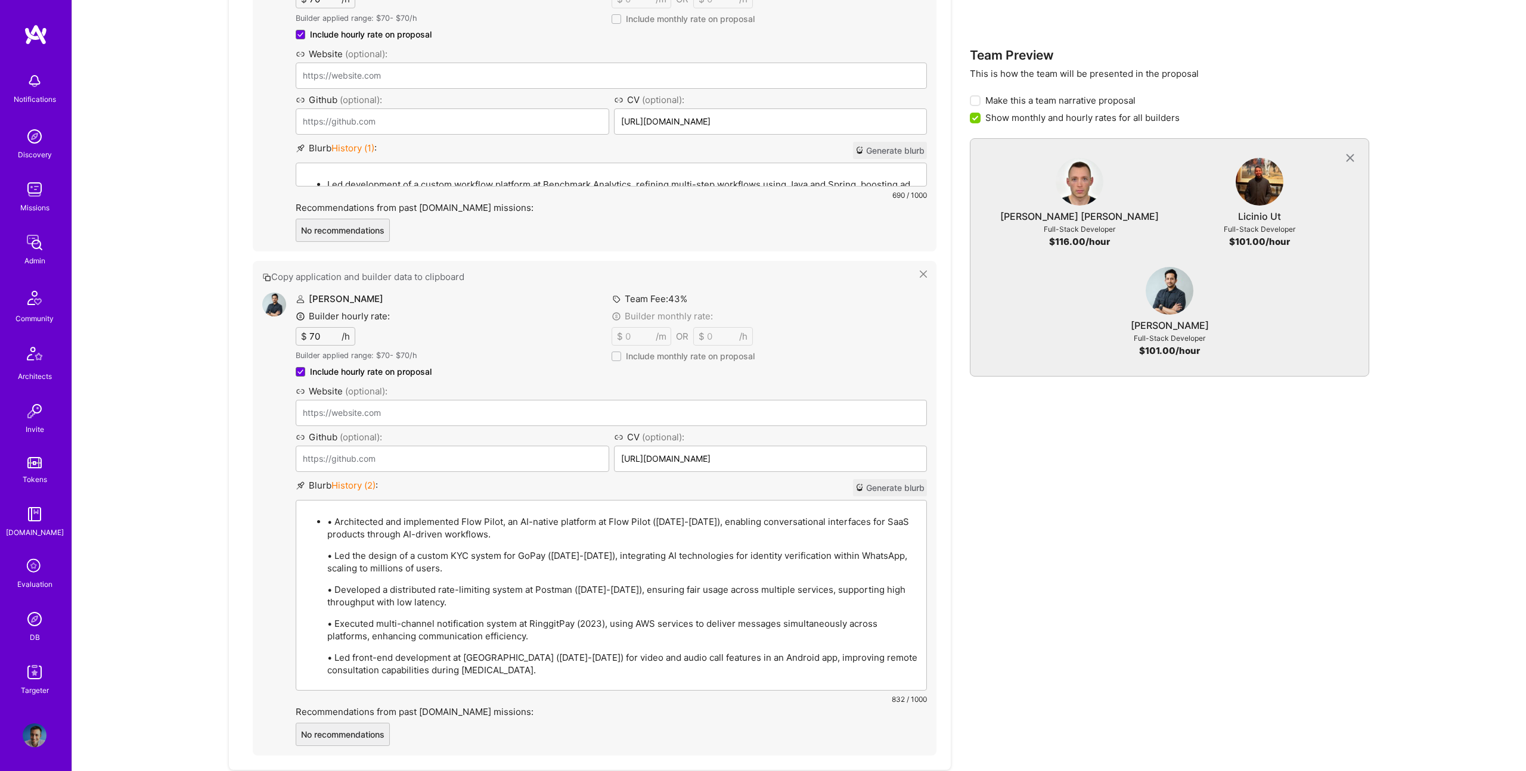
click at [334, 520] on p "• Architected and implemented Flow Pilot, an AI-native platform at Flow Pilot (…" at bounding box center [623, 527] width 592 height 25
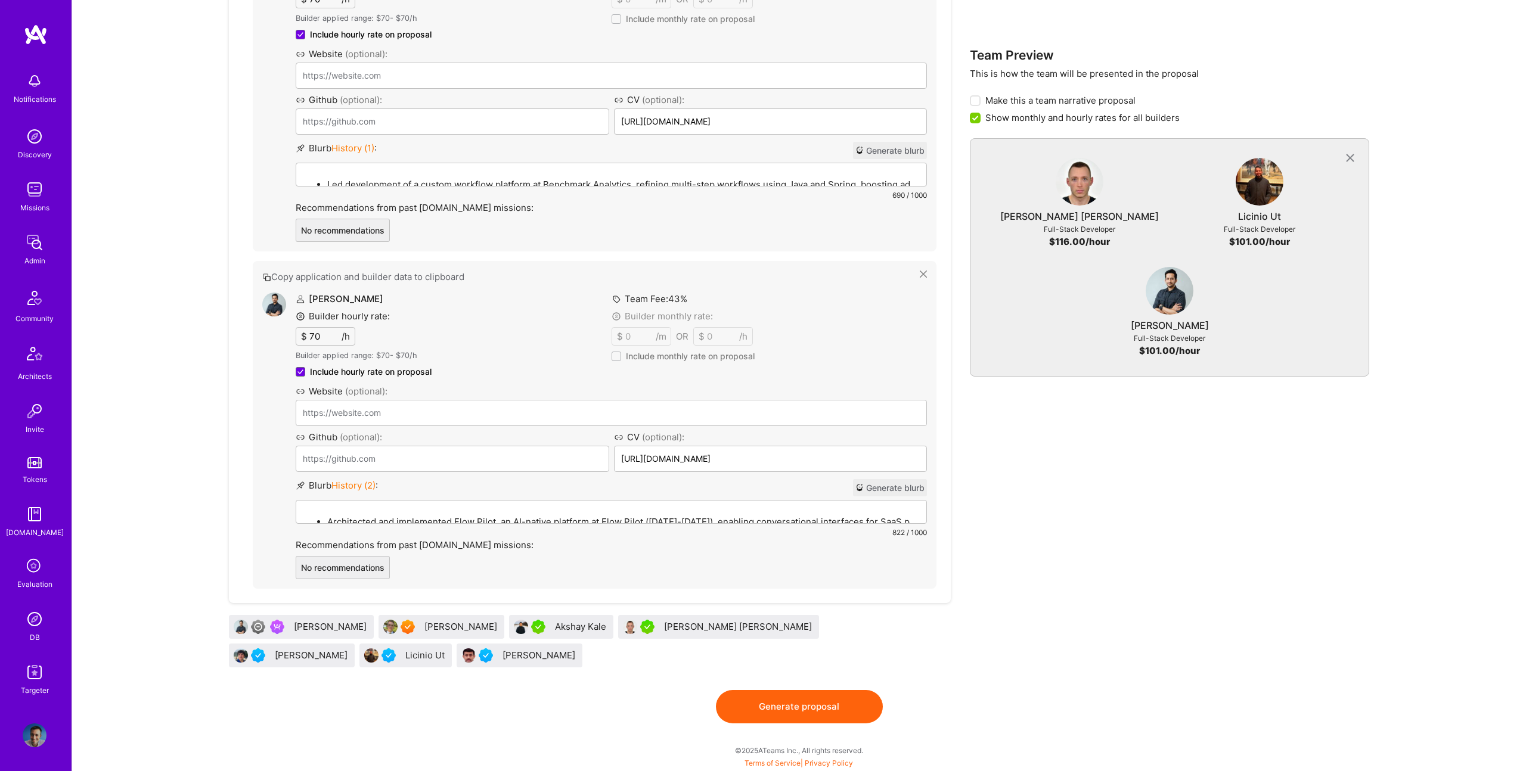
click at [804, 697] on button "Generate proposal" at bounding box center [799, 706] width 167 height 33
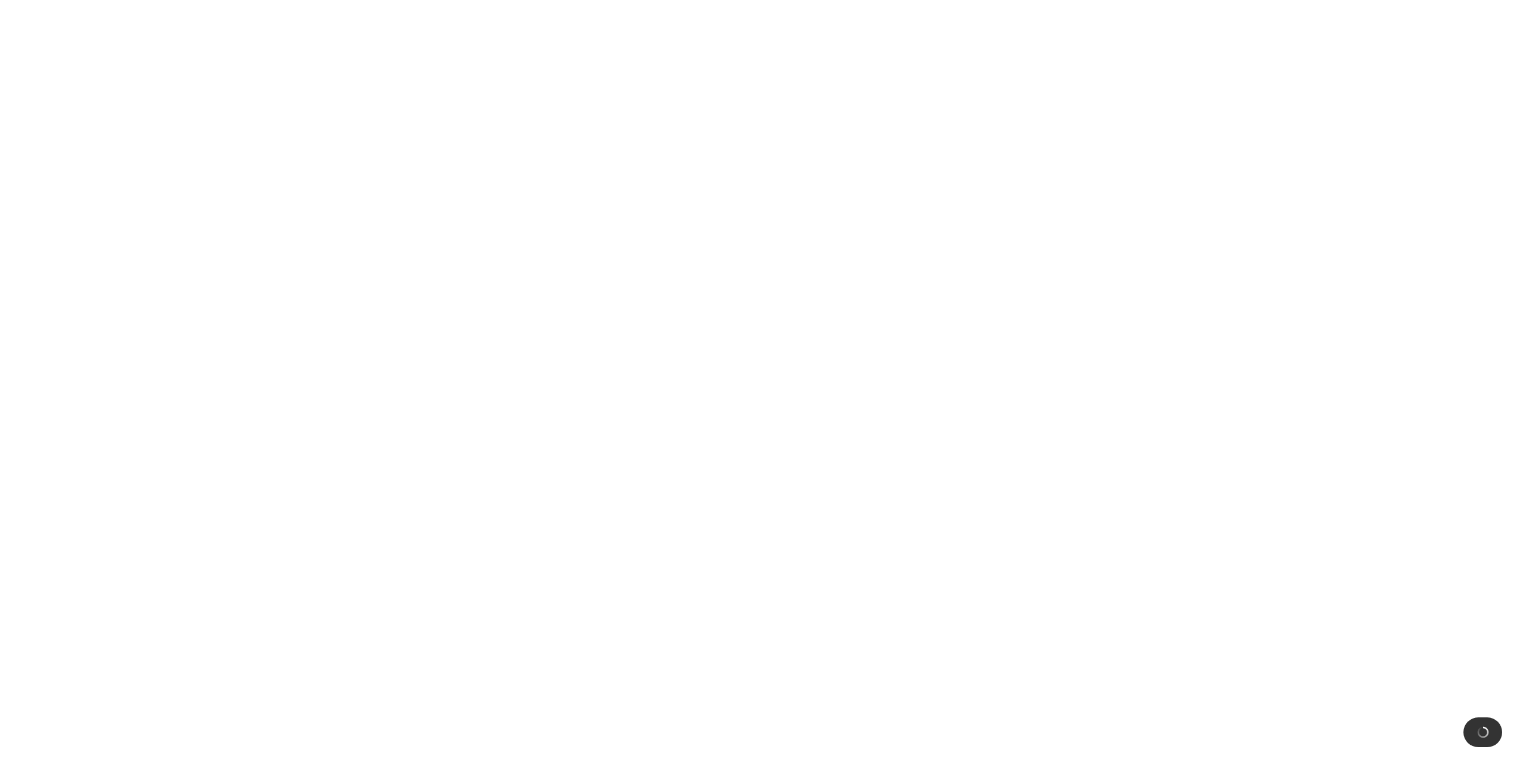
scroll to position [0, 0]
